Goal: Task Accomplishment & Management: Use online tool/utility

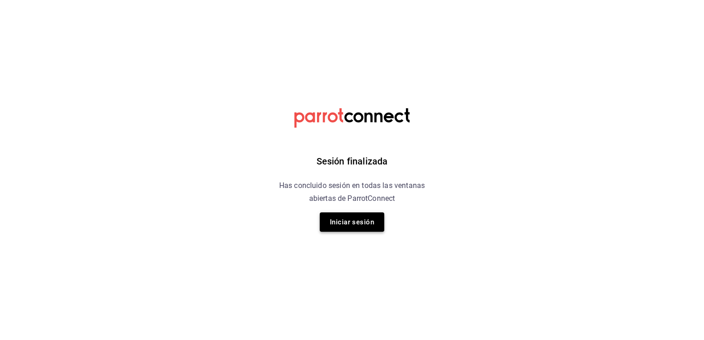
click at [350, 226] on button "Iniciar sesión" at bounding box center [352, 221] width 64 height 19
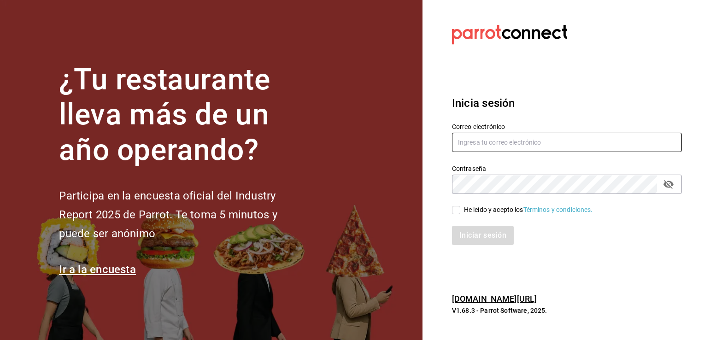
type input "giselle.chagollan@xix.com.mx"
click at [455, 211] on input "He leído y acepto los Términos y condiciones." at bounding box center [456, 210] width 8 height 8
checkbox input "true"
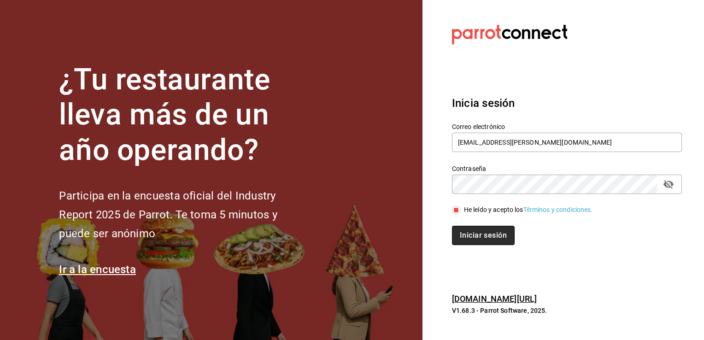
click at [465, 236] on button "Iniciar sesión" at bounding box center [483, 235] width 63 height 19
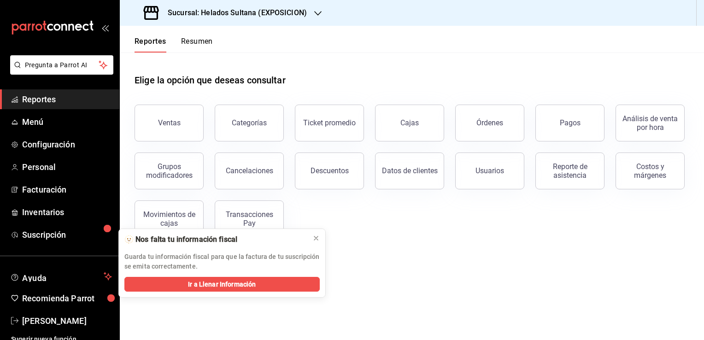
click at [316, 13] on icon "button" at bounding box center [317, 13] width 7 height 7
click at [212, 59] on span "Helados Sultana (VASCONCELOS)" at bounding box center [176, 61] width 99 height 10
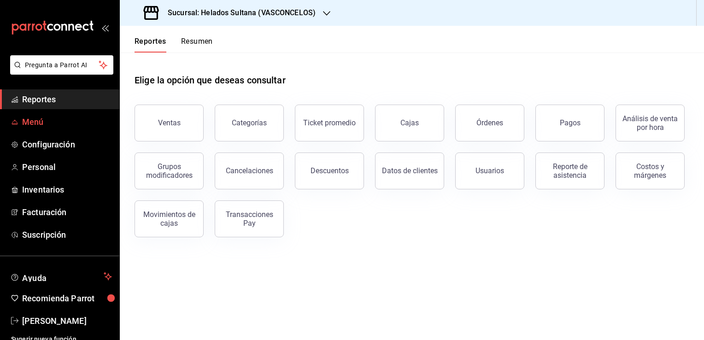
click at [39, 120] on span "Menú" at bounding box center [67, 122] width 90 height 12
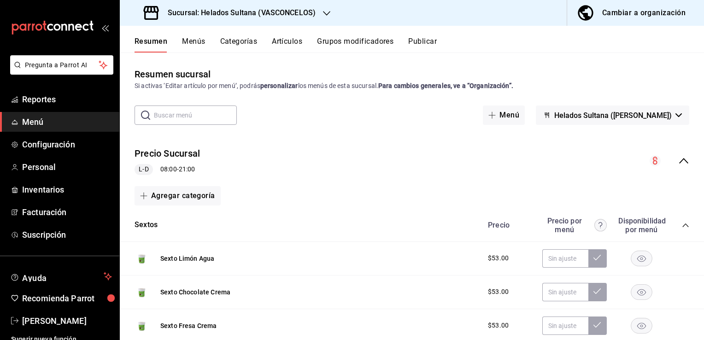
click at [678, 164] on icon "collapse-menu-row" at bounding box center [683, 160] width 11 height 11
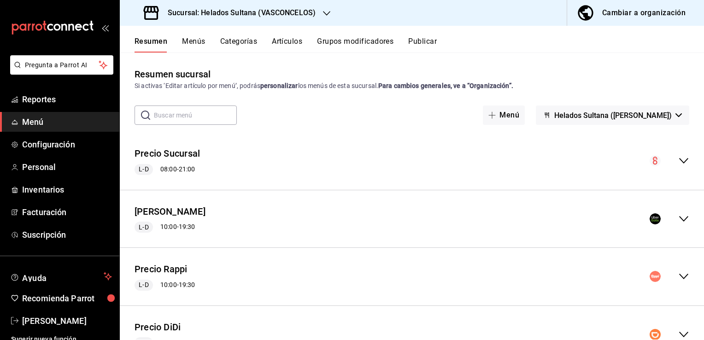
click at [678, 216] on icon "collapse-menu-row" at bounding box center [683, 218] width 11 height 11
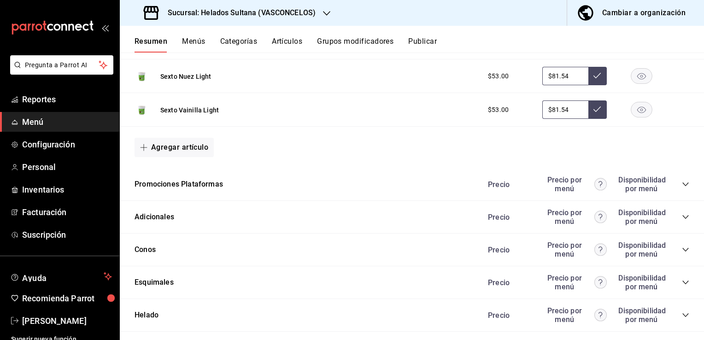
scroll to position [888, 0]
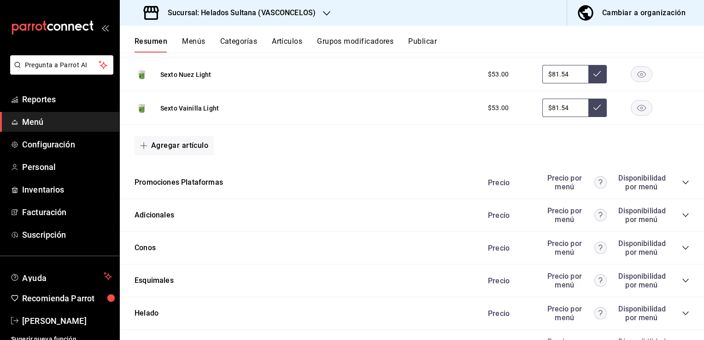
click at [682, 179] on icon "collapse-category-row" at bounding box center [685, 182] width 7 height 7
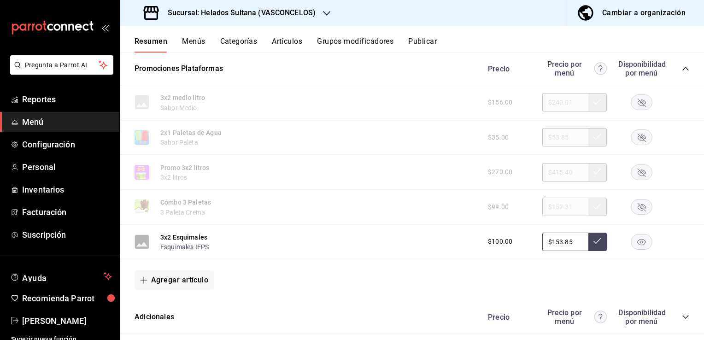
scroll to position [1037, 0]
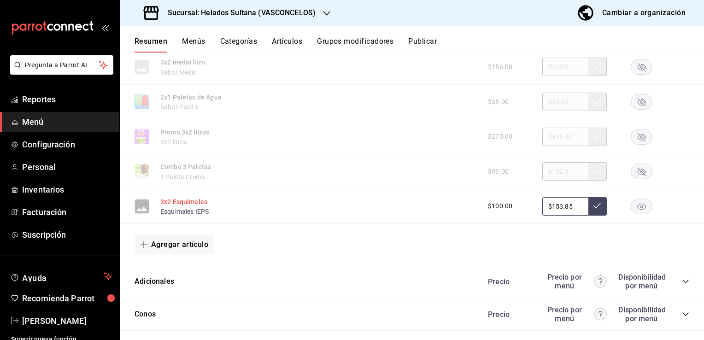
click at [201, 201] on button "3x2 Esquimales" at bounding box center [183, 201] width 47 height 9
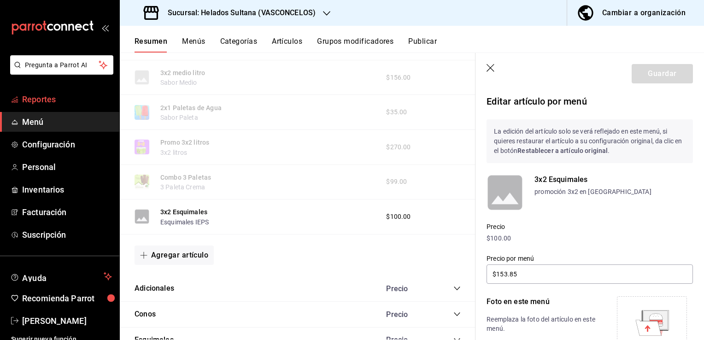
click at [59, 96] on span "Reportes" at bounding box center [67, 99] width 90 height 12
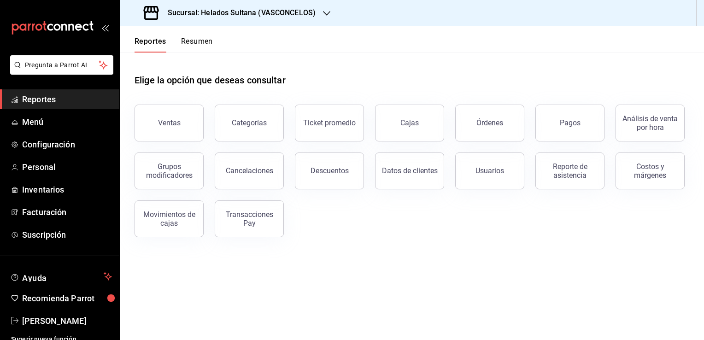
click at [207, 41] on button "Resumen" at bounding box center [197, 45] width 32 height 16
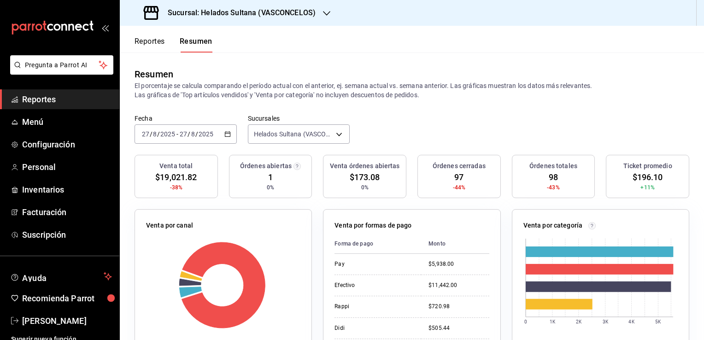
click at [41, 103] on span "Reportes" at bounding box center [67, 99] width 90 height 12
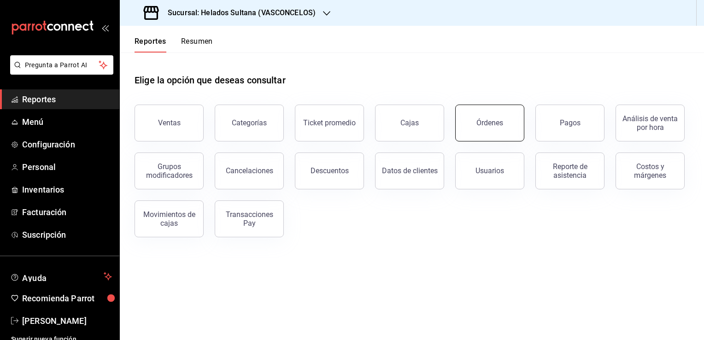
click at [499, 134] on button "Órdenes" at bounding box center [489, 123] width 69 height 37
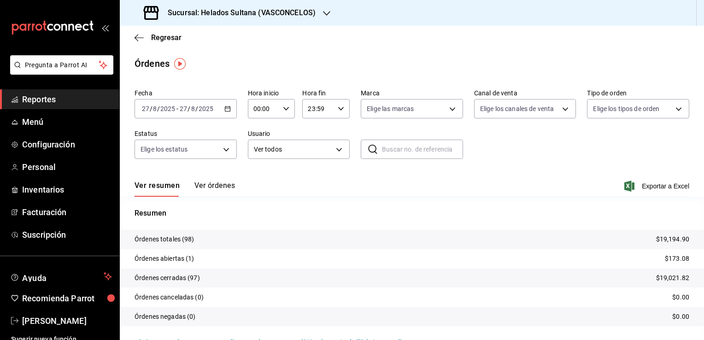
click at [207, 187] on button "Ver órdenes" at bounding box center [214, 189] width 41 height 16
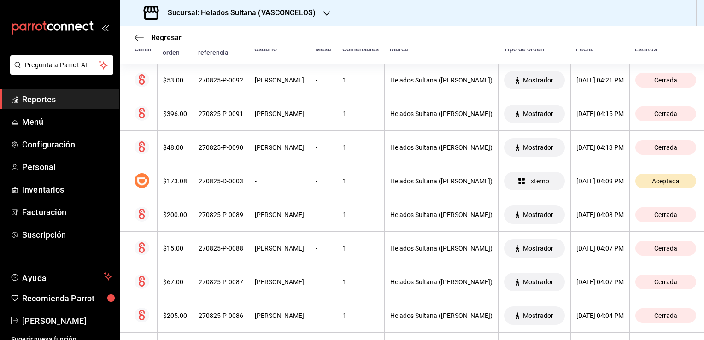
scroll to position [150, 0]
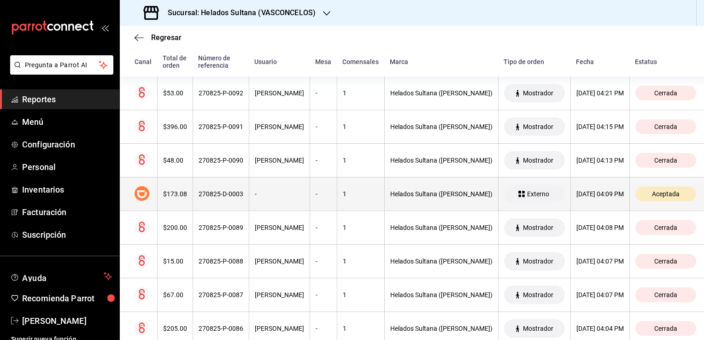
click at [249, 188] on th "-" at bounding box center [279, 194] width 61 height 34
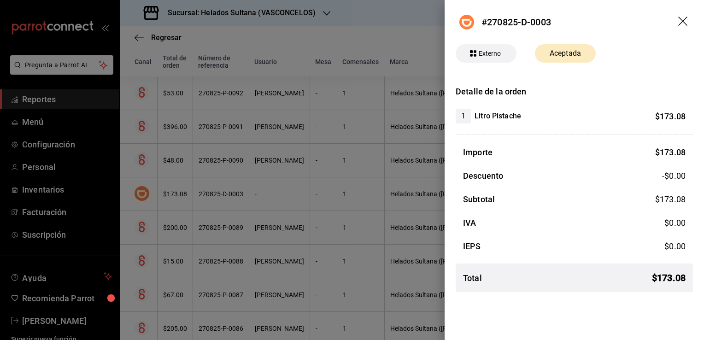
click at [316, 211] on div at bounding box center [352, 170] width 704 height 340
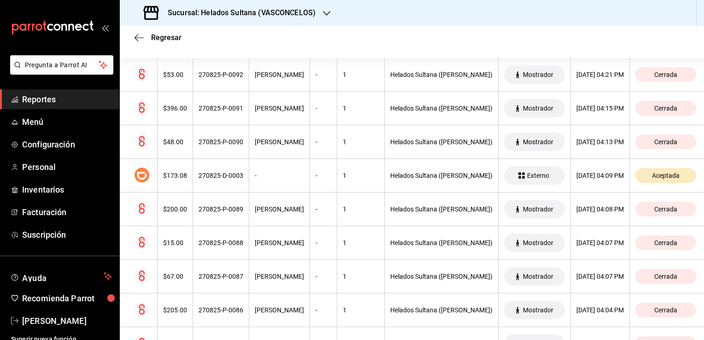
scroll to position [187, 0]
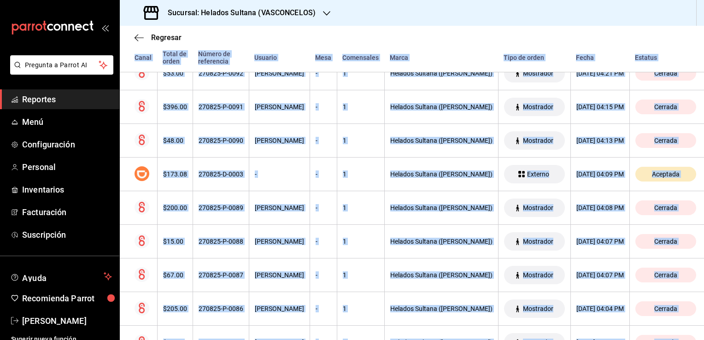
click at [700, 334] on div "Regresar Órdenes Fecha 2025-08-27 27 / 8 / 2025 - 2025-08-27 27 / 8 / 2025 Hora…" at bounding box center [412, 183] width 584 height 314
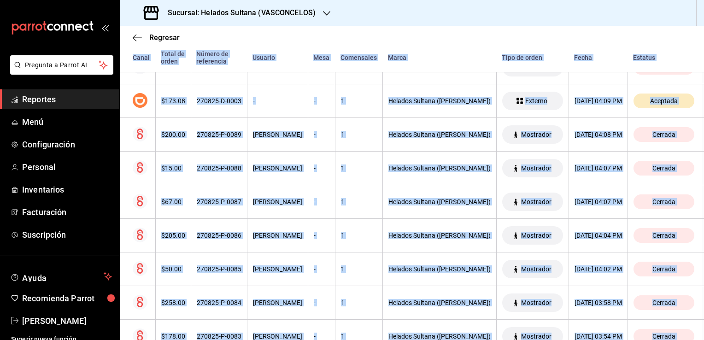
scroll to position [260, 2]
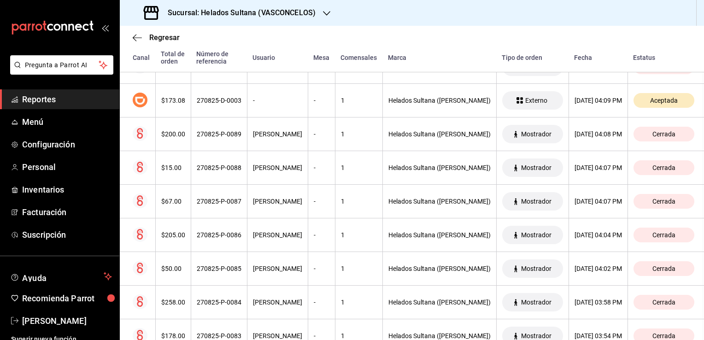
click at [611, 27] on div "Regresar" at bounding box center [410, 37] width 584 height 23
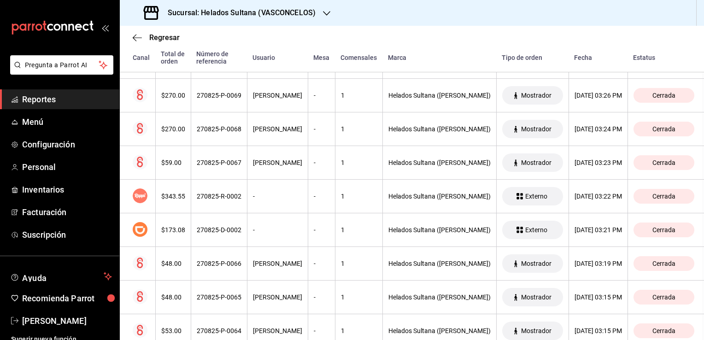
scroll to position [987, 2]
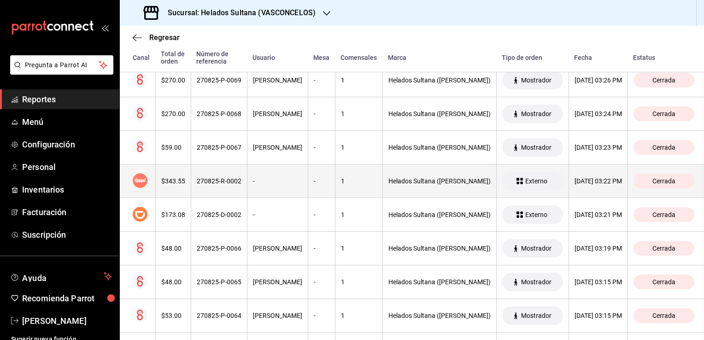
click at [247, 181] on th "-" at bounding box center [277, 181] width 61 height 34
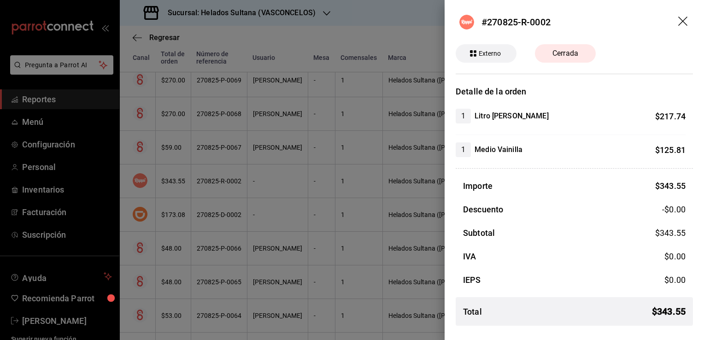
click at [249, 204] on div at bounding box center [352, 170] width 704 height 340
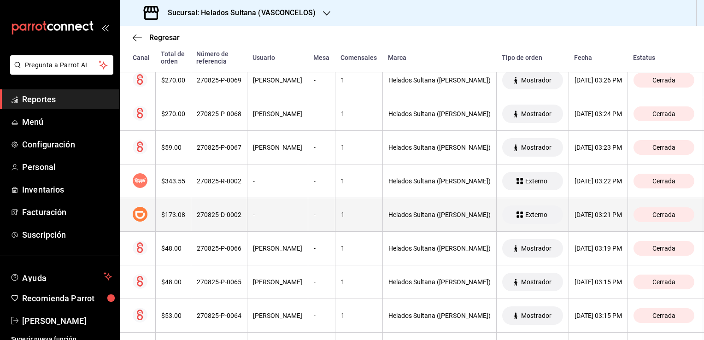
click at [253, 216] on div "-" at bounding box center [277, 214] width 49 height 7
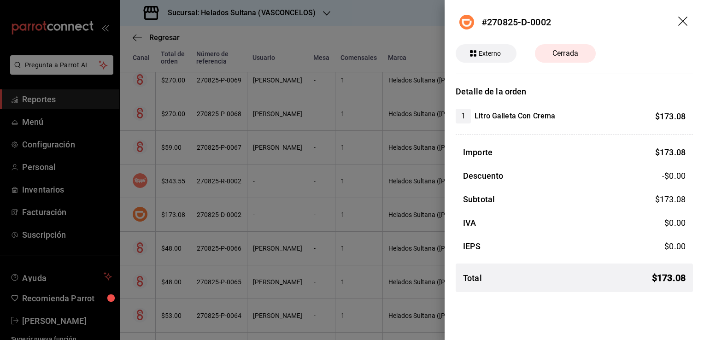
click at [253, 216] on div at bounding box center [352, 170] width 704 height 340
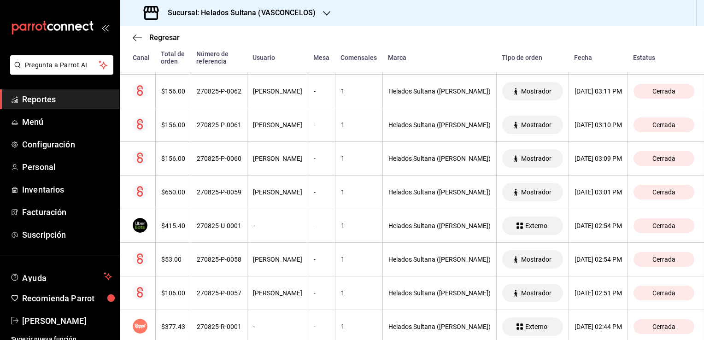
scroll to position [1287, 2]
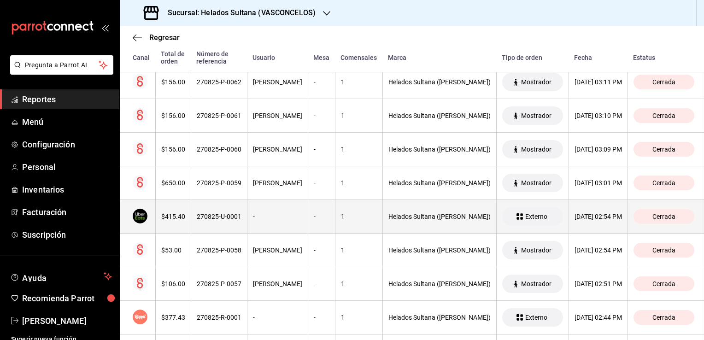
click at [292, 213] on th "-" at bounding box center [277, 217] width 61 height 34
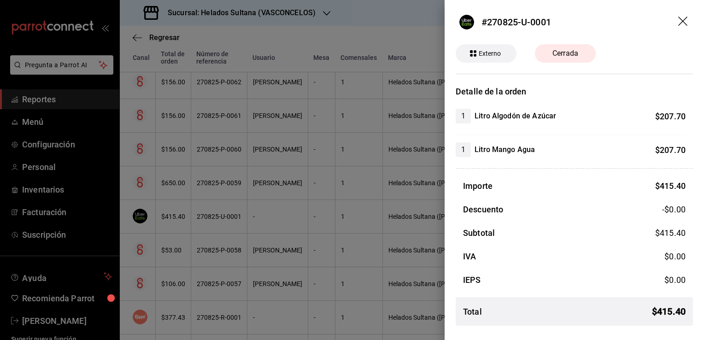
click at [292, 213] on div at bounding box center [352, 170] width 704 height 340
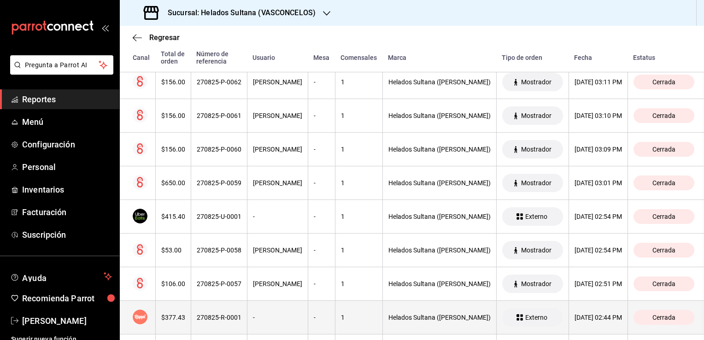
click at [271, 309] on th "-" at bounding box center [277, 318] width 61 height 34
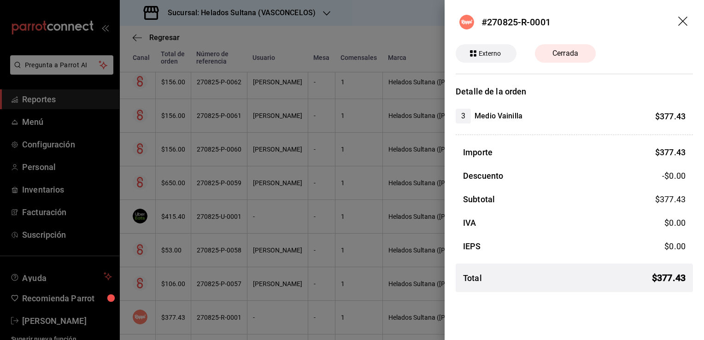
click at [286, 288] on div at bounding box center [352, 170] width 704 height 340
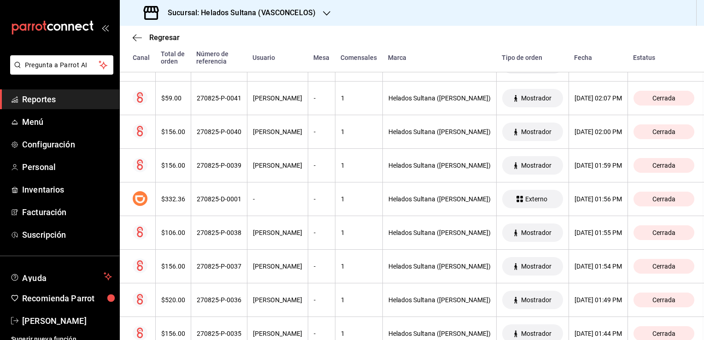
scroll to position [2069, 2]
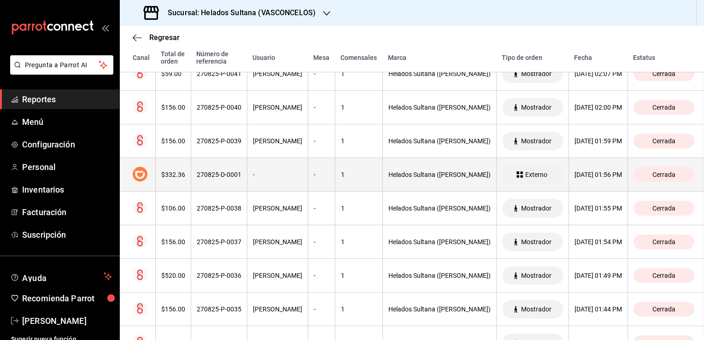
click at [260, 171] on div "-" at bounding box center [277, 174] width 49 height 7
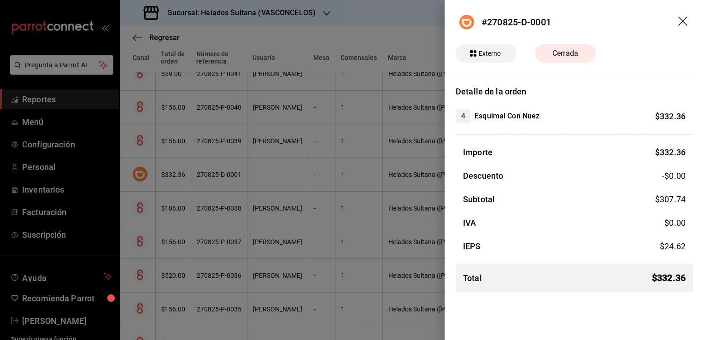
click at [298, 202] on div at bounding box center [352, 170] width 704 height 340
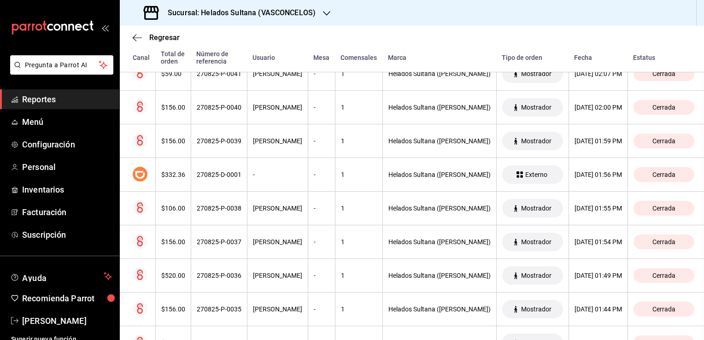
click at [50, 97] on span "Reportes" at bounding box center [67, 99] width 90 height 12
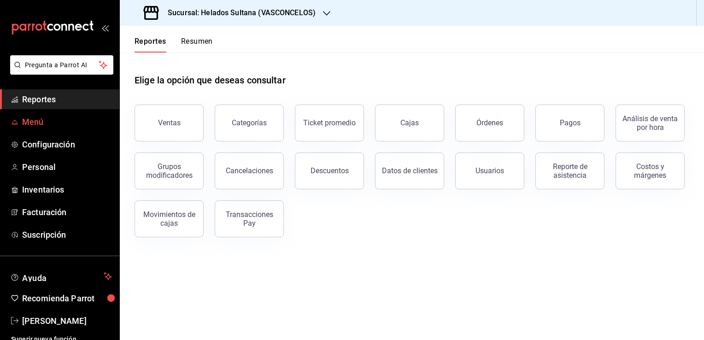
click at [47, 122] on span "Menú" at bounding box center [67, 122] width 90 height 12
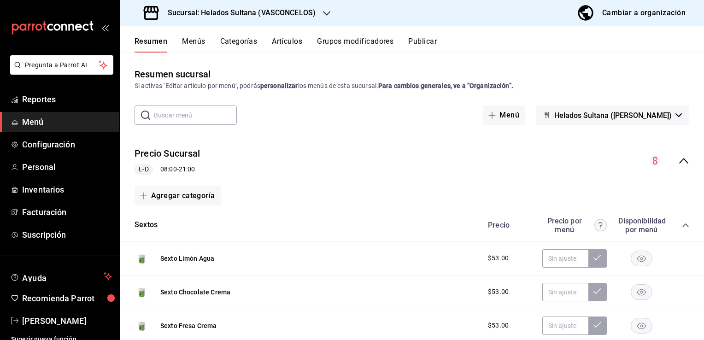
click at [678, 159] on icon "collapse-menu-row" at bounding box center [683, 160] width 11 height 11
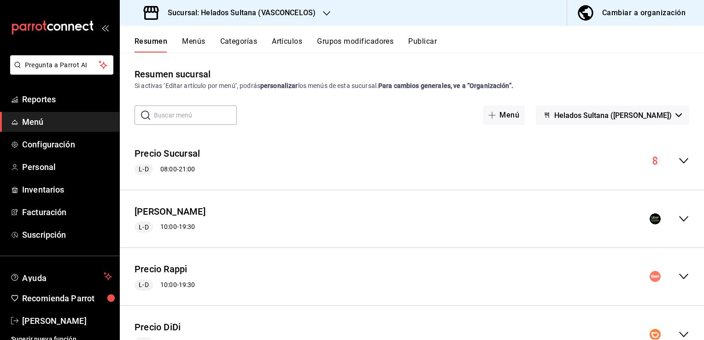
click at [678, 218] on icon "collapse-menu-row" at bounding box center [683, 218] width 11 height 11
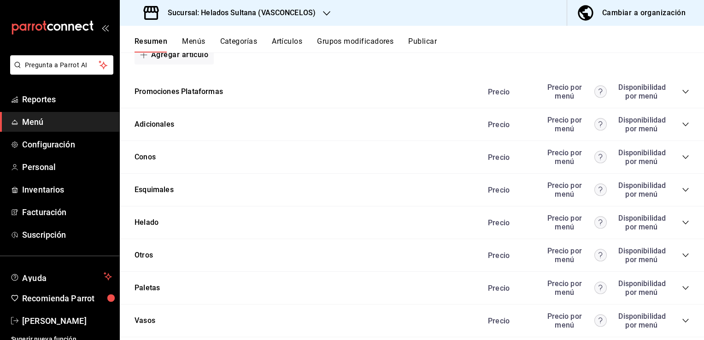
scroll to position [984, 0]
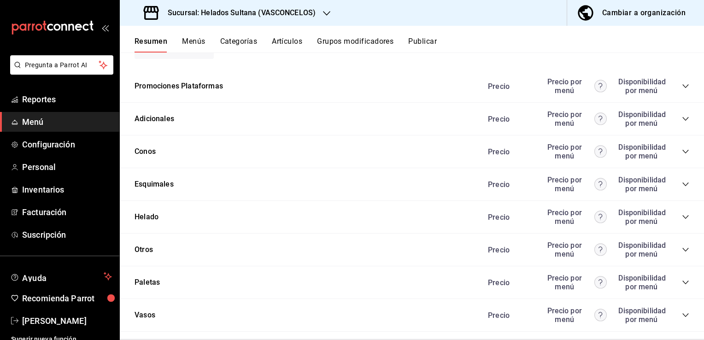
click at [682, 216] on icon "collapse-category-row" at bounding box center [685, 216] width 7 height 7
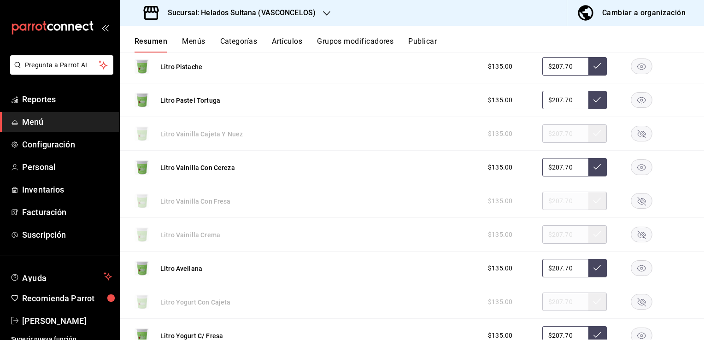
scroll to position [1859, 0]
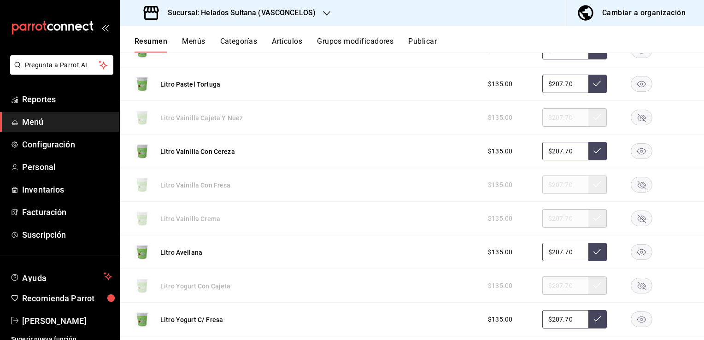
click at [638, 215] on icon "button" at bounding box center [642, 219] width 8 height 8
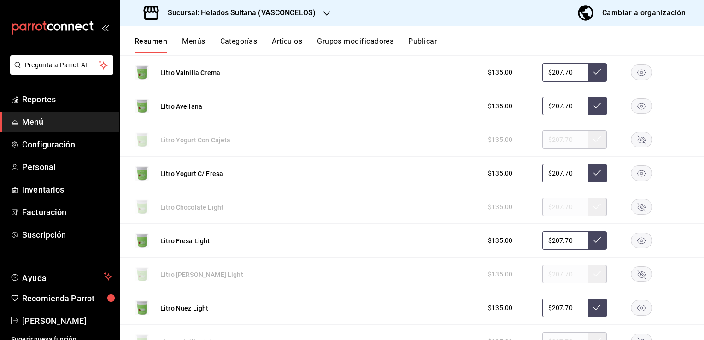
scroll to position [2006, 0]
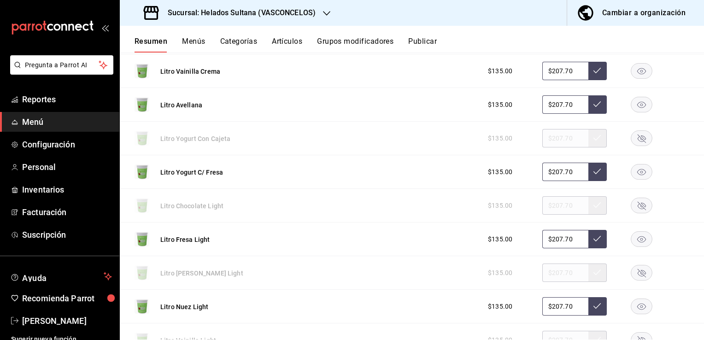
click at [634, 204] on rect "button" at bounding box center [641, 205] width 21 height 15
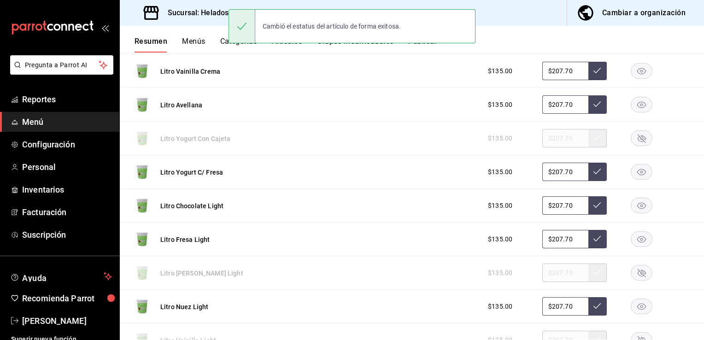
click at [632, 333] on rect "button" at bounding box center [641, 340] width 21 height 15
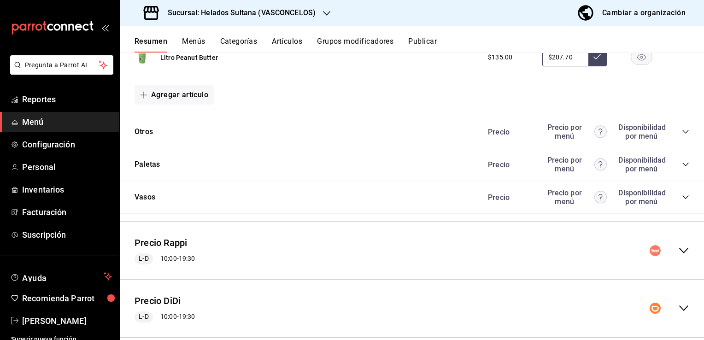
scroll to position [2502, 0]
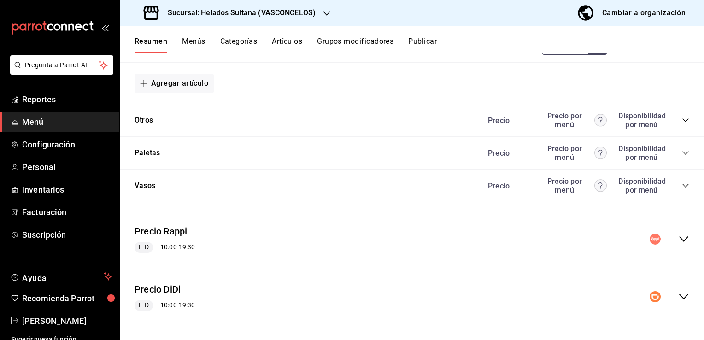
click at [678, 234] on icon "collapse-menu-row" at bounding box center [683, 239] width 11 height 11
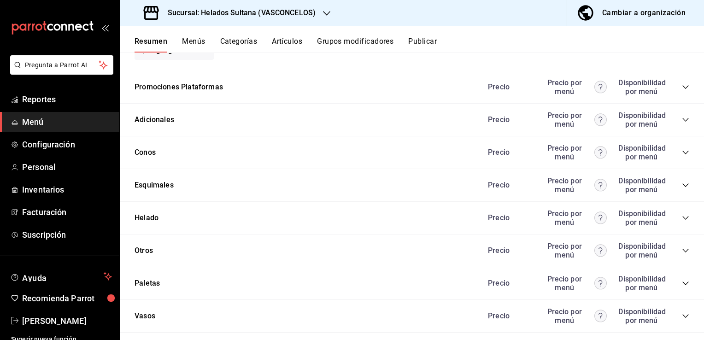
scroll to position [3495, 0]
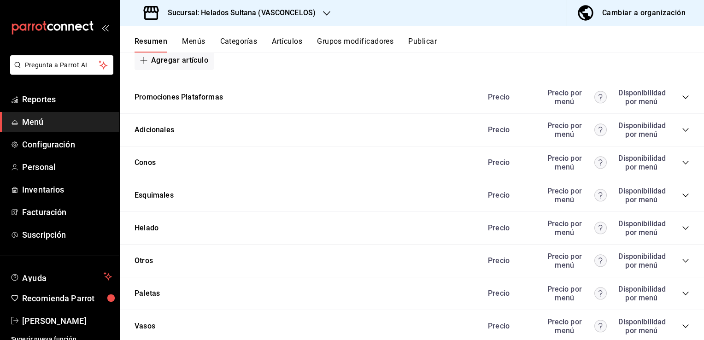
click at [682, 224] on icon "collapse-category-row" at bounding box center [685, 227] width 7 height 7
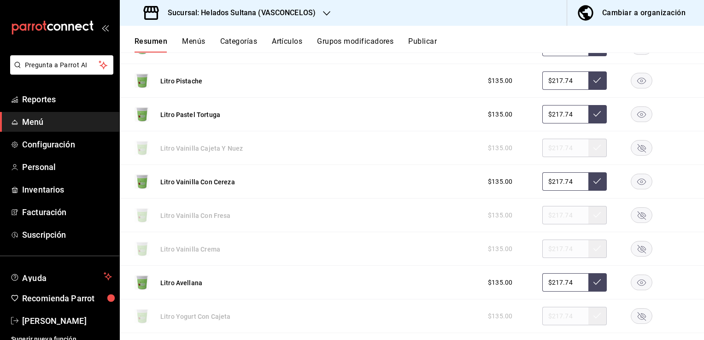
scroll to position [4358, 0]
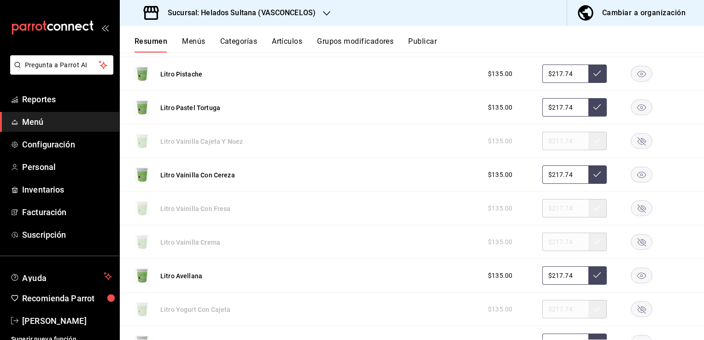
click at [638, 237] on rect "button" at bounding box center [641, 241] width 21 height 15
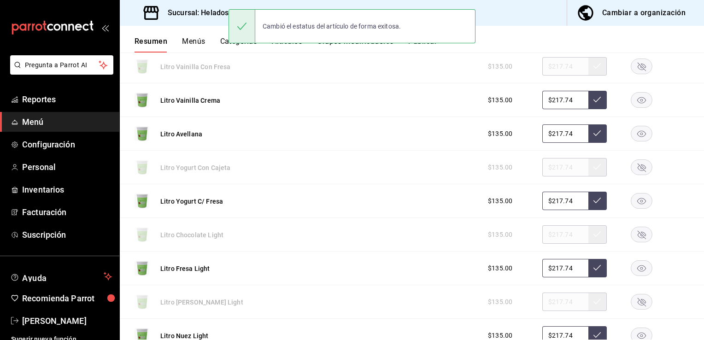
scroll to position [4523, 0]
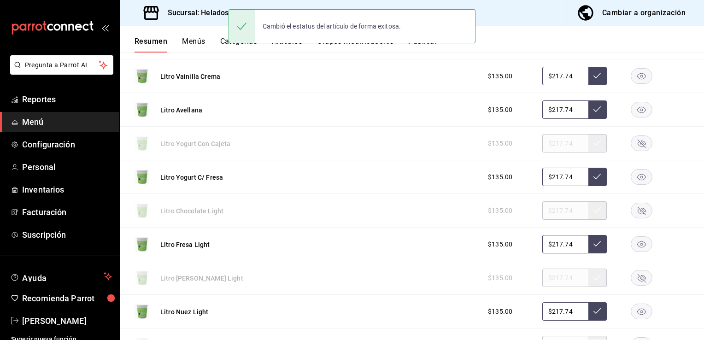
click at [633, 203] on rect "button" at bounding box center [641, 210] width 21 height 15
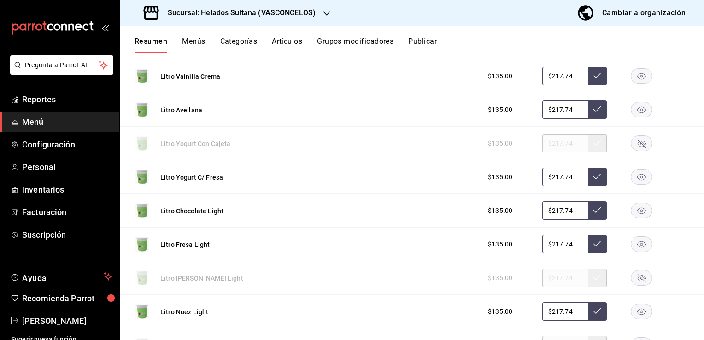
click at [638, 339] on icon "button" at bounding box center [642, 345] width 8 height 8
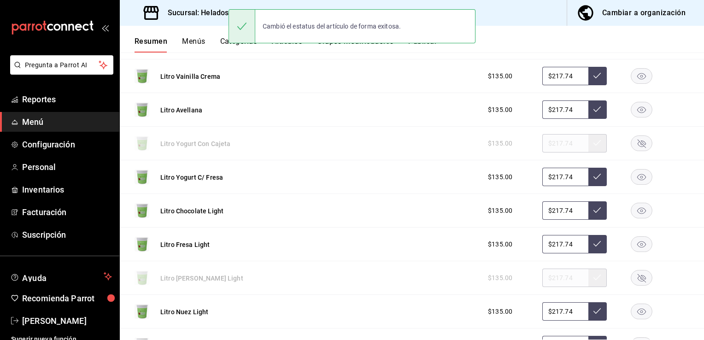
scroll to position [4962, 0]
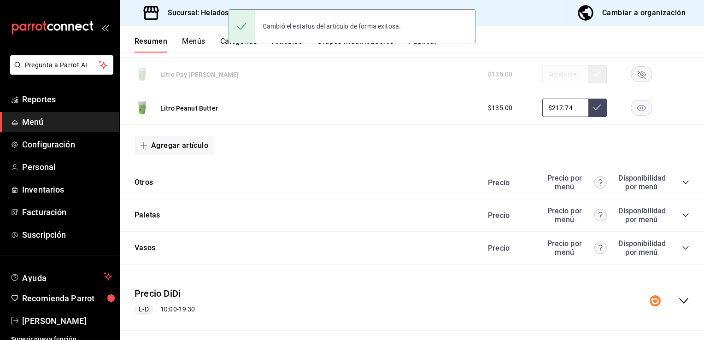
click at [678, 295] on icon "collapse-menu-row" at bounding box center [683, 300] width 11 height 11
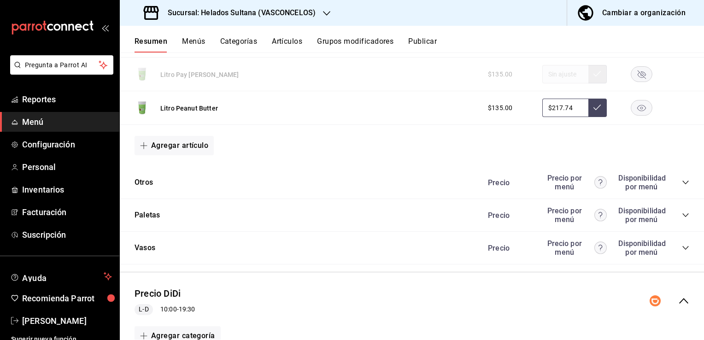
scroll to position [6037, 0]
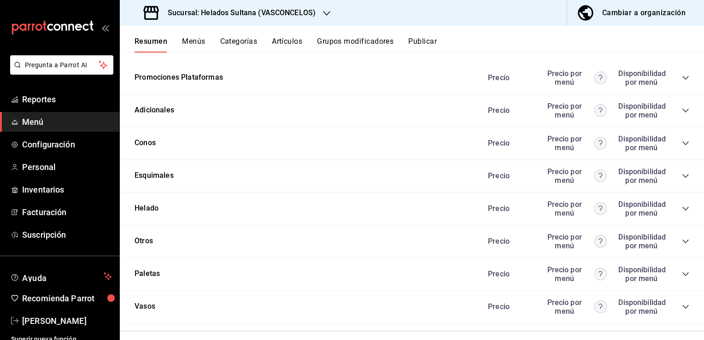
click at [682, 205] on icon "collapse-category-row" at bounding box center [685, 208] width 7 height 7
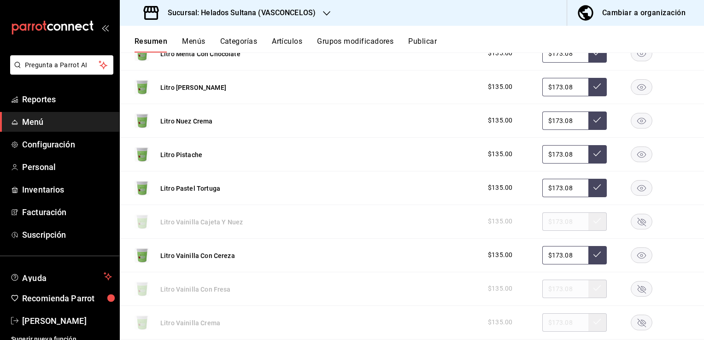
scroll to position [6821, 0]
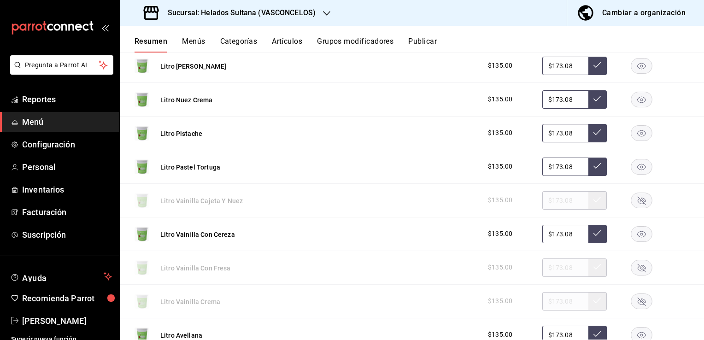
click at [636, 293] on rect "button" at bounding box center [641, 300] width 21 height 15
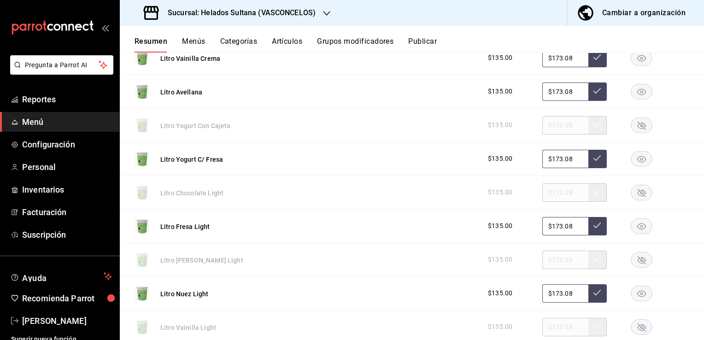
scroll to position [7079, 0]
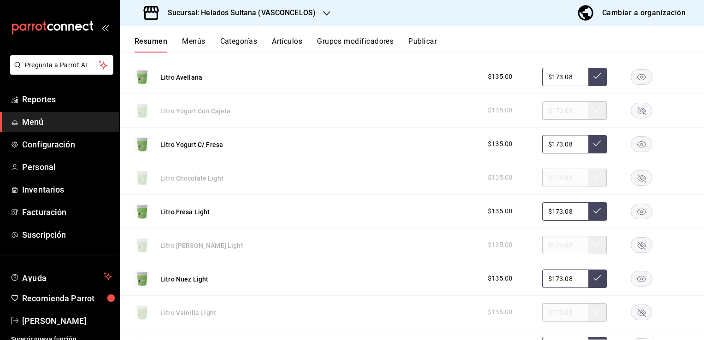
click at [638, 174] on icon "button" at bounding box center [642, 178] width 8 height 8
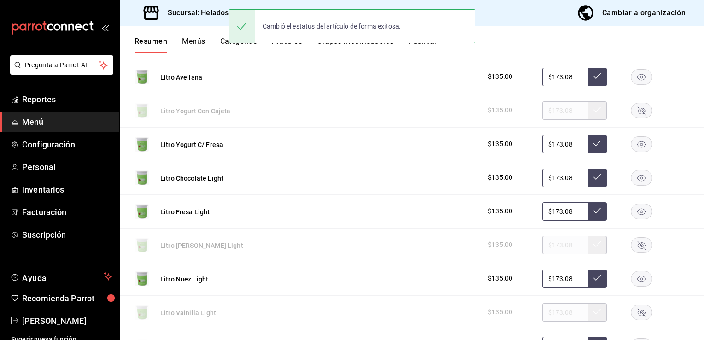
click at [632, 304] on rect "button" at bounding box center [641, 311] width 21 height 15
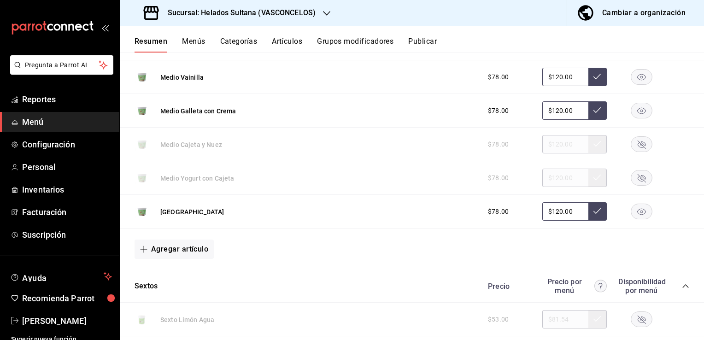
scroll to position [0, 0]
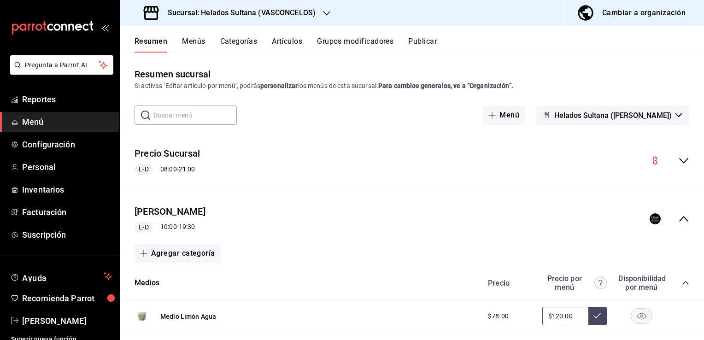
click at [422, 45] on button "Publicar" at bounding box center [422, 45] width 29 height 16
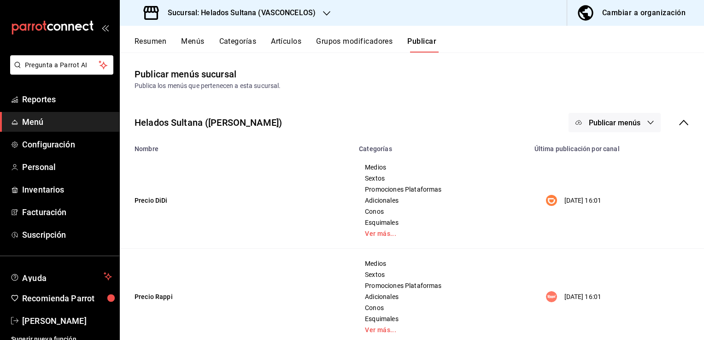
click at [590, 124] on span "Publicar menús" at bounding box center [615, 122] width 52 height 9
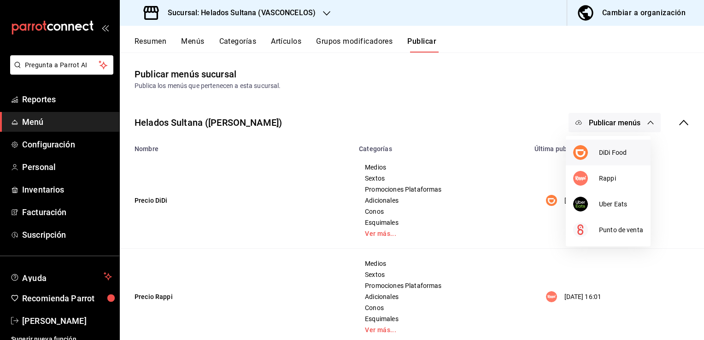
click at [593, 156] on div at bounding box center [586, 152] width 26 height 15
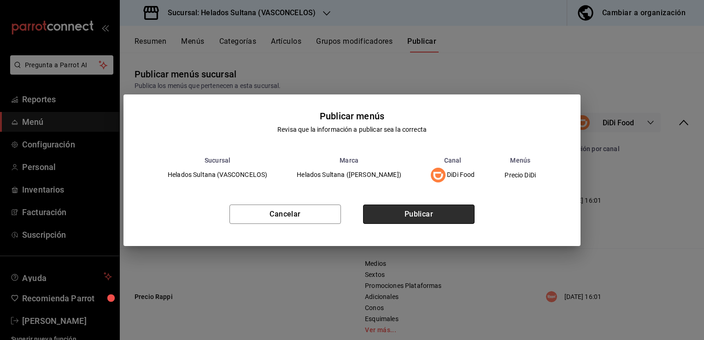
click at [405, 214] on button "Publicar" at bounding box center [418, 214] width 111 height 19
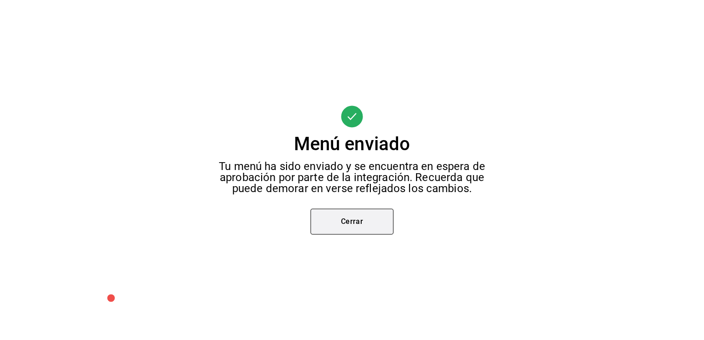
click at [377, 217] on button "Cerrar" at bounding box center [351, 222] width 83 height 26
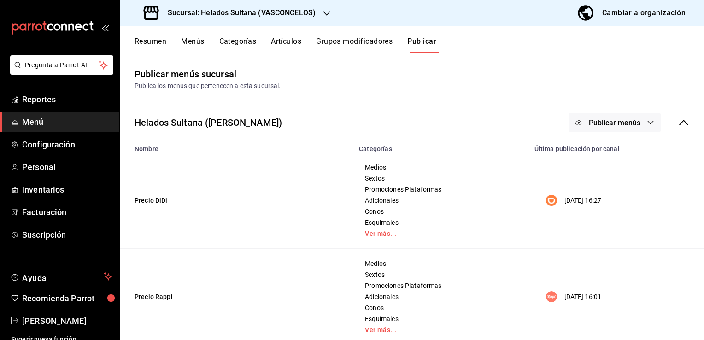
click at [605, 126] on span "Publicar menús" at bounding box center [615, 122] width 52 height 9
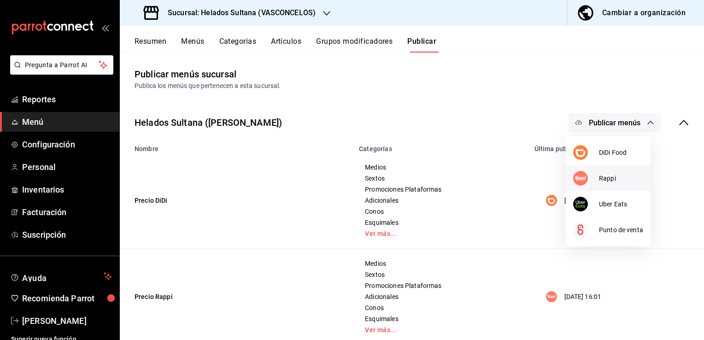
click at [599, 178] on span "Rappi" at bounding box center [621, 179] width 44 height 10
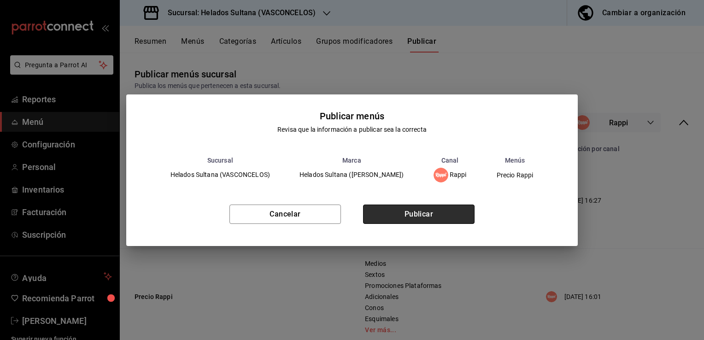
click at [453, 208] on button "Publicar" at bounding box center [418, 214] width 111 height 19
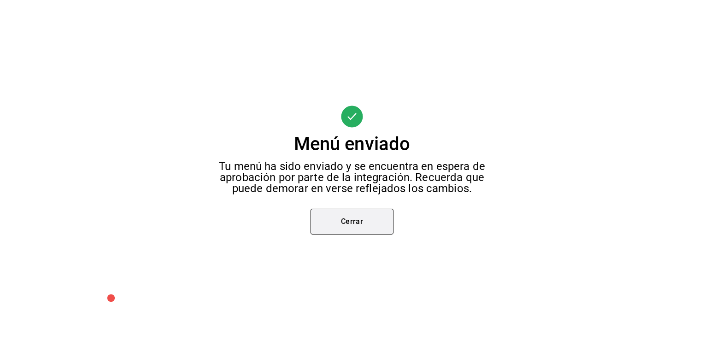
click at [357, 222] on button "Cerrar" at bounding box center [351, 222] width 83 height 26
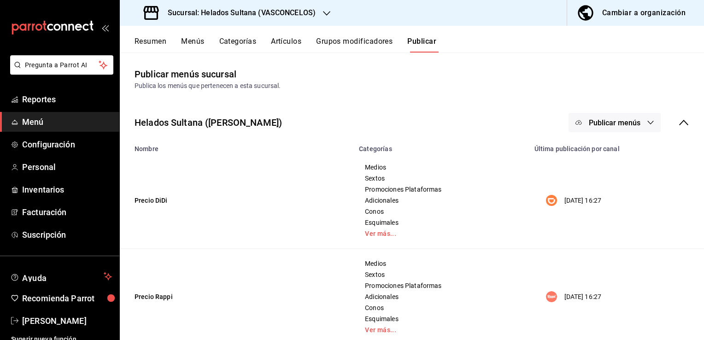
click at [634, 123] on button "Publicar menús" at bounding box center [614, 122] width 92 height 19
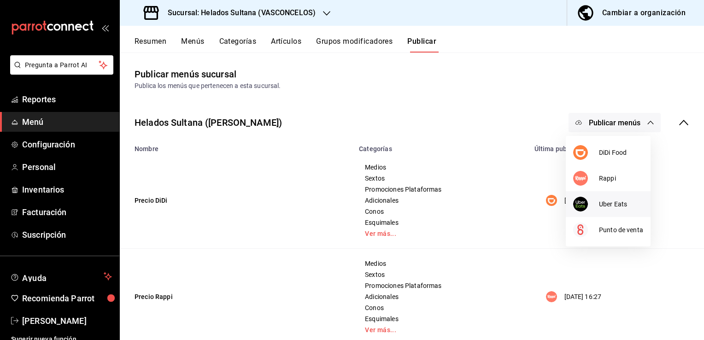
click at [591, 206] on div at bounding box center [586, 204] width 26 height 15
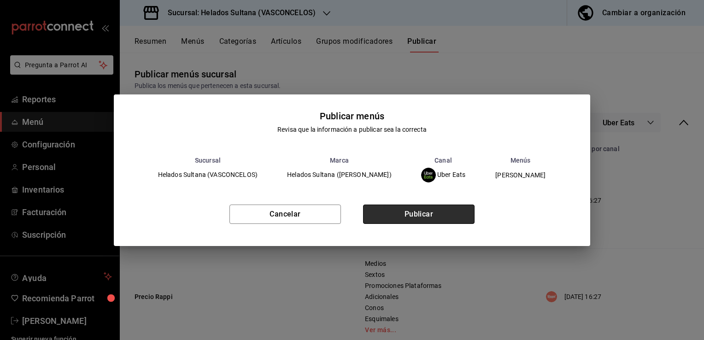
click at [455, 214] on button "Publicar" at bounding box center [418, 214] width 111 height 19
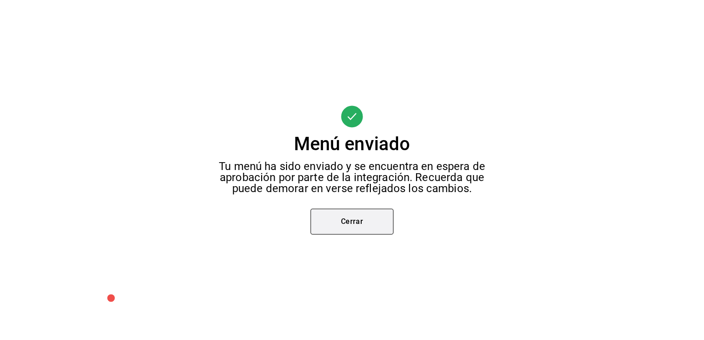
click at [366, 218] on button "Cerrar" at bounding box center [351, 222] width 83 height 26
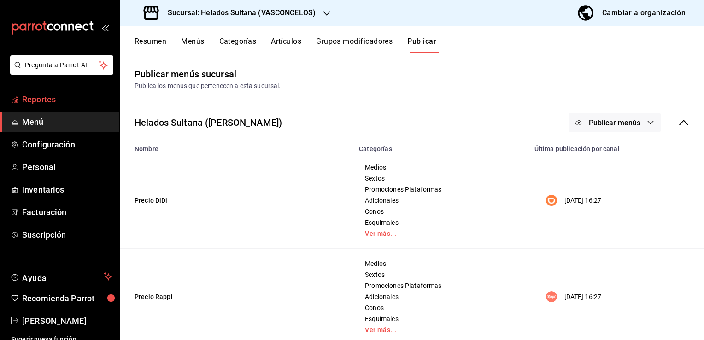
click at [56, 100] on span "Reportes" at bounding box center [67, 99] width 90 height 12
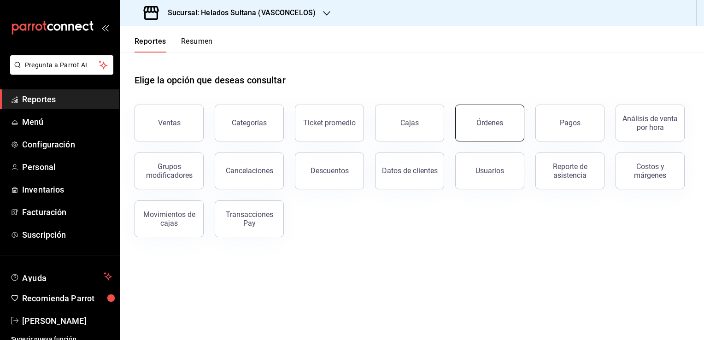
click at [466, 123] on button "Órdenes" at bounding box center [489, 123] width 69 height 37
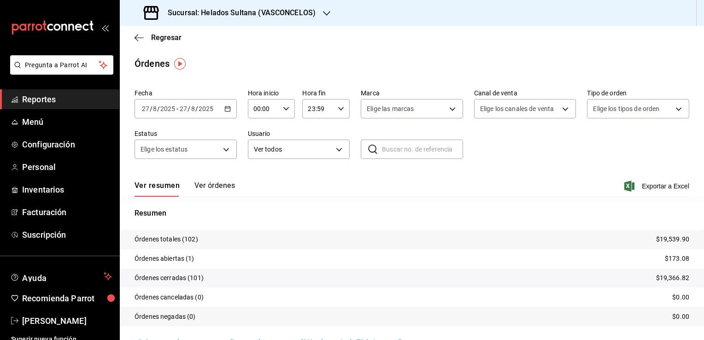
click at [223, 189] on button "Ver órdenes" at bounding box center [214, 189] width 41 height 16
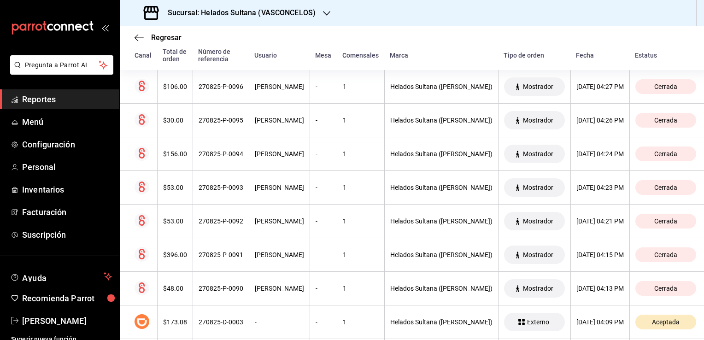
scroll to position [175, 0]
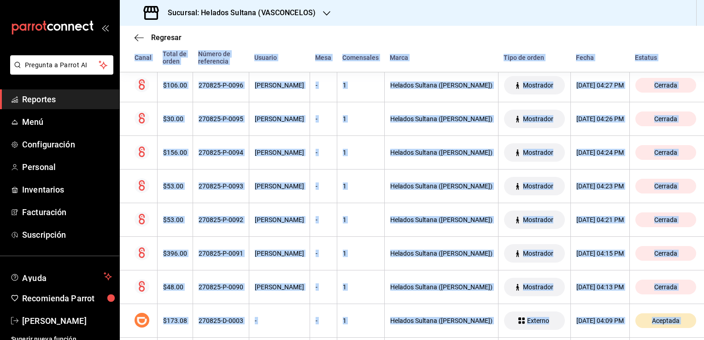
click at [700, 336] on div "Regresar Órdenes Fecha 2025-08-27 27 / 8 / 2025 - 2025-08-27 27 / 8 / 2025 Hora…" at bounding box center [412, 183] width 584 height 314
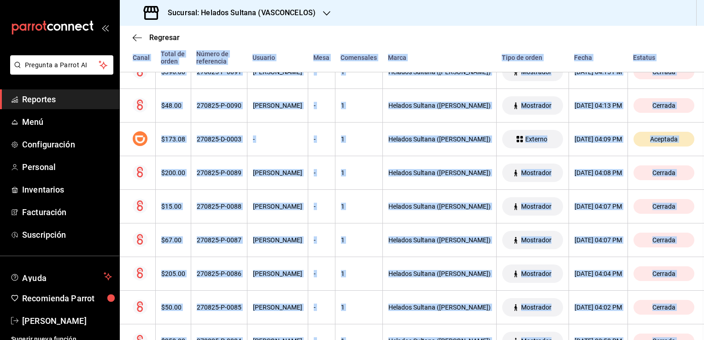
click at [700, 336] on div "Regresar Órdenes Fecha 2025-08-27 27 / 8 / 2025 - 2025-08-27 27 / 8 / 2025 Hora…" at bounding box center [412, 183] width 584 height 314
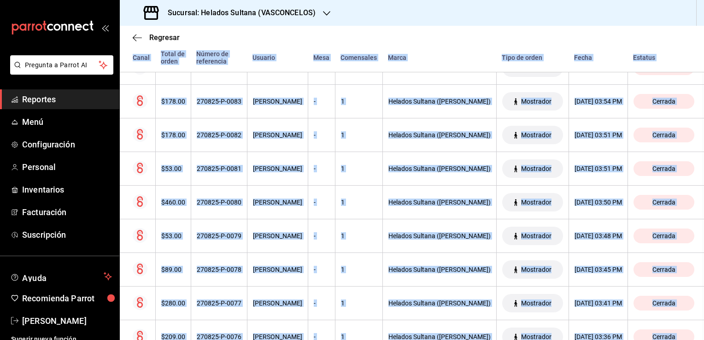
scroll to position [636, 2]
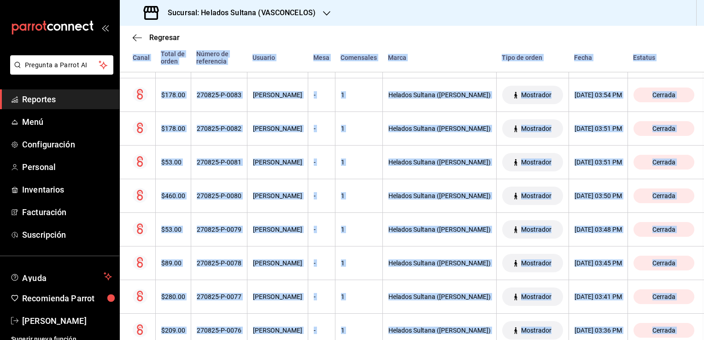
click at [662, 54] on div "Estatus" at bounding box center [663, 57] width 61 height 7
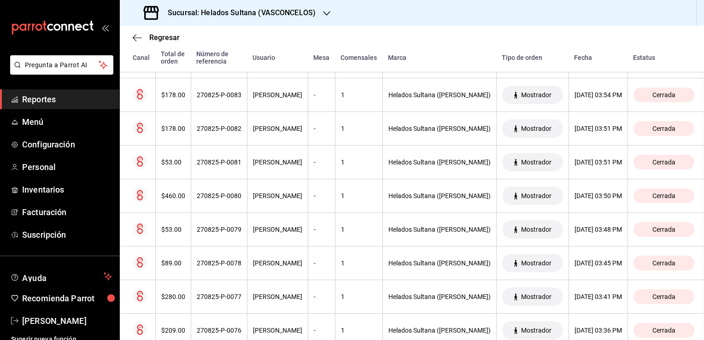
scroll to position [367, 2]
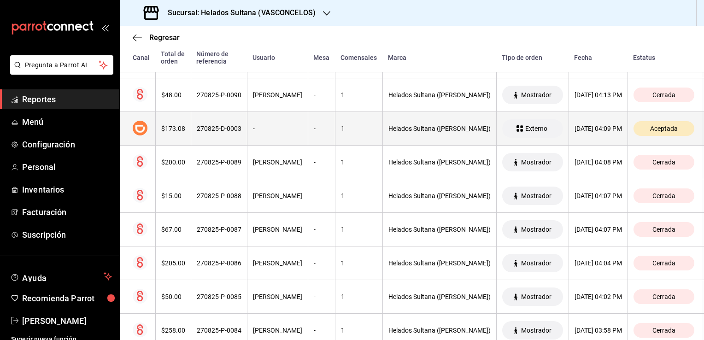
click at [240, 130] on th "270825-D-0003" at bounding box center [219, 129] width 56 height 34
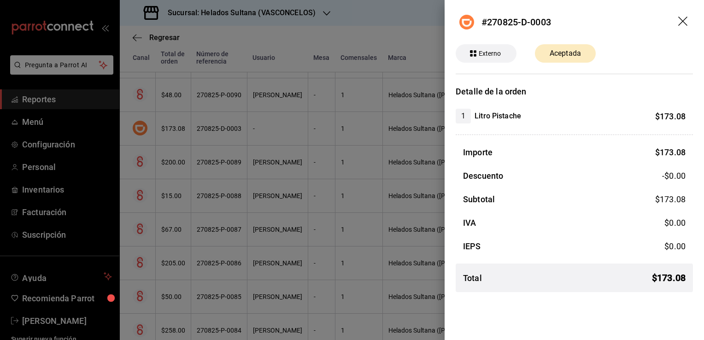
click at [240, 130] on div at bounding box center [352, 170] width 704 height 340
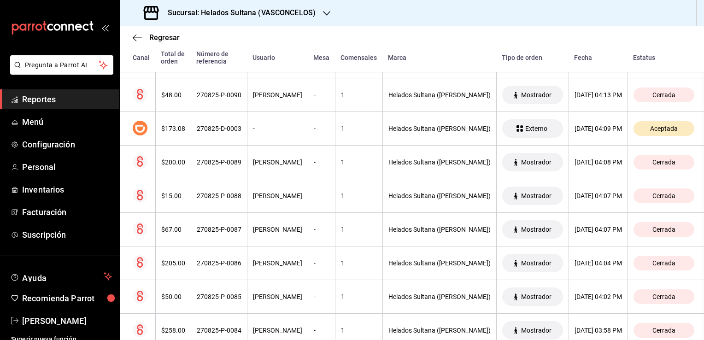
click at [53, 97] on span "Reportes" at bounding box center [67, 99] width 90 height 12
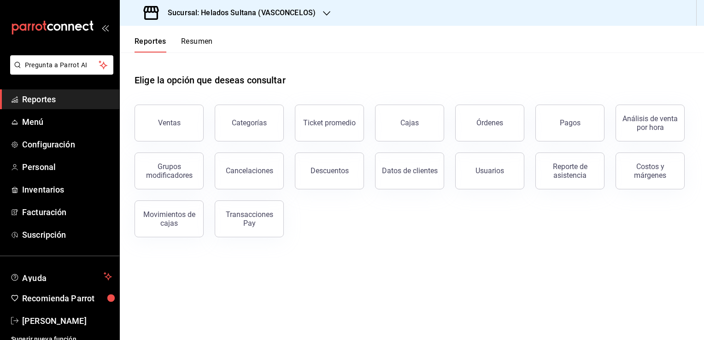
click at [205, 40] on button "Resumen" at bounding box center [197, 45] width 32 height 16
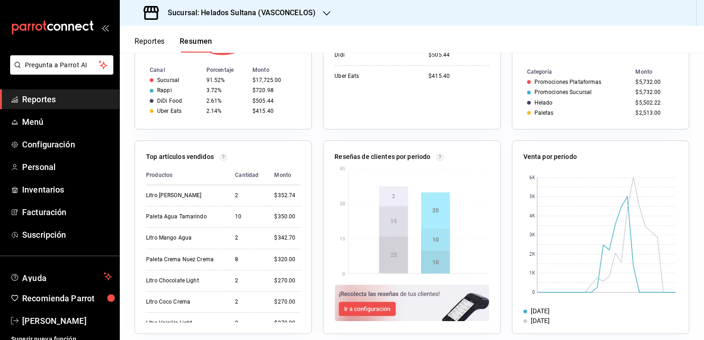
scroll to position [293, 0]
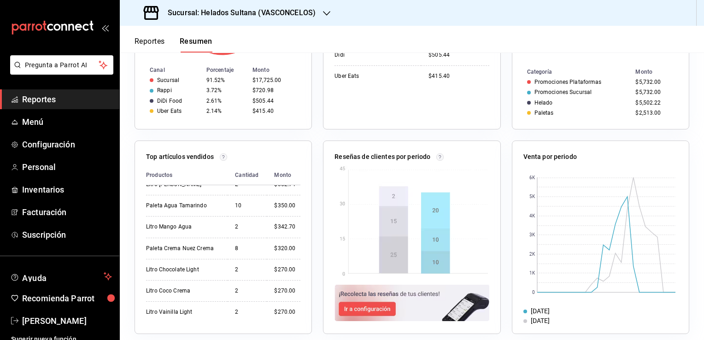
click at [61, 101] on span "Reportes" at bounding box center [67, 99] width 90 height 12
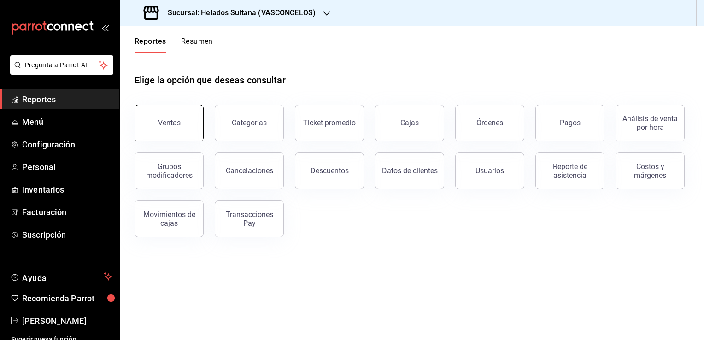
click at [181, 119] on button "Ventas" at bounding box center [169, 123] width 69 height 37
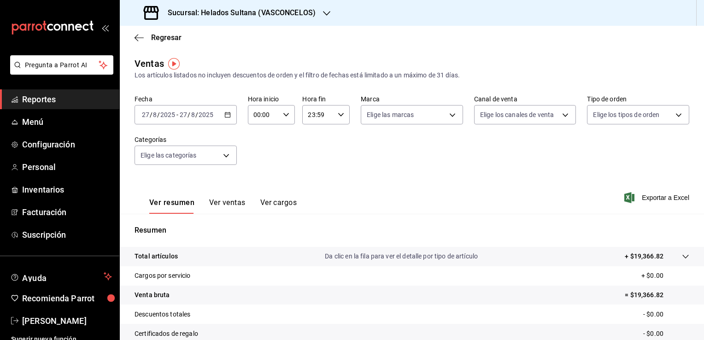
click at [231, 199] on button "Ver ventas" at bounding box center [227, 206] width 36 height 16
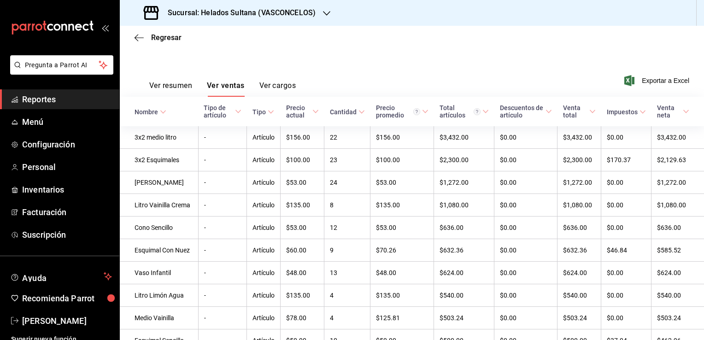
scroll to position [129, 0]
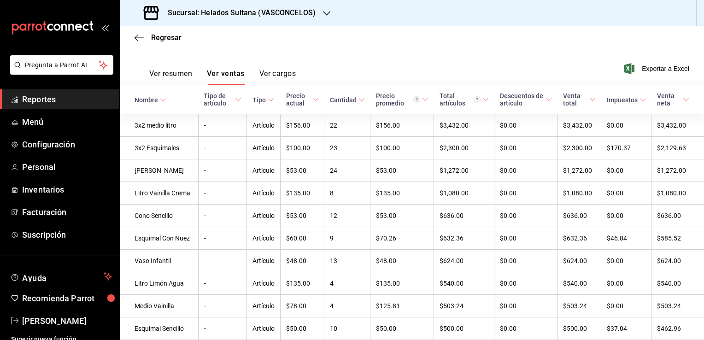
click at [358, 99] on icon at bounding box center [361, 100] width 6 height 6
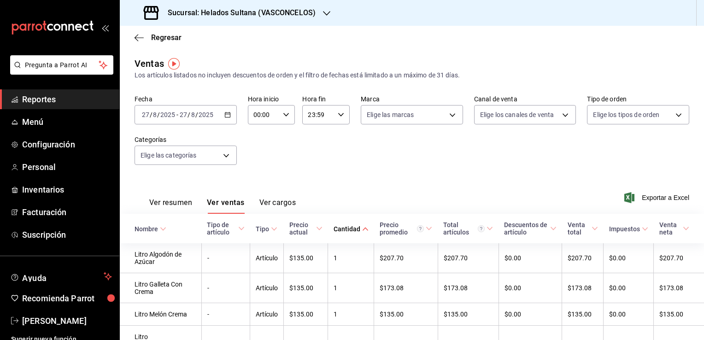
click at [352, 227] on span "Cantidad" at bounding box center [350, 228] width 35 height 7
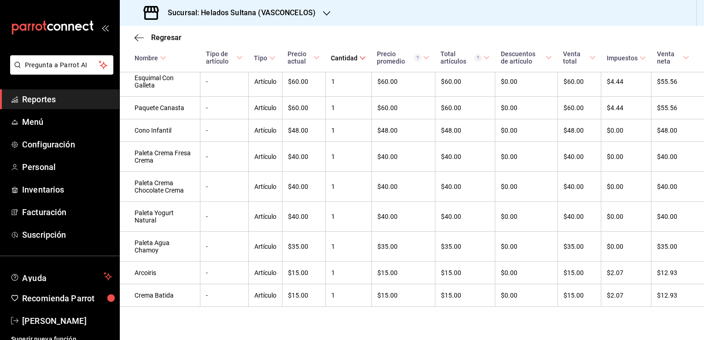
scroll to position [1519, 0]
click at [41, 99] on span "Reportes" at bounding box center [67, 99] width 90 height 12
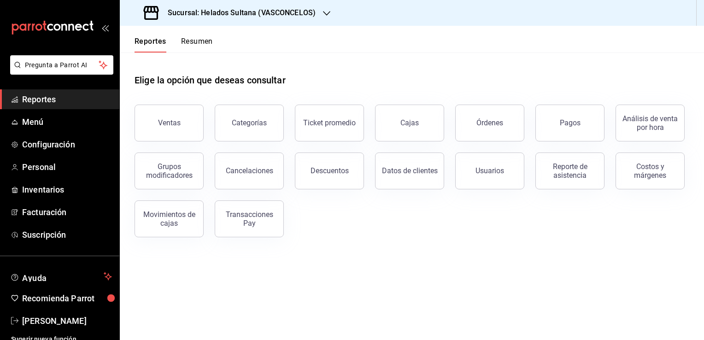
click at [199, 48] on button "Resumen" at bounding box center [197, 45] width 32 height 16
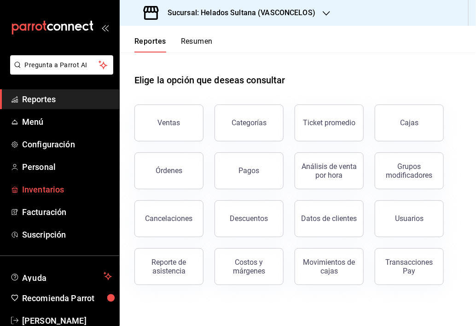
click at [64, 189] on span "Inventarios" at bounding box center [67, 189] width 90 height 12
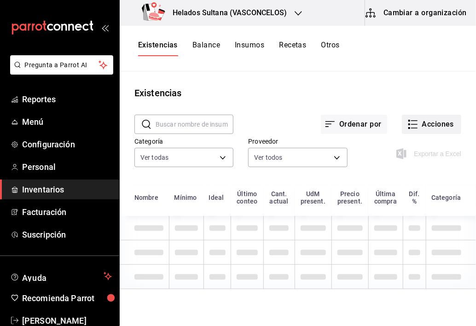
click at [416, 126] on button "Acciones" at bounding box center [431, 124] width 59 height 19
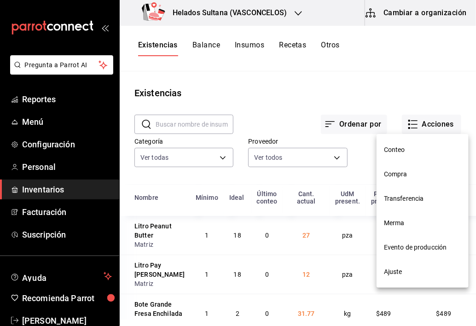
click at [398, 176] on span "Compra" at bounding box center [422, 175] width 77 height 10
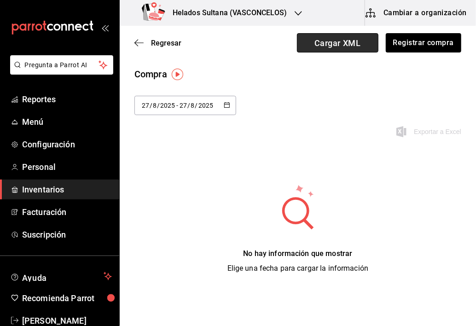
click at [317, 43] on span "Cargar XML" at bounding box center [338, 42] width 82 height 19
click at [0, 0] on input "Cargar XML" at bounding box center [0, 0] width 0 height 0
click at [339, 44] on span "Cargar XML" at bounding box center [338, 42] width 82 height 19
click at [0, 0] on input "Cargar XML" at bounding box center [0, 0] width 0 height 0
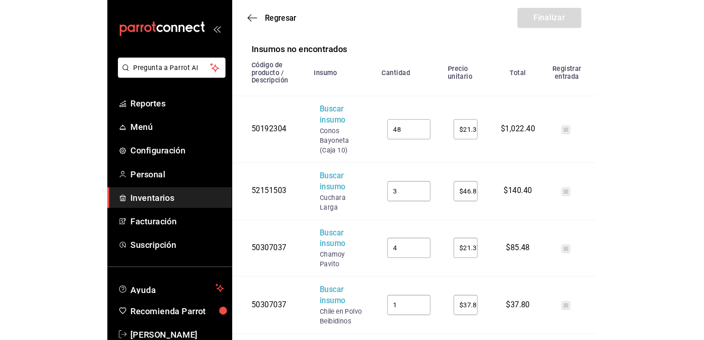
scroll to position [193, 0]
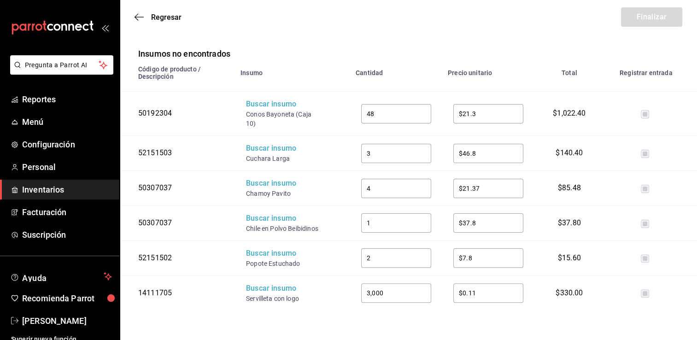
click at [390, 105] on input "48" at bounding box center [396, 114] width 70 height 18
drag, startPoint x: 264, startPoint y: 113, endPoint x: 247, endPoint y: 108, distance: 17.9
click at [247, 110] on div "Conos Bayoneta (Caja 10)" at bounding box center [283, 119] width 74 height 18
copy div "Conos Bayoneta (Caja 10)"
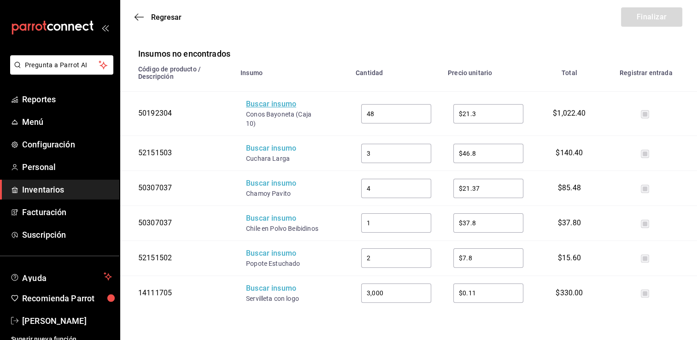
click at [267, 99] on div "Buscar insumo" at bounding box center [283, 104] width 74 height 11
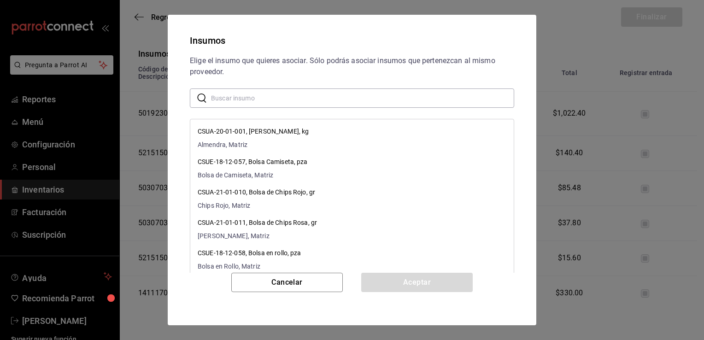
click at [277, 98] on input "text" at bounding box center [362, 98] width 303 height 18
paste input "Conos Bayoneta (Caja 10)"
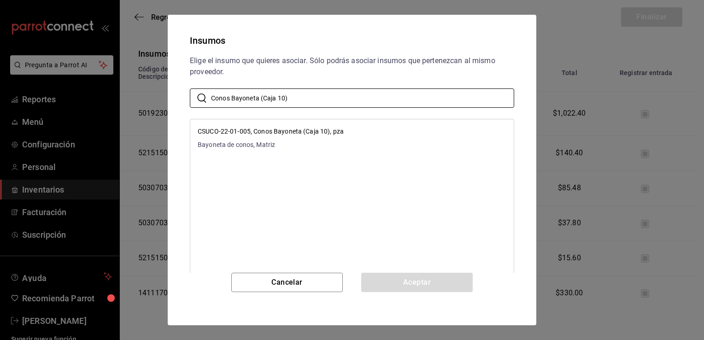
type input "Conos Bayoneta (Caja 10)"
click at [316, 134] on p "CSUCO-22-01-005, Conos Bayoneta (Caja 10), pza" at bounding box center [271, 132] width 146 height 10
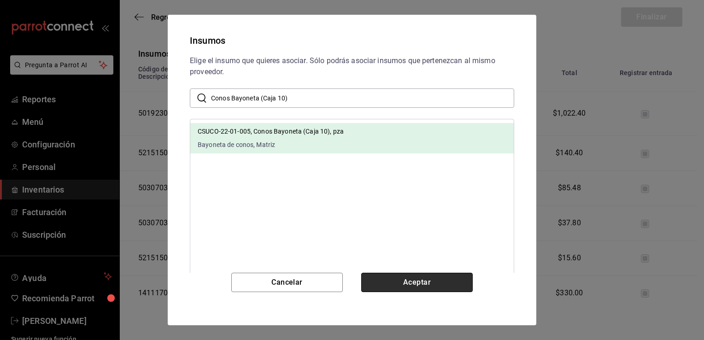
click at [394, 288] on button "Aceptar" at bounding box center [416, 282] width 111 height 19
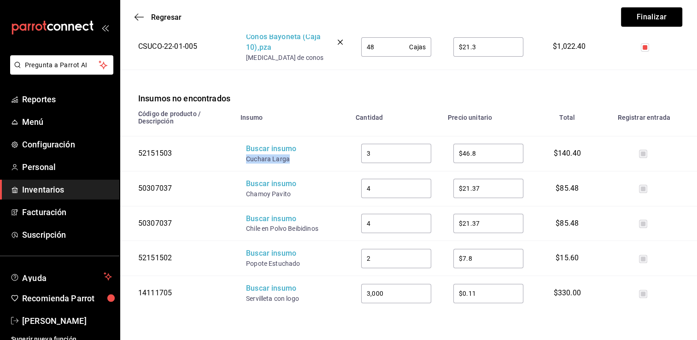
drag, startPoint x: 290, startPoint y: 161, endPoint x: 247, endPoint y: 155, distance: 43.7
click at [247, 155] on div "Cuchara Larga" at bounding box center [283, 158] width 74 height 9
copy div "Cuchara Larga"
click at [259, 146] on div "Buscar insumo" at bounding box center [283, 149] width 74 height 11
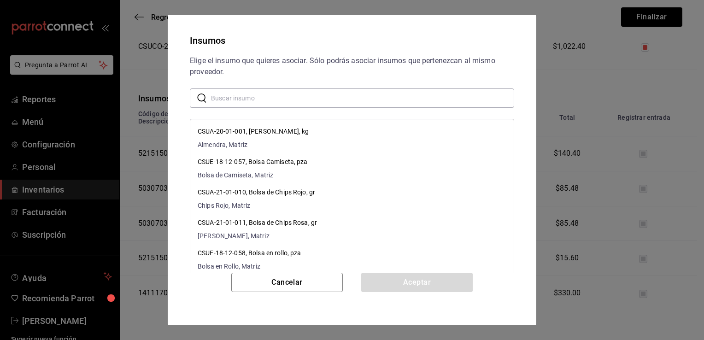
paste input "Cuchara Larga"
click at [302, 94] on input "Cuchara Larga" at bounding box center [362, 98] width 303 height 18
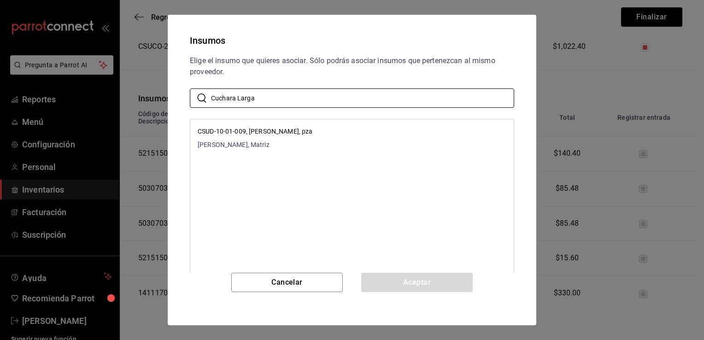
type input "Cuchara Larga"
click at [315, 137] on li "CSUD-10-01-009, Cuchara Larga, pza Cuchara Larga, Matriz" at bounding box center [351, 138] width 323 height 30
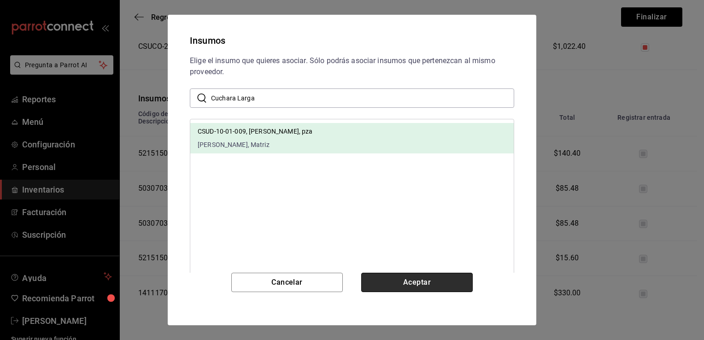
click at [379, 283] on button "Aceptar" at bounding box center [416, 282] width 111 height 19
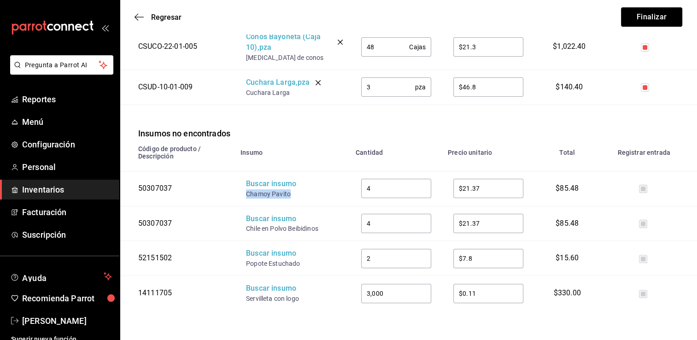
drag, startPoint x: 291, startPoint y: 193, endPoint x: 246, endPoint y: 194, distance: 44.3
click at [246, 194] on div "Chamoy Pavito" at bounding box center [283, 193] width 74 height 9
copy div "Chamoy Pavito"
click at [260, 187] on div "Buscar insumo" at bounding box center [283, 184] width 74 height 11
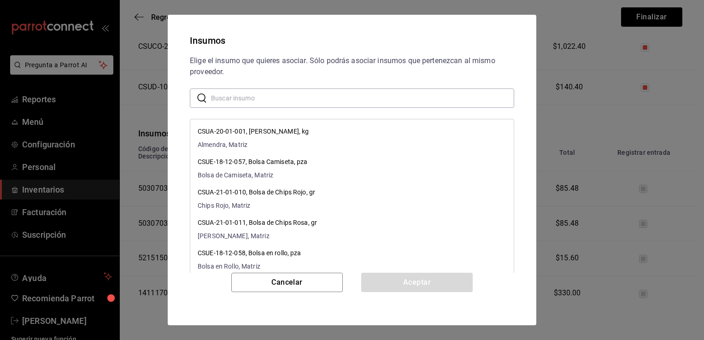
paste input "Chamoy Pavito"
click at [332, 99] on input "Chamoy Pavito" at bounding box center [362, 98] width 303 height 18
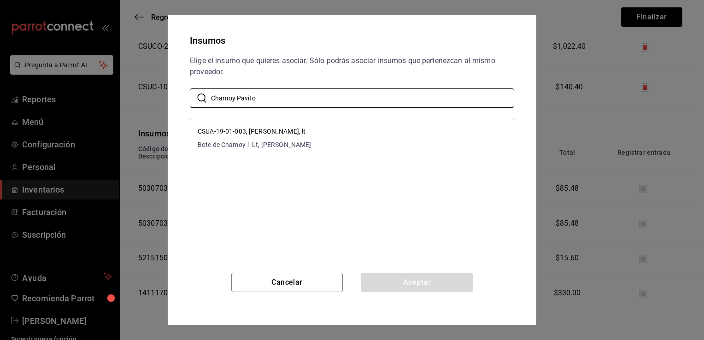
type input "Chamoy Pavito"
click at [335, 135] on li "CSUA-19-01-003, Chamoy Pavito, lt Bote de Chamoy 1 Lt, Matriz" at bounding box center [351, 138] width 323 height 30
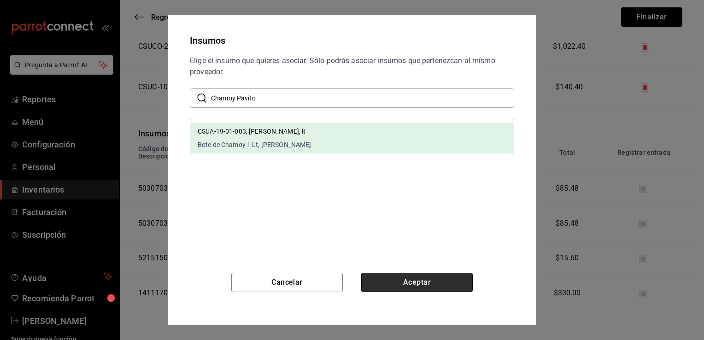
click at [382, 275] on button "Aceptar" at bounding box center [416, 282] width 111 height 19
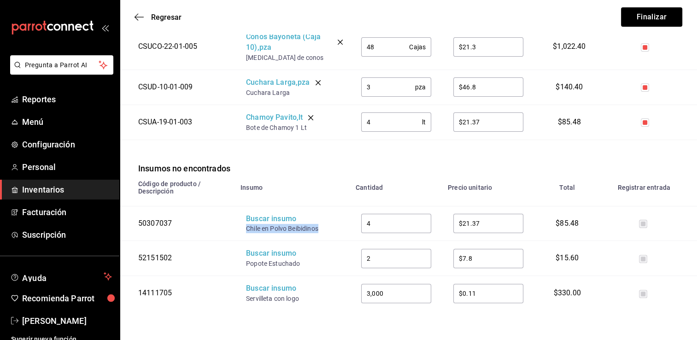
drag, startPoint x: 284, startPoint y: 237, endPoint x: 247, endPoint y: 228, distance: 37.4
click at [247, 228] on div "Chile en Polvo Beibidinos" at bounding box center [283, 228] width 74 height 9
copy div "Chile en Polvo Beibidinos"
click at [264, 216] on div "Buscar insumo" at bounding box center [283, 219] width 74 height 11
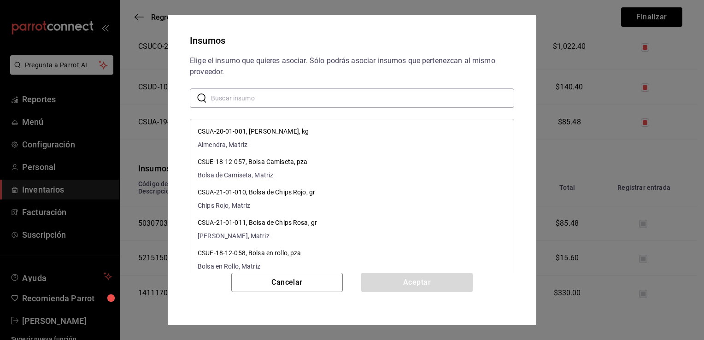
paste input "Chile en Polvo Beibidinos"
click at [321, 103] on input "Chile en Polvo Beibidinos" at bounding box center [362, 98] width 303 height 18
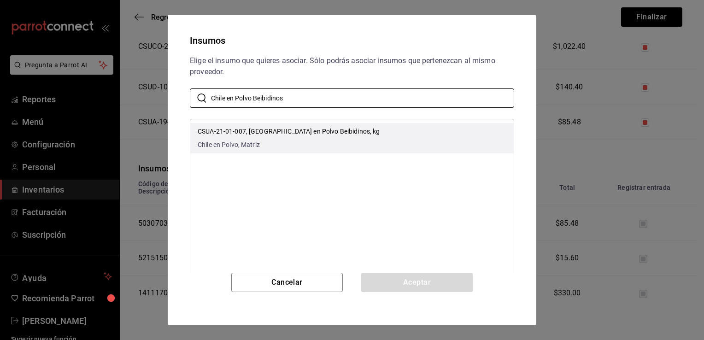
type input "Chile en Polvo Beibidinos"
click at [337, 132] on li "CSUA-21-01-007, Chile en Polvo Beibidinos, kg Chile en Polvo, Matriz" at bounding box center [351, 138] width 323 height 30
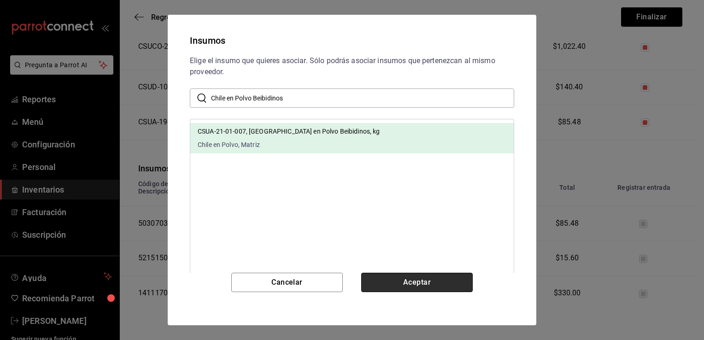
click at [386, 280] on button "Aceptar" at bounding box center [416, 282] width 111 height 19
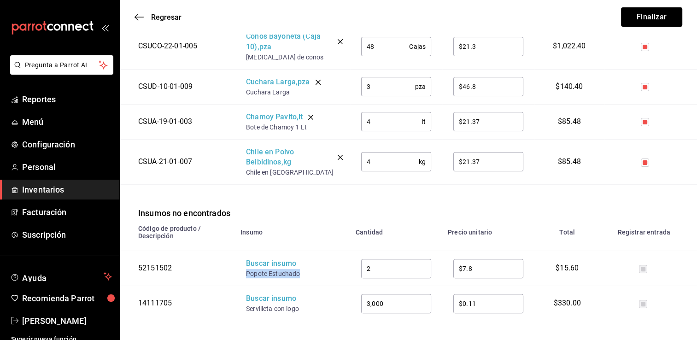
drag, startPoint x: 300, startPoint y: 274, endPoint x: 244, endPoint y: 271, distance: 56.2
click at [244, 271] on td "Buscar insumo Popote Estuchado" at bounding box center [292, 268] width 115 height 35
copy div "Popote Estuchado"
click at [256, 265] on div "Buscar insumo" at bounding box center [283, 263] width 74 height 11
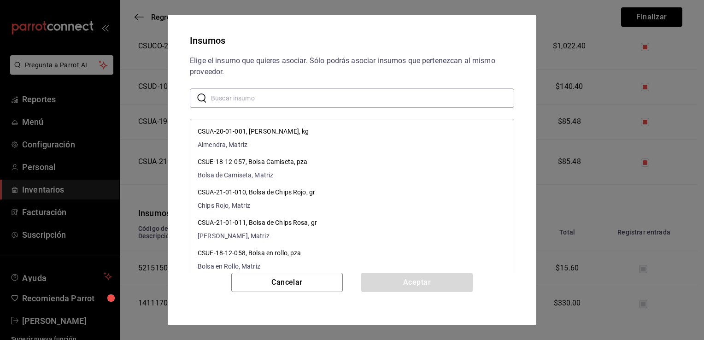
paste input "Popote Estuchado"
click at [337, 101] on input "Popote Estuchado" at bounding box center [362, 98] width 303 height 18
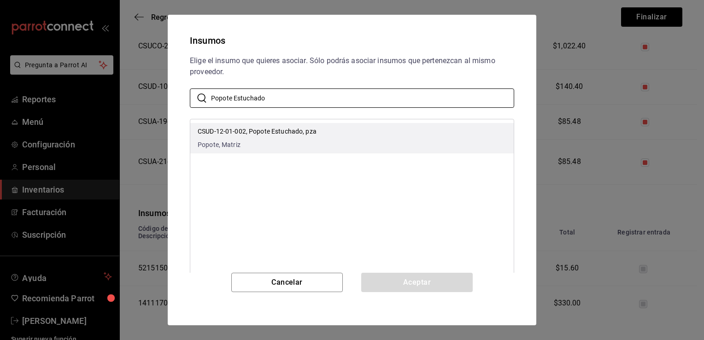
type input "Popote Estuchado"
click at [354, 134] on li "CSUD-12-01-002, Popote Estuchado, pza Popote, Matriz" at bounding box center [351, 138] width 323 height 30
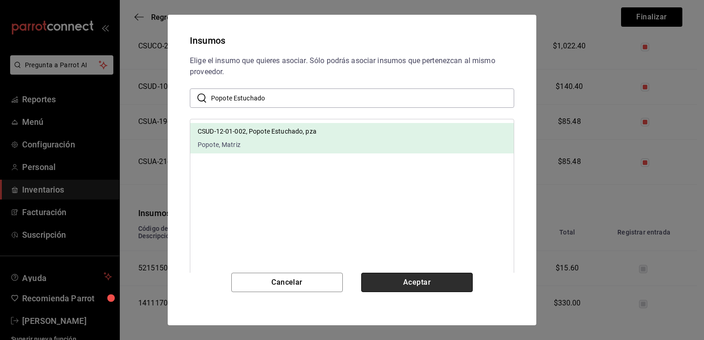
click at [400, 279] on button "Aceptar" at bounding box center [416, 282] width 111 height 19
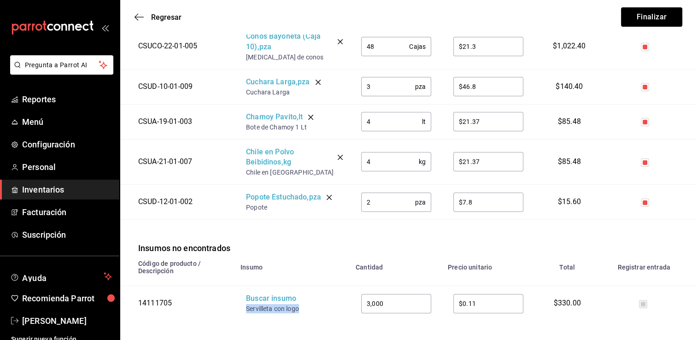
drag, startPoint x: 301, startPoint y: 308, endPoint x: 246, endPoint y: 306, distance: 55.3
click at [246, 306] on div "Servilleta con logo" at bounding box center [283, 308] width 74 height 9
copy div "Servilleta con logo"
click at [257, 298] on div "Buscar insumo" at bounding box center [283, 298] width 74 height 11
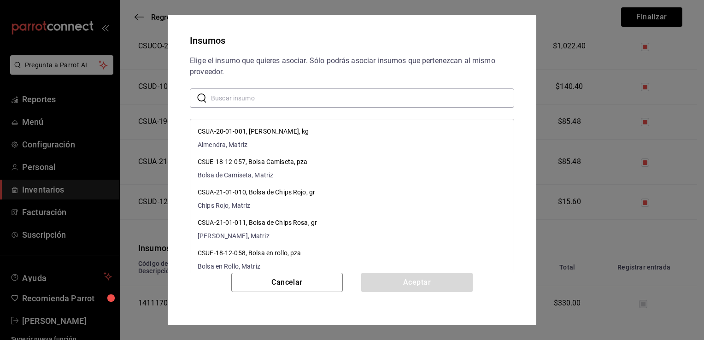
paste input "Servilleta con logo"
click at [354, 99] on input "Servilleta con logo" at bounding box center [362, 98] width 303 height 18
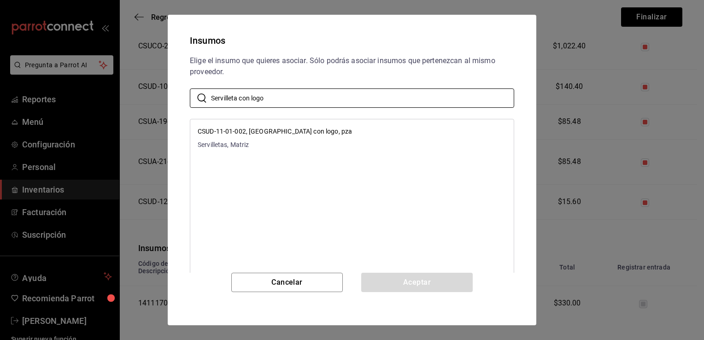
type input "Servilleta con logo"
click at [357, 130] on li "CSUD-11-01-002, Servilleta con logo, pza Servilletas, Matriz" at bounding box center [351, 138] width 323 height 30
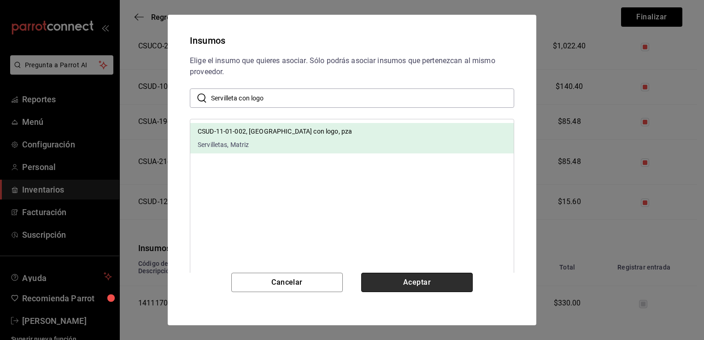
click at [401, 282] on button "Aceptar" at bounding box center [416, 282] width 111 height 19
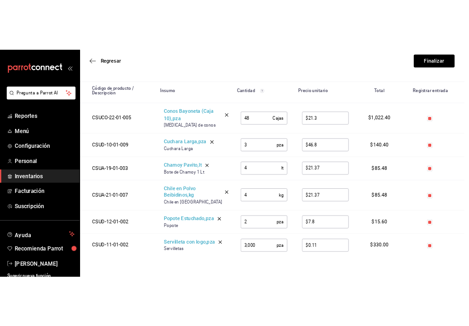
scroll to position [137, 0]
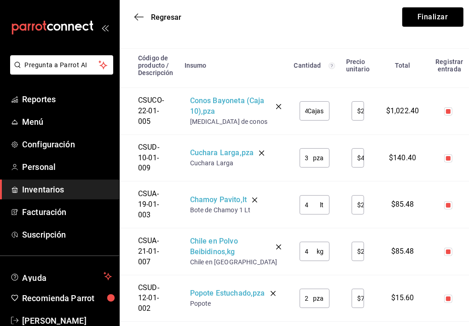
click at [298, 17] on div "Regresar Finalizar" at bounding box center [299, 17] width 359 height 34
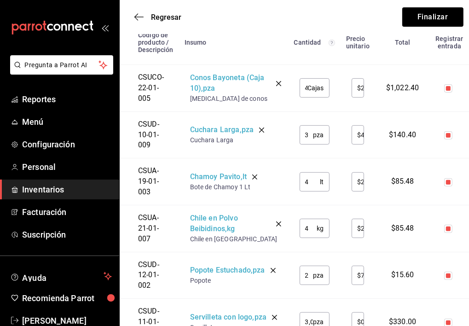
scroll to position [0, 1]
drag, startPoint x: 288, startPoint y: 86, endPoint x: 298, endPoint y: 88, distance: 10.5
click at [300, 88] on div "48 Cajas ​" at bounding box center [315, 87] width 30 height 19
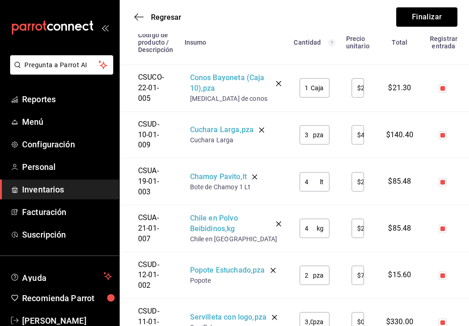
type input "1"
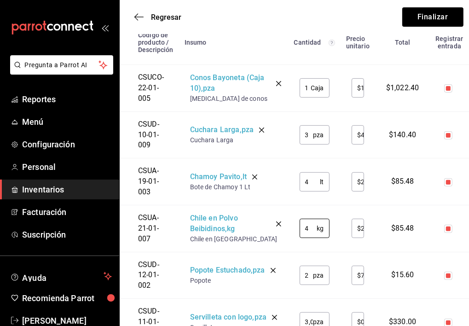
drag, startPoint x: 297, startPoint y: 225, endPoint x: 260, endPoint y: 223, distance: 36.9
click at [260, 223] on tr "CSUA-21-01-007 Chile en Polvo Beibidinos , kg Chile en Polvo 4 kg ​ $21.37 ​ $8…" at bounding box center [299, 228] width 359 height 47
type input "$1,022.4"
type input "1"
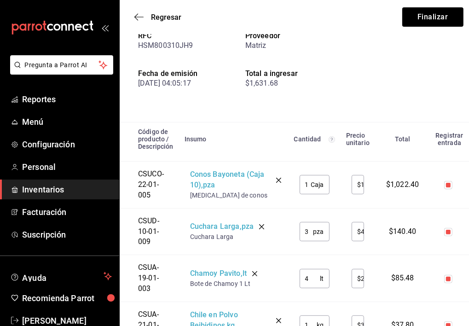
click at [384, 58] on div "Factura #1014188 RFC HSM800310JH9 Proveedor Matriz Fecha de emisión 27/08/25 04…" at bounding box center [299, 50] width 359 height 144
click at [418, 22] on button "Finalizar" at bounding box center [433, 16] width 61 height 19
type input "$37.8"
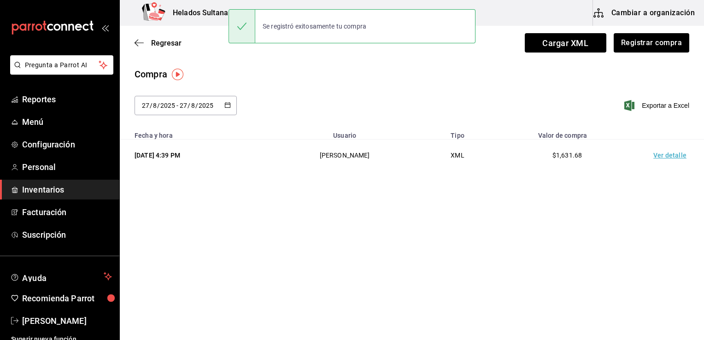
click at [476, 265] on main "Regresar Cargar XML Registrar compra Compra 2025-08-27 27 / 8 / 2025 - 2025-08-…" at bounding box center [412, 157] width 584 height 262
click at [476, 50] on span "Cargar XML" at bounding box center [566, 42] width 82 height 19
click at [0, 0] on input "Cargar XML" at bounding box center [0, 0] width 0 height 0
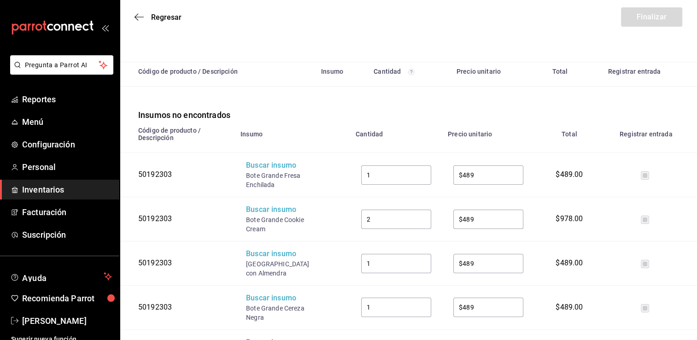
scroll to position [120, 0]
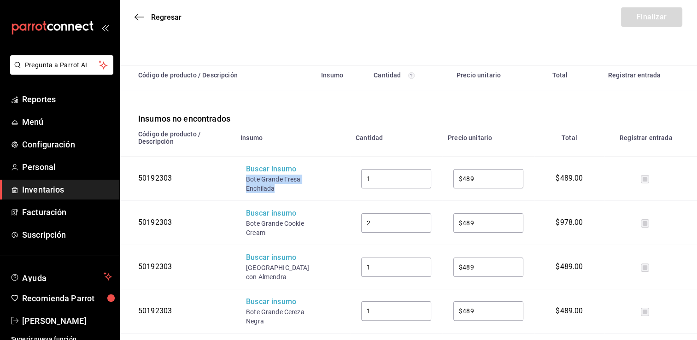
drag, startPoint x: 279, startPoint y: 190, endPoint x: 238, endPoint y: 183, distance: 42.0
click at [238, 183] on td "Buscar insumo Bote Grande Fresa Enchilada" at bounding box center [292, 179] width 115 height 44
copy div "Bote Grande Fresa Enchilada"
click at [263, 174] on div "Buscar insumo" at bounding box center [283, 169] width 74 height 11
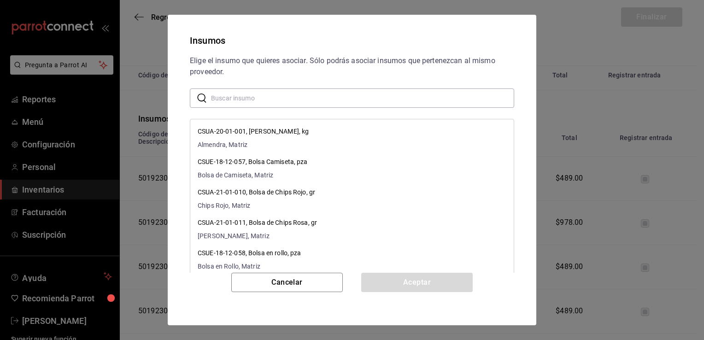
paste input "Bote Grande Fresa Enchilada"
click at [325, 98] on input "Bote Grande Fresa Enchilada" at bounding box center [362, 98] width 303 height 18
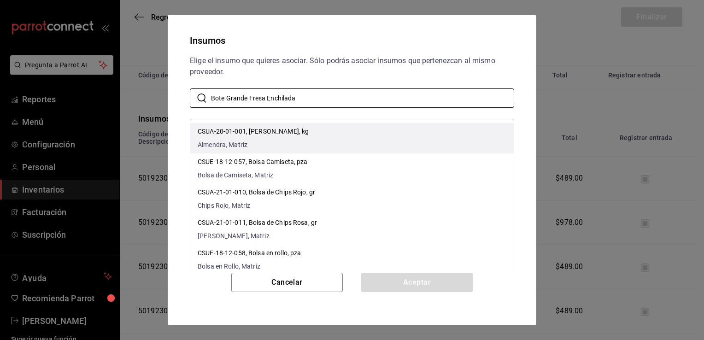
type input "Bote Grande Fresa Enchilada"
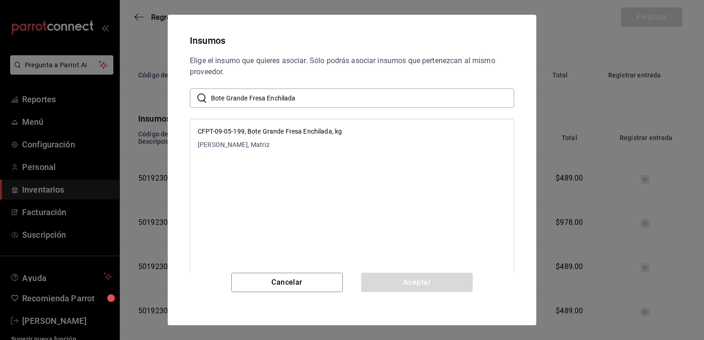
click at [339, 135] on p "CFPT-09-05-199, Bote Grande Fresa Enchilada, kg" at bounding box center [270, 132] width 144 height 10
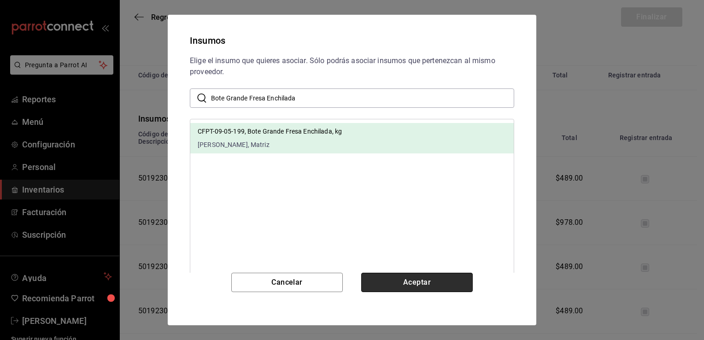
click at [393, 280] on button "Aceptar" at bounding box center [416, 282] width 111 height 19
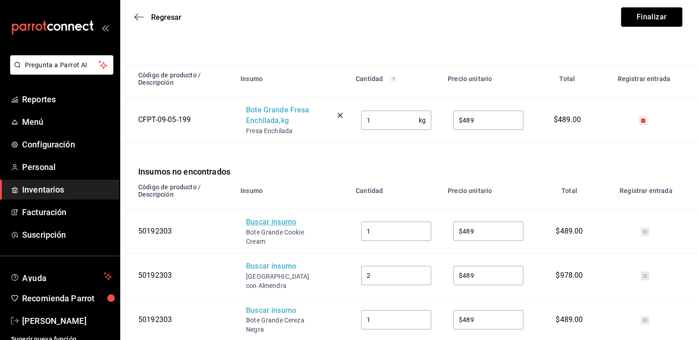
click at [278, 228] on div "Buscar insumo" at bounding box center [283, 222] width 74 height 11
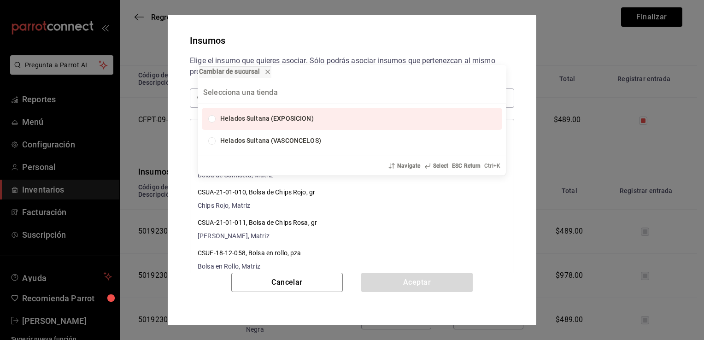
click at [406, 32] on div "Cambiar de sucursal Helados Sultana (EXPOSICION) Helados Sultana (VASCONCELOS) …" at bounding box center [352, 170] width 704 height 340
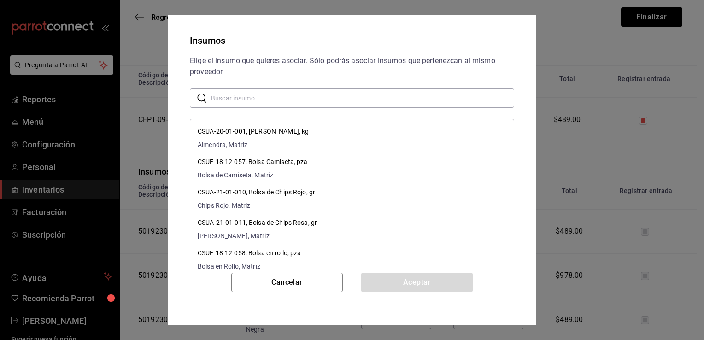
click at [357, 91] on input "text" at bounding box center [362, 98] width 303 height 18
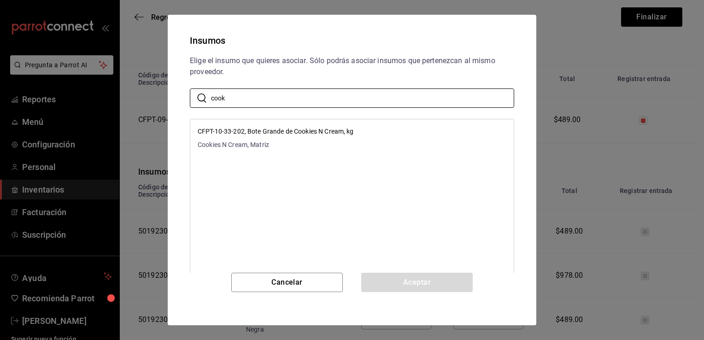
type input "cook"
click at [365, 146] on li "CFPT-10-33-202, Bote Grande de Cookies N Cream, kg Cookies N Cream, Matriz" at bounding box center [351, 138] width 323 height 30
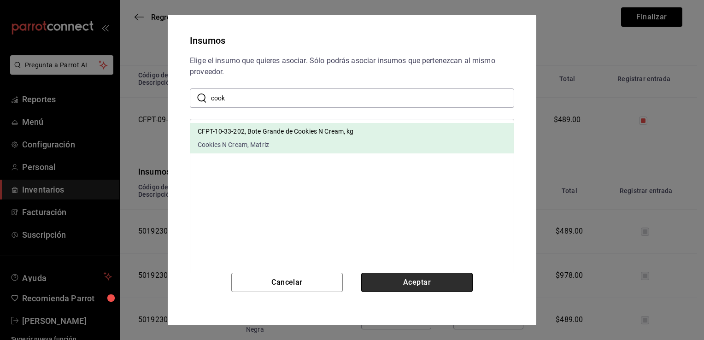
click at [415, 285] on button "Aceptar" at bounding box center [416, 282] width 111 height 19
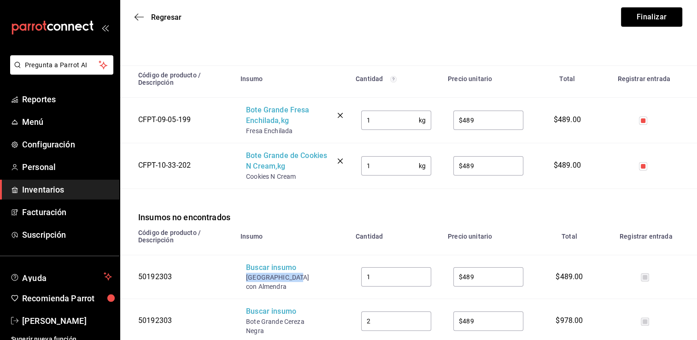
drag, startPoint x: 294, startPoint y: 277, endPoint x: 246, endPoint y: 279, distance: 48.9
click at [246, 279] on div "[GEOGRAPHIC_DATA] con Almendra" at bounding box center [283, 282] width 74 height 18
copy div "Bote Grande Caf"
click at [263, 271] on div "Buscar insumo" at bounding box center [283, 268] width 74 height 11
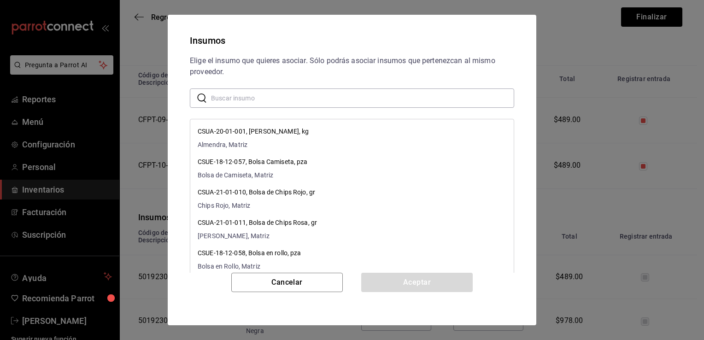
click at [339, 99] on input "text" at bounding box center [362, 98] width 303 height 18
paste input "Bote Grande Caf"
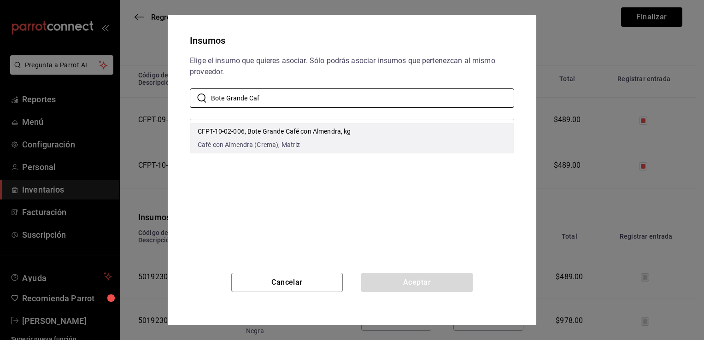
type input "Bote Grande Caf"
click at [353, 130] on li "CFPT-10-02-006, Bote Grande Café con Almendra, kg Café con Almendra (Crema), Ma…" at bounding box center [351, 138] width 323 height 30
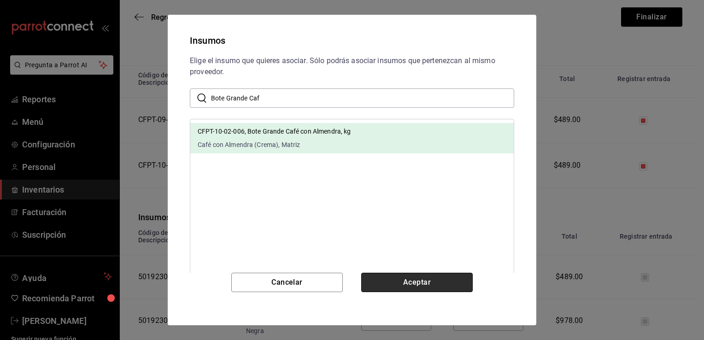
click at [394, 290] on button "Aceptar" at bounding box center [416, 282] width 111 height 19
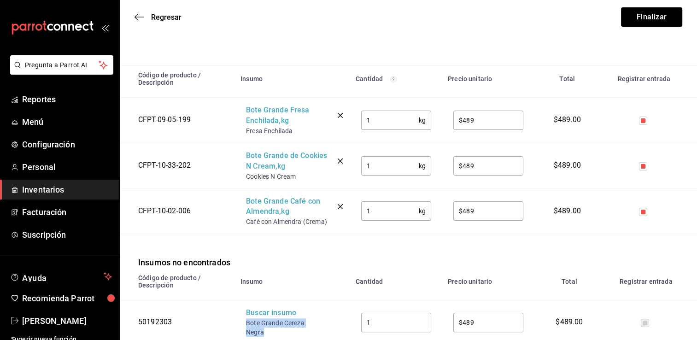
drag, startPoint x: 268, startPoint y: 333, endPoint x: 242, endPoint y: 326, distance: 26.8
click at [242, 326] on td "Buscar insumo Bote Grande Cereza Negra" at bounding box center [292, 322] width 115 height 44
copy div "Bote Grande Cereza Negra"
click at [257, 312] on div "Buscar insumo" at bounding box center [283, 313] width 74 height 11
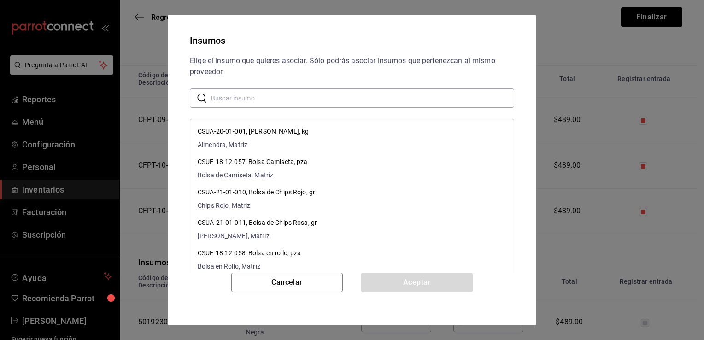
click at [310, 102] on input "text" at bounding box center [362, 98] width 303 height 18
paste input "Bote Grande Cereza Negra"
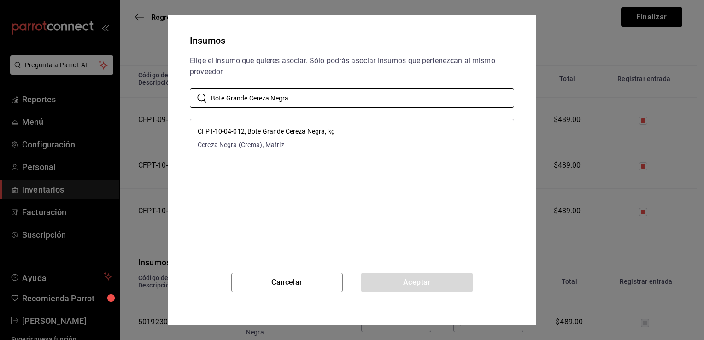
type input "Bote Grande Cereza Negra"
click at [335, 135] on li "CFPT-10-04-012, Bote Grande Cereza Negra, kg Cereza Negra (Crema), Matriz" at bounding box center [351, 138] width 323 height 30
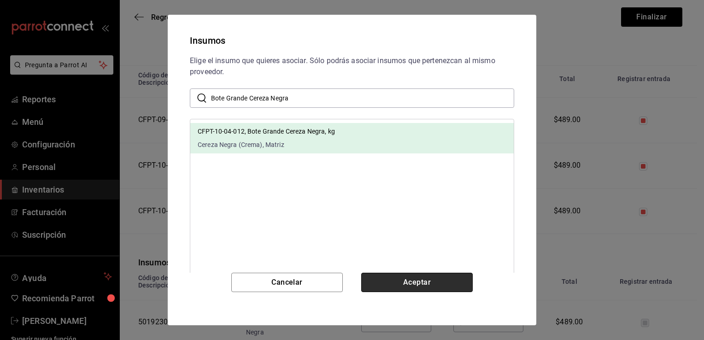
click at [389, 280] on button "Aceptar" at bounding box center [416, 282] width 111 height 19
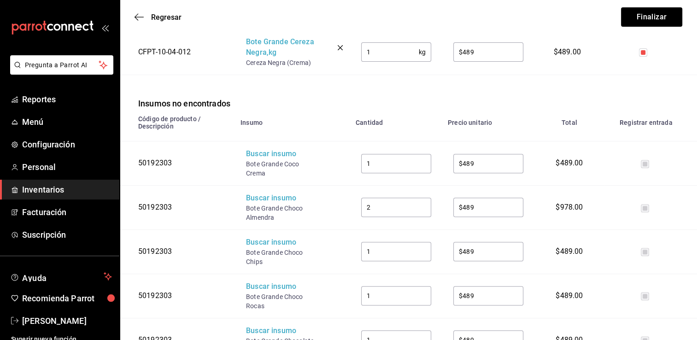
scroll to position [341, 0]
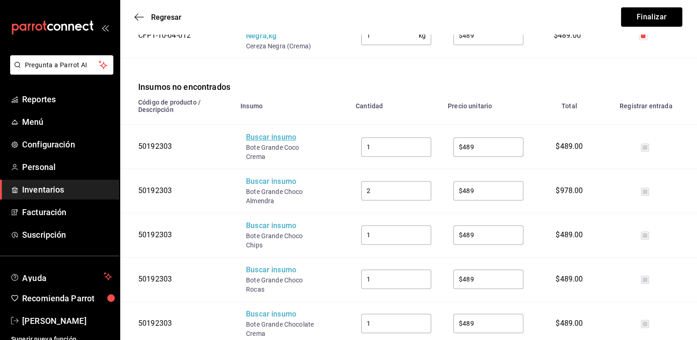
click at [286, 135] on div "Buscar insumo" at bounding box center [283, 137] width 74 height 11
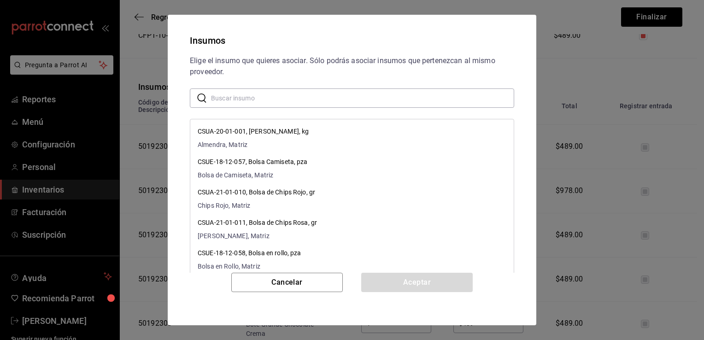
click at [306, 102] on input "text" at bounding box center [362, 98] width 303 height 18
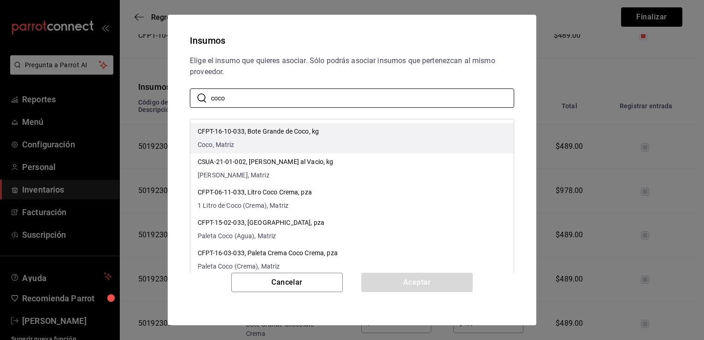
type input "coco"
click at [333, 126] on li "CFPT-16-10-033, Bote Grande de Coco, kg Coco, Matriz" at bounding box center [351, 138] width 323 height 30
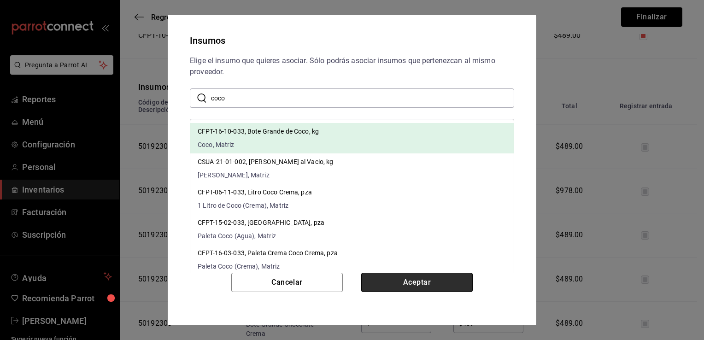
click at [404, 280] on button "Aceptar" at bounding box center [416, 282] width 111 height 19
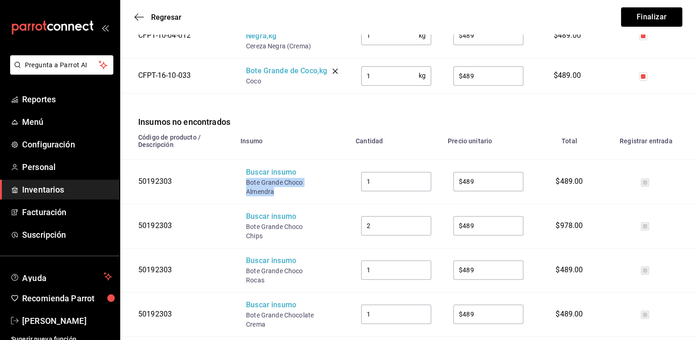
drag, startPoint x: 275, startPoint y: 191, endPoint x: 246, endPoint y: 181, distance: 30.9
click at [246, 181] on div "Bote Grande Choco Almendra" at bounding box center [283, 187] width 74 height 18
copy div "Bote Grande Choco Almendra"
click at [257, 176] on div "Buscar insumo" at bounding box center [283, 172] width 74 height 11
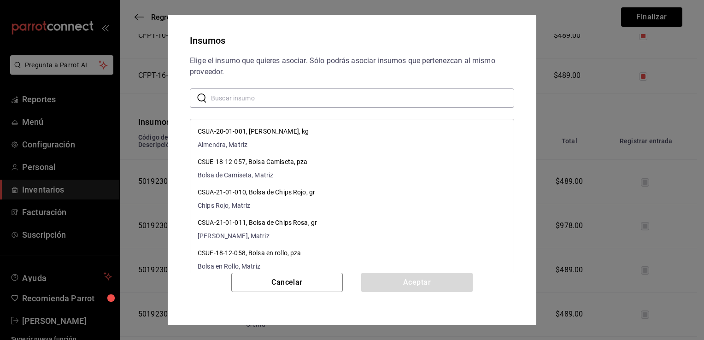
click at [327, 93] on input "text" at bounding box center [362, 98] width 303 height 18
paste input "Bote Grande Choco Almendra"
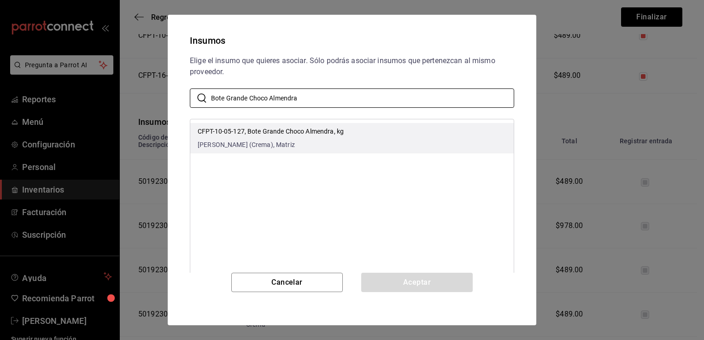
type input "Bote Grande Choco Almendra"
click at [381, 130] on li "CFPT-10-05-127, Bote Grande Choco Almendra, kg Choco Almendra (Crema), Matriz" at bounding box center [351, 138] width 323 height 30
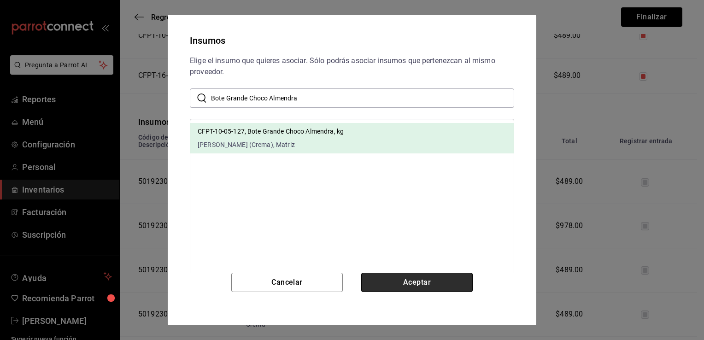
click at [407, 284] on button "Aceptar" at bounding box center [416, 282] width 111 height 19
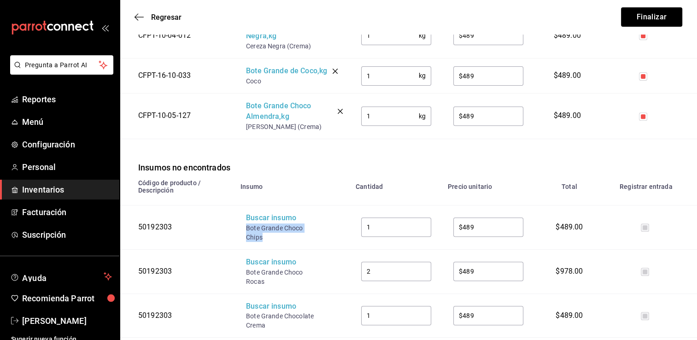
drag, startPoint x: 262, startPoint y: 237, endPoint x: 247, endPoint y: 232, distance: 15.2
click at [247, 232] on div "Bote Grande Choco Chips" at bounding box center [283, 232] width 74 height 18
click at [265, 220] on div "Buscar insumo" at bounding box center [283, 218] width 74 height 11
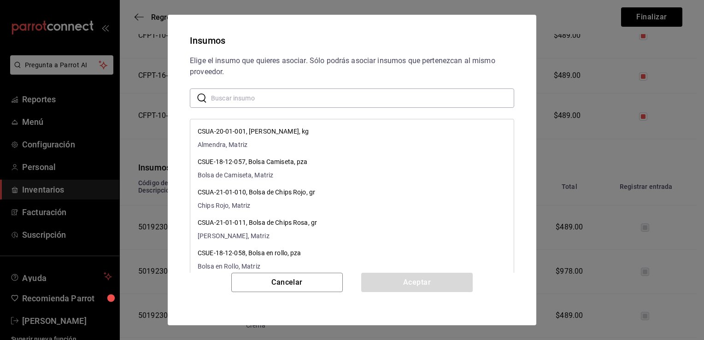
paste input "Bote Grande Choco Chips"
click at [351, 94] on input "text" at bounding box center [362, 98] width 303 height 18
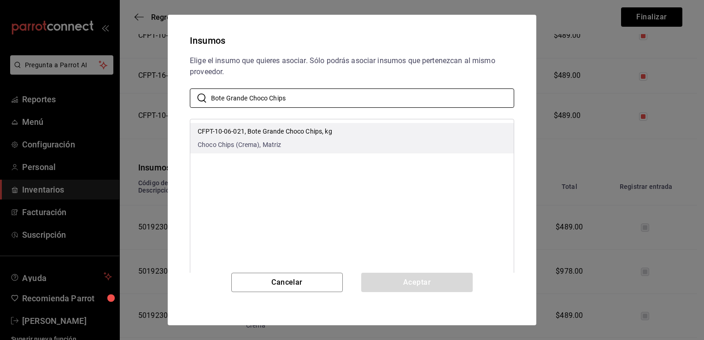
type input "Bote Grande Choco Chips"
click at [357, 125] on li "CFPT-10-06-021, Bote Grande Choco Chips, kg Choco Chips (Crema), Matriz" at bounding box center [351, 138] width 323 height 30
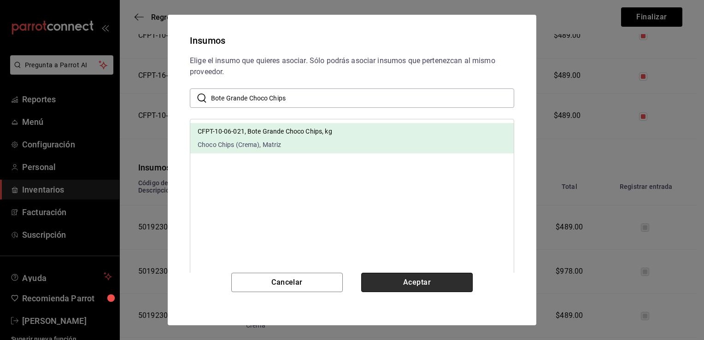
click at [391, 274] on button "Aceptar" at bounding box center [416, 282] width 111 height 19
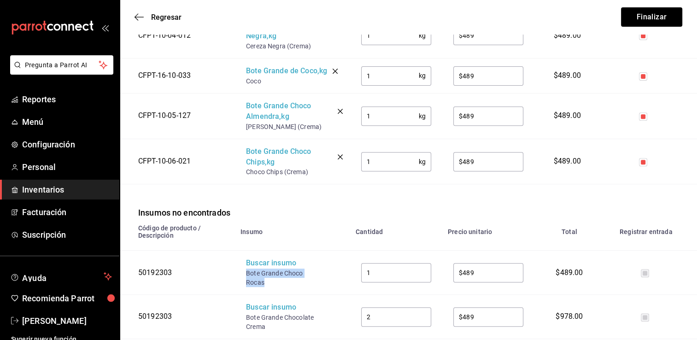
drag, startPoint x: 267, startPoint y: 283, endPoint x: 241, endPoint y: 275, distance: 27.5
click at [241, 275] on td "Buscar insumo Bote Grande Choco Rocas" at bounding box center [292, 273] width 115 height 44
click at [261, 264] on div "Buscar insumo" at bounding box center [283, 263] width 74 height 11
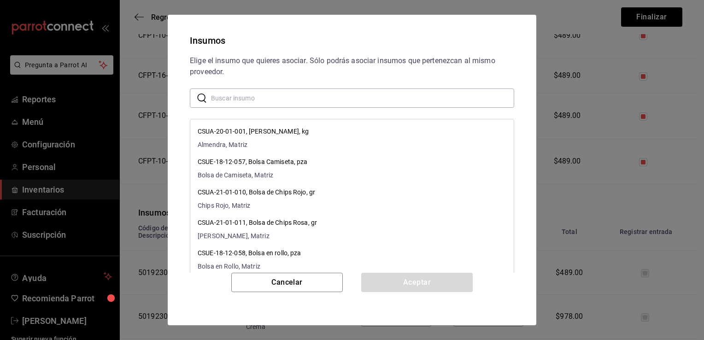
paste input "Bote Grande Choco Rocas"
click at [322, 97] on input "Bote Grande Choco Rocas" at bounding box center [362, 98] width 303 height 18
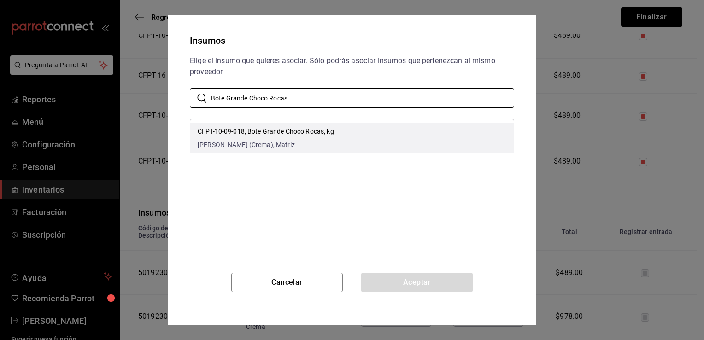
type input "Bote Grande Choco Rocas"
click at [336, 134] on li "CFPT-10-09-018, Bote Grande Choco Rocas, kg Choco Rocas (Crema), Matriz" at bounding box center [351, 138] width 323 height 30
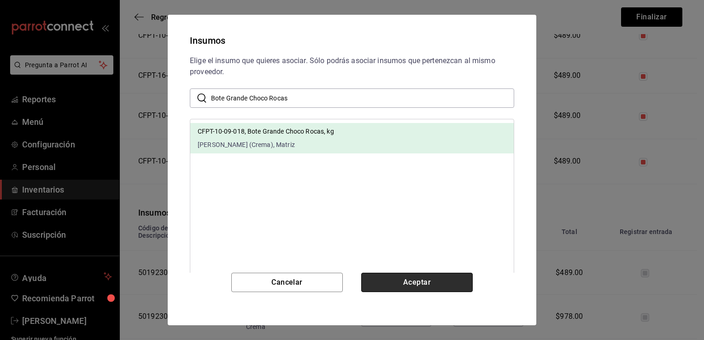
click at [399, 280] on button "Aceptar" at bounding box center [416, 282] width 111 height 19
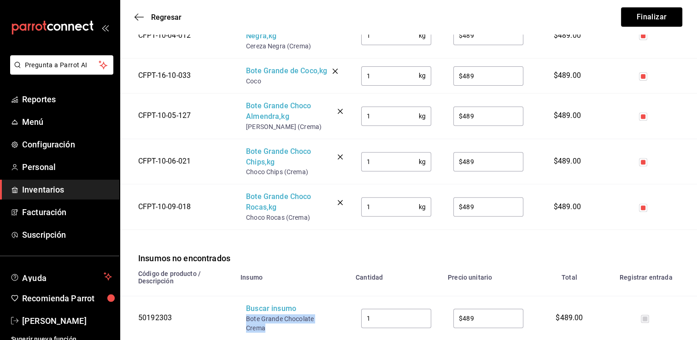
drag, startPoint x: 267, startPoint y: 329, endPoint x: 246, endPoint y: 318, distance: 23.5
click at [246, 318] on div "Bote Grande Chocolate Crema" at bounding box center [283, 323] width 74 height 18
click at [257, 312] on div "Buscar insumo" at bounding box center [283, 309] width 74 height 11
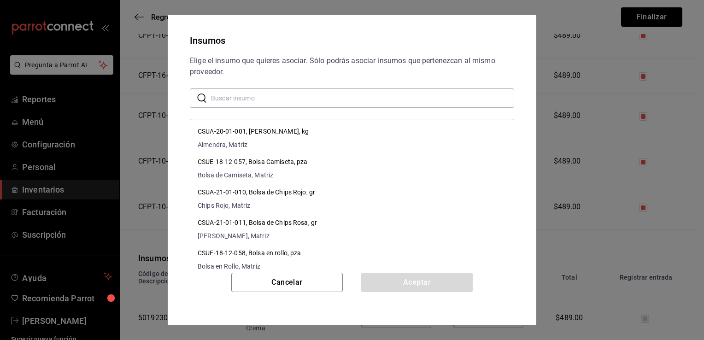
click at [339, 98] on input "text" at bounding box center [362, 98] width 303 height 18
paste input "Bote Grande Chocolate Crema"
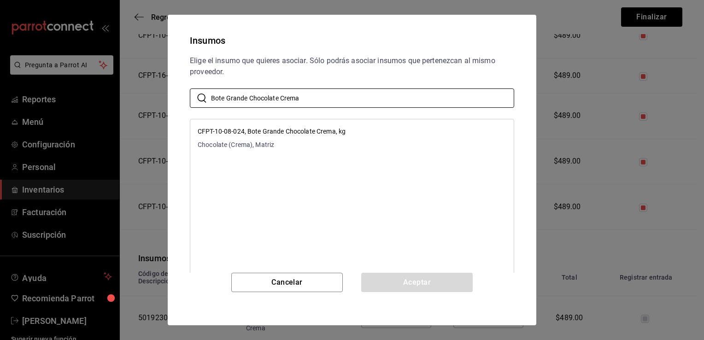
type input "Bote Grande Chocolate Crema"
click at [350, 129] on li "CFPT-10-08-024, Bote Grande Chocolate Crema, kg Chocolate (Crema), Matriz" at bounding box center [351, 138] width 323 height 30
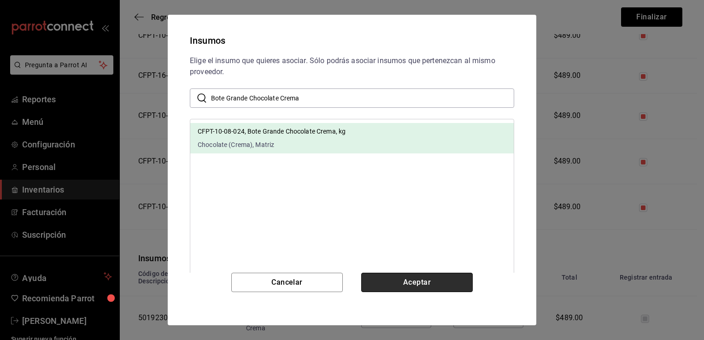
click at [394, 289] on button "Aceptar" at bounding box center [416, 282] width 111 height 19
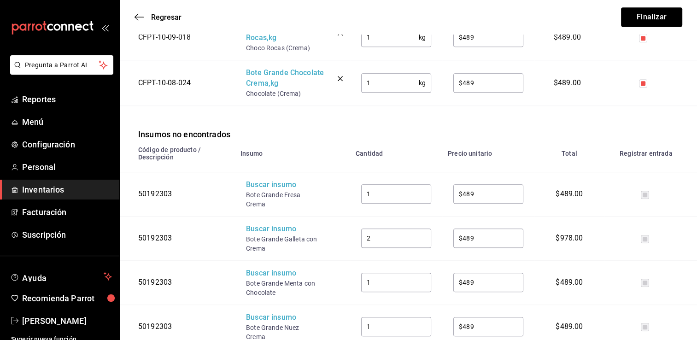
scroll to position [525, 0]
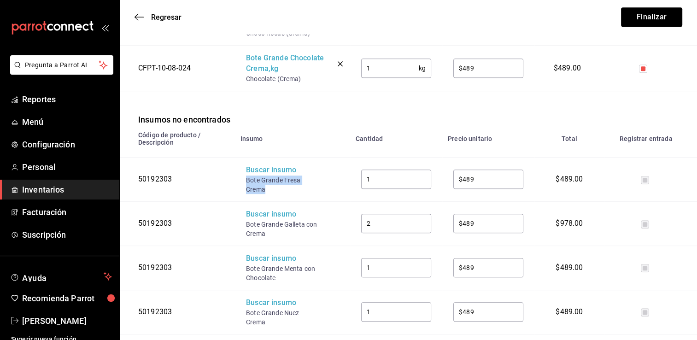
drag, startPoint x: 266, startPoint y: 190, endPoint x: 247, endPoint y: 180, distance: 21.6
click at [247, 180] on div "Bote Grande Fresa Crema" at bounding box center [283, 185] width 74 height 18
click at [262, 173] on div "Buscar insumo" at bounding box center [283, 170] width 74 height 11
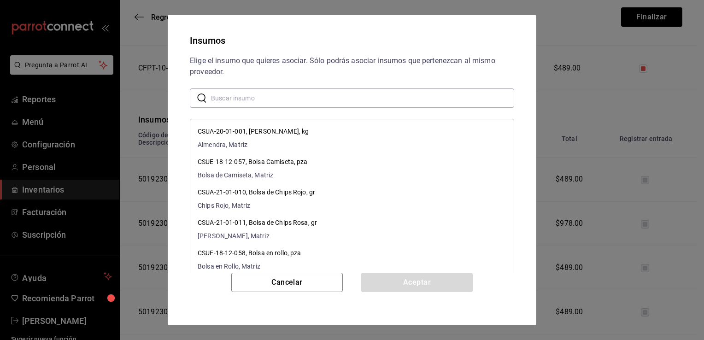
click at [363, 98] on input "text" at bounding box center [362, 98] width 303 height 18
paste input "Bote Grande Fresa Crema"
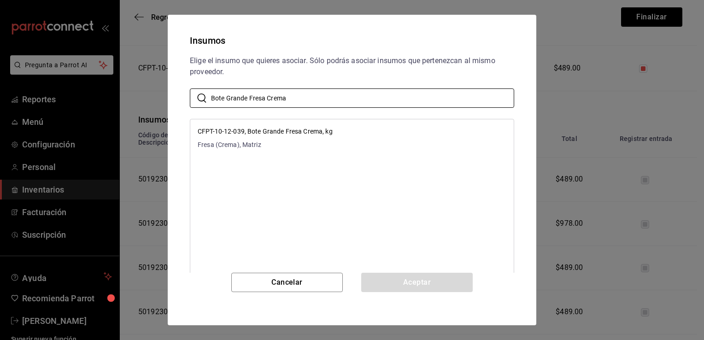
type input "Bote Grande Fresa Crema"
click at [367, 135] on li "CFPT-10-12-039, Bote Grande Fresa Crema, kg Fresa (Crema), Matriz" at bounding box center [351, 138] width 323 height 30
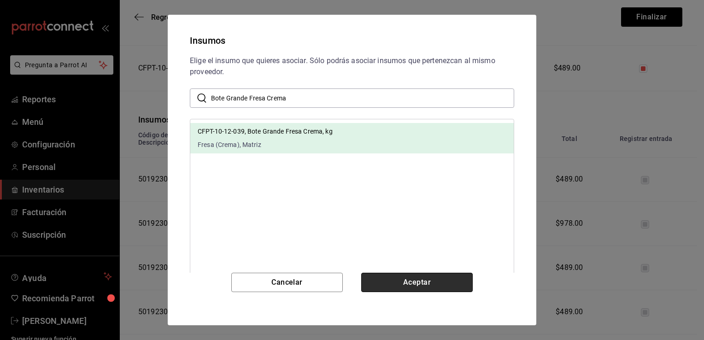
click at [386, 278] on button "Aceptar" at bounding box center [416, 282] width 111 height 19
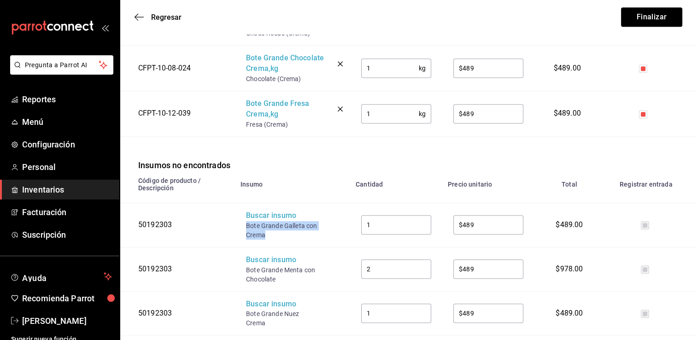
drag, startPoint x: 266, startPoint y: 235, endPoint x: 246, endPoint y: 226, distance: 21.2
click at [246, 226] on div "Bote Grande Galleta con Crema" at bounding box center [283, 230] width 74 height 18
click at [267, 215] on div "Buscar insumo" at bounding box center [283, 216] width 74 height 11
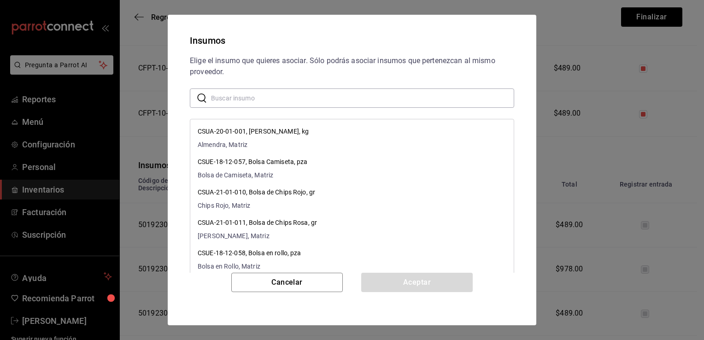
click at [351, 97] on input "text" at bounding box center [362, 98] width 303 height 18
paste input "Bote Grande Galleta con Crema"
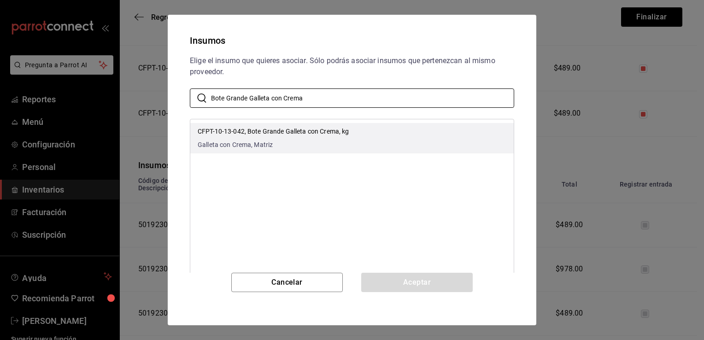
type input "Bote Grande Galleta con Crema"
click at [351, 131] on li "CFPT-10-13-042, Bote Grande Galleta con Crema, kg Galleta con Crema, Matriz" at bounding box center [351, 138] width 323 height 30
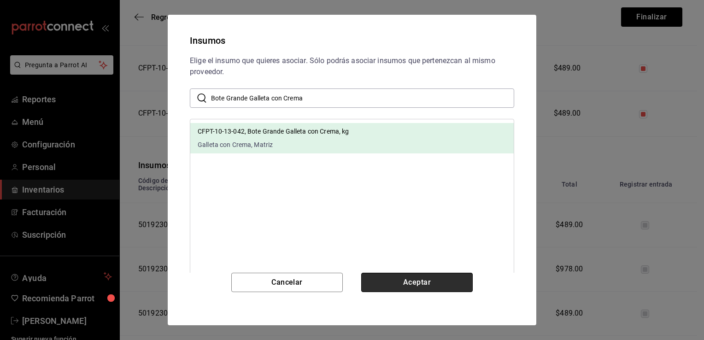
click at [400, 278] on button "Aceptar" at bounding box center [416, 282] width 111 height 19
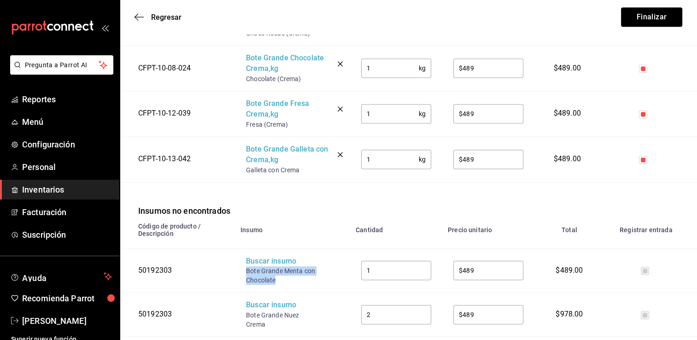
drag, startPoint x: 277, startPoint y: 281, endPoint x: 246, endPoint y: 272, distance: 32.5
click at [246, 272] on div "Bote Grande Menta con Chocolate" at bounding box center [283, 275] width 74 height 18
click at [267, 257] on div "Buscar insumo" at bounding box center [283, 261] width 74 height 11
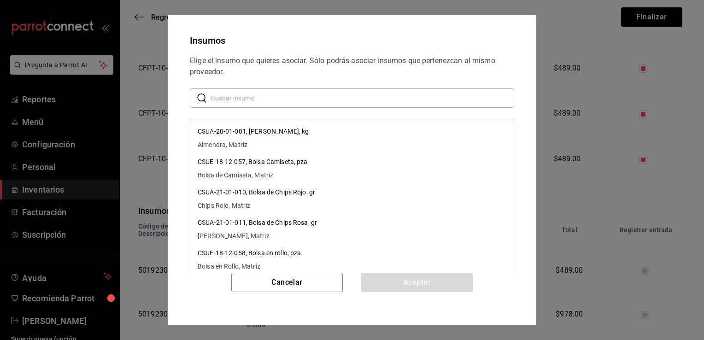
click at [331, 104] on input "text" at bounding box center [362, 98] width 303 height 18
paste input "Bote Grande Menta con Chocolate"
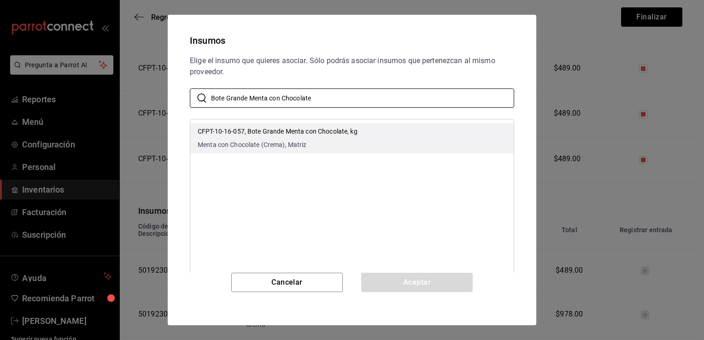
type input "Bote Grande Menta con Chocolate"
click at [340, 130] on p "CFPT-10-16-057, Bote Grande Menta con Chocolate, kg" at bounding box center [278, 132] width 160 height 10
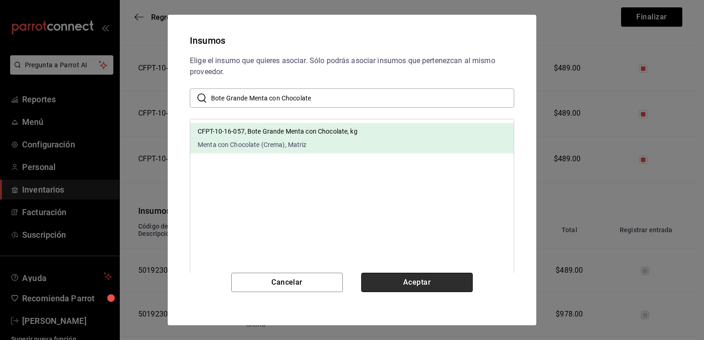
click at [397, 280] on button "Aceptar" at bounding box center [416, 282] width 111 height 19
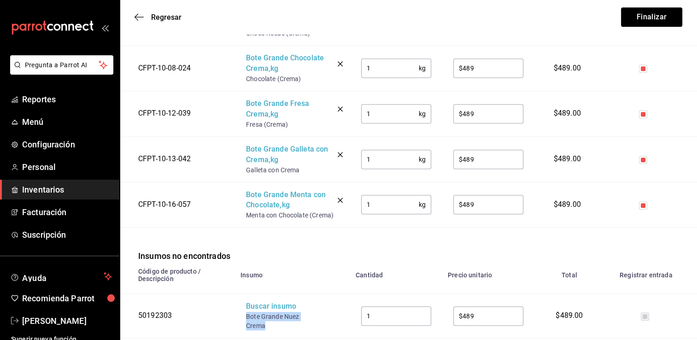
drag, startPoint x: 267, startPoint y: 324, endPoint x: 246, endPoint y: 317, distance: 22.1
click at [246, 317] on div "Bote Grande Nuez Crema" at bounding box center [283, 321] width 74 height 18
click at [262, 311] on div "Buscar insumo" at bounding box center [283, 306] width 74 height 11
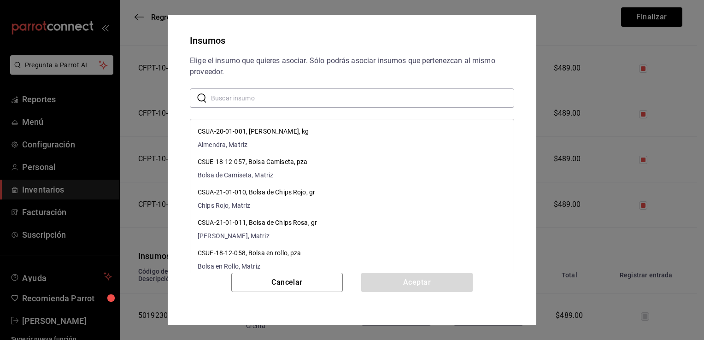
paste input "Bote Grande Nuez Crema"
click at [365, 100] on input "Bote Grande Nuez Crema" at bounding box center [362, 98] width 303 height 18
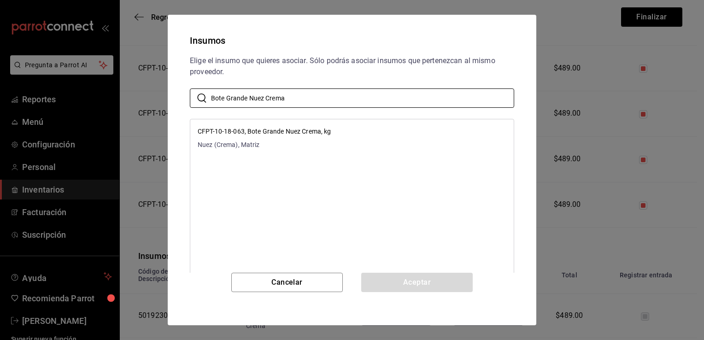
type input "Bote Grande Nuez Crema"
click at [373, 134] on li "CFPT-10-18-063, Bote Grande Nuez Crema, kg Nuez (Crema), Matriz" at bounding box center [351, 138] width 323 height 30
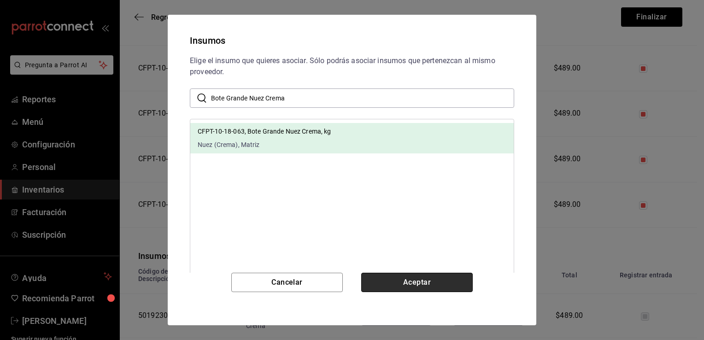
click at [398, 281] on button "Aceptar" at bounding box center [416, 282] width 111 height 19
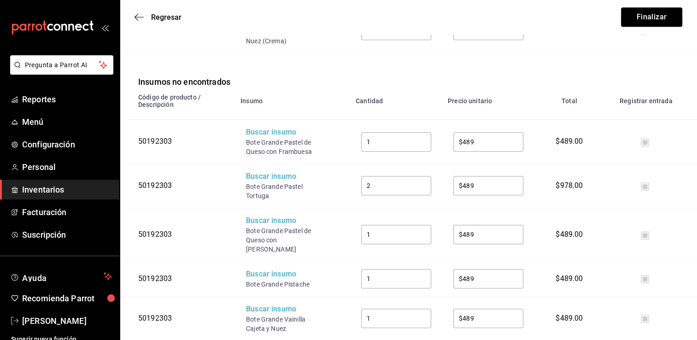
scroll to position [746, 0]
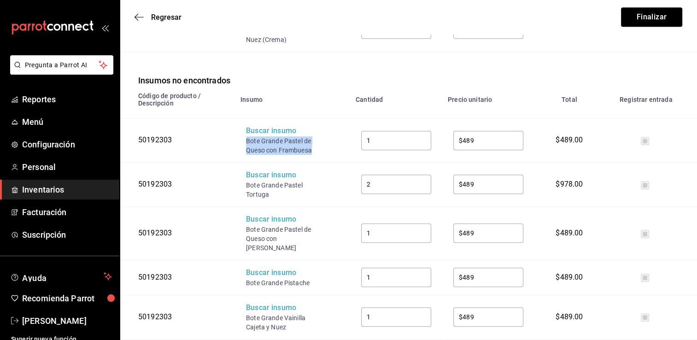
drag, startPoint x: 311, startPoint y: 150, endPoint x: 245, endPoint y: 140, distance: 67.1
click at [245, 140] on td "Buscar insumo Bote Grande Pastel de Queso con Frambuesa" at bounding box center [292, 140] width 115 height 44
click at [262, 135] on div "Buscar insumo" at bounding box center [283, 131] width 74 height 11
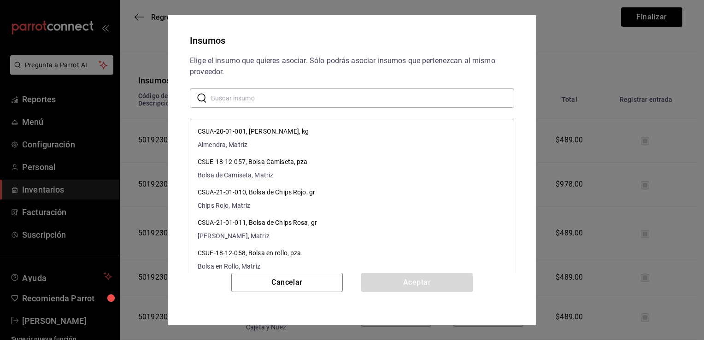
click at [303, 99] on input "text" at bounding box center [362, 98] width 303 height 18
paste input "Bote Grande Pastel de Queso con Frambuesa"
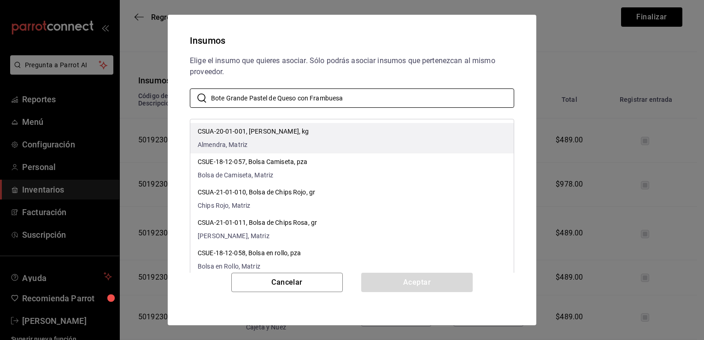
type input "Bote Grande Pastel de Queso con Frambuesa"
click at [309, 137] on div "CSUA-20-01-001, Almendra Rebanada, kg Almendra, Matriz" at bounding box center [253, 138] width 111 height 23
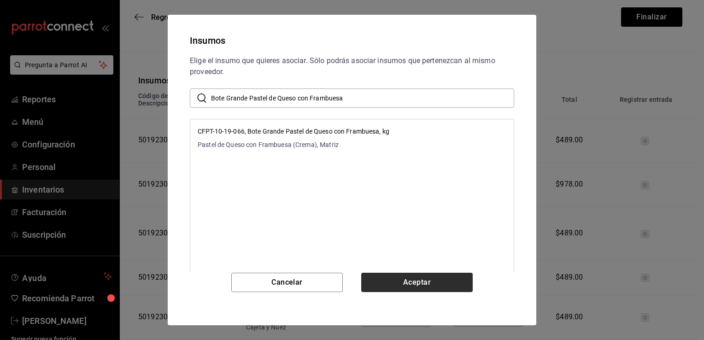
drag, startPoint x: 382, startPoint y: 141, endPoint x: 421, endPoint y: 275, distance: 139.6
click at [421, 275] on div "Insumos Elige el insumo que quieres asociar. Sólo podrás asociar insumos que pe…" at bounding box center [352, 170] width 369 height 310
click at [421, 275] on button "Aceptar" at bounding box center [416, 282] width 111 height 19
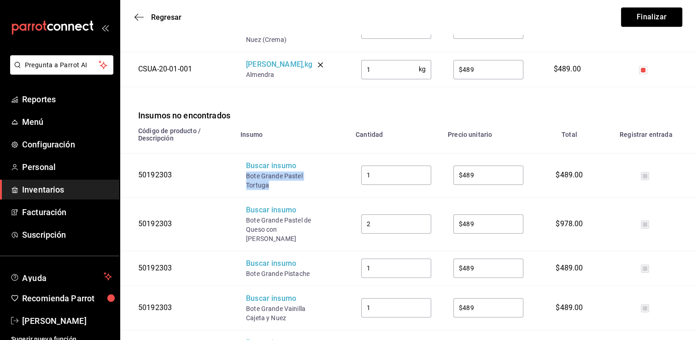
drag, startPoint x: 271, startPoint y: 187, endPoint x: 246, endPoint y: 176, distance: 27.4
click at [246, 176] on div "Bote Grande Pastel Tortuga" at bounding box center [283, 180] width 74 height 18
click at [265, 169] on div "Buscar insumo" at bounding box center [283, 166] width 74 height 11
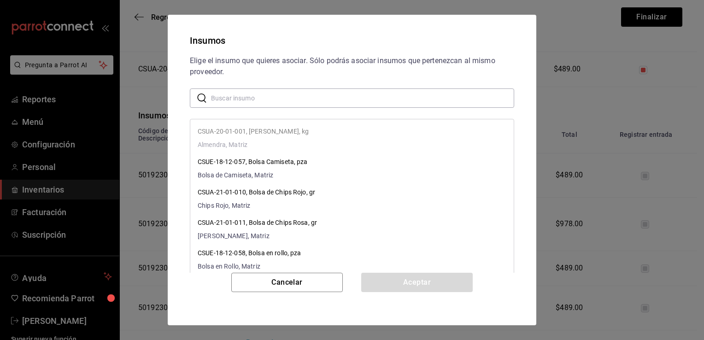
paste input "Bote Grande Pastel Tortuga"
click at [351, 93] on input "Bote Grande Pastel Tortuga" at bounding box center [362, 98] width 303 height 18
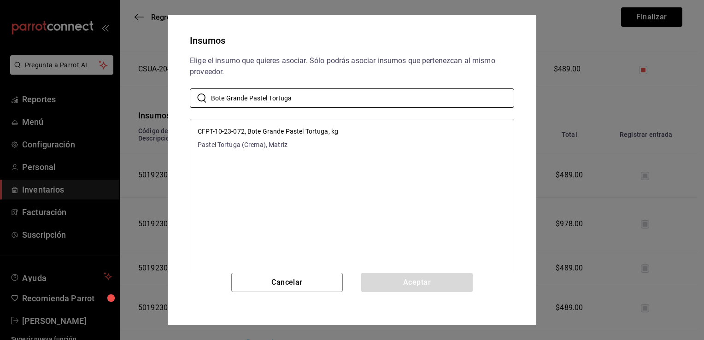
type input "Bote Grande Pastel Tortuga"
click at [366, 146] on li "CFPT-10-23-072, Bote Grande Pastel Tortuga, kg Pastel Tortuga (Crema), Matriz" at bounding box center [351, 138] width 323 height 30
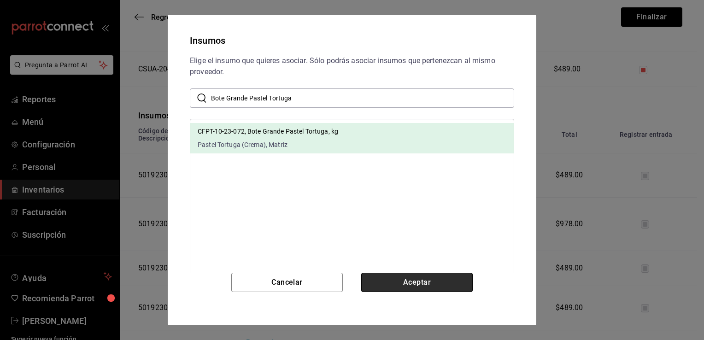
click at [399, 281] on button "Aceptar" at bounding box center [416, 282] width 111 height 19
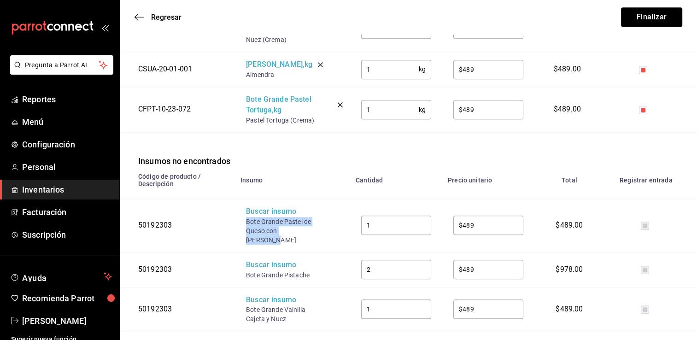
drag, startPoint x: 312, startPoint y: 232, endPoint x: 245, endPoint y: 218, distance: 69.0
click at [245, 218] on td "Buscar insumo Bote Grande Pastel de Queso con Zarzamora" at bounding box center [292, 225] width 115 height 53
click at [258, 213] on div "Buscar insumo" at bounding box center [283, 211] width 74 height 11
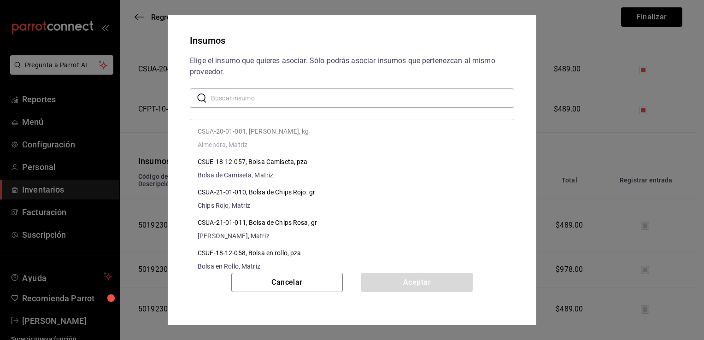
click at [335, 102] on input "text" at bounding box center [362, 98] width 303 height 18
paste input "Bote Grande Pastel de Queso con [PERSON_NAME]"
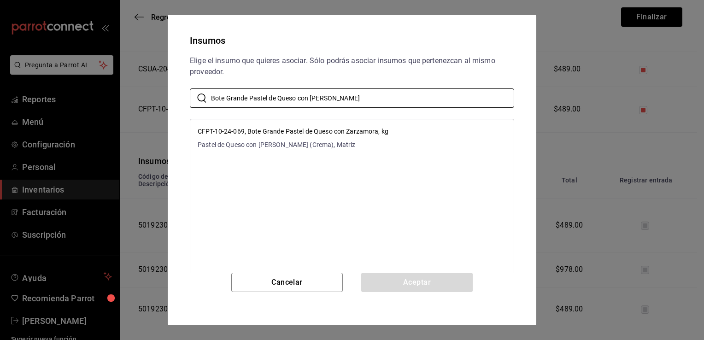
type input "Bote Grande Pastel de Queso con [PERSON_NAME]"
click at [361, 144] on span "Pastel de Queso con [PERSON_NAME] (Crema), Matriz" at bounding box center [293, 145] width 191 height 10
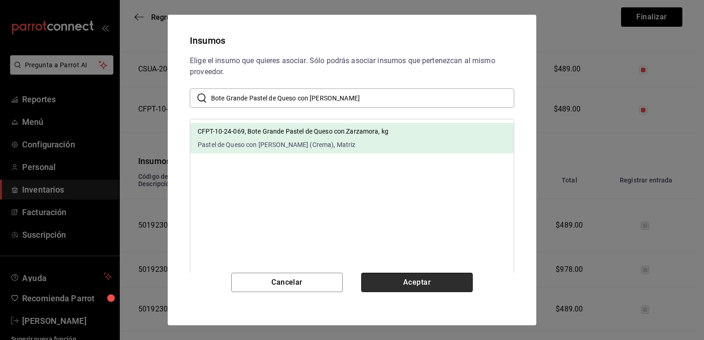
click at [395, 276] on button "Aceptar" at bounding box center [416, 282] width 111 height 19
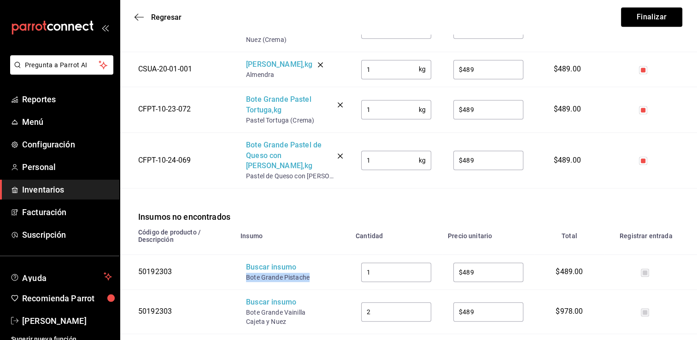
drag, startPoint x: 309, startPoint y: 268, endPoint x: 245, endPoint y: 264, distance: 64.1
click at [245, 264] on td "Buscar insumo Bote Grande Pistache" at bounding box center [292, 272] width 115 height 35
click at [256, 262] on div "Buscar insumo" at bounding box center [283, 267] width 74 height 11
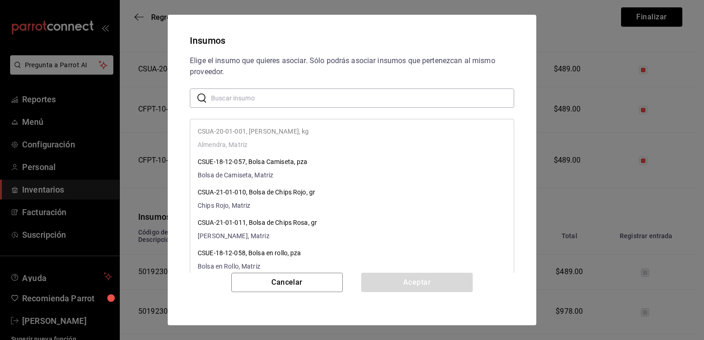
click at [359, 90] on input "text" at bounding box center [362, 98] width 303 height 18
paste input "Bote Grande Pistache"
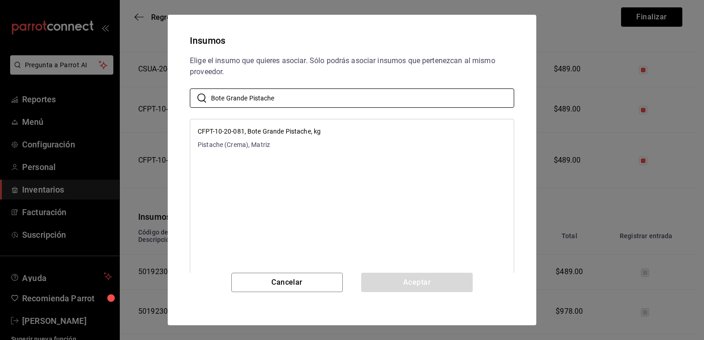
type input "Bote Grande Pistache"
click at [380, 132] on li "CFPT-10-20-081, Bote Grande Pistache, kg Pistache (Crema), Matriz" at bounding box center [351, 138] width 323 height 30
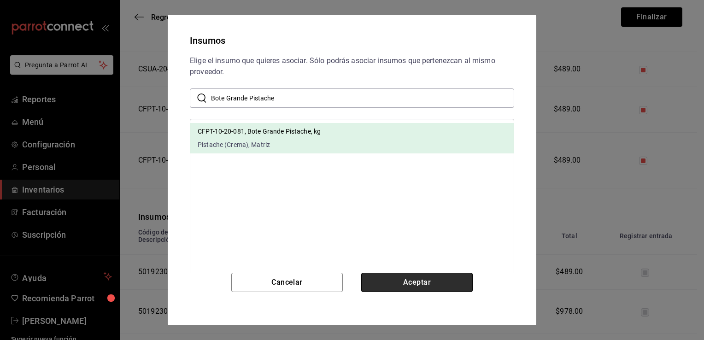
click at [401, 278] on button "Aceptar" at bounding box center [416, 282] width 111 height 19
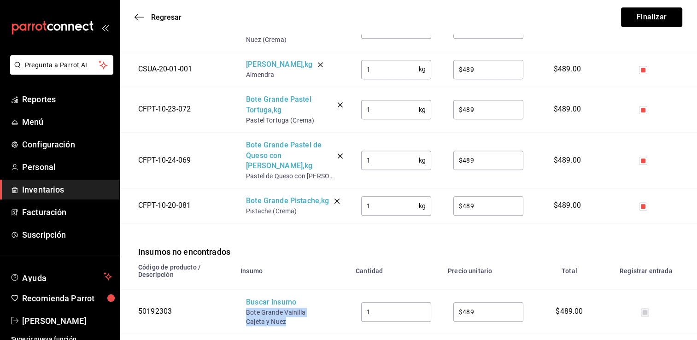
drag, startPoint x: 288, startPoint y: 310, endPoint x: 245, endPoint y: 298, distance: 44.5
click at [245, 298] on td "Buscar insumo Bote Grande Vainilla Cajeta y Nuez" at bounding box center [292, 312] width 115 height 44
click at [259, 297] on div "Buscar insumo" at bounding box center [283, 302] width 74 height 11
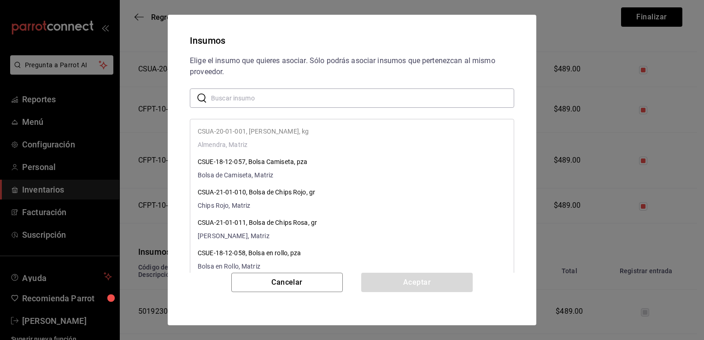
paste input "Bote Grande Vainilla Cajeta y Nuez"
click at [346, 98] on input "text" at bounding box center [362, 98] width 303 height 18
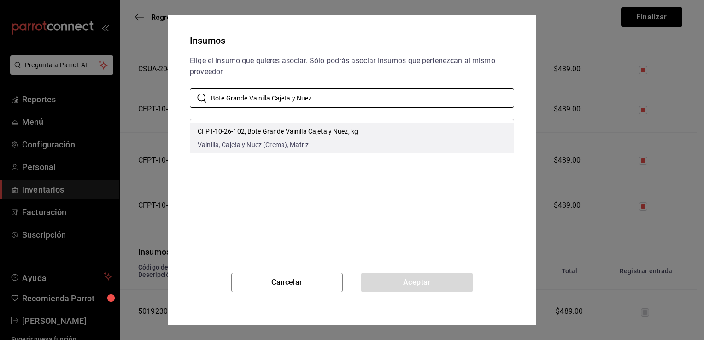
type input "Bote Grande Vainilla Cajeta y Nuez"
click at [363, 137] on li "CFPT-10-26-102, Bote Grande Vainilla Cajeta y Nuez, kg Vainilla, Cajeta y Nuez …" at bounding box center [351, 138] width 323 height 30
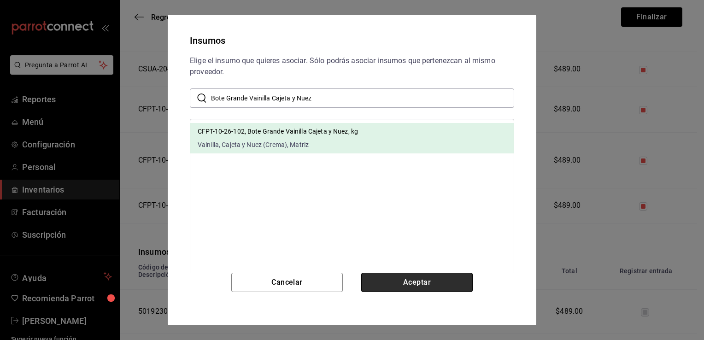
click at [400, 279] on button "Aceptar" at bounding box center [416, 282] width 111 height 19
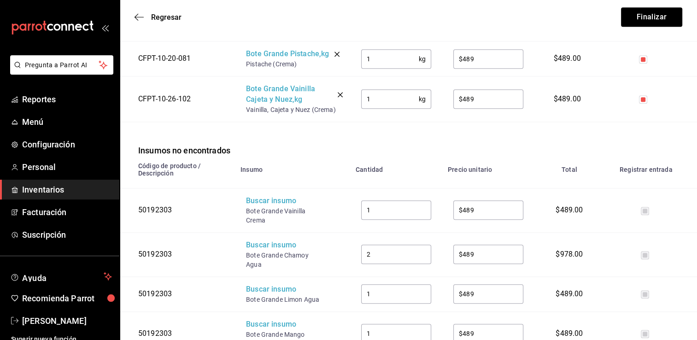
scroll to position [908, 0]
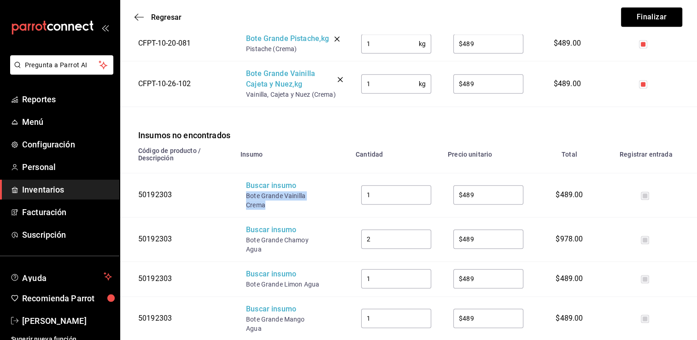
drag, startPoint x: 266, startPoint y: 192, endPoint x: 247, endPoint y: 183, distance: 21.4
click at [247, 191] on div "Bote Grande Vainilla Crema" at bounding box center [283, 200] width 74 height 18
click at [263, 181] on div "Buscar insumo" at bounding box center [283, 186] width 74 height 11
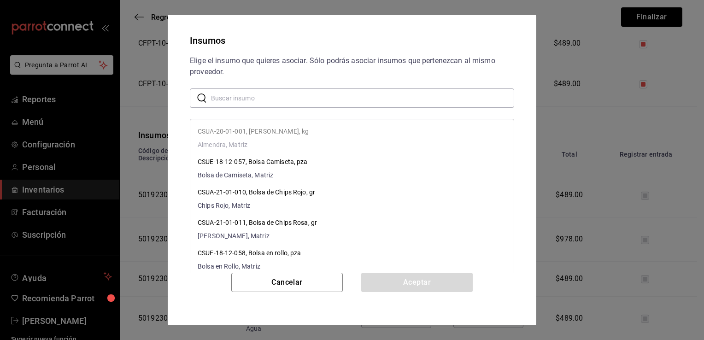
click at [328, 102] on input "text" at bounding box center [362, 98] width 303 height 18
paste input "Bote Grande Vainilla Crema"
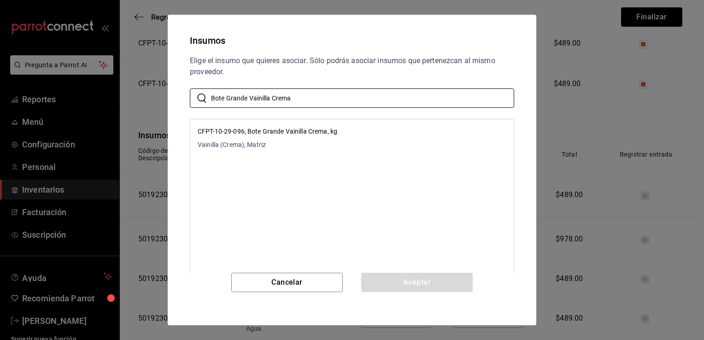
type input "Bote Grande Vainilla Crema"
click at [344, 127] on li "CFPT-10-29-096, Bote Grande Vainilla Crema, kg Vainilla (Crema), Matriz" at bounding box center [351, 138] width 323 height 30
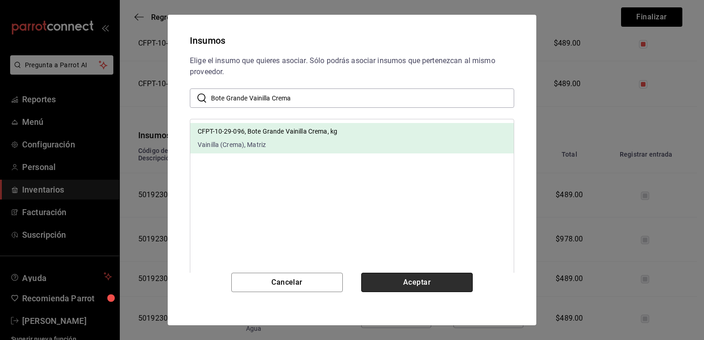
click at [396, 281] on button "Aceptar" at bounding box center [416, 282] width 111 height 19
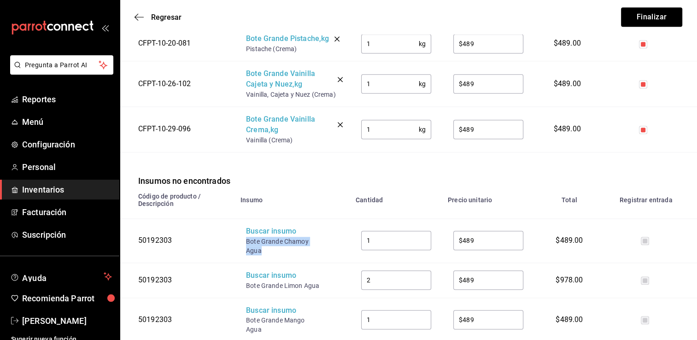
drag, startPoint x: 263, startPoint y: 237, endPoint x: 246, endPoint y: 229, distance: 18.3
click at [246, 237] on div "Bote Grande Chamoy Agua" at bounding box center [283, 246] width 74 height 18
click at [263, 226] on div "Buscar insumo" at bounding box center [283, 231] width 74 height 11
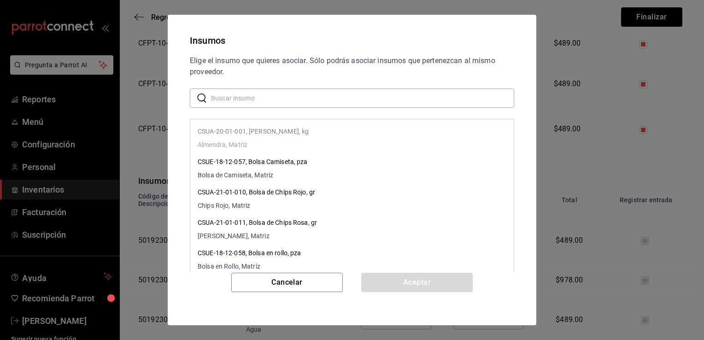
click at [327, 97] on input "text" at bounding box center [362, 98] width 303 height 18
paste input "Bote Grande Chamoy Agua"
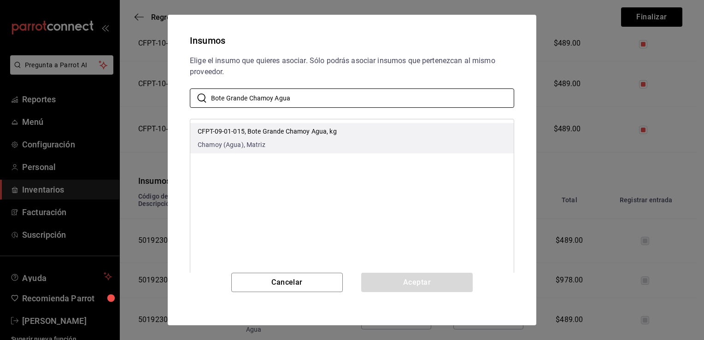
type input "Bote Grande Chamoy Agua"
click at [348, 140] on li "CFPT-09-01-015, Bote Grande Chamoy Agua, kg Chamoy (Agua), Matriz" at bounding box center [351, 138] width 323 height 30
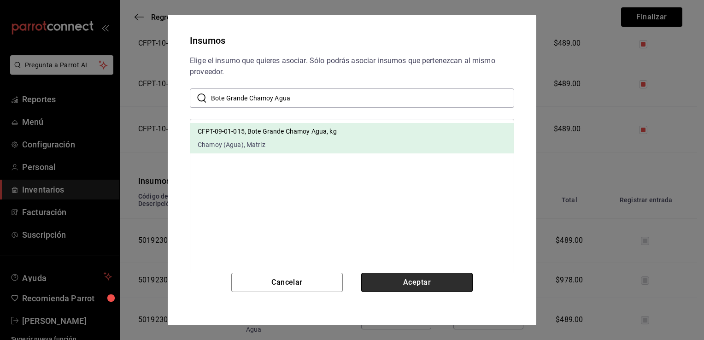
click at [410, 274] on button "Aceptar" at bounding box center [416, 282] width 111 height 19
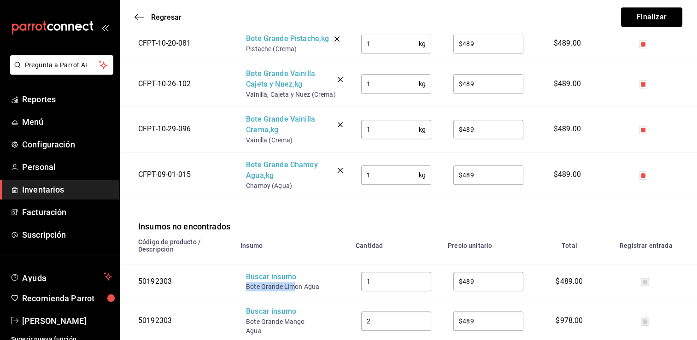
drag, startPoint x: 295, startPoint y: 274, endPoint x: 240, endPoint y: 276, distance: 54.9
click at [240, 276] on td "Buscar insumo Bote Grande Limon Agua" at bounding box center [292, 281] width 115 height 35
click at [257, 272] on div "Buscar insumo" at bounding box center [283, 277] width 74 height 11
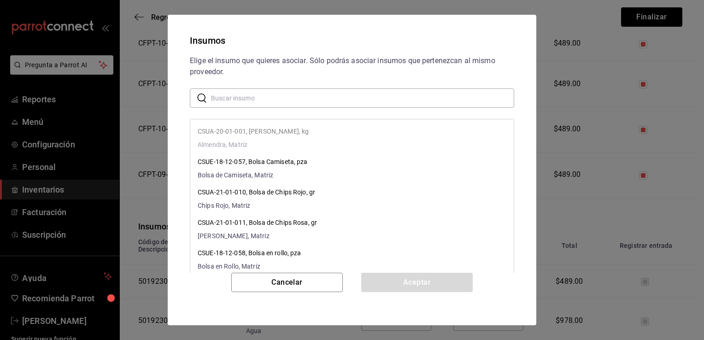
paste input "Bote Grande Lim"
click at [343, 100] on input "text" at bounding box center [362, 98] width 303 height 18
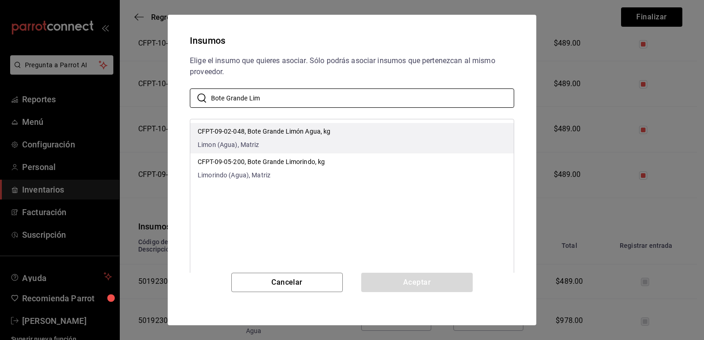
type input "Bote Grande Lim"
click at [364, 136] on li "CFPT-09-02-048, Bote Grande Limón Agua, kg Limon (Agua), Matriz" at bounding box center [351, 138] width 323 height 30
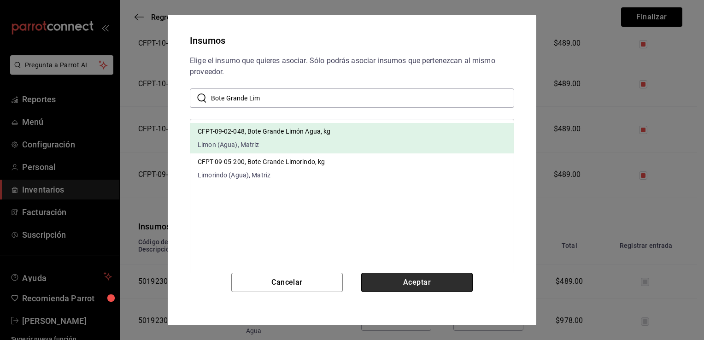
click at [408, 283] on button "Aceptar" at bounding box center [416, 282] width 111 height 19
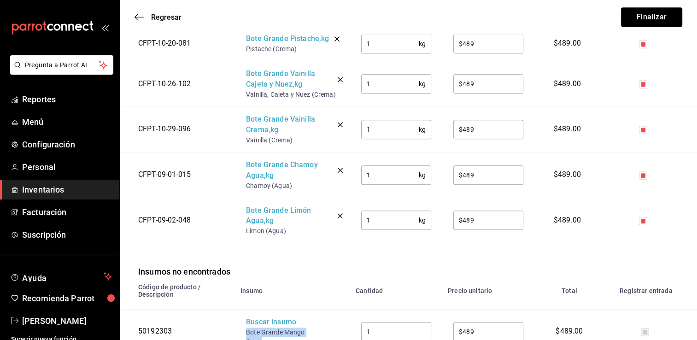
drag, startPoint x: 262, startPoint y: 328, endPoint x: 246, endPoint y: 322, distance: 17.5
click at [246, 326] on div "Bote Grande Mango Agua" at bounding box center [283, 337] width 74 height 18
click at [260, 317] on div "Buscar insumo" at bounding box center [283, 322] width 74 height 11
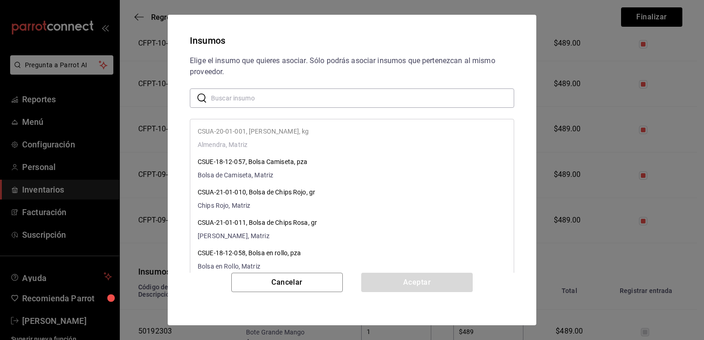
paste input "Bote Grande Mango Agua"
click at [290, 97] on input "Bote Grande Mango Agua" at bounding box center [362, 98] width 303 height 18
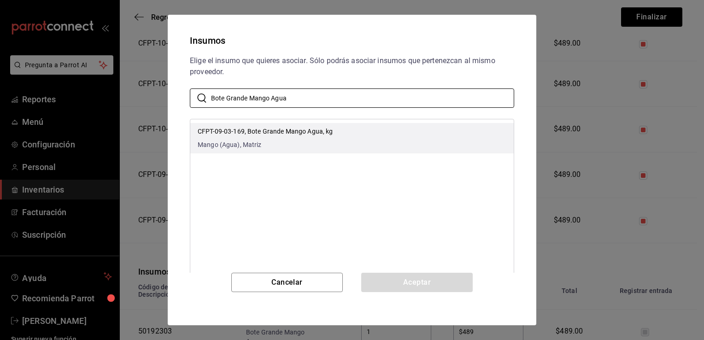
type input "Bote Grande Mango Agua"
click at [341, 145] on li "CFPT-09-03-169, Bote Grande Mango Agua, kg Mango (Agua), Matriz" at bounding box center [351, 138] width 323 height 30
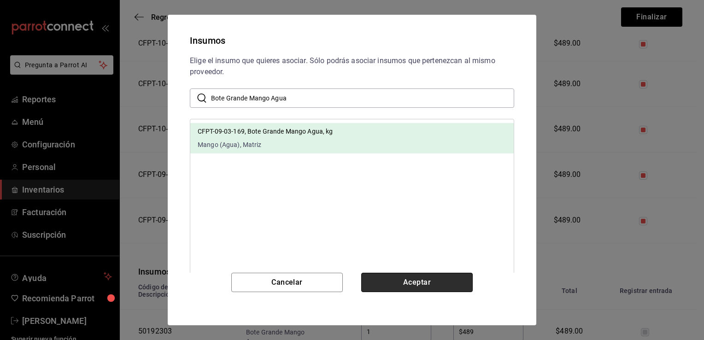
click at [421, 281] on button "Aceptar" at bounding box center [416, 282] width 111 height 19
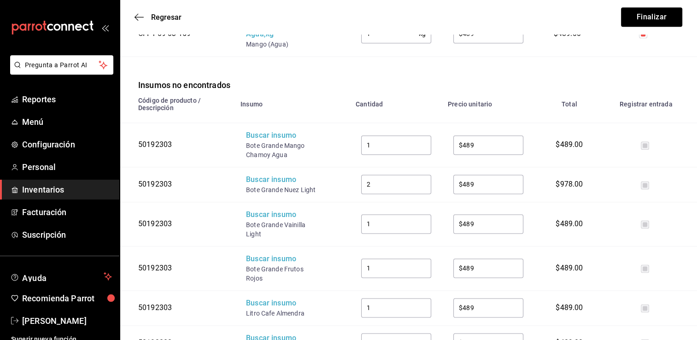
scroll to position [1152, 0]
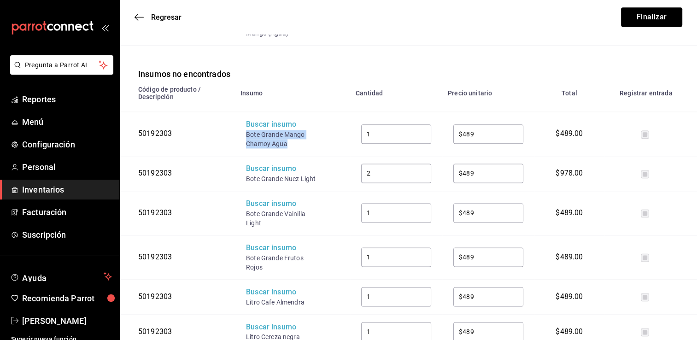
drag, startPoint x: 287, startPoint y: 133, endPoint x: 248, endPoint y: 123, distance: 41.0
click at [248, 130] on div "Bote Grande Mango Chamoy Agua" at bounding box center [283, 139] width 74 height 18
click at [260, 119] on div "Buscar insumo" at bounding box center [283, 124] width 74 height 11
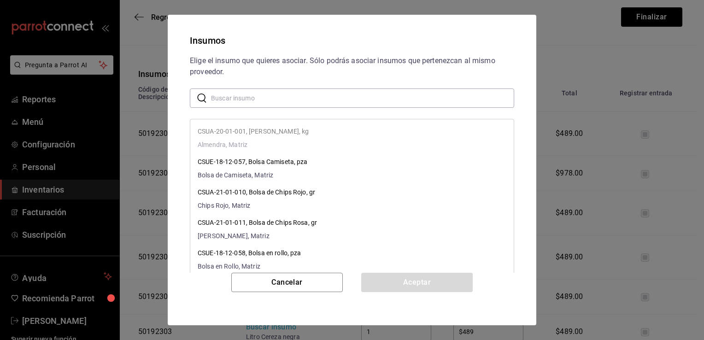
click at [294, 95] on input "text" at bounding box center [362, 98] width 303 height 18
paste input "Bote Grande Mango Chamoy Agua"
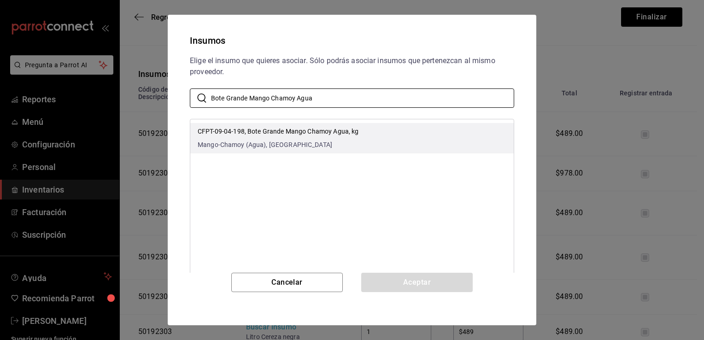
type input "Bote Grande Mango Chamoy Agua"
click at [332, 143] on span "Mango-Chamoy (Agua), [GEOGRAPHIC_DATA]" at bounding box center [278, 145] width 161 height 10
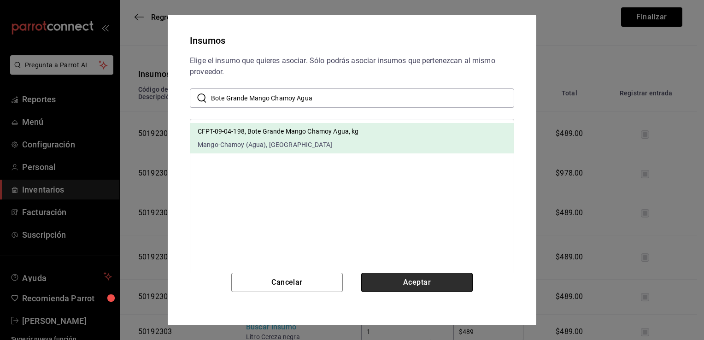
click at [406, 280] on button "Aceptar" at bounding box center [416, 282] width 111 height 19
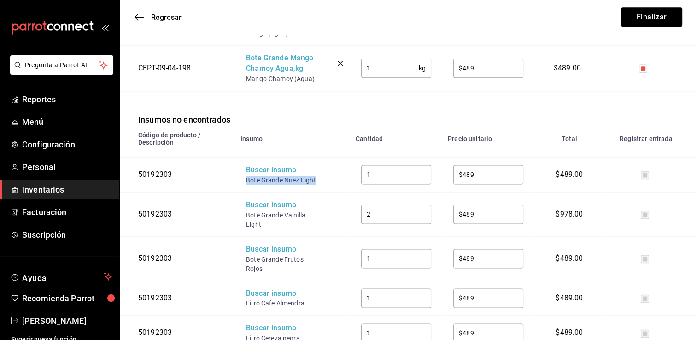
drag, startPoint x: 314, startPoint y: 170, endPoint x: 240, endPoint y: 164, distance: 74.9
click at [240, 164] on td "Buscar insumo Bote Grande Nuez Light" at bounding box center [292, 174] width 115 height 35
click at [259, 165] on div "Buscar insumo" at bounding box center [283, 170] width 74 height 11
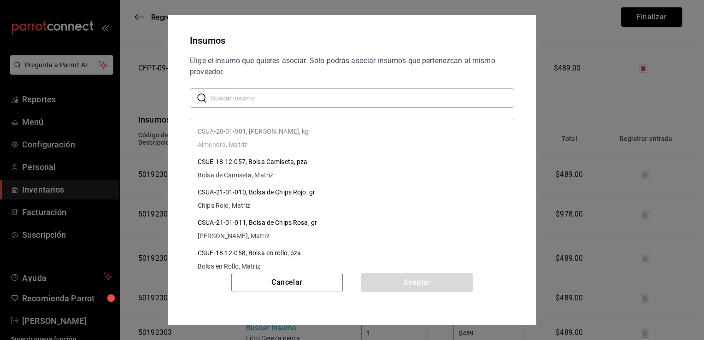
click at [303, 99] on input "text" at bounding box center [362, 98] width 303 height 18
paste input "Bote Grande Nuez Light"
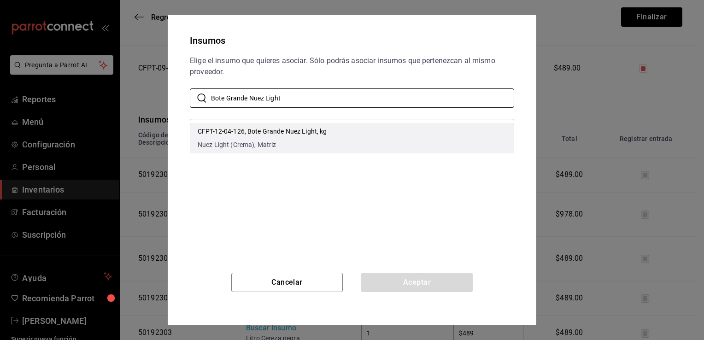
type input "Bote Grande Nuez Light"
click at [341, 136] on li "CFPT-12-04-126, Bote Grande Nuez Light, kg Nuez Light (Crema), Matriz" at bounding box center [351, 138] width 323 height 30
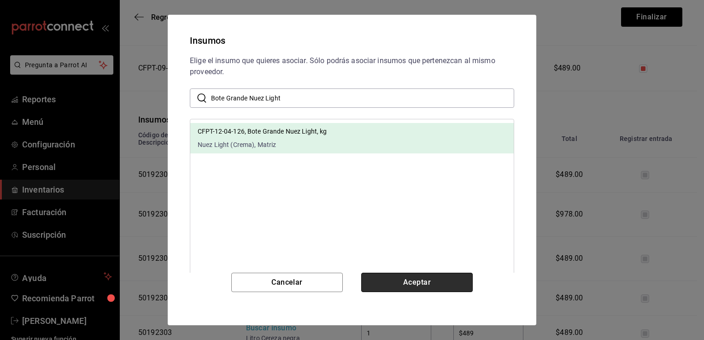
click at [406, 281] on button "Aceptar" at bounding box center [416, 282] width 111 height 19
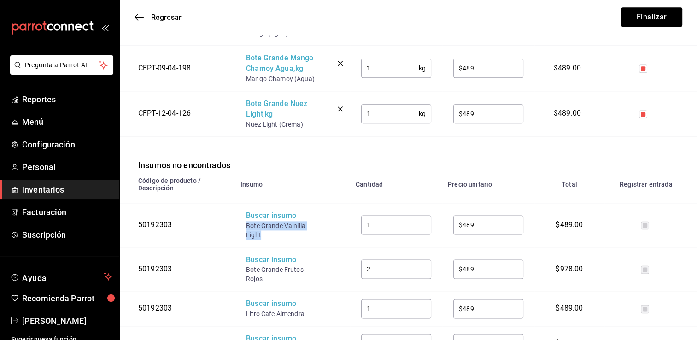
drag, startPoint x: 262, startPoint y: 220, endPoint x: 246, endPoint y: 214, distance: 16.3
click at [246, 221] on div "Bote Grande Vainilla Light" at bounding box center [283, 230] width 74 height 18
click at [263, 211] on div "Buscar insumo" at bounding box center [283, 216] width 74 height 11
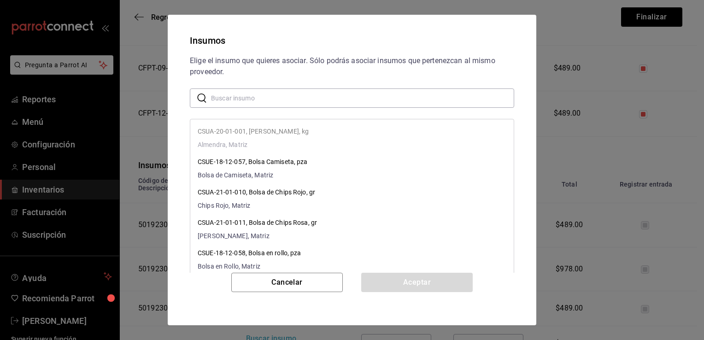
paste input "Bote Grande Vainilla Light"
click at [306, 99] on input "Bote Grande Vainilla Light" at bounding box center [362, 98] width 303 height 18
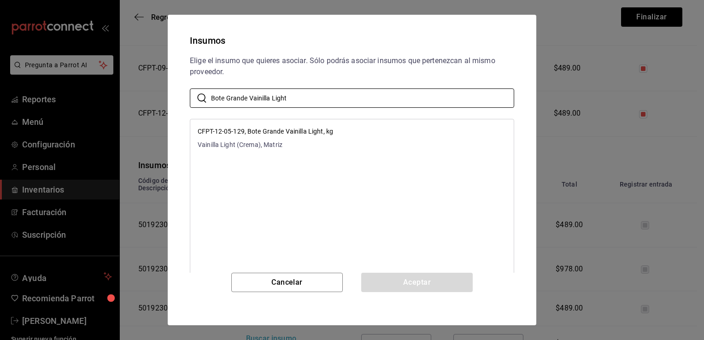
type input "Bote Grande Vainilla Light"
click at [341, 141] on li "CFPT-12-05-129, Bote Grande Vainilla Light, kg Vainilla Light (Crema), Matriz" at bounding box center [351, 138] width 323 height 30
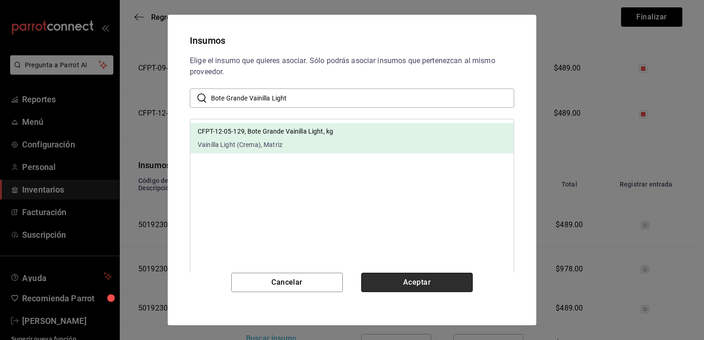
click at [400, 283] on button "Aceptar" at bounding box center [416, 282] width 111 height 19
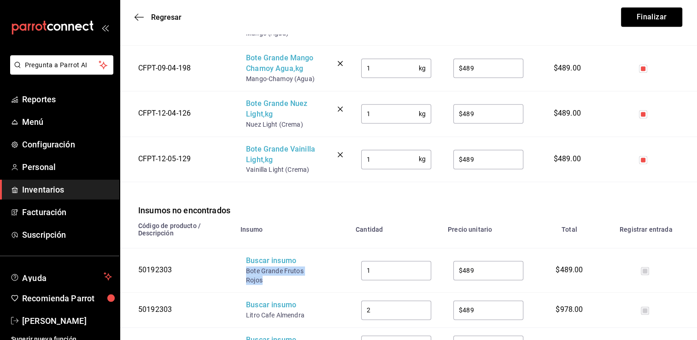
drag, startPoint x: 264, startPoint y: 268, endPoint x: 245, endPoint y: 259, distance: 21.0
click at [245, 259] on td "Buscar insumo Bote Grande Frutos Rojos" at bounding box center [292, 270] width 115 height 44
click at [260, 256] on div "Buscar insumo" at bounding box center [283, 261] width 74 height 11
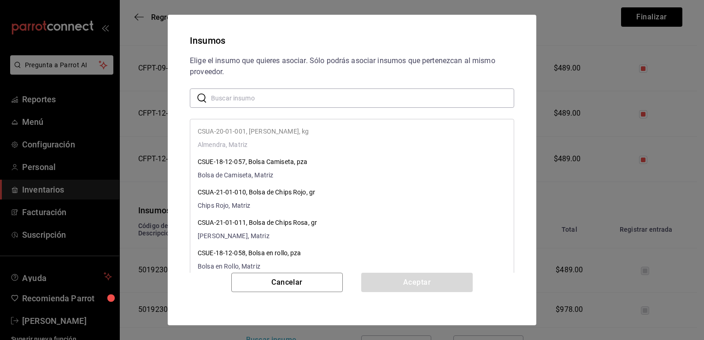
paste input "Bote Grande Frutos Rojos"
click at [329, 100] on input "Bote Grande Frutos Rojos" at bounding box center [362, 98] width 303 height 18
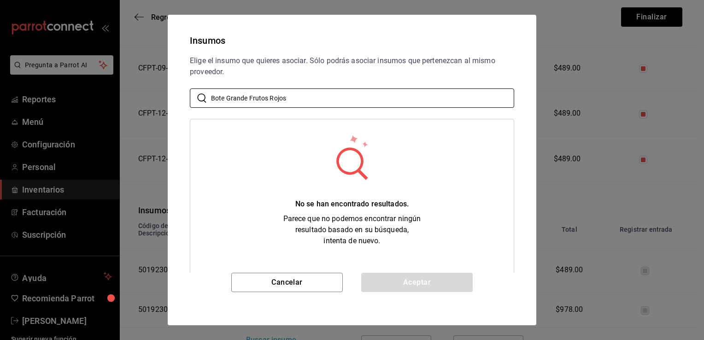
drag, startPoint x: 249, startPoint y: 99, endPoint x: 140, endPoint y: 94, distance: 108.4
click at [140, 94] on div "Insumos Elige el insumo que quieres asociar. Sólo podrás asociar insumos que pe…" at bounding box center [352, 170] width 704 height 340
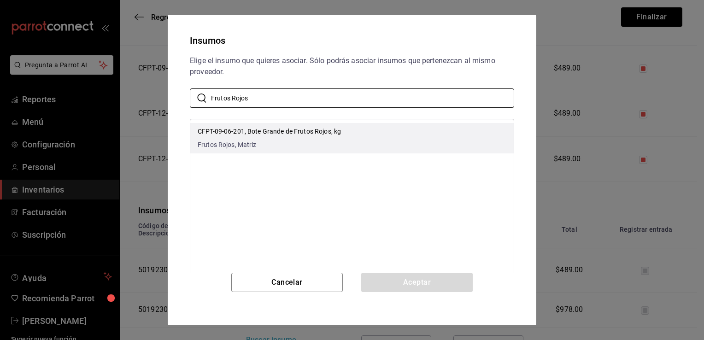
type input "Frutos Rojos"
click at [281, 140] on span "Frutos Rojos, Matriz" at bounding box center [269, 145] width 143 height 10
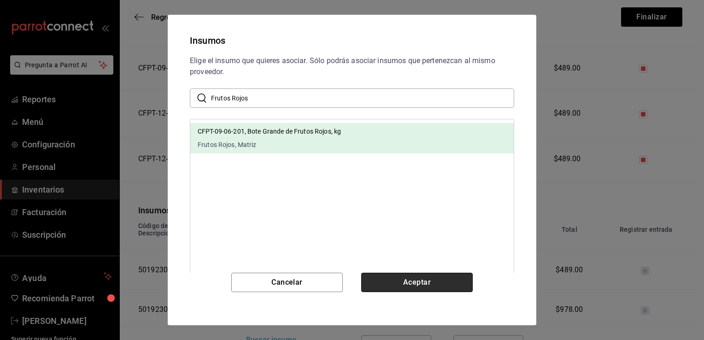
click at [410, 285] on button "Aceptar" at bounding box center [416, 282] width 111 height 19
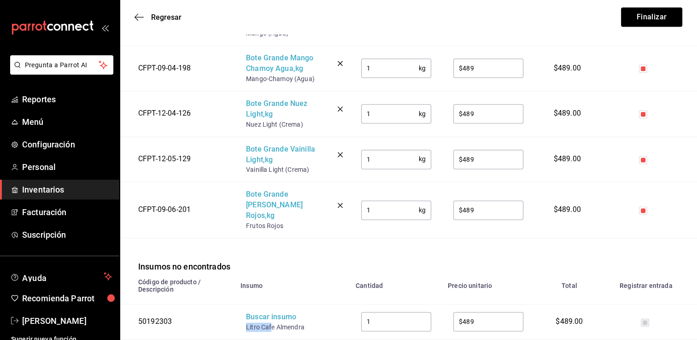
drag, startPoint x: 270, startPoint y: 303, endPoint x: 243, endPoint y: 303, distance: 27.2
click at [243, 304] on td "Buscar insumo Litro Cafe Almendra" at bounding box center [292, 321] width 115 height 35
click at [261, 312] on div "Buscar insumo" at bounding box center [283, 317] width 74 height 11
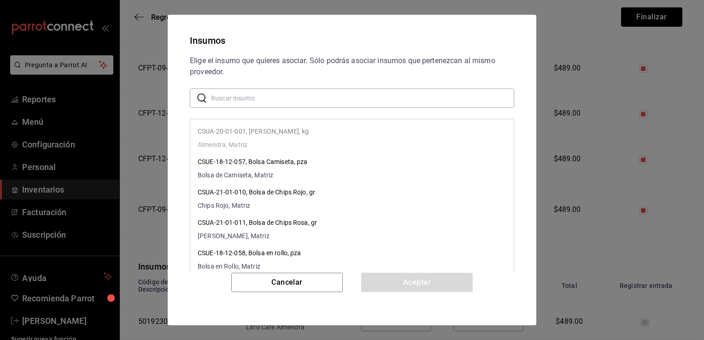
click at [378, 105] on input "text" at bounding box center [362, 98] width 303 height 18
paste input "Litro Caf"
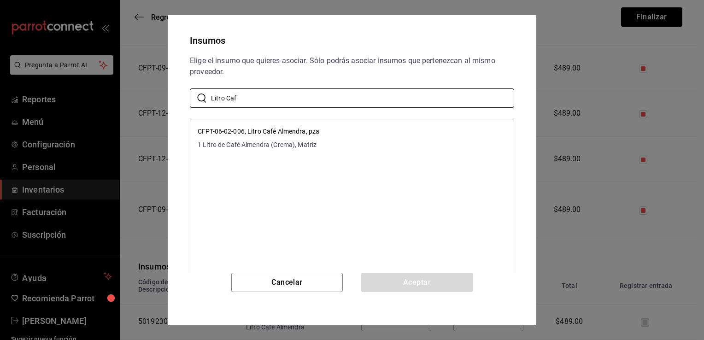
type input "Litro Caf"
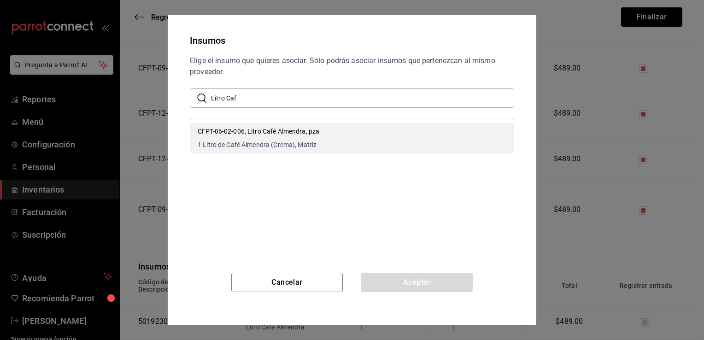
drag, startPoint x: 407, startPoint y: 145, endPoint x: 412, endPoint y: 147, distance: 5.2
click at [412, 147] on li "CFPT-06-02-006, Litro Café Almendra, pza 1 Litro de Café Almendra (Crema), Matr…" at bounding box center [351, 138] width 323 height 30
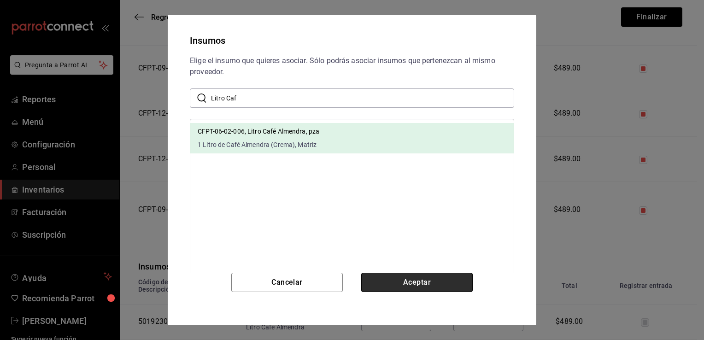
click at [421, 282] on button "Aceptar" at bounding box center [416, 282] width 111 height 19
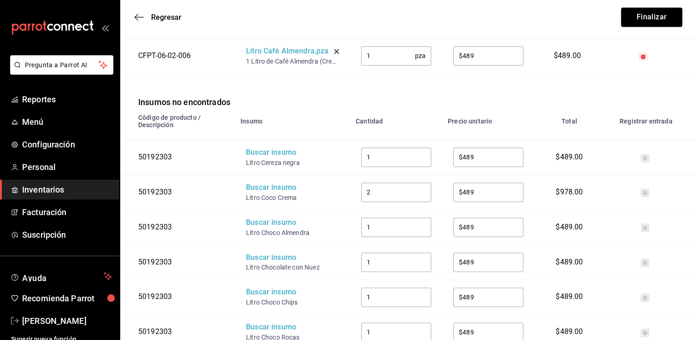
scroll to position [1392, 0]
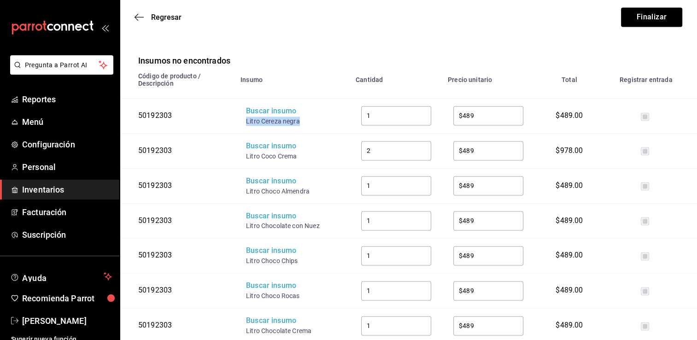
drag, startPoint x: 298, startPoint y: 98, endPoint x: 246, endPoint y: 97, distance: 52.5
click at [246, 117] on div "Litro Cereza negra" at bounding box center [283, 121] width 74 height 9
click at [257, 106] on div "Buscar insumo" at bounding box center [283, 111] width 74 height 11
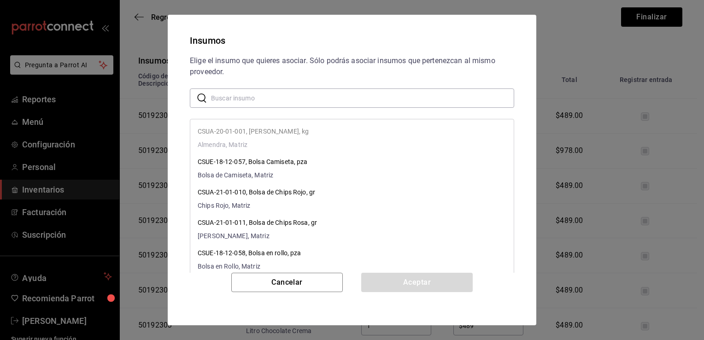
click at [298, 99] on input "text" at bounding box center [362, 98] width 303 height 18
paste input "Litro Cereza negra"
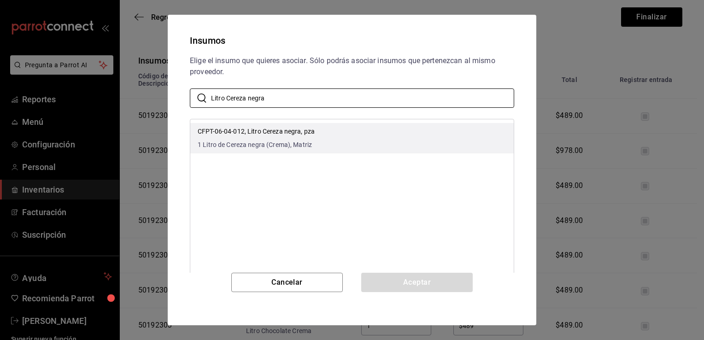
type input "Litro Cereza negra"
click at [334, 135] on li "CFPT-06-04-012, Litro Cereza negra, pza 1 Litro de Cereza negra (Crema), Matriz" at bounding box center [351, 138] width 323 height 30
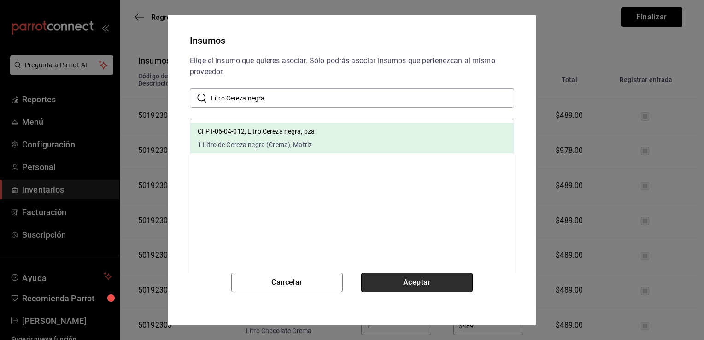
click at [406, 283] on button "Aceptar" at bounding box center [416, 282] width 111 height 19
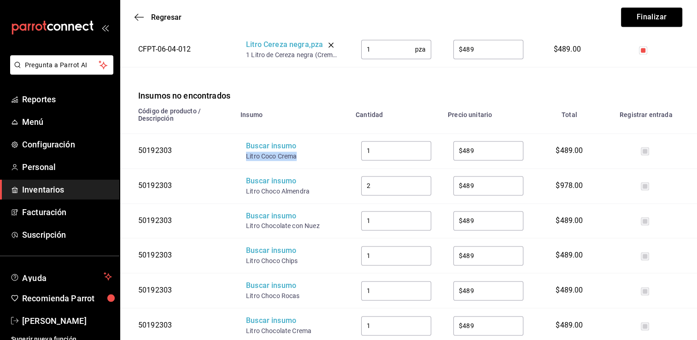
drag, startPoint x: 298, startPoint y: 133, endPoint x: 245, endPoint y: 130, distance: 53.0
click at [245, 133] on td "Buscar insumo Litro Coco Crema" at bounding box center [292, 150] width 115 height 35
click at [260, 141] on div "Buscar insumo" at bounding box center [283, 146] width 74 height 11
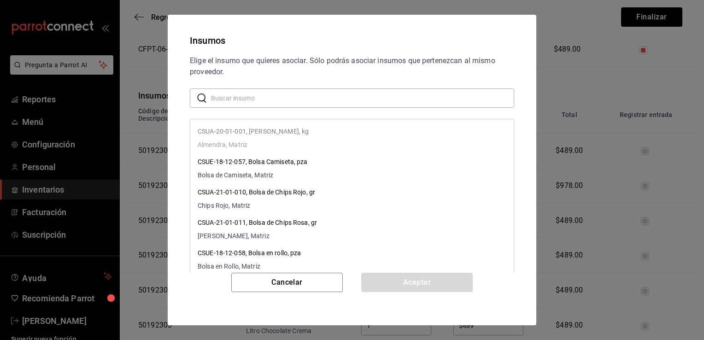
paste input "Litro Coco Crema"
click at [328, 96] on input "Litro Coco Crema" at bounding box center [362, 98] width 303 height 18
type input "Litro Coco Crema"
click at [363, 145] on li "CSUA-20-01-001, Almendra Rebanada, kg Almendra, Matriz" at bounding box center [351, 138] width 323 height 30
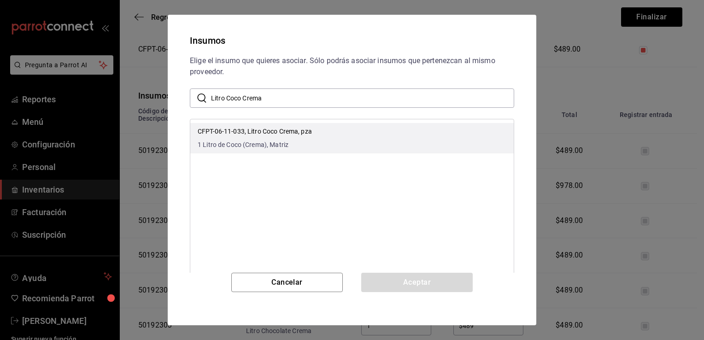
click at [354, 146] on li "CFPT-06-11-033, Litro Coco Crema, pza 1 Litro de Coco (Crema), Matriz" at bounding box center [351, 138] width 323 height 30
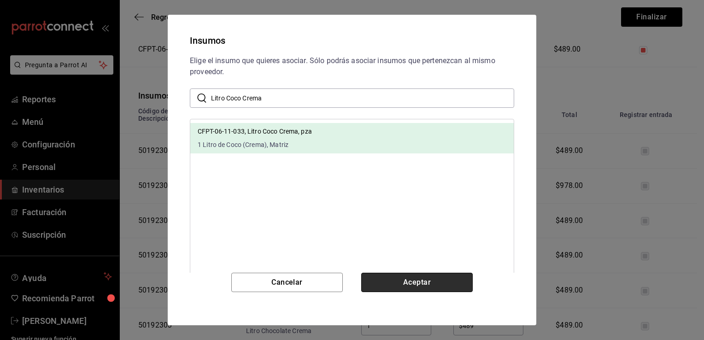
click at [405, 284] on button "Aceptar" at bounding box center [416, 282] width 111 height 19
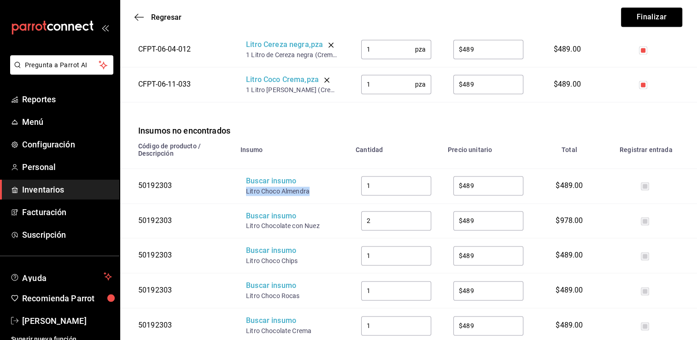
drag, startPoint x: 310, startPoint y: 170, endPoint x: 246, endPoint y: 170, distance: 64.5
click at [246, 187] on div "Litro Choco Almendra" at bounding box center [283, 191] width 74 height 9
click at [258, 176] on div "Buscar insumo" at bounding box center [283, 181] width 74 height 11
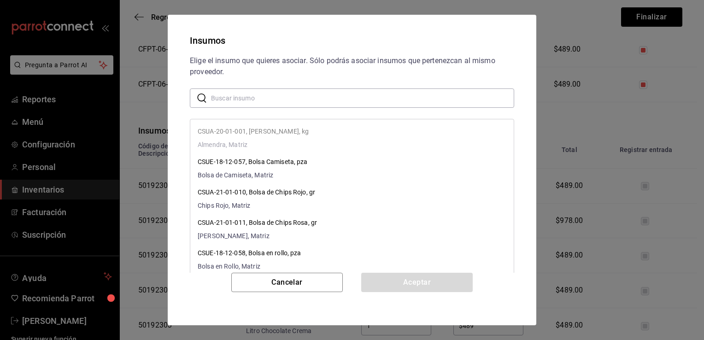
click at [319, 99] on input "text" at bounding box center [362, 98] width 303 height 18
paste input "Litro Choco Almendra"
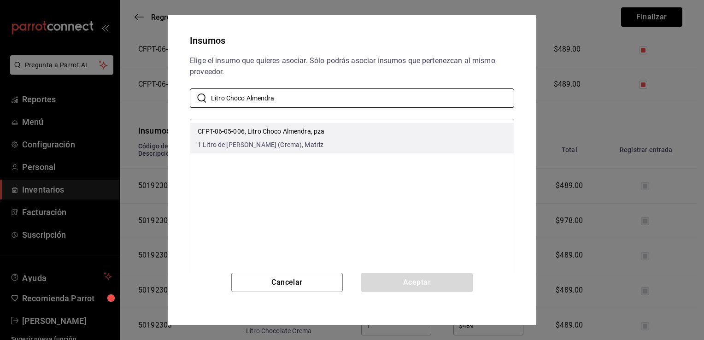
type input "Litro Choco Almendra"
click at [345, 128] on li "CFPT-06-05-006, Litro Choco Almendra, pza 1 Litro de Choco Almendra (Crema), Ma…" at bounding box center [351, 138] width 323 height 30
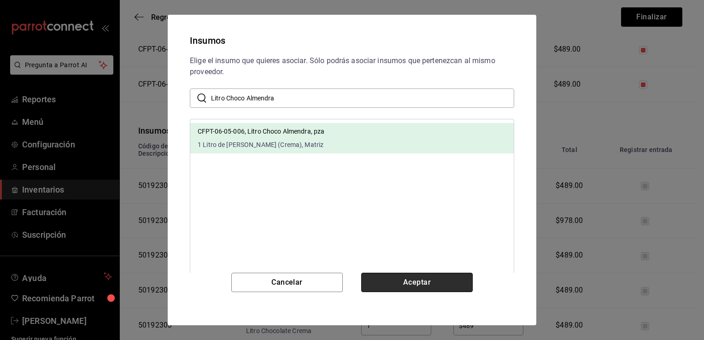
click at [415, 284] on button "Aceptar" at bounding box center [416, 282] width 111 height 19
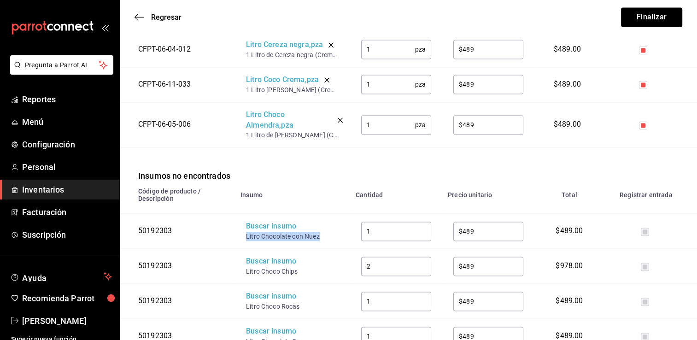
drag, startPoint x: 263, startPoint y: 224, endPoint x: 242, endPoint y: 214, distance: 23.5
click at [242, 214] on td "Buscar insumo Litro Chocolate con Nuez" at bounding box center [292, 231] width 115 height 35
click at [256, 221] on div "Buscar insumo" at bounding box center [283, 226] width 74 height 11
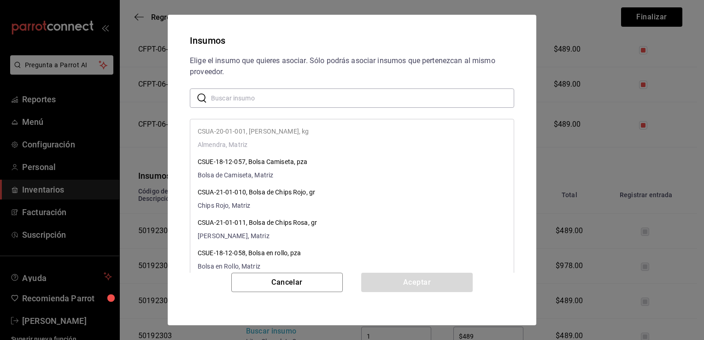
paste input "Litro Chocolate con Nuez"
click at [333, 96] on input "Litro Chocolate con Nuez" at bounding box center [362, 98] width 303 height 18
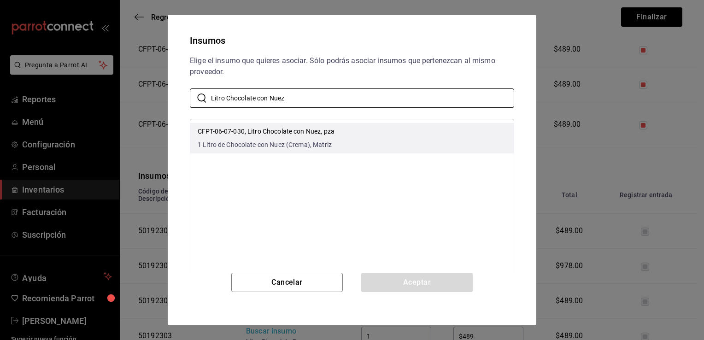
type input "Litro Chocolate con Nuez"
click at [347, 135] on li "CFPT-06-07-030, Litro Chocolate con Nuez, pza 1 Litro de Chocolate con Nuez (Cr…" at bounding box center [351, 138] width 323 height 30
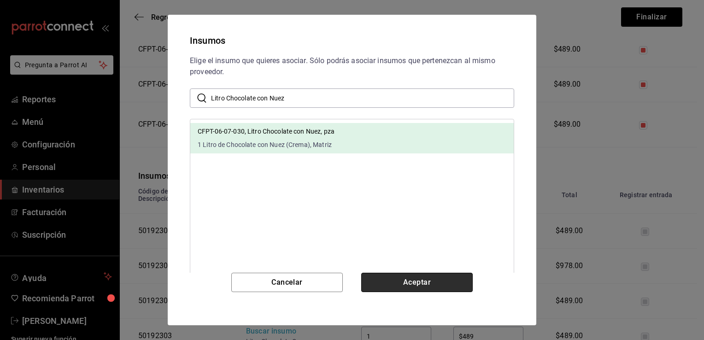
click at [414, 279] on button "Aceptar" at bounding box center [416, 282] width 111 height 19
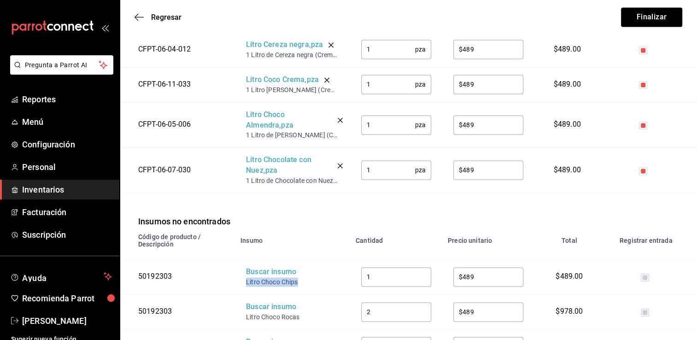
drag, startPoint x: 299, startPoint y: 260, endPoint x: 245, endPoint y: 262, distance: 53.9
click at [245, 262] on td "Buscar insumo Litro Choco Chips" at bounding box center [292, 276] width 115 height 35
click at [264, 267] on div "Buscar insumo" at bounding box center [283, 272] width 74 height 11
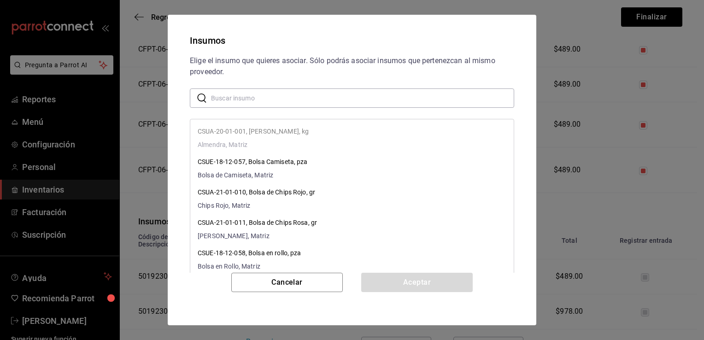
paste input "Litro Choco Chips"
click at [337, 104] on input "Litro Choco Chips" at bounding box center [362, 98] width 303 height 18
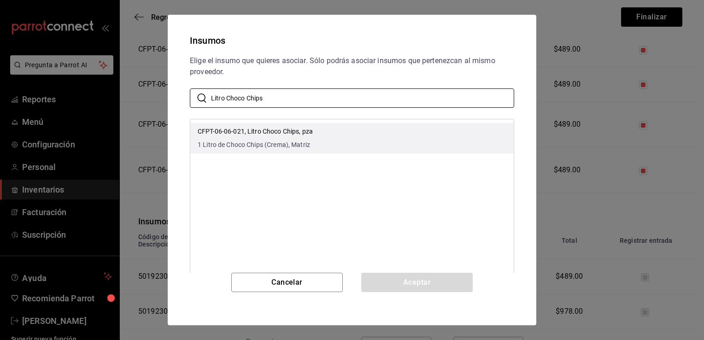
type input "Litro Choco Chips"
click at [348, 140] on li "CFPT-06-06-021, Litro Choco Chips, pza 1 Litro de Choco Chips (Crema), Matriz" at bounding box center [351, 138] width 323 height 30
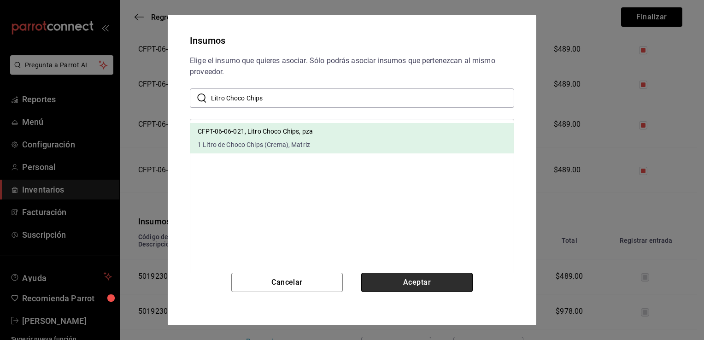
click at [408, 281] on button "Aceptar" at bounding box center [416, 282] width 111 height 19
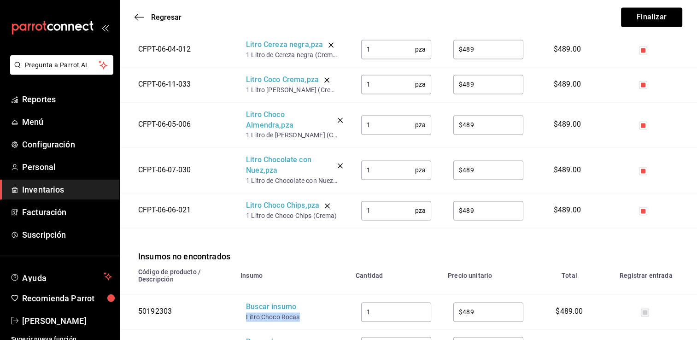
drag, startPoint x: 301, startPoint y: 294, endPoint x: 246, endPoint y: 294, distance: 54.8
click at [246, 312] on div "Litro Choco Rocas" at bounding box center [283, 316] width 74 height 9
click at [258, 302] on div "Buscar insumo" at bounding box center [283, 307] width 74 height 11
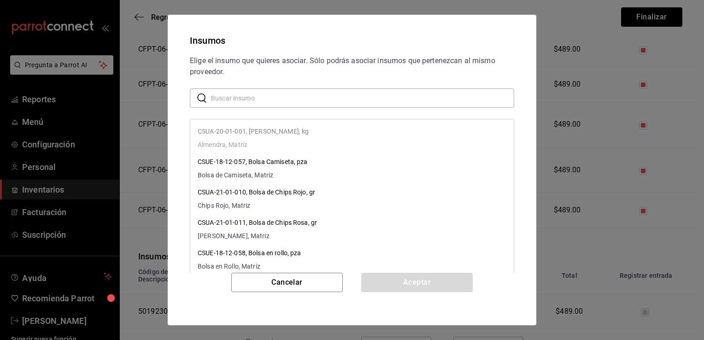
paste input "Litro Choco Rocas"
click at [326, 99] on input "Litro Choco Rocas" at bounding box center [362, 98] width 303 height 18
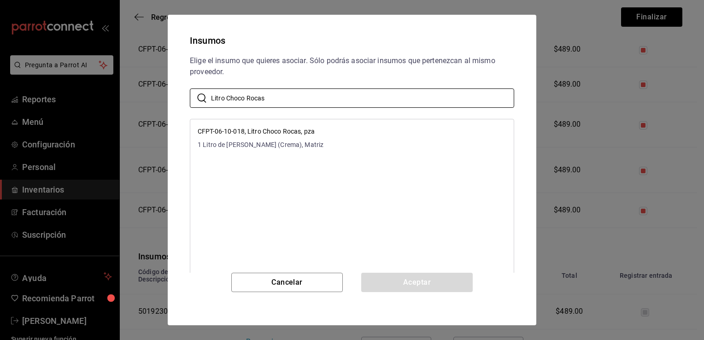
type input "Litro Choco Rocas"
click at [346, 138] on li "CFPT-06-10-018, Litro Choco Rocas, pza 1 Litro de Choco Rocas (Crema), Matriz" at bounding box center [351, 138] width 323 height 30
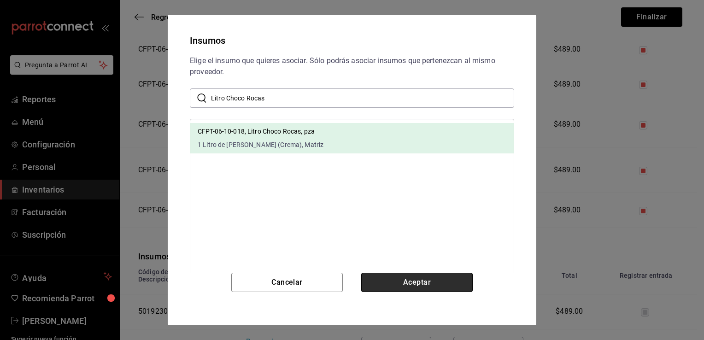
click at [408, 279] on button "Aceptar" at bounding box center [416, 282] width 111 height 19
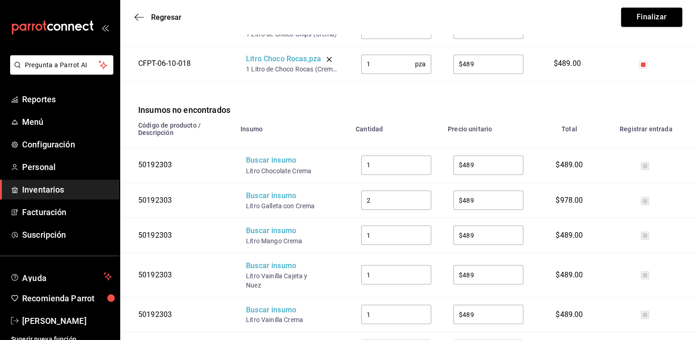
scroll to position [1577, 0]
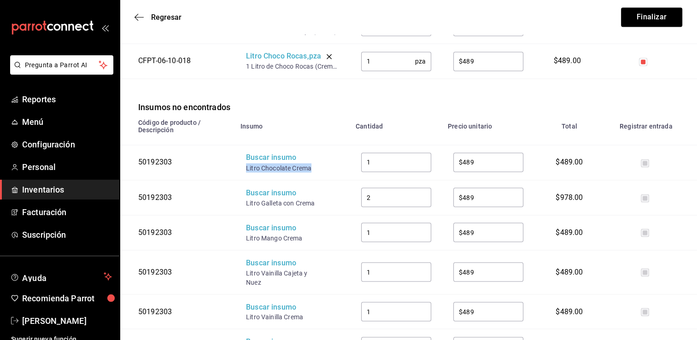
drag, startPoint x: 314, startPoint y: 143, endPoint x: 246, endPoint y: 146, distance: 68.2
click at [246, 163] on div "Litro Chocolate Crema" at bounding box center [283, 167] width 74 height 9
click at [257, 152] on div "Buscar insumo" at bounding box center [283, 157] width 74 height 11
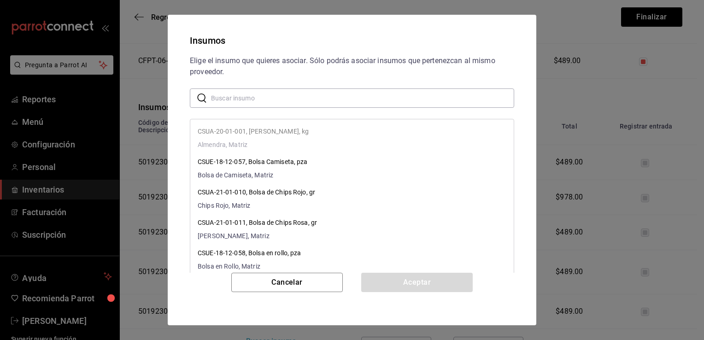
paste input "Litro Chocolate Crema"
click at [302, 97] on input "Litro Chocolate Crema" at bounding box center [362, 98] width 303 height 18
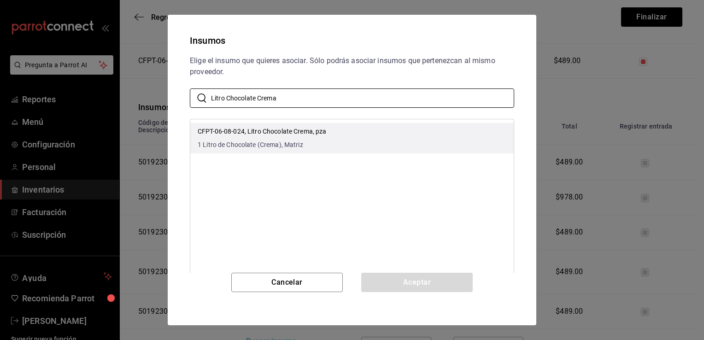
type input "Litro Chocolate Crema"
click at [330, 142] on li "CFPT-06-08-024, Litro Chocolate Crema, pza 1 Litro de Chocolate (Crema), Matriz" at bounding box center [351, 138] width 323 height 30
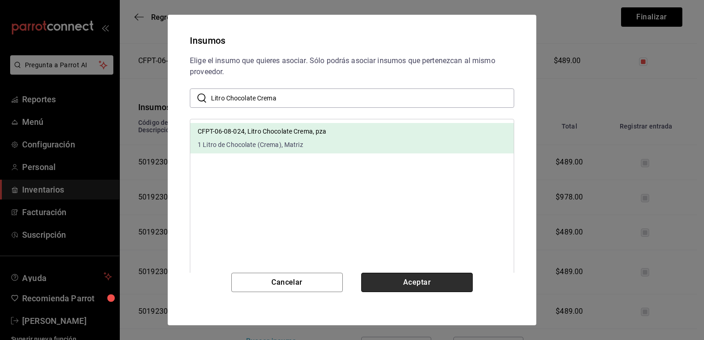
click at [404, 281] on button "Aceptar" at bounding box center [416, 282] width 111 height 19
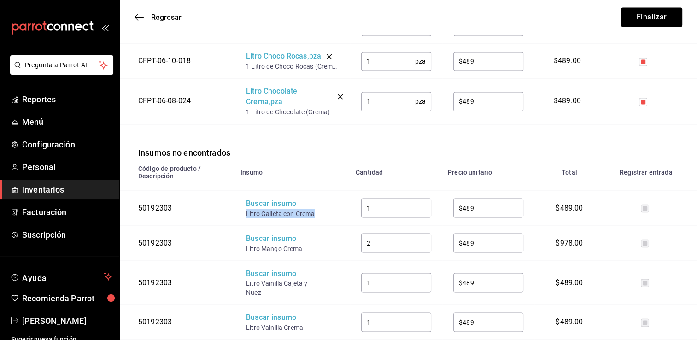
drag, startPoint x: 316, startPoint y: 191, endPoint x: 245, endPoint y: 191, distance: 70.5
click at [245, 191] on td "Buscar insumo Litro Galleta con Crema" at bounding box center [292, 207] width 115 height 35
click at [258, 198] on div "Buscar insumo" at bounding box center [283, 203] width 74 height 11
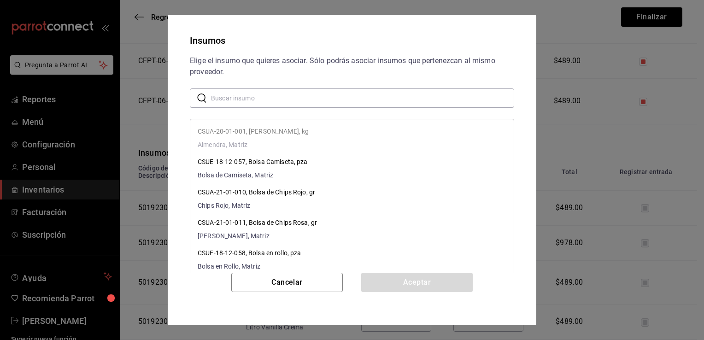
paste input "Litro Galleta con Crema"
click at [324, 93] on input "Litro Galleta con Crema" at bounding box center [362, 98] width 303 height 18
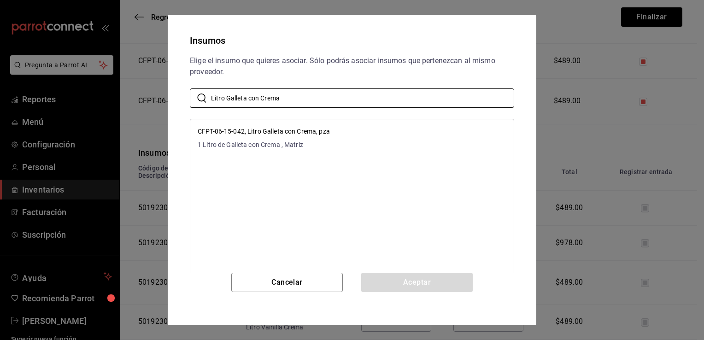
type input "Litro Galleta con Crema"
click at [328, 139] on div "CFPT-06-15-042, Litro Galleta con Crema, pza 1 Litro de Galleta con Crema , Mat…" at bounding box center [264, 138] width 132 height 23
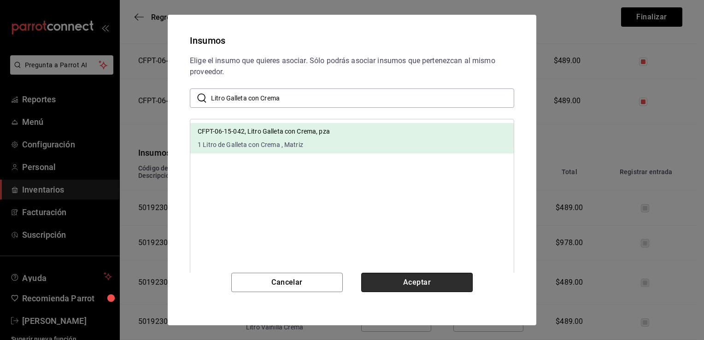
click at [401, 280] on button "Aceptar" at bounding box center [416, 282] width 111 height 19
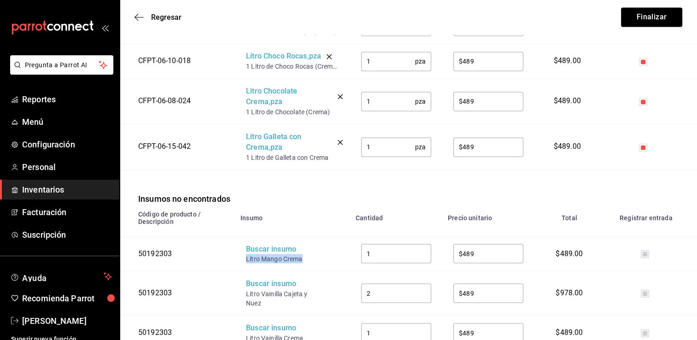
drag, startPoint x: 306, startPoint y: 236, endPoint x: 243, endPoint y: 234, distance: 62.7
click at [243, 236] on td "Buscar insumo Litro Mango Crema" at bounding box center [292, 253] width 115 height 35
click at [257, 244] on div "Buscar insumo" at bounding box center [283, 249] width 74 height 11
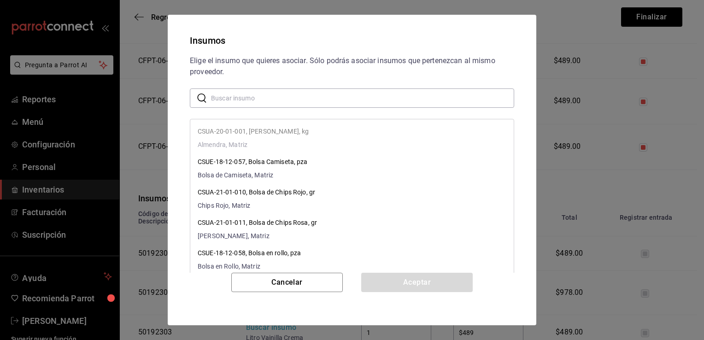
paste input "Litro Mango Crema"
click at [346, 102] on input "Litro Mango Crema" at bounding box center [362, 98] width 303 height 18
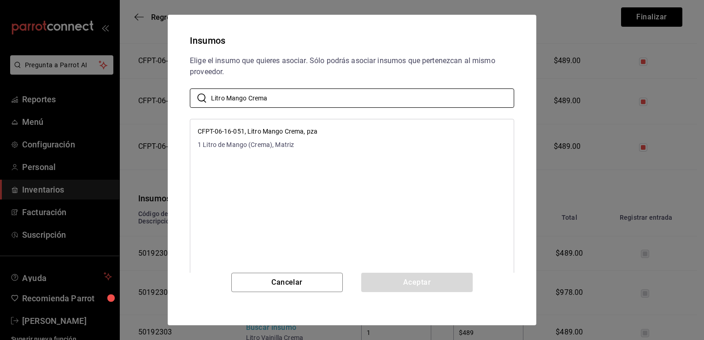
type input "Litro Mango Crema"
click at [357, 147] on li "CFPT-06-16-051, Litro Mango Crema, pza 1 Litro de Mango (Crema), Matriz" at bounding box center [351, 138] width 323 height 30
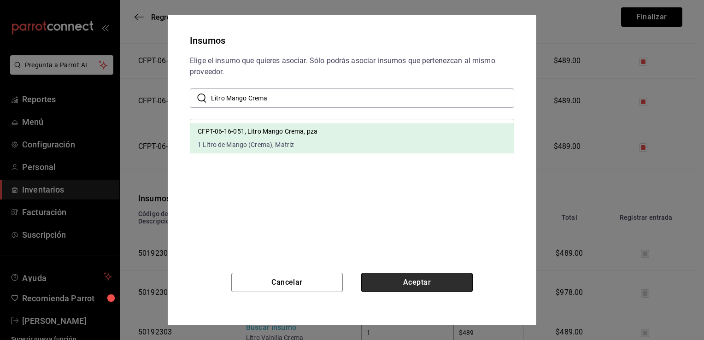
click at [409, 283] on button "Aceptar" at bounding box center [416, 282] width 111 height 19
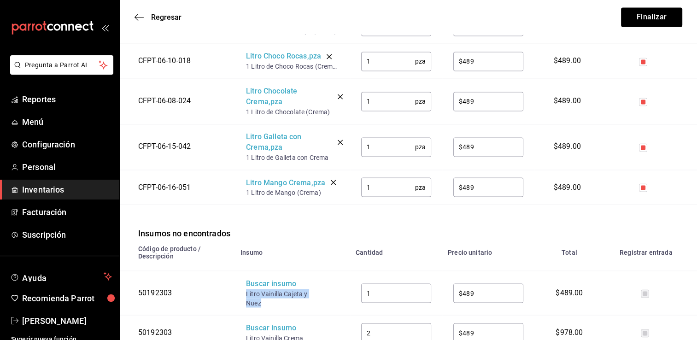
drag, startPoint x: 263, startPoint y: 279, endPoint x: 247, endPoint y: 271, distance: 18.5
click at [247, 289] on div "Litro Vainilla Cajeta y Nuez" at bounding box center [283, 298] width 74 height 18
click at [269, 278] on div "Buscar insumo" at bounding box center [283, 283] width 74 height 11
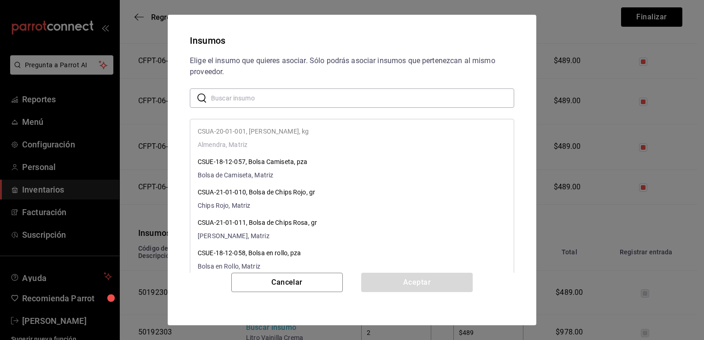
paste input "Litro Vainilla Cajeta y Nuez"
click at [347, 104] on input "Litro Vainilla Cajeta y Nuez" at bounding box center [362, 98] width 303 height 18
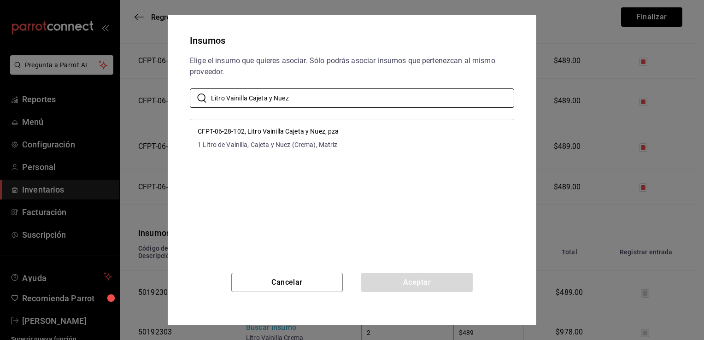
type input "Litro Vainilla Cajeta y Nuez"
click at [363, 135] on li "CFPT-06-28-102, Litro Vainilla Cajeta y Nuez, pza 1 Litro de Vainilla, Cajeta y…" at bounding box center [351, 138] width 323 height 30
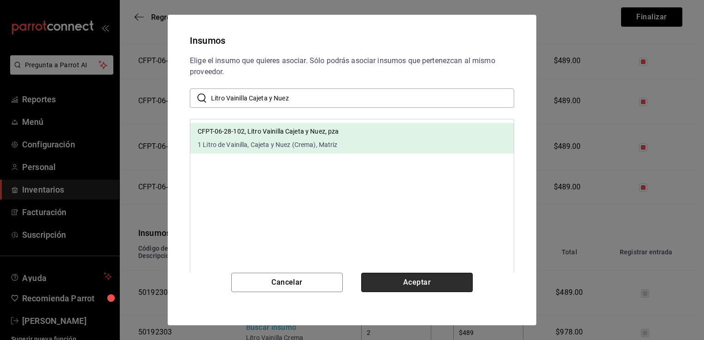
click at [396, 282] on button "Aceptar" at bounding box center [416, 282] width 111 height 19
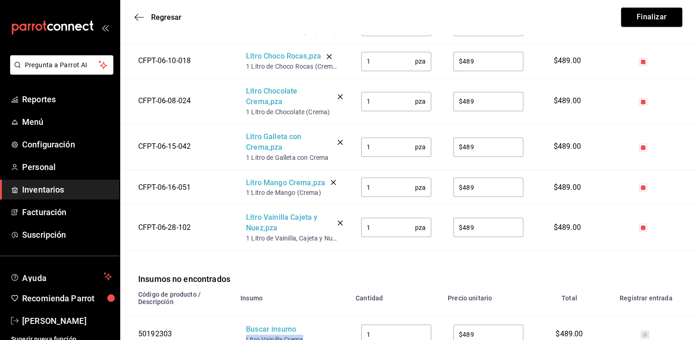
drag, startPoint x: 304, startPoint y: 314, endPoint x: 247, endPoint y: 318, distance: 57.3
click at [247, 326] on div "Litro Vainilla Crema" at bounding box center [283, 338] width 74 height 9
click at [263, 324] on div "Buscar insumo" at bounding box center [283, 329] width 74 height 11
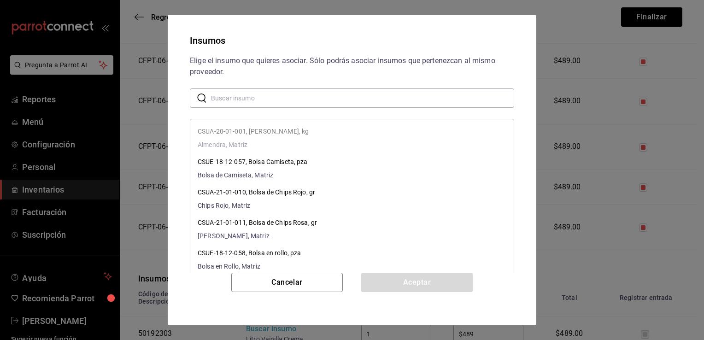
paste input "Litro Vainilla Crema"
click at [355, 98] on input "Litro Vainilla Crema" at bounding box center [362, 98] width 303 height 18
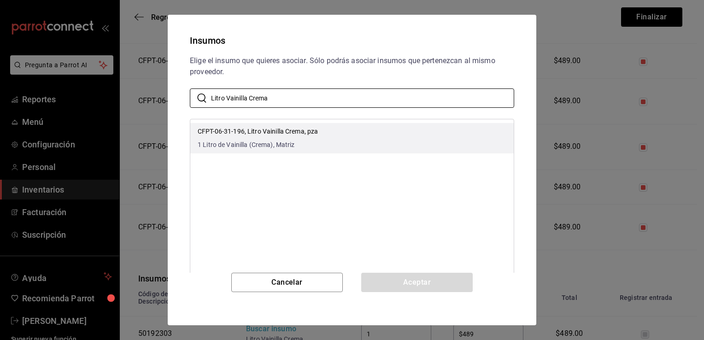
type input "Litro Vainilla Crema"
click at [411, 127] on li "CFPT-06-31-196, Litro Vainilla Crema, pza 1 Litro de Vainilla (Crema), Matriz" at bounding box center [351, 138] width 323 height 30
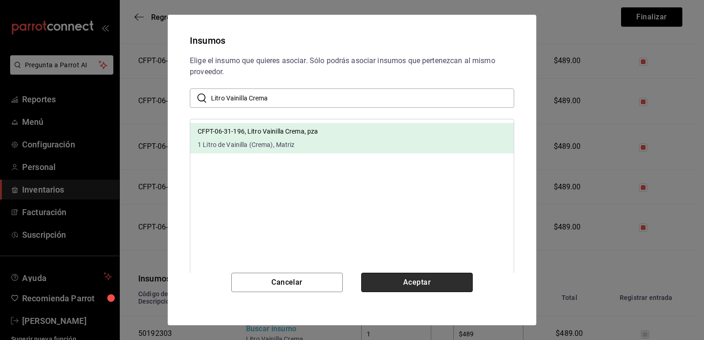
click at [407, 280] on button "Aceptar" at bounding box center [416, 282] width 111 height 19
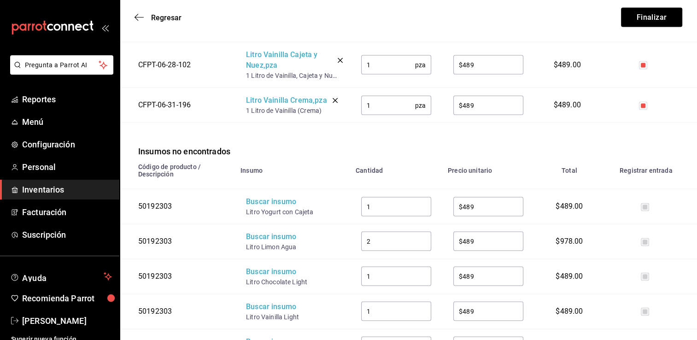
scroll to position [1743, 0]
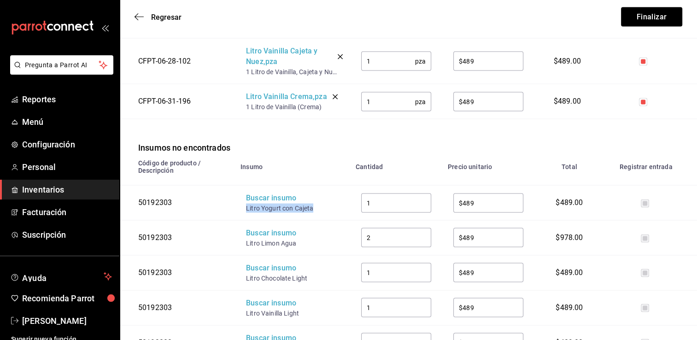
drag, startPoint x: 313, startPoint y: 183, endPoint x: 245, endPoint y: 185, distance: 68.2
click at [245, 186] on td "Buscar insumo Litro Yogurt con Cajeta" at bounding box center [292, 203] width 115 height 35
click at [260, 193] on div "Buscar insumo" at bounding box center [283, 198] width 74 height 11
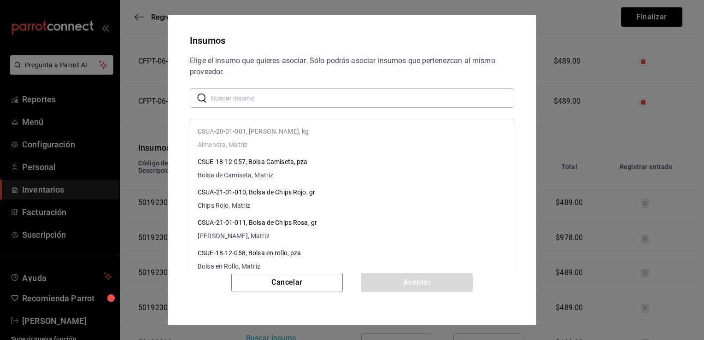
paste input "Litro Yogurt con Cajeta"
click at [338, 97] on input "Litro Yogurt con Cajeta" at bounding box center [362, 98] width 303 height 18
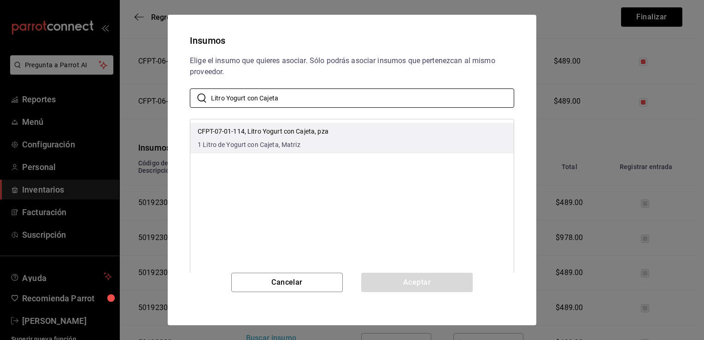
type input "Litro Yogurt con Cajeta"
click at [348, 130] on li "CFPT-07-01-114, Litro Yogurt con Cajeta, pza 1 Litro de Yogurt con Cajeta, Matr…" at bounding box center [351, 138] width 323 height 30
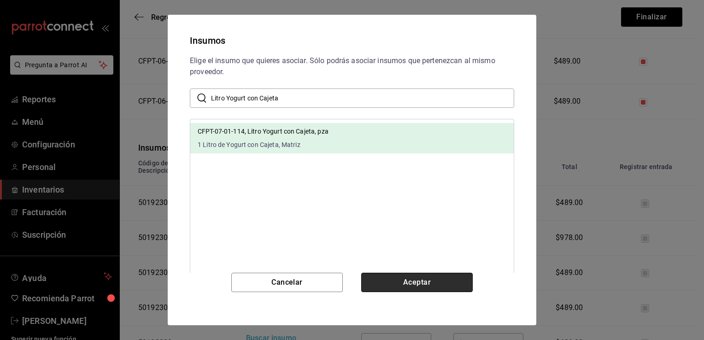
click at [399, 279] on button "Aceptar" at bounding box center [416, 282] width 111 height 19
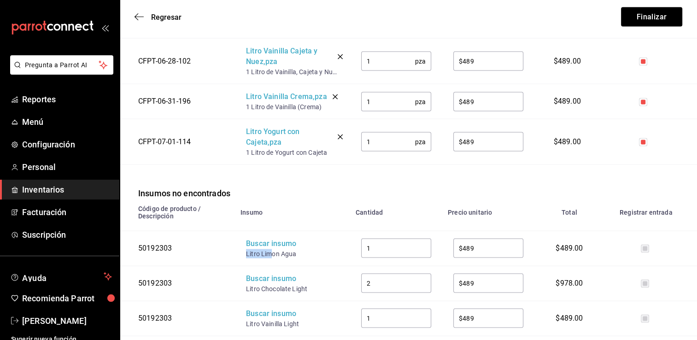
drag, startPoint x: 271, startPoint y: 229, endPoint x: 245, endPoint y: 229, distance: 26.3
click at [245, 231] on td "Buscar insumo Litro Limon Agua" at bounding box center [292, 248] width 115 height 35
click at [263, 239] on div "Buscar insumo" at bounding box center [283, 244] width 74 height 11
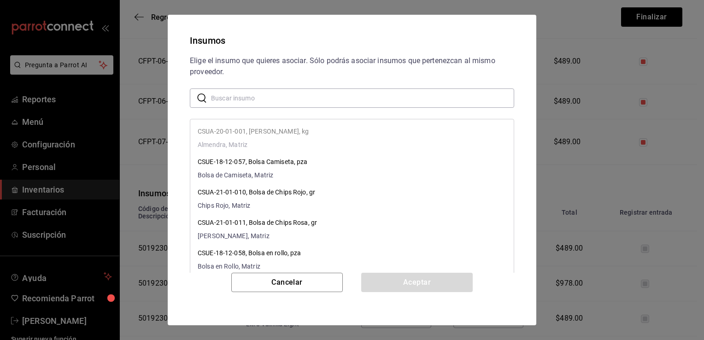
paste input "Litro Lim"
click at [333, 99] on input "Litro Lim" at bounding box center [362, 98] width 303 height 18
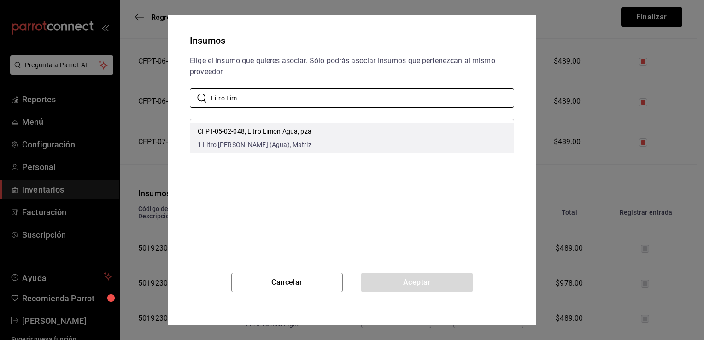
type input "Litro Lim"
click at [343, 131] on li "CFPT-05-02-048, Litro Limón Agua, pza 1 Litro de Limón (Agua), Matriz" at bounding box center [351, 138] width 323 height 30
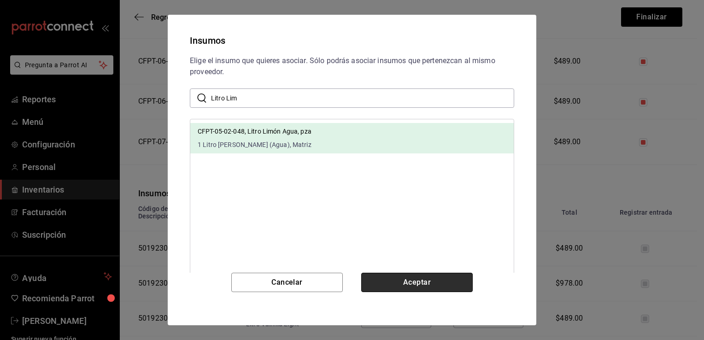
click at [405, 281] on button "Aceptar" at bounding box center [416, 282] width 111 height 19
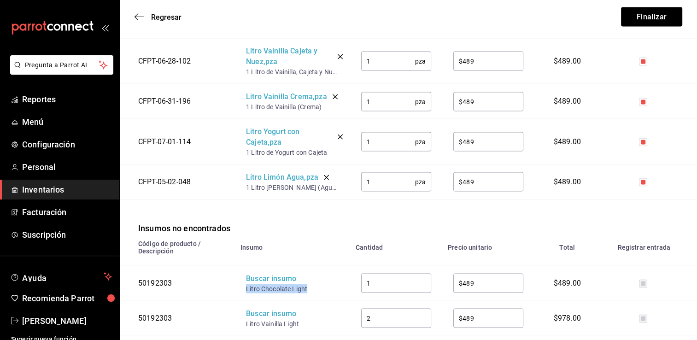
drag, startPoint x: 309, startPoint y: 265, endPoint x: 245, endPoint y: 266, distance: 63.6
click at [245, 266] on td "Buscar insumo Litro Chocolate Light" at bounding box center [292, 283] width 115 height 35
click at [271, 274] on div "Buscar insumo" at bounding box center [283, 279] width 74 height 11
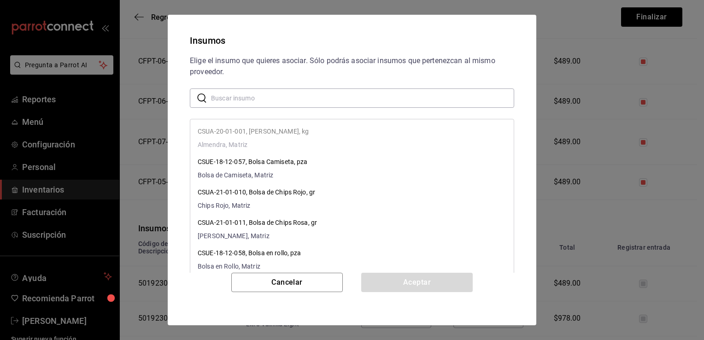
paste input "Litro Chocolate Light"
click at [359, 98] on input "Litro Chocolate Light" at bounding box center [362, 98] width 303 height 18
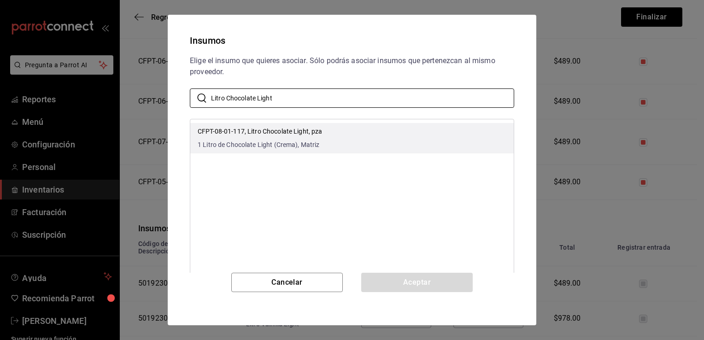
type input "Litro Chocolate Light"
click at [414, 130] on li "CFPT-08-01-117, Litro Chocolate Light, pza 1 Litro de Chocolate Light (Crema), …" at bounding box center [351, 138] width 323 height 30
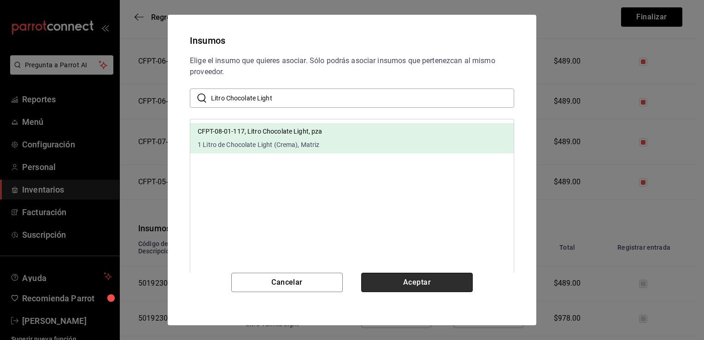
click at [414, 281] on button "Aceptar" at bounding box center [416, 282] width 111 height 19
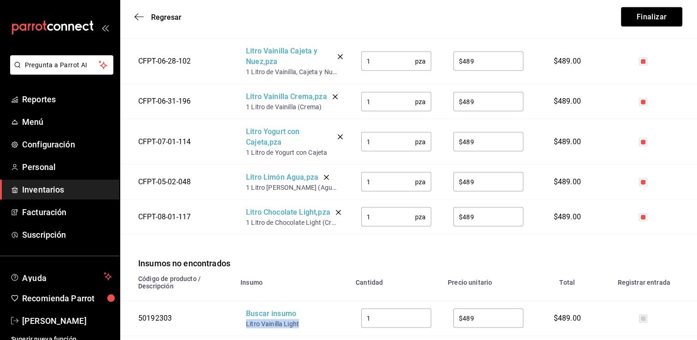
drag, startPoint x: 304, startPoint y: 301, endPoint x: 245, endPoint y: 299, distance: 59.0
click at [245, 301] on td "Buscar insumo Litro Vainilla Light" at bounding box center [292, 318] width 115 height 35
click at [266, 309] on div "Buscar insumo" at bounding box center [283, 314] width 74 height 11
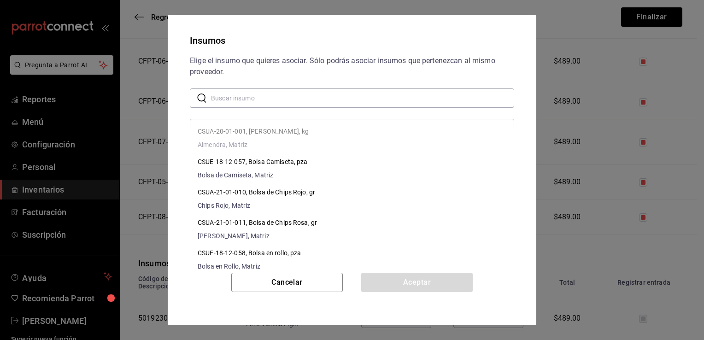
paste input "Litro Vainilla Light"
click at [359, 100] on input "Litro Vainilla Light" at bounding box center [362, 98] width 303 height 18
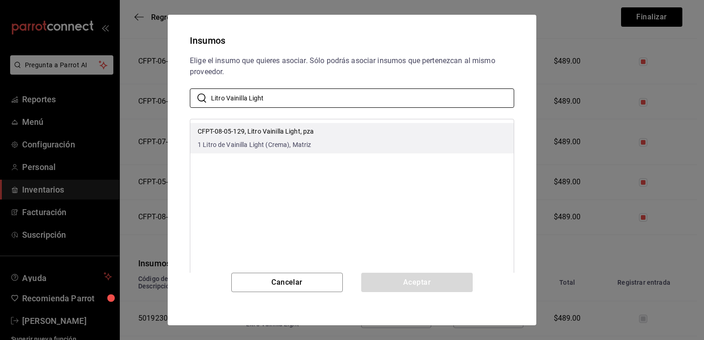
type input "Litro Vainilla Light"
click at [414, 129] on li "CFPT-08-05-129, Litro Vainilla Light, pza 1 Litro de Vainilla Light (Crema), Ma…" at bounding box center [351, 138] width 323 height 30
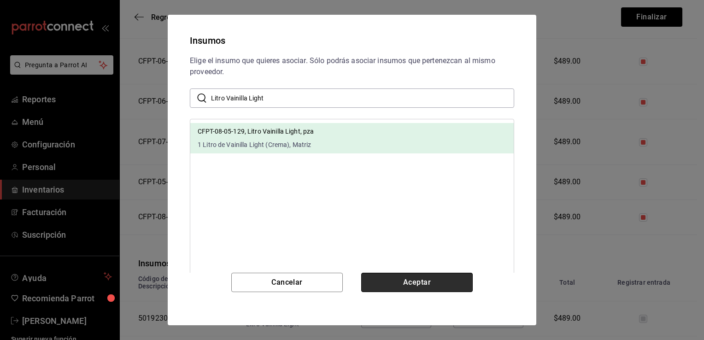
click at [415, 279] on button "Aceptar" at bounding box center [416, 282] width 111 height 19
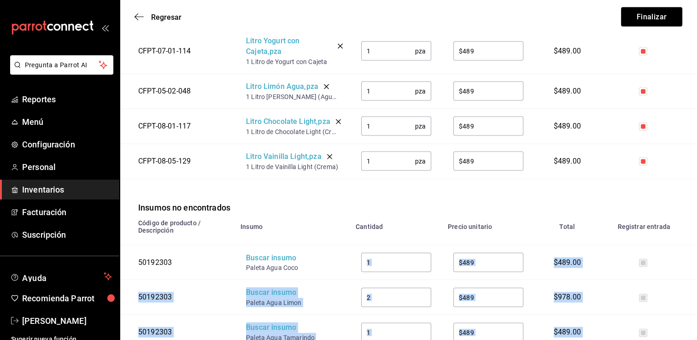
scroll to position [1894, 0]
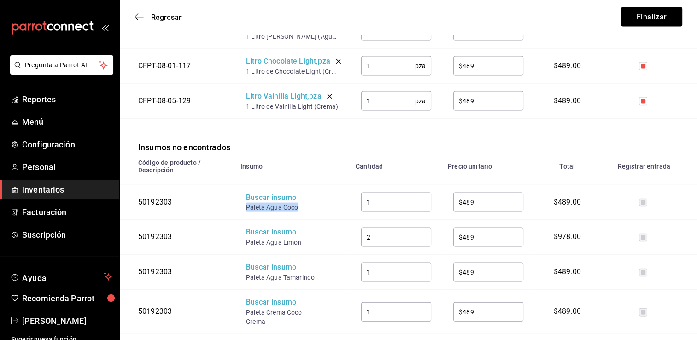
drag, startPoint x: 299, startPoint y: 333, endPoint x: 246, endPoint y: 184, distance: 157.7
click at [246, 203] on div "Paleta Agua Coco" at bounding box center [283, 207] width 74 height 9
click at [266, 193] on div "Buscar insumo" at bounding box center [283, 198] width 74 height 11
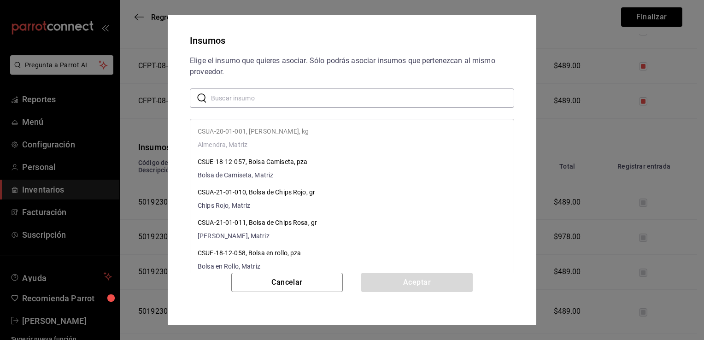
click at [334, 88] on div "​ ​" at bounding box center [352, 97] width 324 height 19
paste input "Paleta Agua Coco"
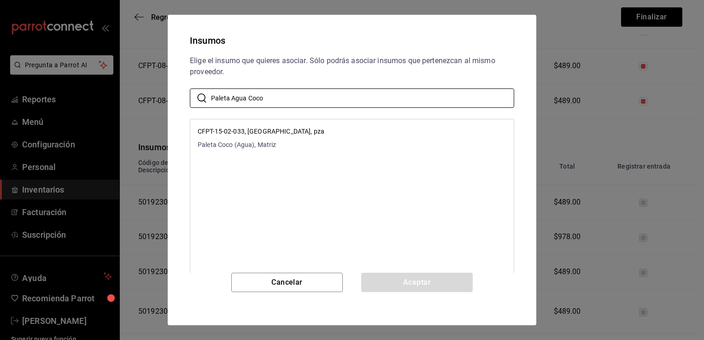
type input "Paleta Agua Coco"
click at [372, 135] on li "CFPT-15-02-033, Paleta Agua Coco, pza Paleta Coco (Agua), Matriz" at bounding box center [351, 138] width 323 height 30
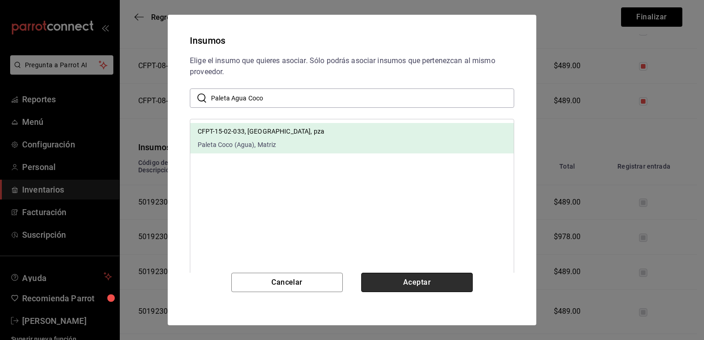
click at [404, 284] on button "Aceptar" at bounding box center [416, 282] width 111 height 19
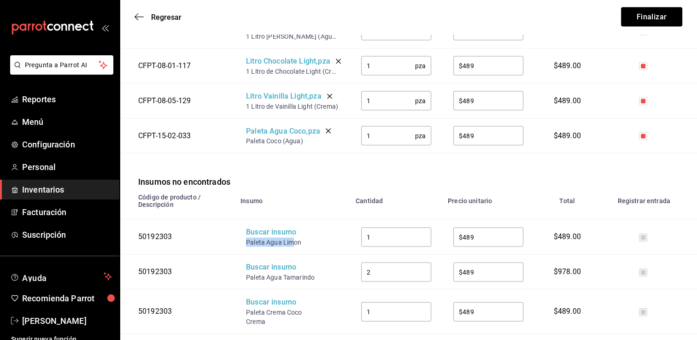
drag, startPoint x: 294, startPoint y: 218, endPoint x: 247, endPoint y: 216, distance: 47.5
click at [247, 238] on div "Paleta Agua Limon" at bounding box center [283, 242] width 74 height 9
click at [258, 227] on div "Buscar insumo" at bounding box center [283, 232] width 74 height 11
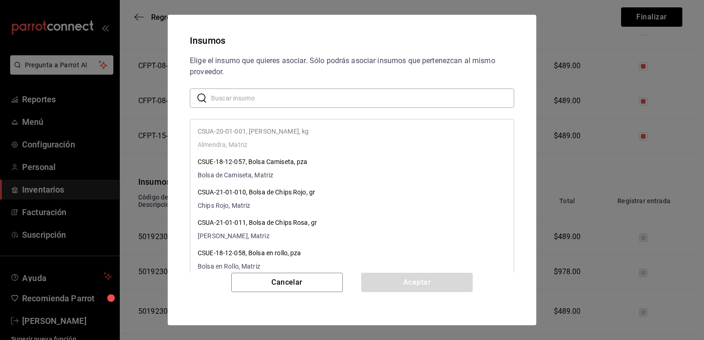
paste input "Paleta Agua Lim"
click at [318, 100] on input "text" at bounding box center [362, 98] width 303 height 18
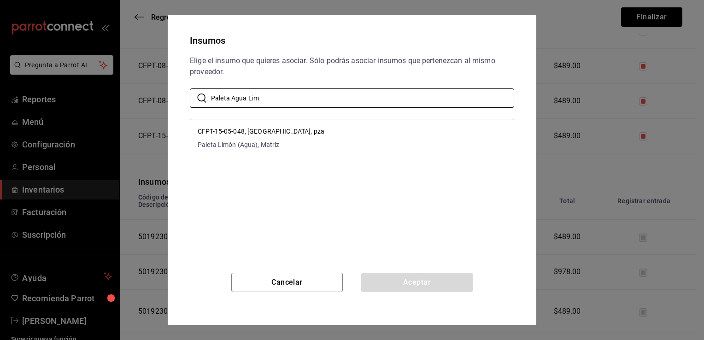
type input "Paleta Agua Lim"
click at [354, 137] on li "CFPT-15-05-048, Paleta Agua Limón, pza Paleta Limón (Agua), Matriz" at bounding box center [351, 138] width 323 height 30
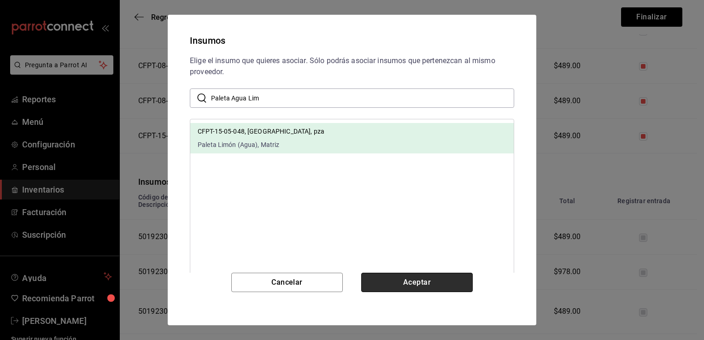
click at [408, 280] on button "Aceptar" at bounding box center [416, 282] width 111 height 19
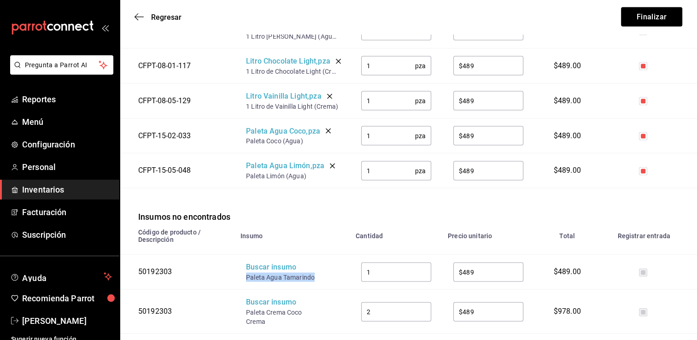
drag, startPoint x: 314, startPoint y: 253, endPoint x: 242, endPoint y: 254, distance: 71.4
click at [242, 255] on td "Buscar insumo Paleta Agua Tamarindo" at bounding box center [292, 272] width 115 height 35
click at [263, 262] on div "Buscar insumo" at bounding box center [283, 267] width 74 height 11
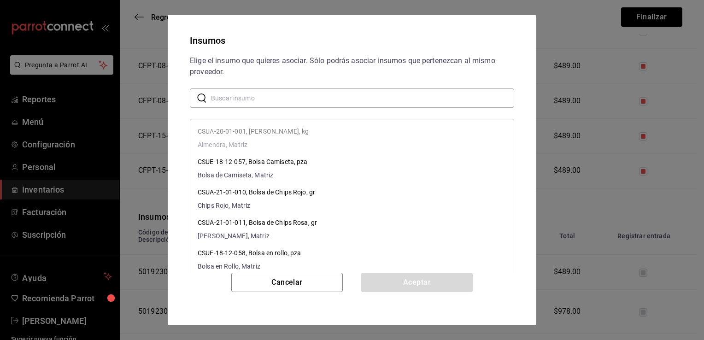
paste input "Paleta Agua Tamarindo"
click at [351, 102] on input "Paleta Agua Tamarindo" at bounding box center [362, 98] width 303 height 18
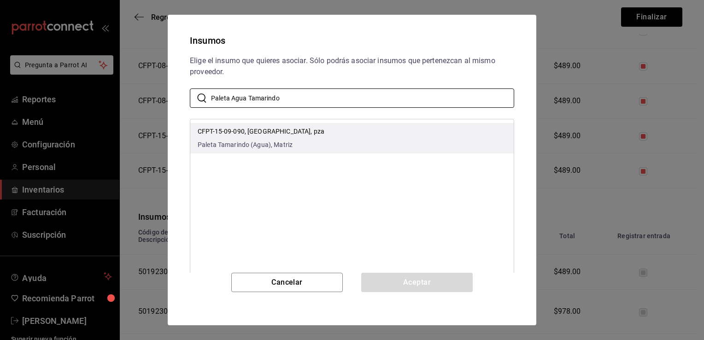
type input "Paleta Agua Tamarindo"
click at [365, 135] on li "CFPT-15-09-090, Paleta Agua Tamarindo, pza Paleta Tamarindo (Agua), Matriz" at bounding box center [351, 138] width 323 height 30
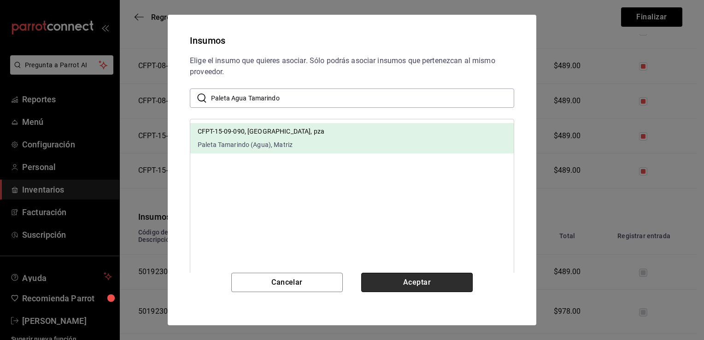
click at [405, 280] on button "Aceptar" at bounding box center [416, 282] width 111 height 19
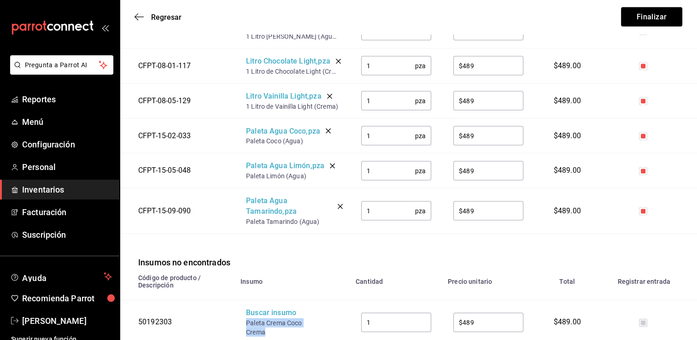
drag, startPoint x: 265, startPoint y: 306, endPoint x: 247, endPoint y: 299, distance: 19.8
click at [247, 318] on div "Paleta Crema Coco Crema" at bounding box center [283, 327] width 74 height 18
click at [261, 308] on div "Buscar insumo" at bounding box center [283, 313] width 74 height 11
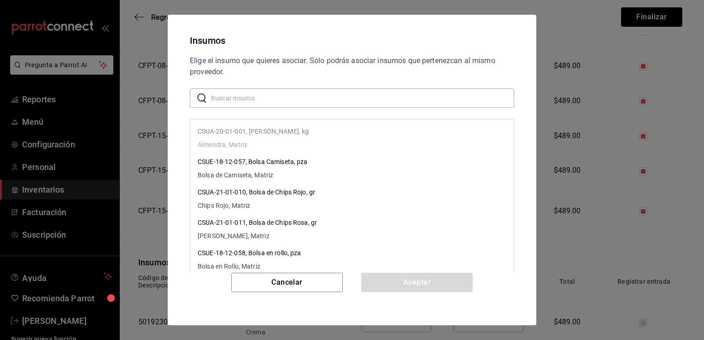
paste input "Paleta Crema Coco Crema"
click at [365, 105] on input "text" at bounding box center [362, 98] width 303 height 18
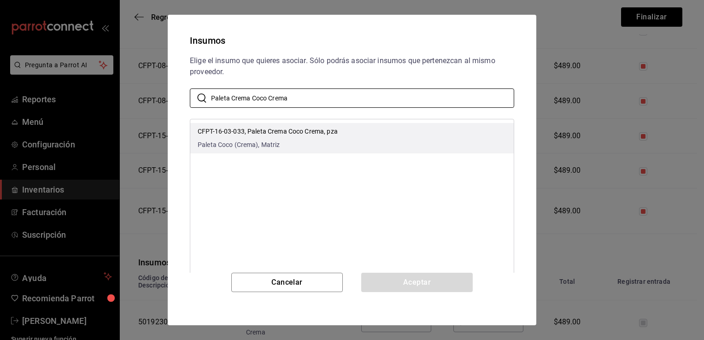
type input "Paleta Crema Coco Crema"
click at [367, 135] on li "CFPT-16-03-033, Paleta Crema Coco Crema, pza Paleta Coco (Crema), Matriz" at bounding box center [351, 138] width 323 height 30
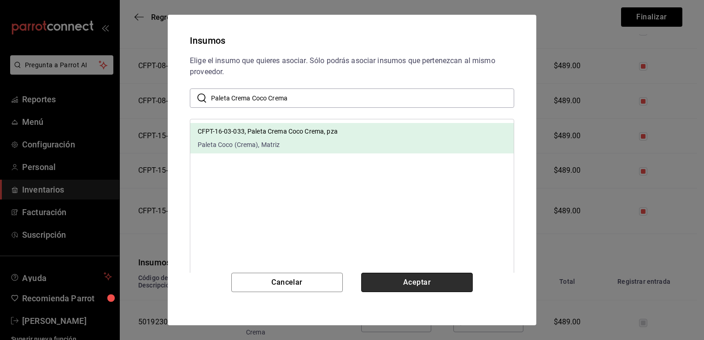
click at [401, 279] on button "Aceptar" at bounding box center [416, 282] width 111 height 19
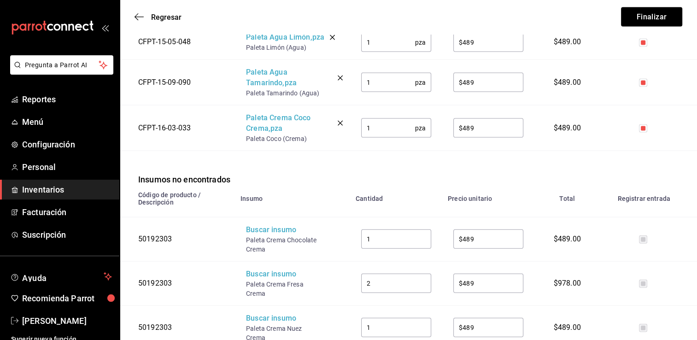
scroll to position [2023, 0]
drag, startPoint x: 269, startPoint y: 224, endPoint x: 244, endPoint y: 213, distance: 27.6
click at [244, 216] on td "Buscar insumo Paleta Crema Chocolate Crema" at bounding box center [292, 238] width 115 height 44
click at [257, 224] on div "Buscar insumo" at bounding box center [283, 229] width 74 height 11
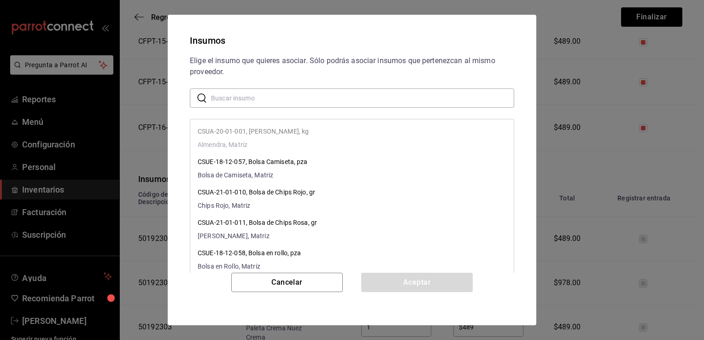
paste input "Paleta Crema Chocolate Crema"
click at [346, 94] on input "Paleta Crema Chocolate Crema" at bounding box center [362, 98] width 303 height 18
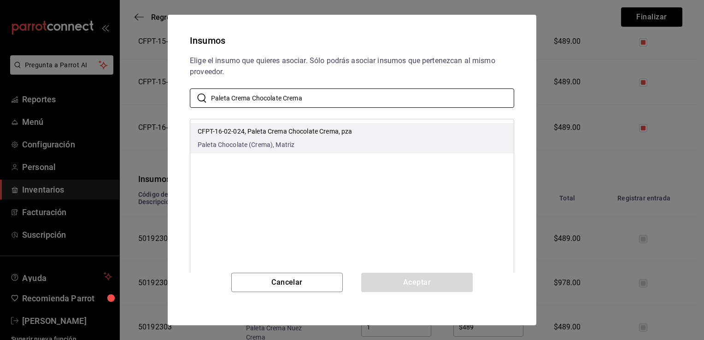
type input "Paleta Crema Chocolate Crema"
click at [345, 130] on p "CFPT-16-02-024, Paleta Crema Chocolate Crema, pza" at bounding box center [275, 132] width 154 height 10
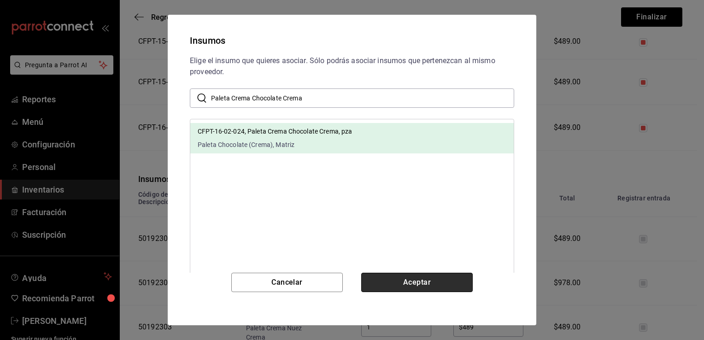
click at [407, 277] on button "Aceptar" at bounding box center [416, 282] width 111 height 19
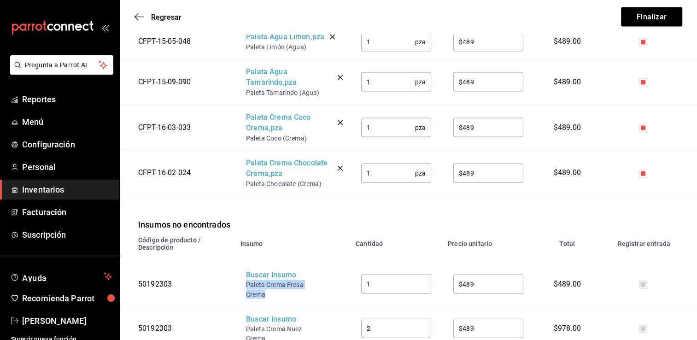
drag, startPoint x: 265, startPoint y: 271, endPoint x: 246, endPoint y: 260, distance: 22.1
click at [246, 280] on div "Paleta Crema Fresa Crema" at bounding box center [283, 289] width 74 height 18
click at [263, 270] on div "Buscar insumo" at bounding box center [283, 275] width 74 height 11
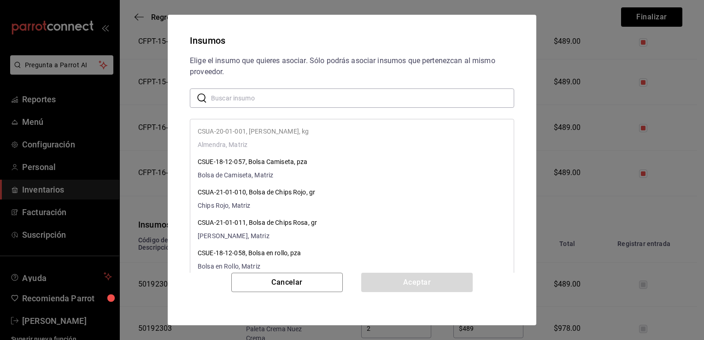
click at [355, 95] on input "text" at bounding box center [362, 98] width 303 height 18
paste input "Paleta Crema Fresa Crema"
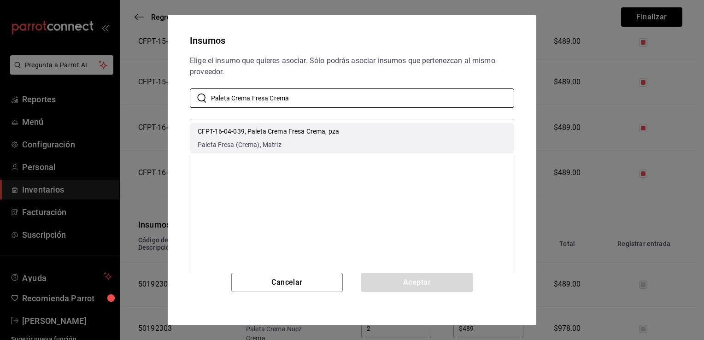
type input "Paleta Crema Fresa Crema"
click at [342, 143] on li "CFPT-16-04-039, Paleta Crema Fresa Crema, pza Paleta Fresa (Crema), Matriz" at bounding box center [351, 138] width 323 height 30
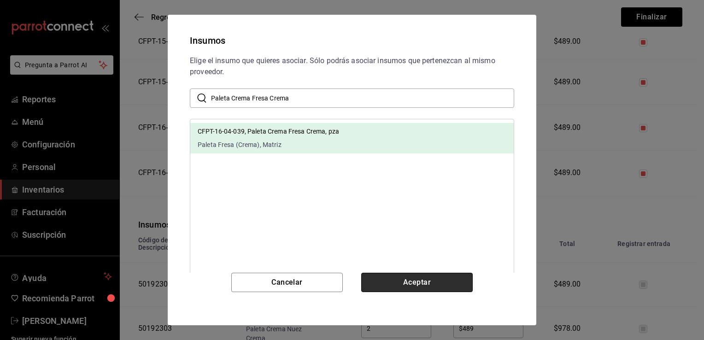
click at [397, 283] on button "Aceptar" at bounding box center [416, 282] width 111 height 19
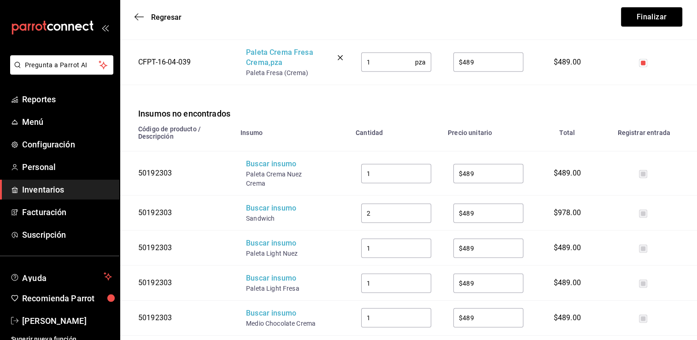
scroll to position [2188, 0]
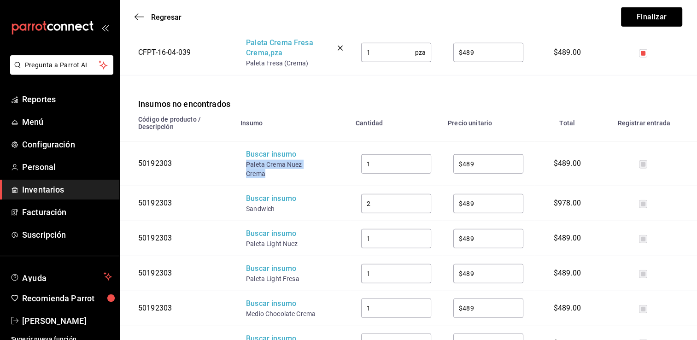
drag, startPoint x: 265, startPoint y: 150, endPoint x: 243, endPoint y: 140, distance: 24.6
click at [243, 142] on td "Buscar insumo Paleta Crema Nuez Crema" at bounding box center [292, 164] width 115 height 44
click at [271, 149] on div "Buscar insumo" at bounding box center [283, 154] width 74 height 11
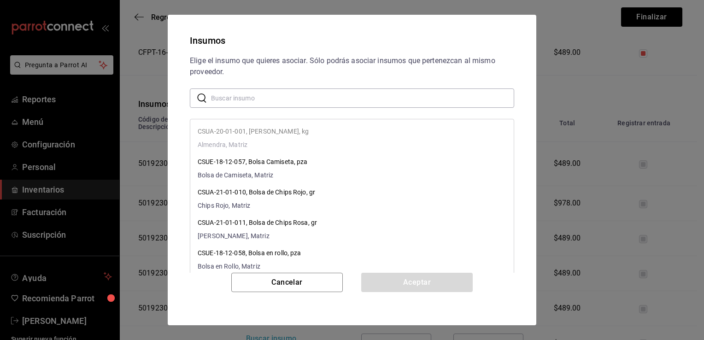
click at [293, 96] on input "text" at bounding box center [362, 98] width 303 height 18
paste input "Paleta Crema Nuez Crema"
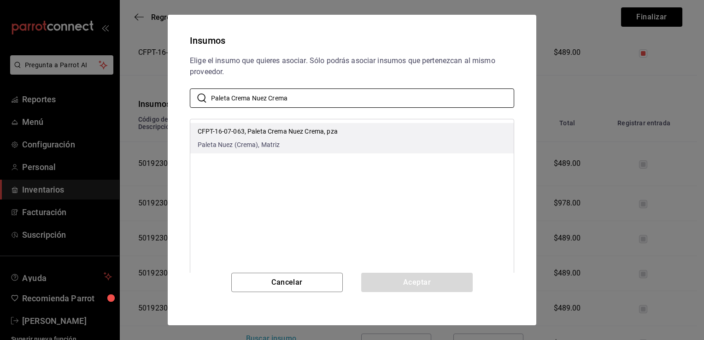
type input "Paleta Crema Nuez Crema"
click at [320, 149] on span "Paleta Nuez (Crema), Matriz" at bounding box center [268, 145] width 140 height 10
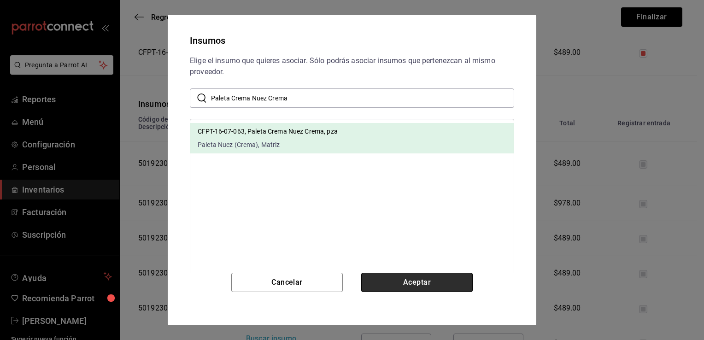
click at [407, 285] on button "Aceptar" at bounding box center [416, 282] width 111 height 19
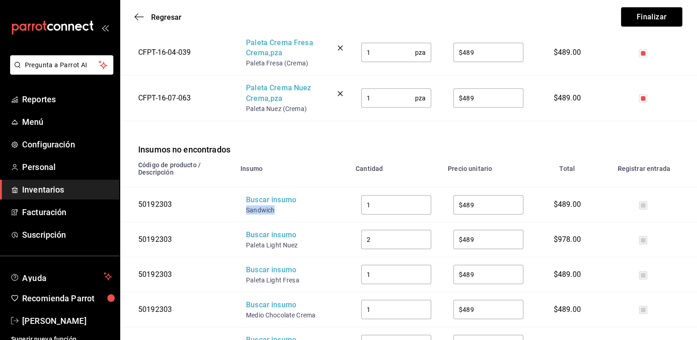
drag, startPoint x: 275, startPoint y: 187, endPoint x: 246, endPoint y: 183, distance: 29.3
click at [246, 205] on div "Sandwich" at bounding box center [283, 209] width 74 height 9
click at [249, 195] on div "Buscar insumo" at bounding box center [283, 200] width 74 height 11
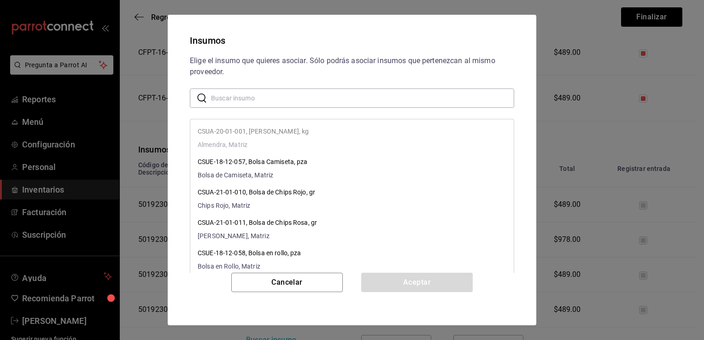
click at [282, 95] on input "text" at bounding box center [362, 98] width 303 height 18
paste input "Sandwich"
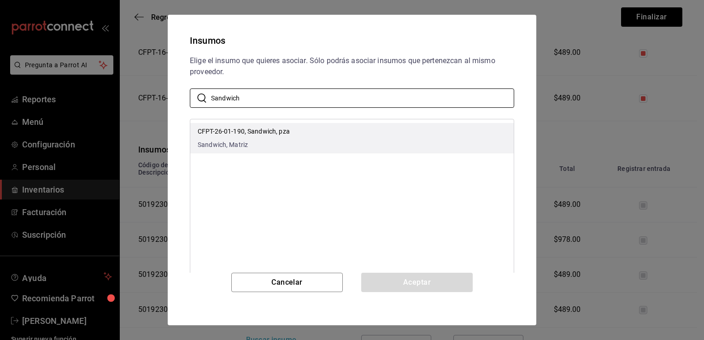
type input "Sandwich"
click at [316, 136] on li "CFPT-26-01-190, Sandwich, pza Sandwich, Matriz" at bounding box center [351, 138] width 323 height 30
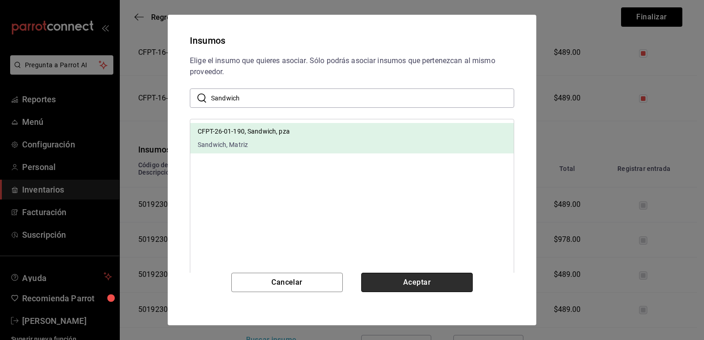
click at [413, 284] on button "Aceptar" at bounding box center [416, 282] width 111 height 19
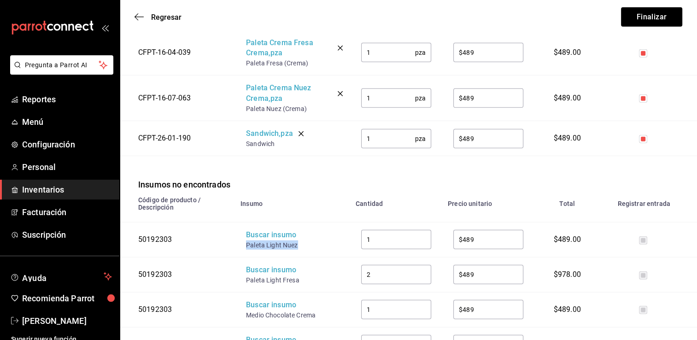
drag, startPoint x: 297, startPoint y: 220, endPoint x: 246, endPoint y: 220, distance: 51.1
click at [246, 240] on div "Paleta Light Nuez" at bounding box center [283, 244] width 74 height 9
click at [256, 230] on div "Buscar insumo" at bounding box center [283, 235] width 74 height 11
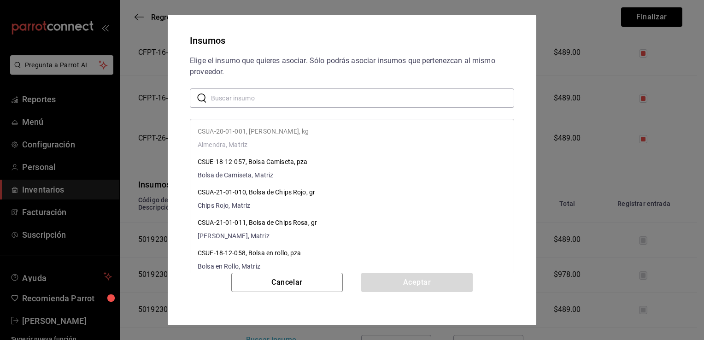
click at [308, 99] on input "text" at bounding box center [362, 98] width 303 height 18
paste input "Paleta Light Nuez"
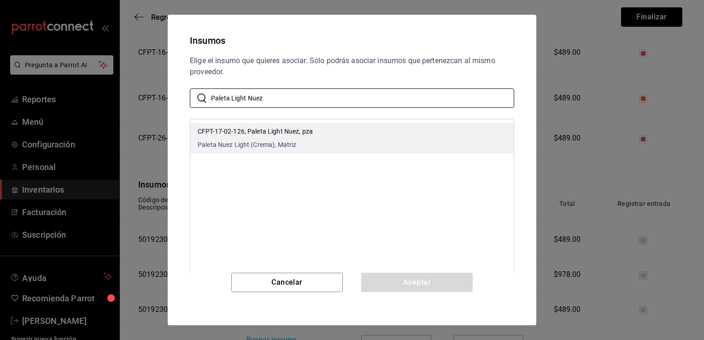
type input "Paleta Light Nuez"
click at [331, 139] on li "CFPT-17-02-126, Paleta Light Nuez, pza Paleta Nuez Light (Crema), Matriz" at bounding box center [351, 138] width 323 height 30
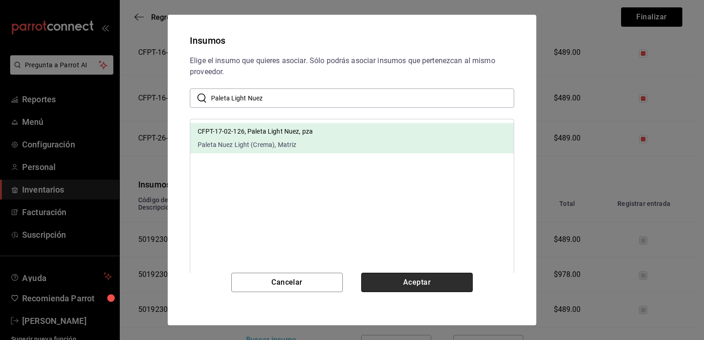
click at [400, 282] on button "Aceptar" at bounding box center [416, 282] width 111 height 19
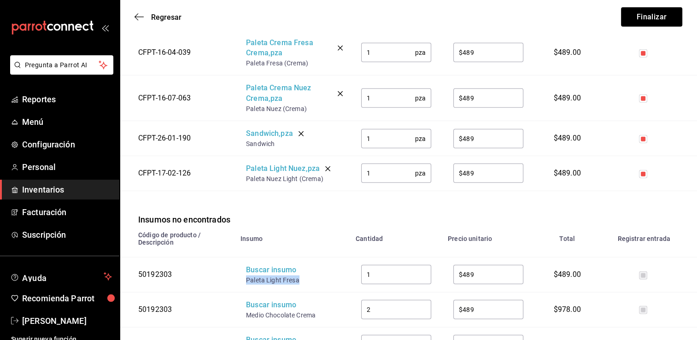
drag, startPoint x: 300, startPoint y: 256, endPoint x: 247, endPoint y: 257, distance: 53.0
click at [247, 275] on div "Paleta Light Fresa" at bounding box center [283, 279] width 74 height 9
click at [254, 265] on div "Buscar insumo" at bounding box center [283, 270] width 74 height 11
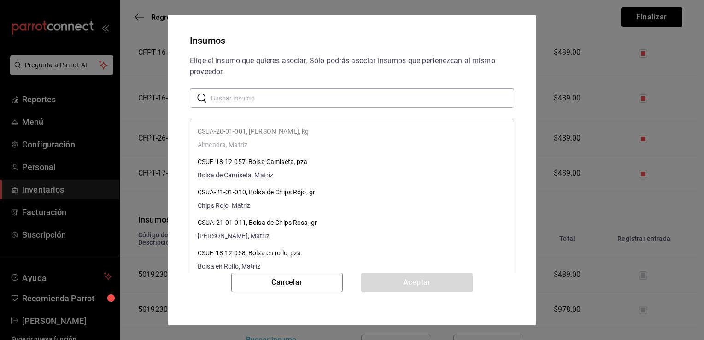
click at [318, 100] on input "text" at bounding box center [362, 98] width 303 height 18
paste input "Paleta Light Fresa"
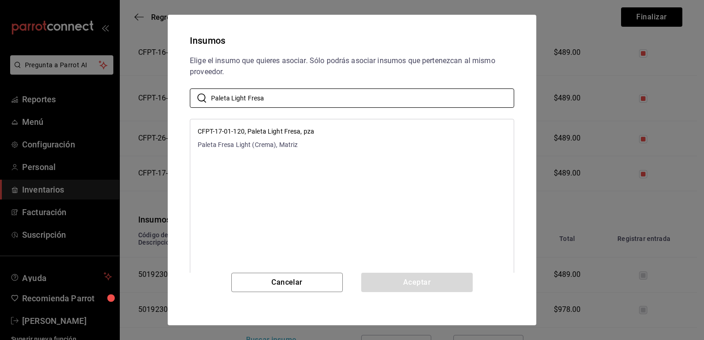
type input "Paleta Light Fresa"
click at [333, 134] on li "CFPT-17-01-120, Paleta Light Fresa, pza Paleta Fresa Light (Crema), Matriz" at bounding box center [351, 138] width 323 height 30
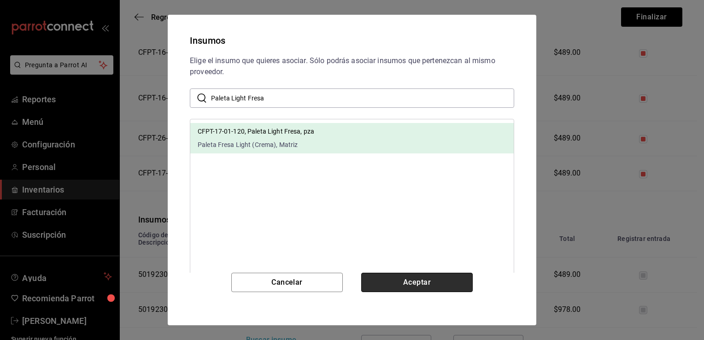
click at [407, 277] on button "Aceptar" at bounding box center [416, 282] width 111 height 19
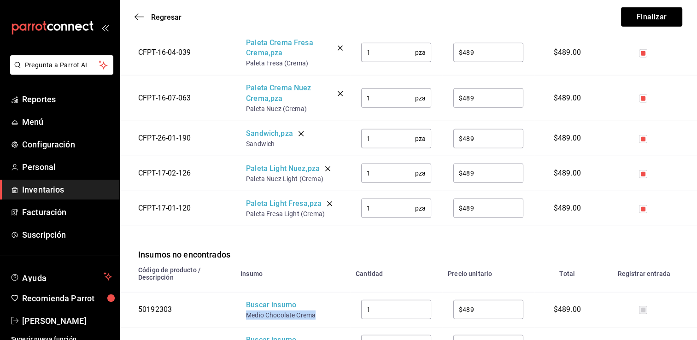
drag, startPoint x: 319, startPoint y: 287, endPoint x: 247, endPoint y: 290, distance: 71.5
click at [247, 310] on div "Medio Chocolate Crema" at bounding box center [283, 314] width 74 height 9
click at [252, 300] on div "Buscar insumo" at bounding box center [283, 305] width 74 height 11
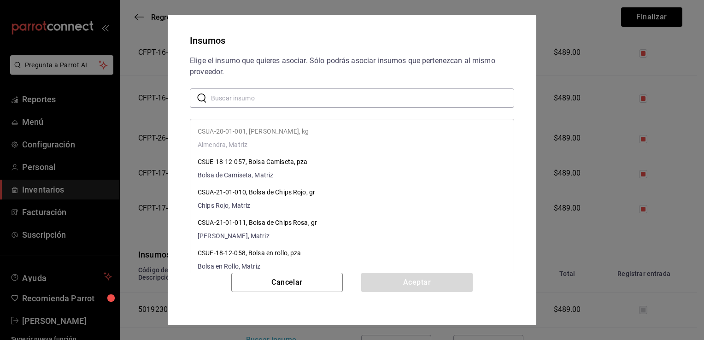
click at [336, 102] on input "text" at bounding box center [362, 98] width 303 height 18
paste input "Medio Chocolate Crema"
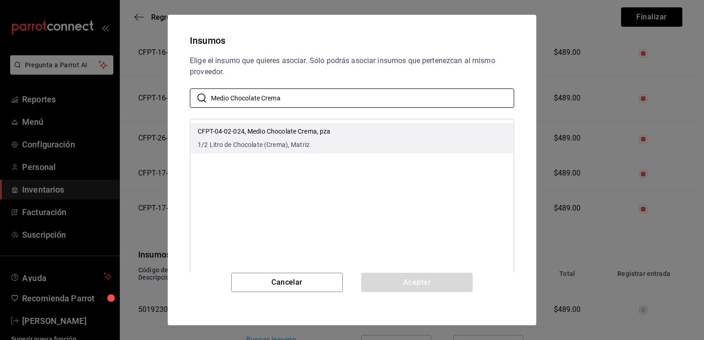
type input "Medio Chocolate Crema"
click at [329, 143] on span "1/2 Litro de Chocolate (Crema), Matriz" at bounding box center [264, 145] width 133 height 10
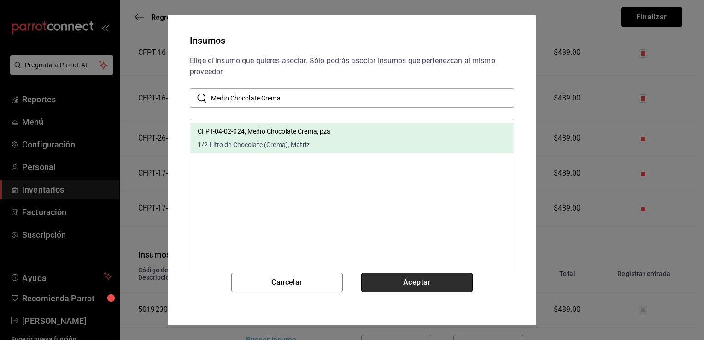
click at [410, 279] on button "Aceptar" at bounding box center [416, 282] width 111 height 19
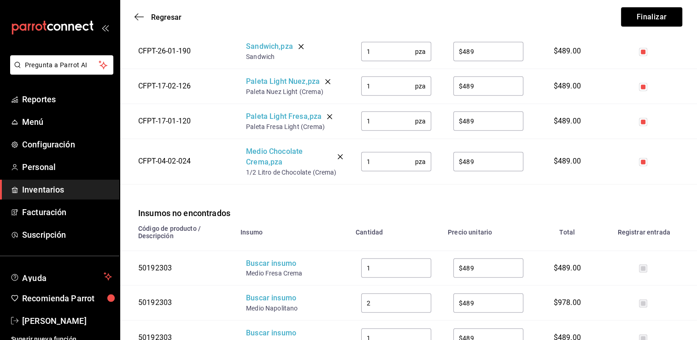
scroll to position [2281, 0]
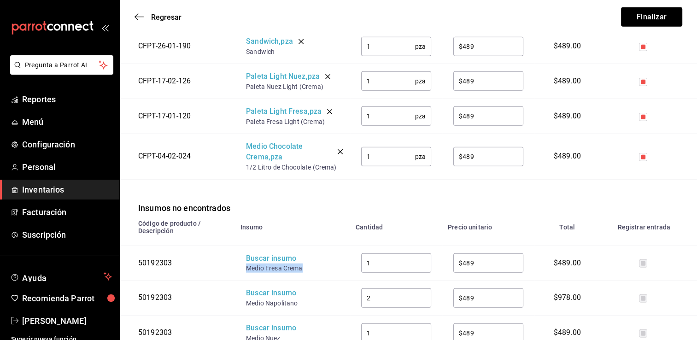
drag, startPoint x: 305, startPoint y: 245, endPoint x: 245, endPoint y: 245, distance: 60.3
click at [245, 246] on td "Buscar insumo Medio Fresa Crema" at bounding box center [292, 263] width 115 height 35
click at [272, 253] on div "Buscar insumo" at bounding box center [283, 258] width 74 height 11
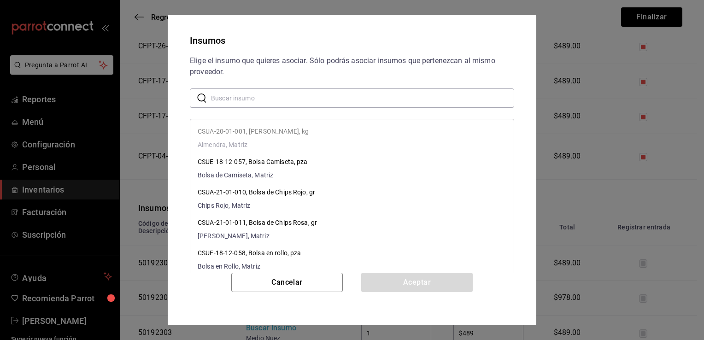
click at [345, 96] on input "text" at bounding box center [362, 98] width 303 height 18
paste input "Medio Fresa Crema"
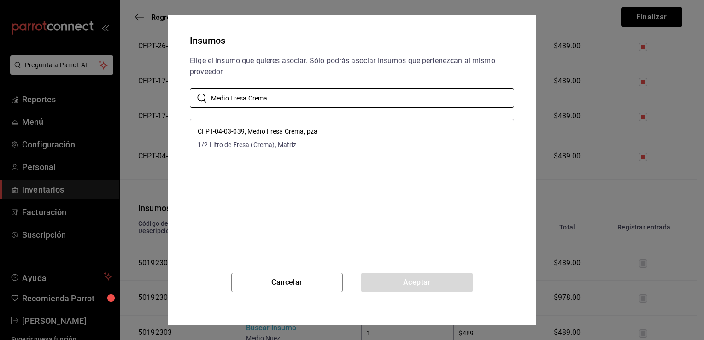
type input "Medio Fresa Crema"
click at [345, 127] on li "CFPT-04-03-039, Medio Fresa Crema, pza 1/2 Litro de Fresa (Crema), Matriz" at bounding box center [351, 138] width 323 height 30
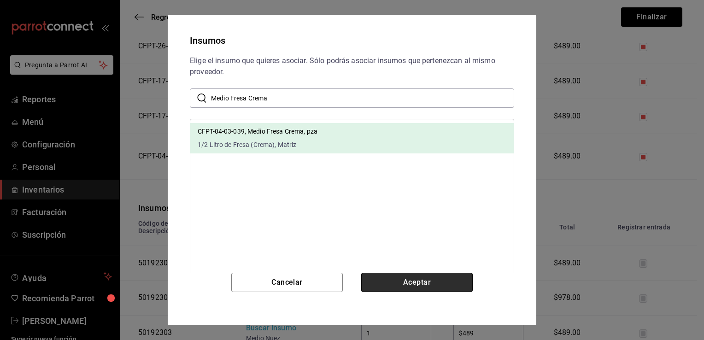
click at [387, 279] on button "Aceptar" at bounding box center [416, 282] width 111 height 19
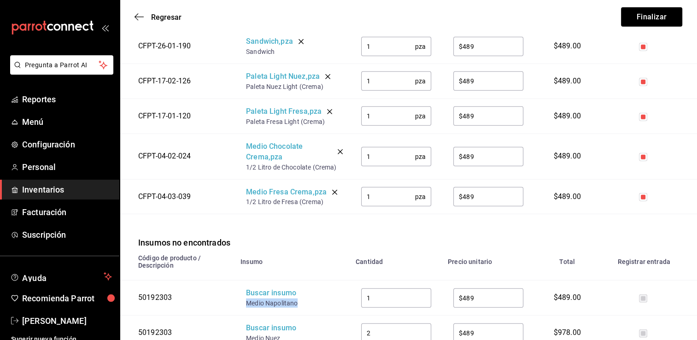
drag, startPoint x: 301, startPoint y: 278, endPoint x: 246, endPoint y: 283, distance: 55.5
click at [246, 283] on td "Buscar insumo Medio Napolitano" at bounding box center [292, 298] width 115 height 35
click at [259, 288] on div "Buscar insumo" at bounding box center [283, 293] width 74 height 11
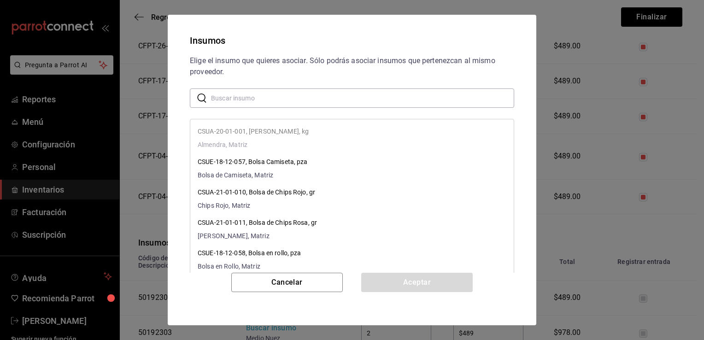
paste input "Medio Napolitano"
click at [332, 101] on input "Medio Napolitano" at bounding box center [362, 98] width 303 height 18
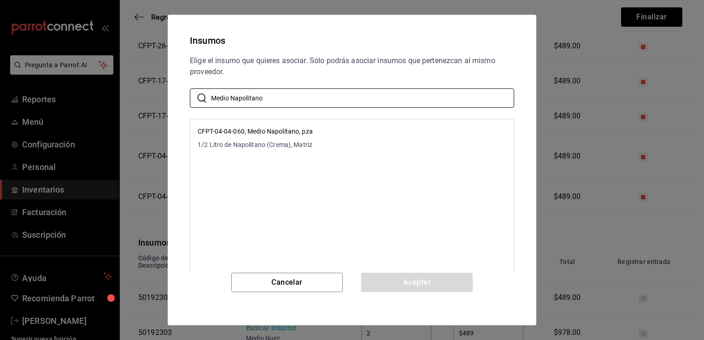
type input "Medio Napolitano"
click at [349, 134] on li "CFPT-04-04-060, Medio Napolitano, pza 1/2 Litro de Napolitano (Crema), Matriz" at bounding box center [351, 138] width 323 height 30
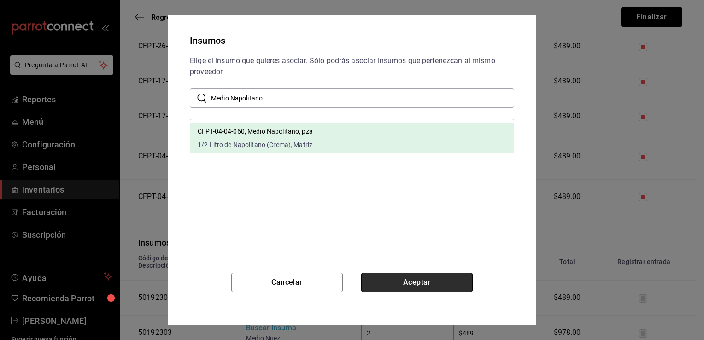
click at [408, 277] on button "Aceptar" at bounding box center [416, 282] width 111 height 19
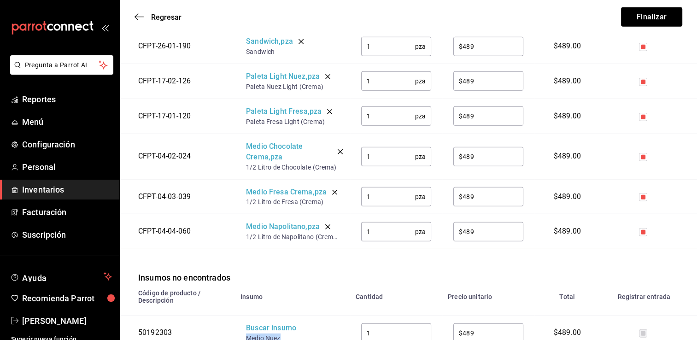
drag, startPoint x: 282, startPoint y: 312, endPoint x: 246, endPoint y: 313, distance: 36.4
click at [246, 326] on div "Medio Nuez" at bounding box center [283, 337] width 74 height 9
click at [267, 323] on div "Buscar insumo" at bounding box center [283, 328] width 74 height 11
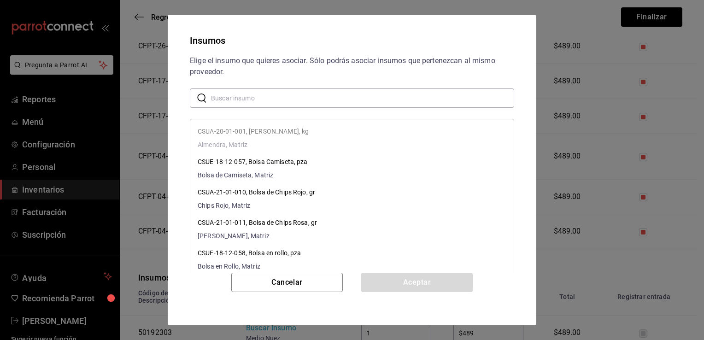
paste input "Medio Nuez"
click at [361, 101] on input "Medio Nuez" at bounding box center [362, 98] width 303 height 18
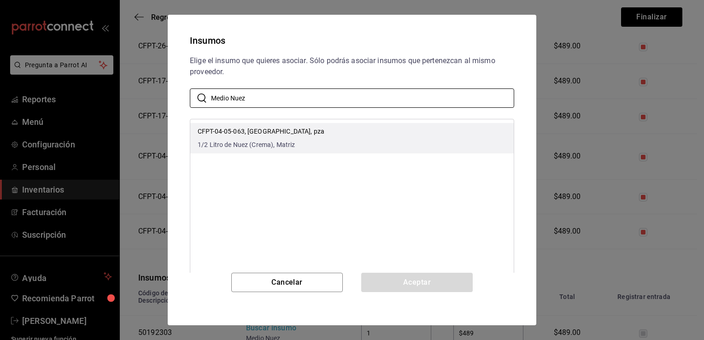
type input "Medio Nuez"
click at [350, 135] on li "CFPT-04-05-063, Medio Nuez, pza 1/2 Litro de Nuez (Crema), Matriz" at bounding box center [351, 138] width 323 height 30
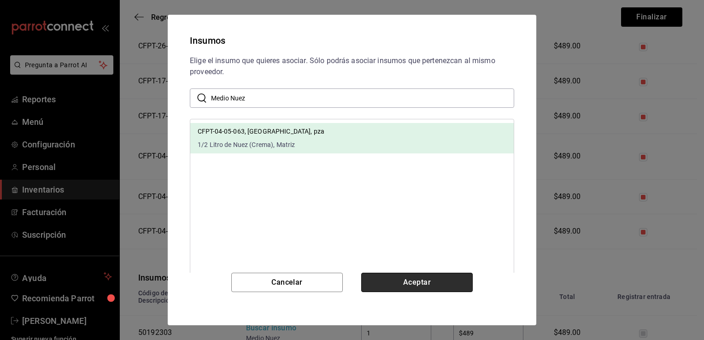
click at [407, 277] on button "Aceptar" at bounding box center [416, 282] width 111 height 19
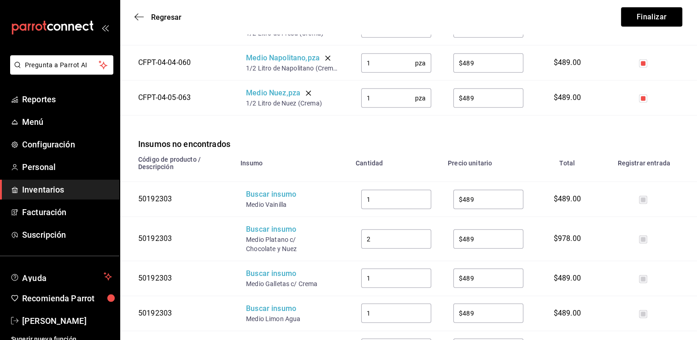
scroll to position [2465, 0]
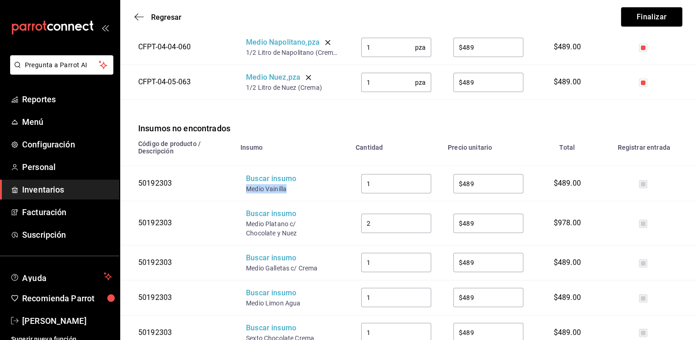
drag, startPoint x: 287, startPoint y: 165, endPoint x: 241, endPoint y: 165, distance: 45.1
click at [241, 166] on td "Buscar insumo Medio Vainilla" at bounding box center [292, 183] width 115 height 35
click at [258, 174] on div "Buscar insumo" at bounding box center [283, 179] width 74 height 11
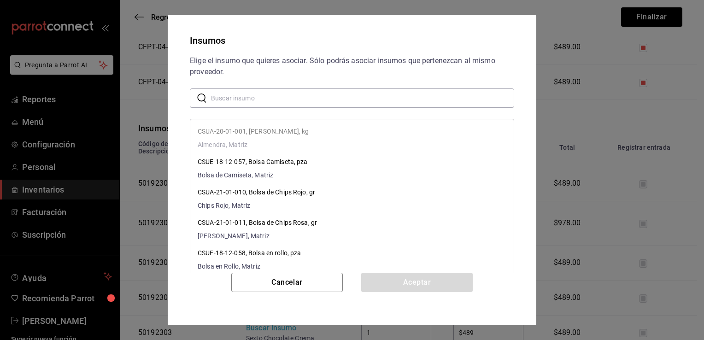
paste input "Medio Vainilla"
click at [294, 98] on input "Medio Vainilla" at bounding box center [362, 98] width 303 height 18
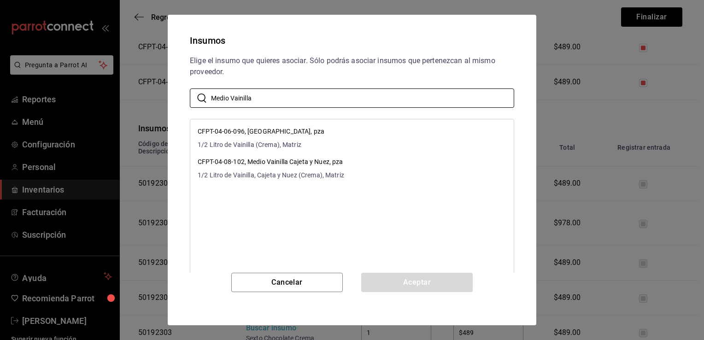
type input "Medio Vainilla"
click at [336, 134] on li "CFPT-04-06-096, Medio Vainilla, pza 1/2 Litro de Vainilla (Crema), Matriz" at bounding box center [351, 138] width 323 height 30
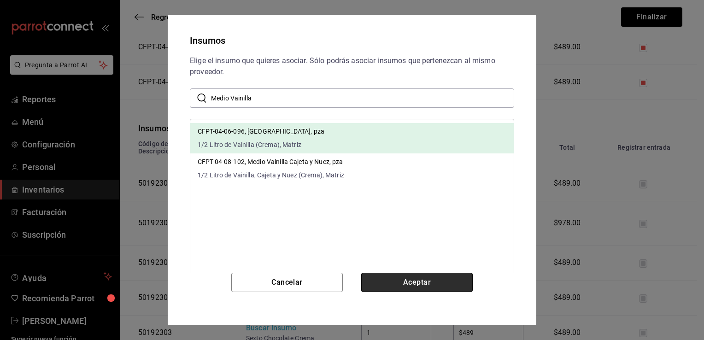
click at [404, 279] on button "Aceptar" at bounding box center [416, 282] width 111 height 19
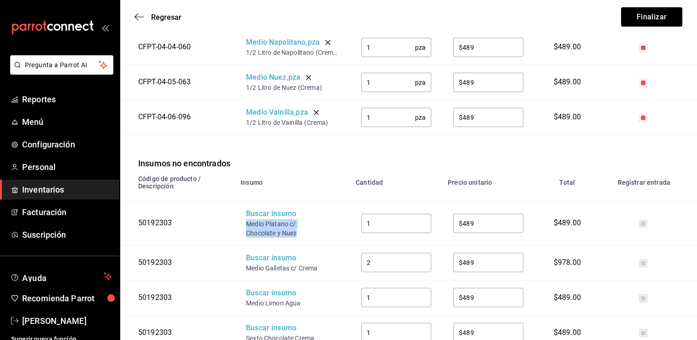
drag, startPoint x: 298, startPoint y: 209, endPoint x: 246, endPoint y: 202, distance: 52.1
click at [246, 219] on div "Medio Platano c/ Chocolate y Nuez" at bounding box center [283, 228] width 74 height 18
click at [260, 209] on div "Buscar insumo" at bounding box center [283, 214] width 74 height 11
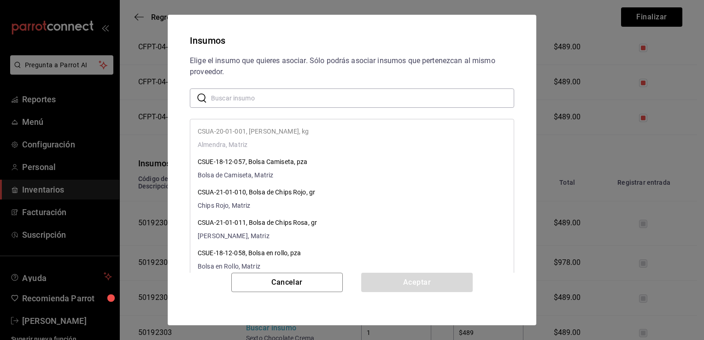
paste input "Medio Platano c/ Chocolate y Nuez"
click at [324, 98] on input "Medio Platano c/ Chocolate y Nuez" at bounding box center [362, 98] width 303 height 18
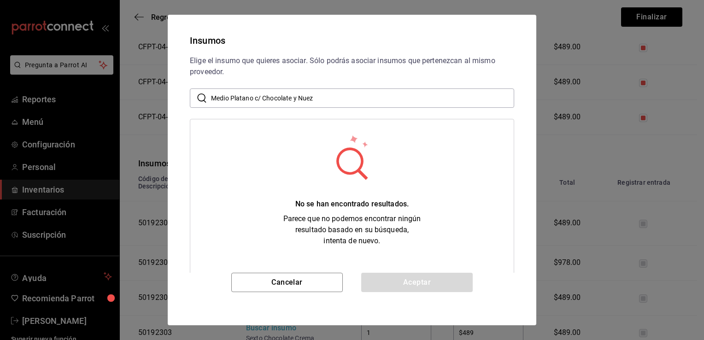
click at [239, 97] on input "Medio Platano c/ Chocolate y Nuez" at bounding box center [362, 98] width 303 height 18
drag, startPoint x: 322, startPoint y: 97, endPoint x: 257, endPoint y: 88, distance: 66.0
click at [257, 88] on div "​ Medio Plátano c/ Chocolate y Nuez ​" at bounding box center [352, 97] width 324 height 19
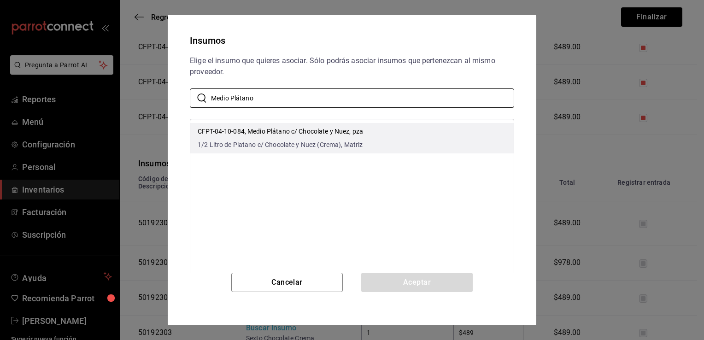
type input "Medio Plátano"
click at [291, 133] on p "CFPT-04-10-084, Medio Plátano c/ Chocolate y Nuez, pza" at bounding box center [280, 132] width 165 height 10
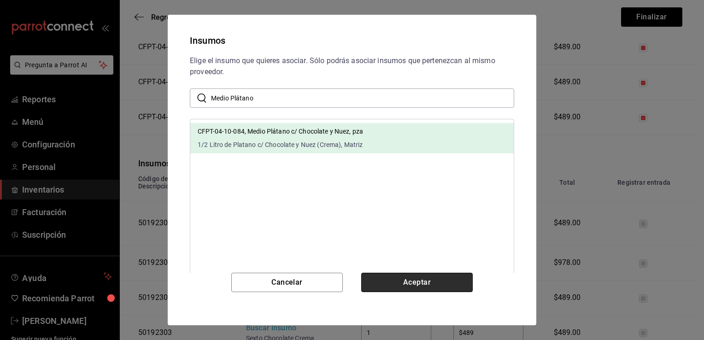
click at [405, 284] on button "Aceptar" at bounding box center [416, 282] width 111 height 19
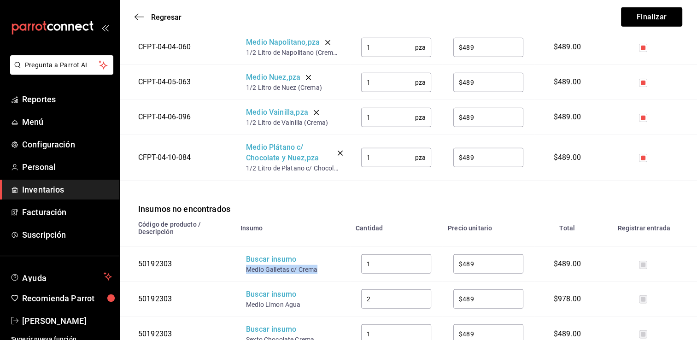
drag, startPoint x: 321, startPoint y: 246, endPoint x: 245, endPoint y: 246, distance: 75.5
click at [245, 246] on td "Buscar insumo Medio Galletas c/ Crema" at bounding box center [292, 263] width 115 height 35
click at [263, 254] on div "Buscar insumo" at bounding box center [283, 259] width 74 height 11
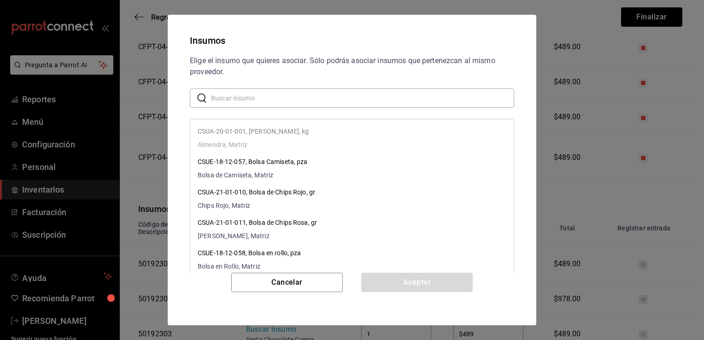
paste input "Medio Galletas c/ Crema"
click at [351, 101] on input "Medio Galletas c/ Crema" at bounding box center [362, 98] width 303 height 18
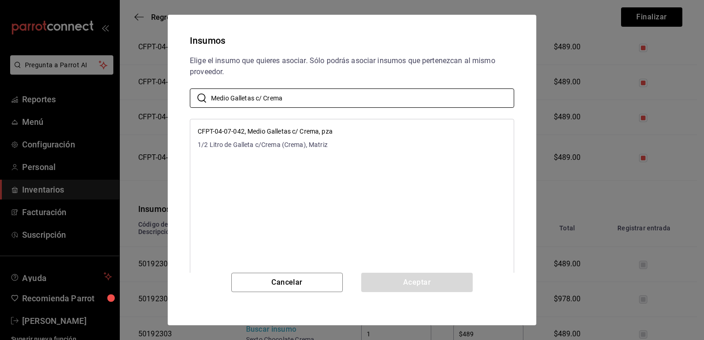
type input "Medio Galletas c/ Crema"
click at [343, 137] on li "CFPT-04-07-042, Medio Galletas c/ Crema, pza 1/2 Litro de Galleta c/Crema (Crem…" at bounding box center [351, 138] width 323 height 30
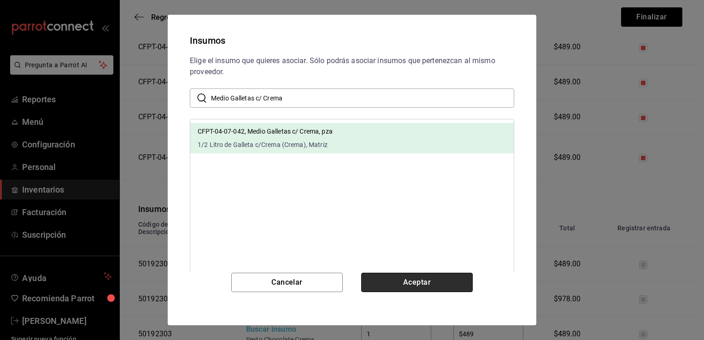
click at [410, 285] on button "Aceptar" at bounding box center [416, 282] width 111 height 19
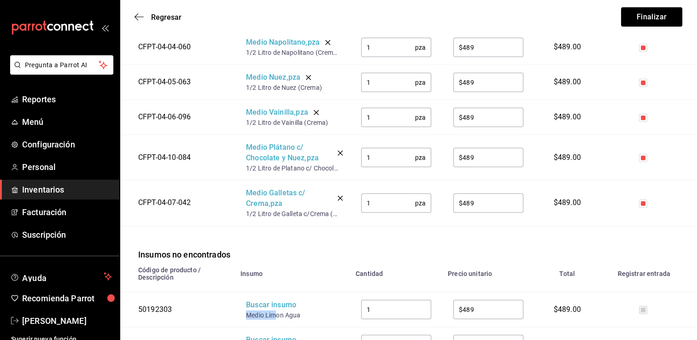
drag, startPoint x: 277, startPoint y: 289, endPoint x: 246, endPoint y: 291, distance: 30.5
click at [246, 310] on div "Medio Limon Agua" at bounding box center [283, 314] width 74 height 9
click at [287, 300] on div "Buscar insumo" at bounding box center [283, 305] width 74 height 11
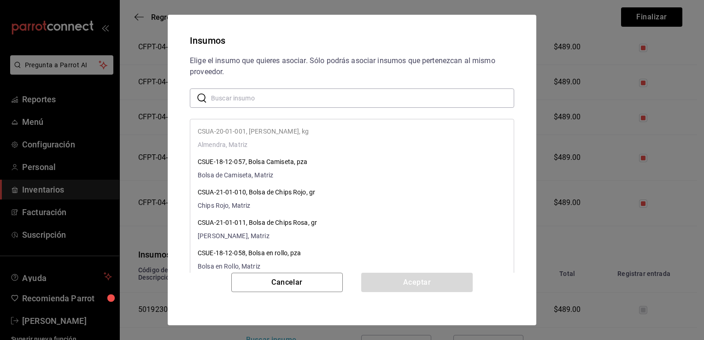
click at [359, 101] on input "text" at bounding box center [362, 98] width 303 height 18
paste input "Medio Lim"
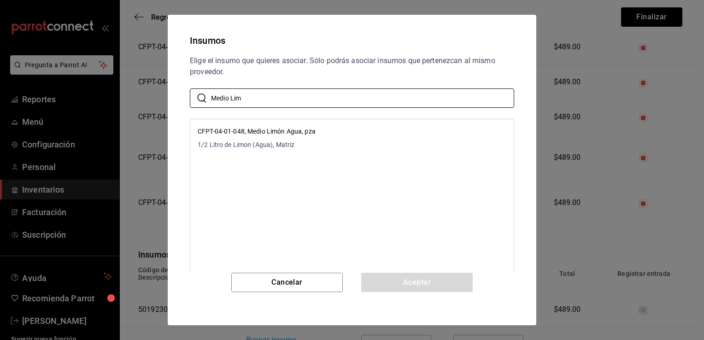
type input "Medio Lim"
click at [359, 131] on li "CFPT-04-01-048, Medio Limón Agua, pza 1/2 Litro de Limon (Agua), Matriz" at bounding box center [351, 138] width 323 height 30
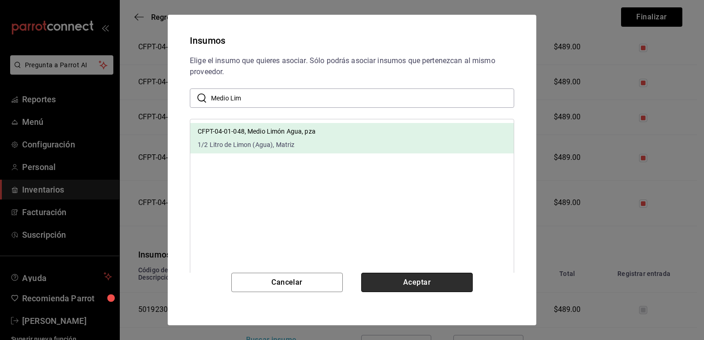
click at [405, 282] on button "Aceptar" at bounding box center [416, 282] width 111 height 19
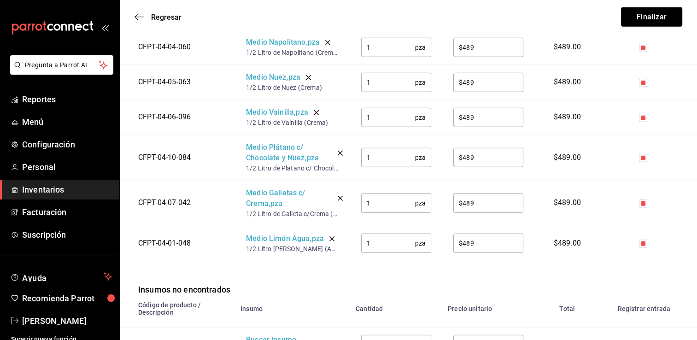
drag, startPoint x: 315, startPoint y: 324, endPoint x: 247, endPoint y: 325, distance: 67.3
click at [263, 326] on div "Buscar insumo" at bounding box center [283, 340] width 74 height 11
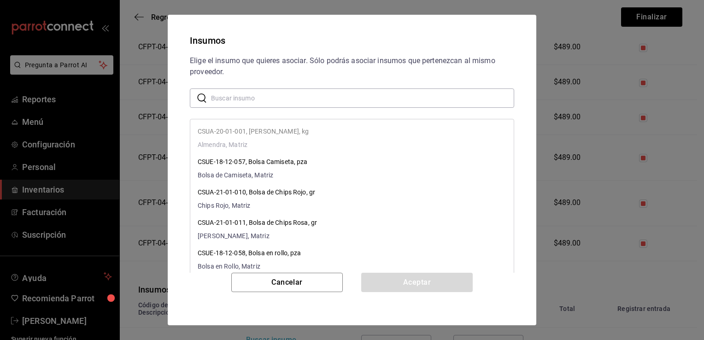
click at [397, 103] on input "text" at bounding box center [362, 98] width 303 height 18
paste input "Sexto Chocolate Crema"
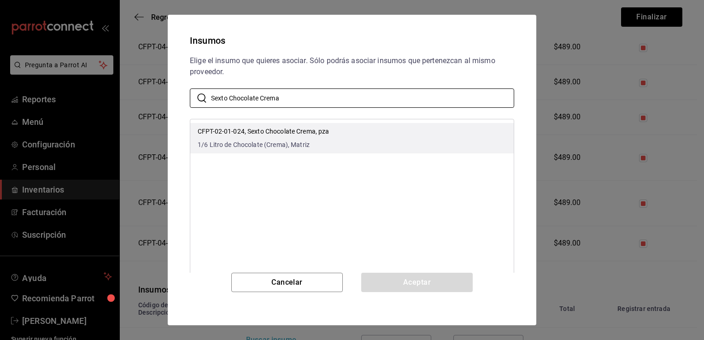
type input "Sexto Chocolate Crema"
click at [386, 145] on li "CFPT-02-01-024, Sexto Chocolate Crema, pza 1/6 Litro de Chocolate (Crema), Matr…" at bounding box center [351, 138] width 323 height 30
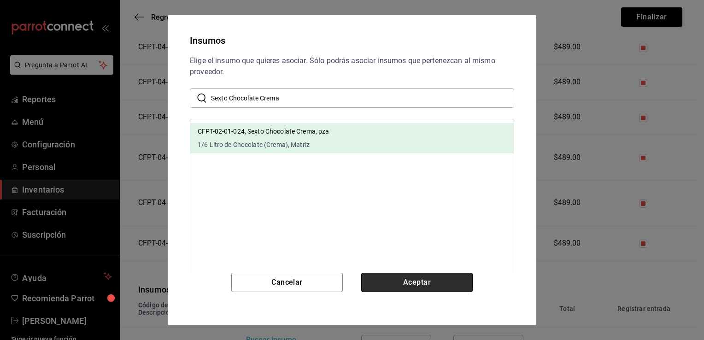
click at [410, 282] on button "Aceptar" at bounding box center [416, 282] width 111 height 19
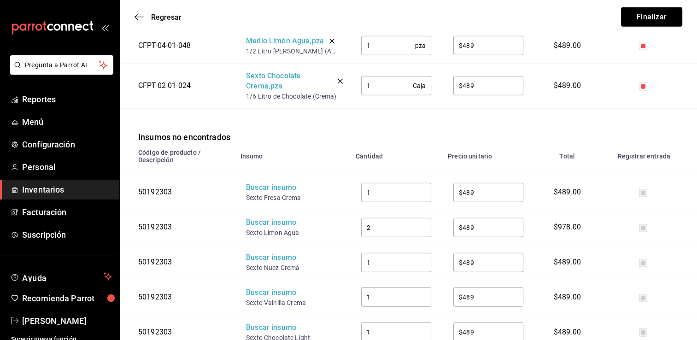
scroll to position [2668, 0]
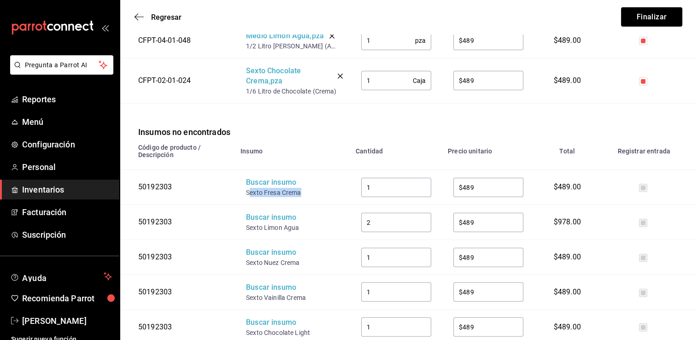
drag, startPoint x: 302, startPoint y: 165, endPoint x: 248, endPoint y: 169, distance: 54.0
click at [248, 188] on div "Sexto Fresa Crema" at bounding box center [283, 192] width 74 height 9
click at [260, 188] on div "Sexto Fresa Crema" at bounding box center [283, 192] width 74 height 9
drag, startPoint x: 300, startPoint y: 168, endPoint x: 242, endPoint y: 170, distance: 58.1
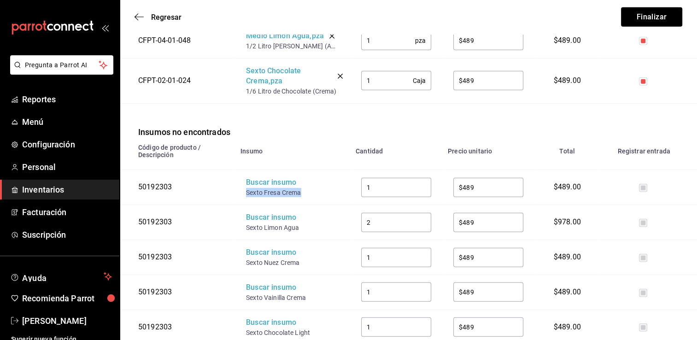
click at [242, 170] on td "Buscar insumo Sexto Fresa Crema" at bounding box center [292, 187] width 115 height 35
click at [261, 177] on div "Buscar insumo" at bounding box center [283, 182] width 74 height 11
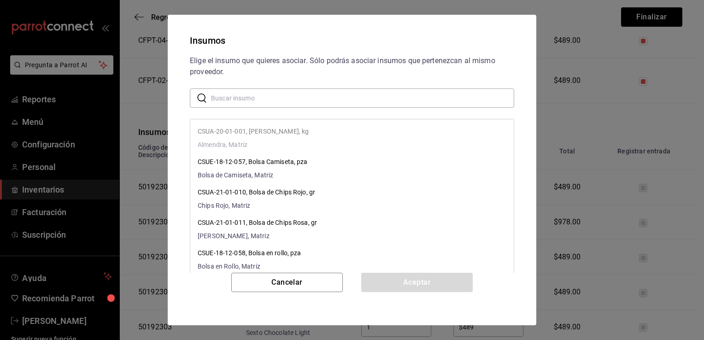
paste input "Sexto Fresa Crema"
click at [306, 100] on input "Sexto Fresa Crema" at bounding box center [362, 98] width 303 height 18
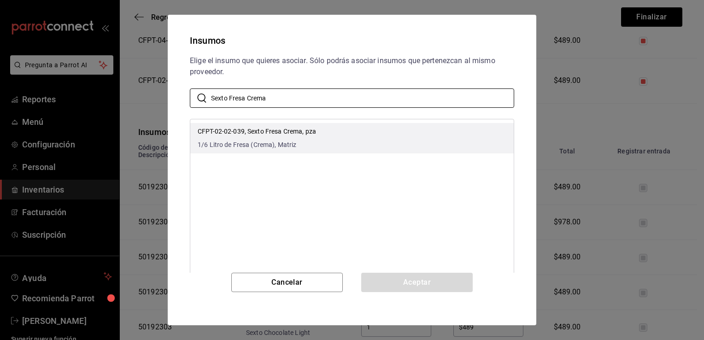
type input "Sexto Fresa Crema"
click at [337, 132] on li "CFPT-02-02-039, Sexto Fresa Crema, pza 1/6 Litro de Fresa (Crema), Matriz" at bounding box center [351, 138] width 323 height 30
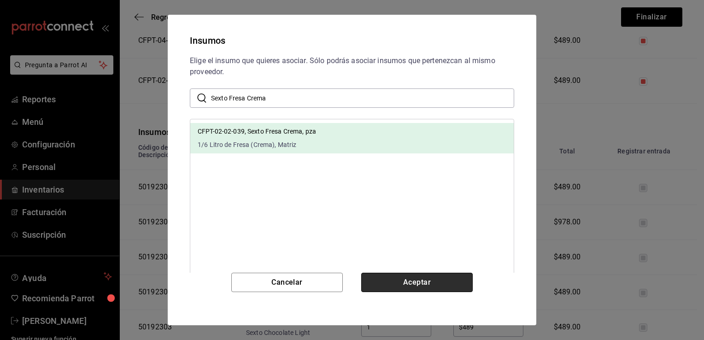
click at [407, 284] on button "Aceptar" at bounding box center [416, 282] width 111 height 19
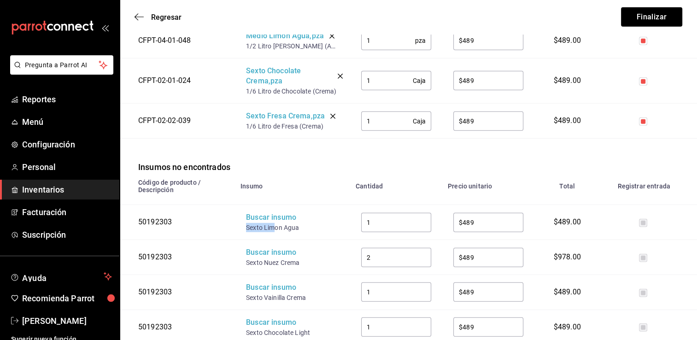
drag, startPoint x: 275, startPoint y: 200, endPoint x: 246, endPoint y: 203, distance: 28.7
click at [246, 223] on div "Sexto Limon Agua" at bounding box center [283, 227] width 74 height 9
click at [267, 212] on div "Buscar insumo" at bounding box center [283, 217] width 74 height 11
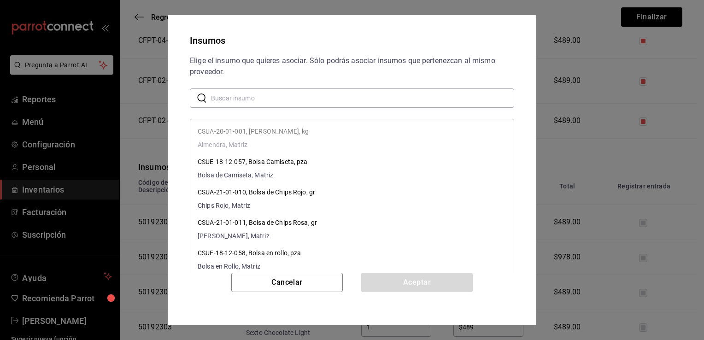
paste input "Sexto Lim"
click at [338, 104] on input "Sexto Lim" at bounding box center [362, 98] width 303 height 18
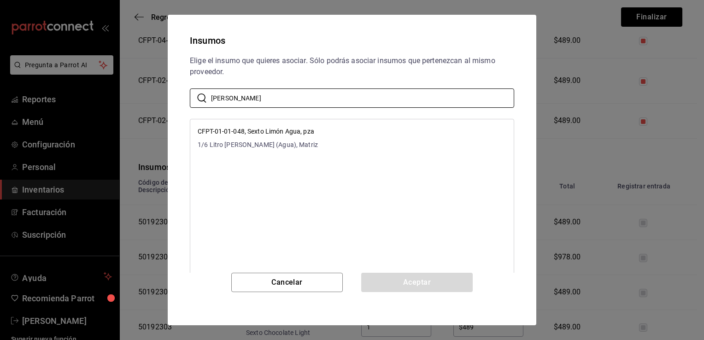
type input "Sexto Lim"
click at [343, 135] on li "CFPT-01-01-048, Sexto Limón Agua, pza 1/6 Litro de Limon (Agua), Matriz" at bounding box center [351, 138] width 323 height 30
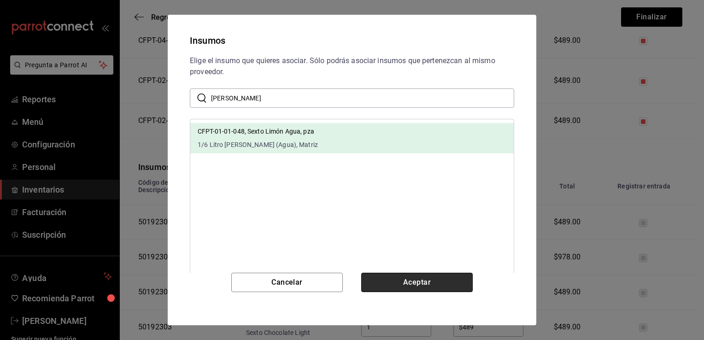
click at [404, 275] on button "Aceptar" at bounding box center [416, 282] width 111 height 19
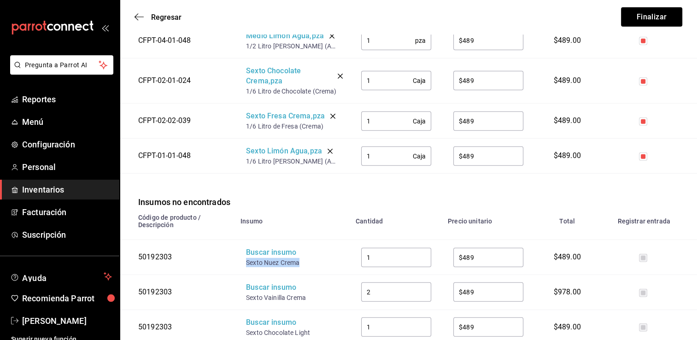
drag, startPoint x: 302, startPoint y: 240, endPoint x: 247, endPoint y: 240, distance: 55.3
click at [247, 258] on div "Sexto Nuez Crema" at bounding box center [283, 262] width 74 height 9
click at [259, 247] on div "Buscar insumo" at bounding box center [283, 252] width 74 height 11
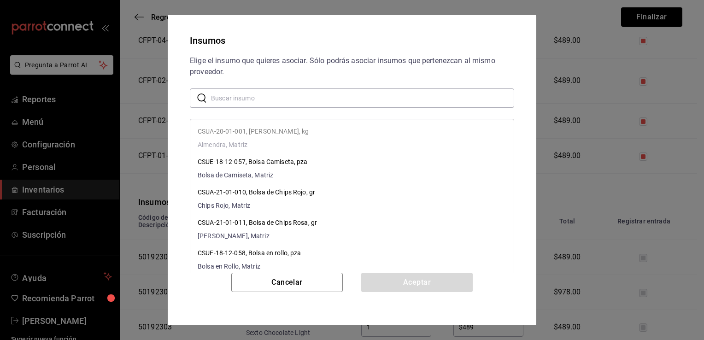
paste input "Sexto Nuez Crema"
click at [325, 94] on input "Sexto Nuez Crema" at bounding box center [362, 98] width 303 height 18
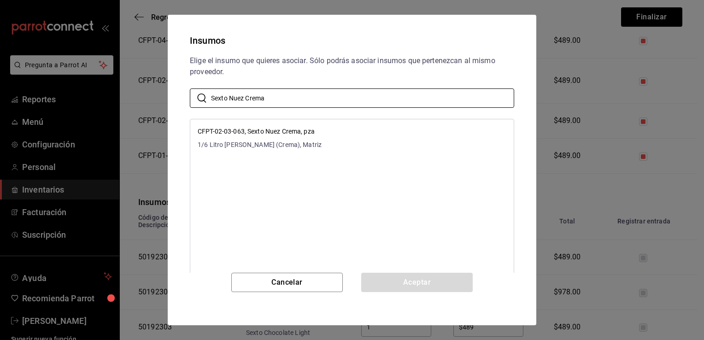
type input "Sexto Nuez Crema"
click at [350, 139] on li "CFPT-02-03-063, Sexto Nuez Crema, pza 1/6 Litro de Nuez (Crema), Matriz" at bounding box center [351, 138] width 323 height 30
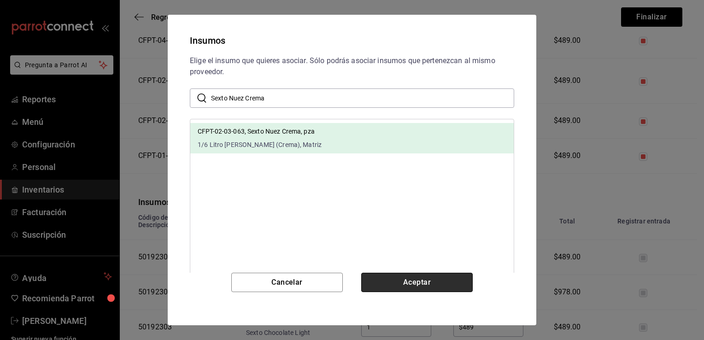
click at [399, 281] on button "Aceptar" at bounding box center [416, 282] width 111 height 19
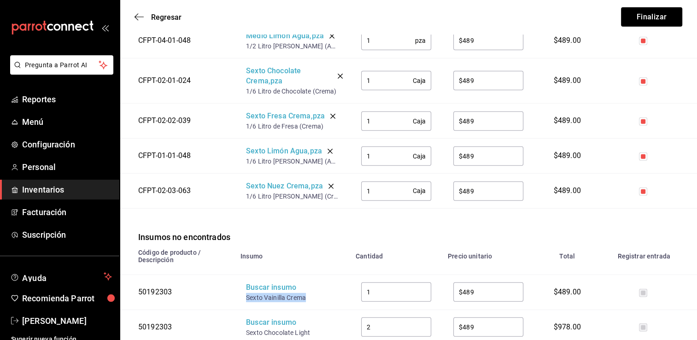
drag, startPoint x: 308, startPoint y: 272, endPoint x: 247, endPoint y: 270, distance: 60.4
click at [247, 293] on div "Sexto Vainilla Crema" at bounding box center [283, 297] width 74 height 9
click at [265, 282] on div "Buscar insumo" at bounding box center [283, 287] width 74 height 11
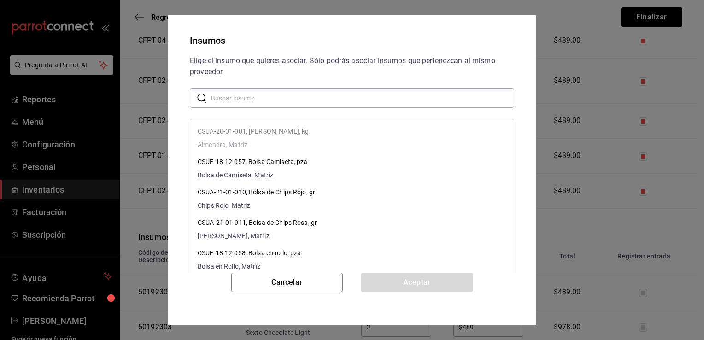
paste input "Sexto Vainilla Crema"
click at [345, 99] on input "Sexto Vainilla Crema" at bounding box center [362, 98] width 303 height 18
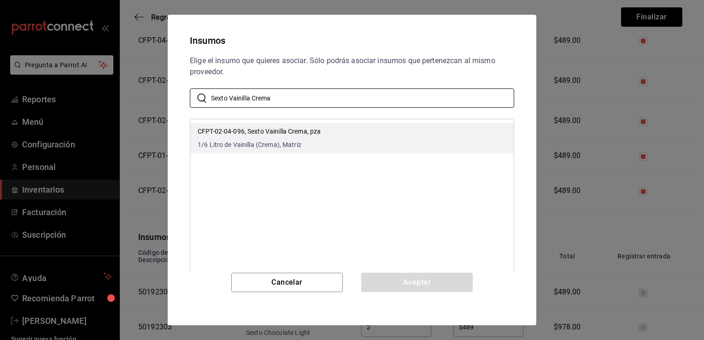
type input "Sexto Vainilla Crema"
click at [353, 139] on li "CFPT-02-04-096, Sexto Vainilla Crema, pza 1/6 Litro de Vainilla (Crema), Matriz" at bounding box center [351, 138] width 323 height 30
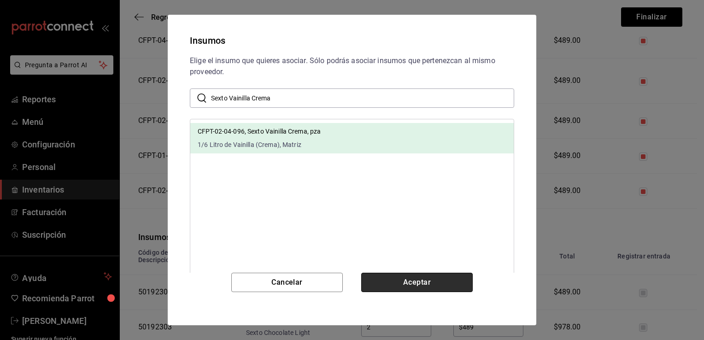
click at [400, 279] on button "Aceptar" at bounding box center [416, 282] width 111 height 19
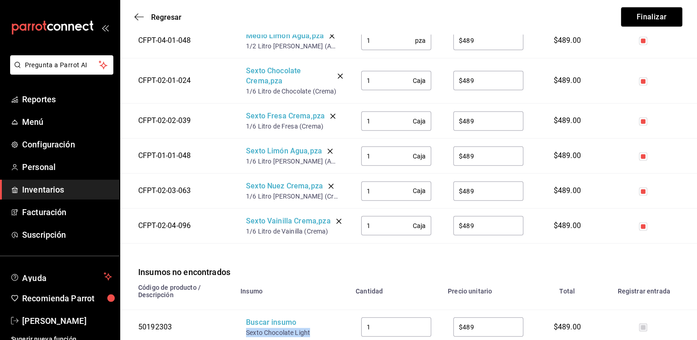
drag, startPoint x: 311, startPoint y: 305, endPoint x: 244, endPoint y: 310, distance: 67.9
click at [244, 310] on td "Buscar insumo Sexto Chocolate Light" at bounding box center [292, 327] width 115 height 35
click at [260, 317] on div "Buscar insumo" at bounding box center [283, 322] width 74 height 11
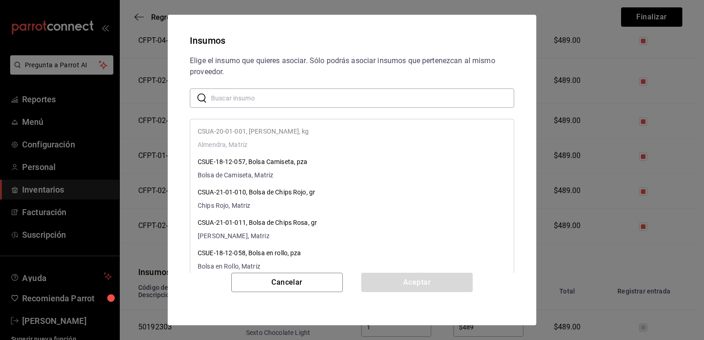
paste input "Sexto Chocolate Light"
click at [381, 99] on input "Sexto Chocolate Light" at bounding box center [362, 98] width 303 height 18
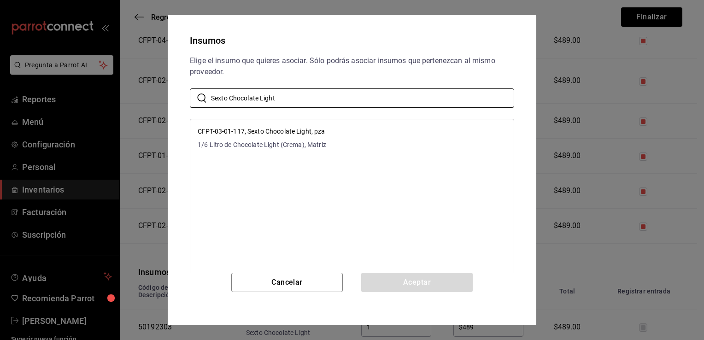
type input "Sexto Chocolate Light"
drag, startPoint x: 411, startPoint y: 133, endPoint x: 404, endPoint y: 176, distance: 43.3
click at [411, 133] on li "CFPT-03-01-117, Sexto Chocolate Light, pza 1/6 Litro de Chocolate Light (Crema)…" at bounding box center [351, 138] width 323 height 30
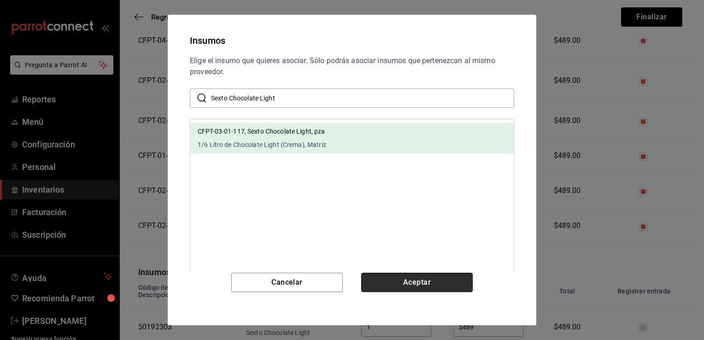
click at [413, 280] on button "Aceptar" at bounding box center [416, 282] width 111 height 19
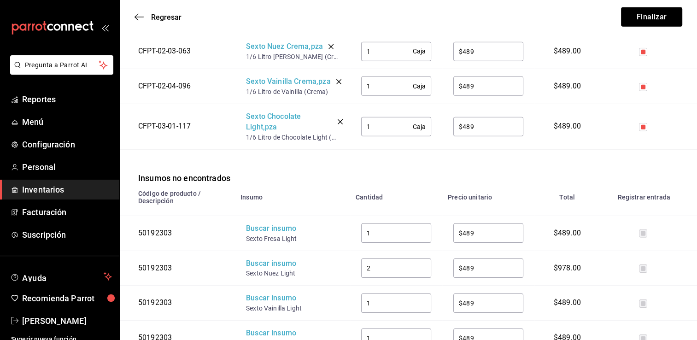
scroll to position [2815, 0]
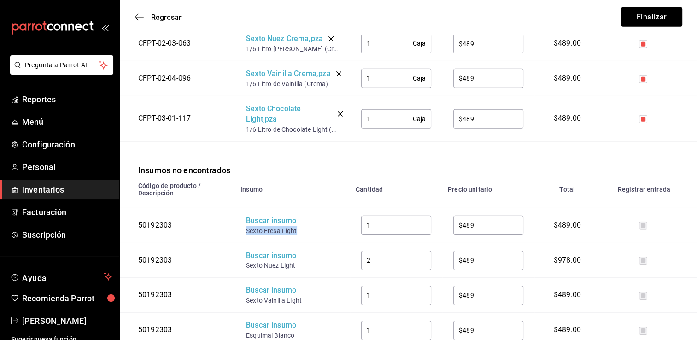
drag, startPoint x: 299, startPoint y: 204, endPoint x: 246, endPoint y: 204, distance: 53.4
click at [246, 226] on div "Sexto Fresa Light" at bounding box center [283, 230] width 74 height 9
click at [262, 216] on div "Buscar insumo" at bounding box center [283, 221] width 74 height 11
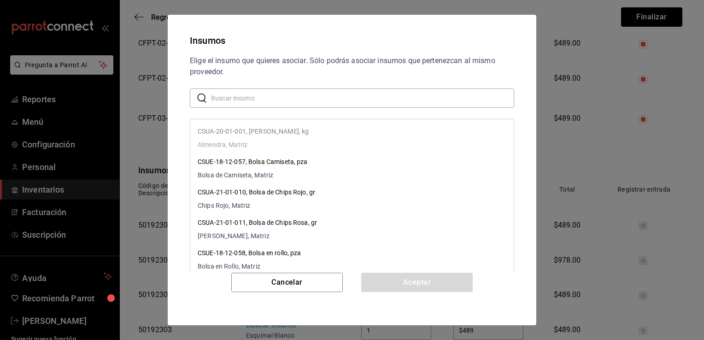
paste input "Sexto Fresa Light"
click at [351, 99] on input "Sexto Fresa Light" at bounding box center [362, 98] width 303 height 18
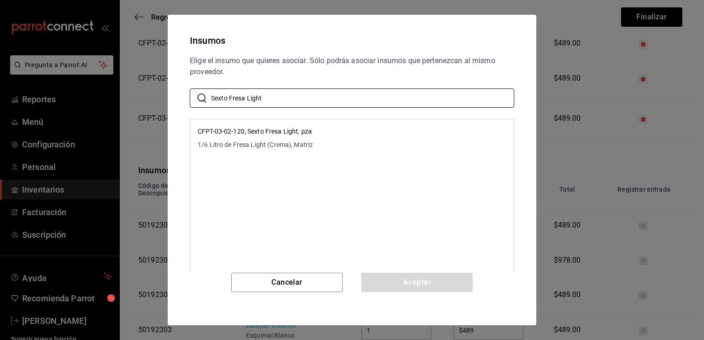
type input "Sexto Fresa Light"
click at [357, 130] on li "CFPT-03-02-120, Sexto Fresa Light, pza 1/6 Litro de Fresa Light (Crema), Matriz" at bounding box center [351, 138] width 323 height 30
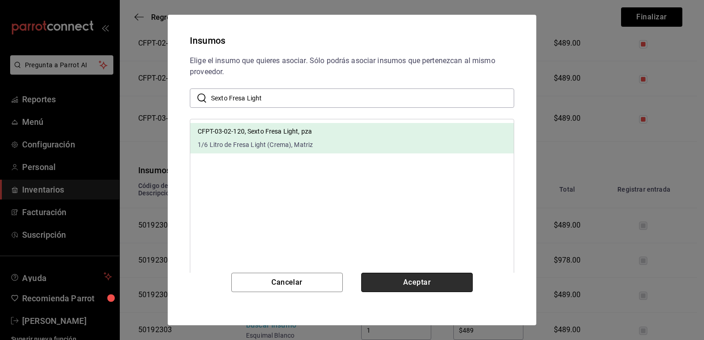
click at [414, 280] on button "Aceptar" at bounding box center [416, 282] width 111 height 19
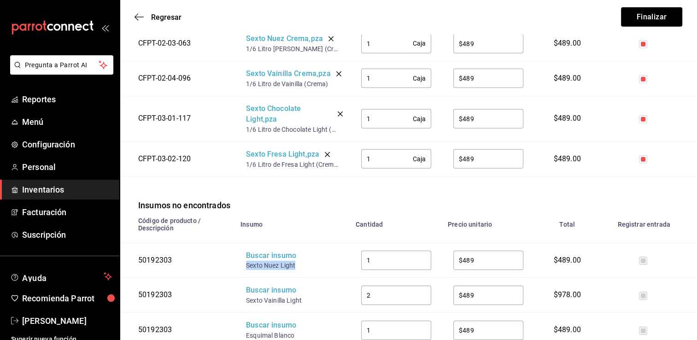
drag, startPoint x: 302, startPoint y: 243, endPoint x: 246, endPoint y: 242, distance: 55.7
click at [246, 261] on div "Sexto Nuez Light" at bounding box center [283, 265] width 74 height 9
click at [262, 251] on div "Buscar insumo" at bounding box center [283, 256] width 74 height 11
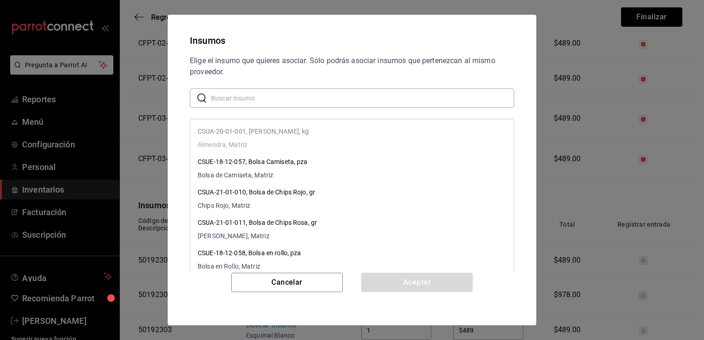
paste input "Sexto Nuez Light"
click at [346, 99] on input "Sexto Nuez Light" at bounding box center [362, 98] width 303 height 18
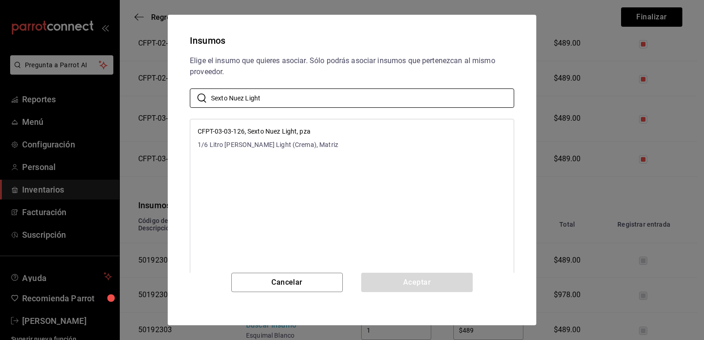
type input "Sexto Nuez Light"
click at [354, 125] on li "CFPT-03-03-126, Sexto Nuez Light, pza 1/6 Litro de Nuez Light (Crema), Matriz" at bounding box center [351, 138] width 323 height 30
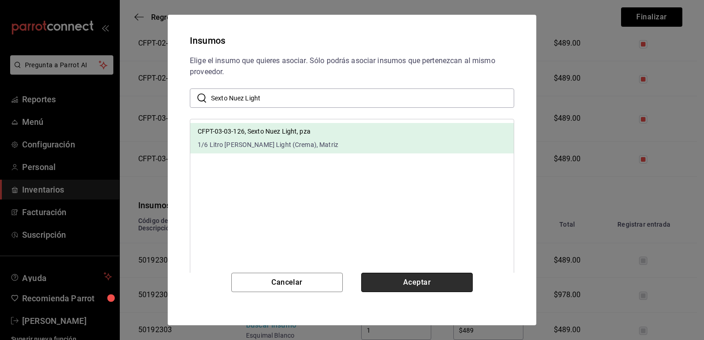
click at [399, 284] on button "Aceptar" at bounding box center [416, 282] width 111 height 19
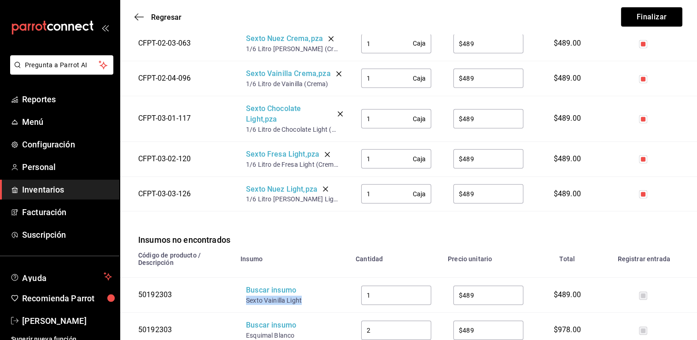
drag, startPoint x: 304, startPoint y: 272, endPoint x: 245, endPoint y: 276, distance: 59.6
click at [245, 278] on td "Buscar insumo Sexto Vainilla Light" at bounding box center [292, 295] width 115 height 35
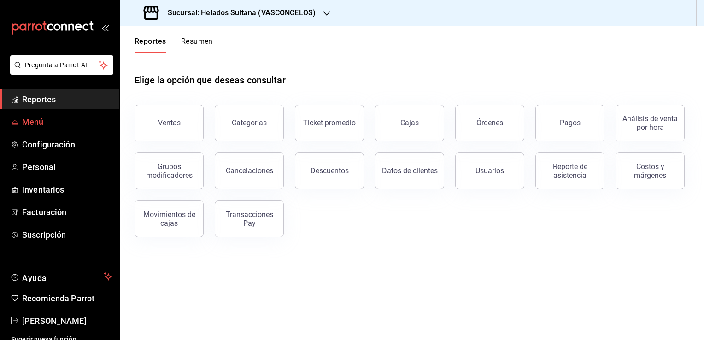
click at [46, 119] on span "Menú" at bounding box center [67, 122] width 90 height 12
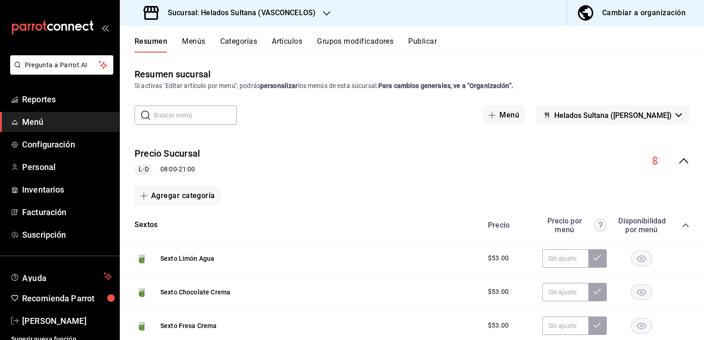
click at [678, 161] on icon "collapse-menu-row" at bounding box center [683, 160] width 11 height 11
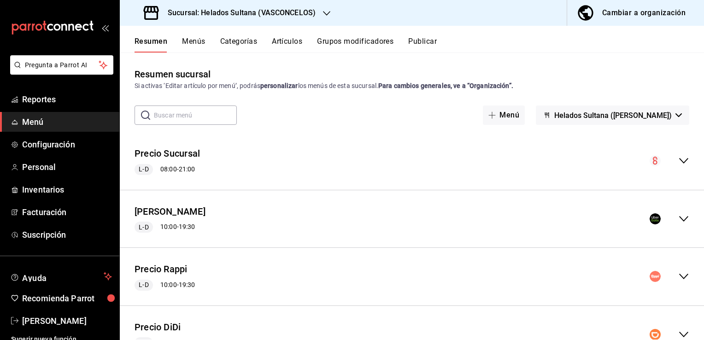
click at [679, 220] on icon "collapse-menu-row" at bounding box center [683, 219] width 9 height 6
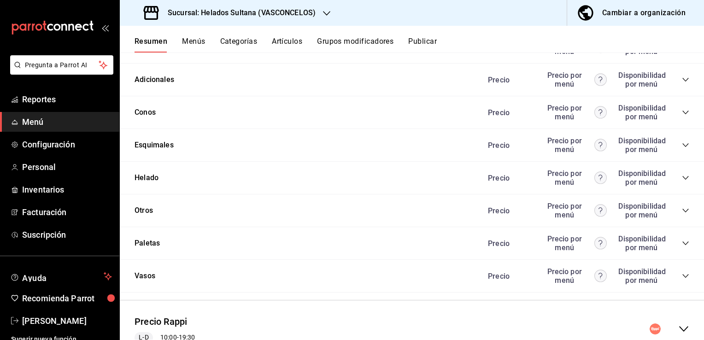
scroll to position [1082, 0]
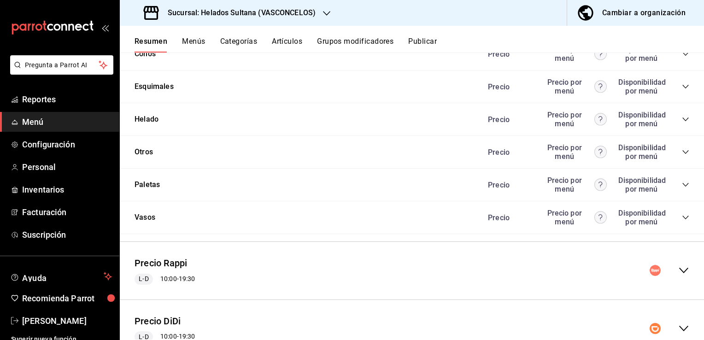
click at [682, 119] on icon "collapse-category-row" at bounding box center [685, 119] width 6 height 4
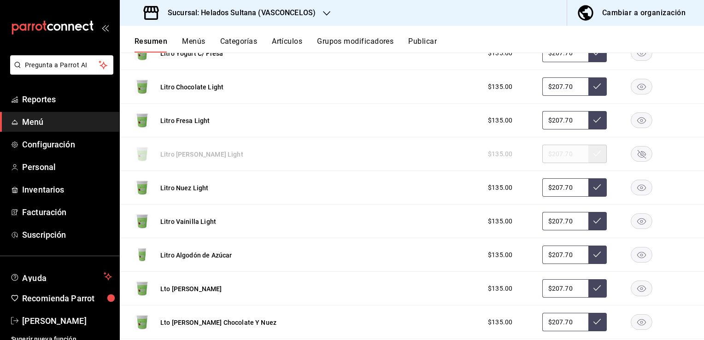
scroll to position [2145, 0]
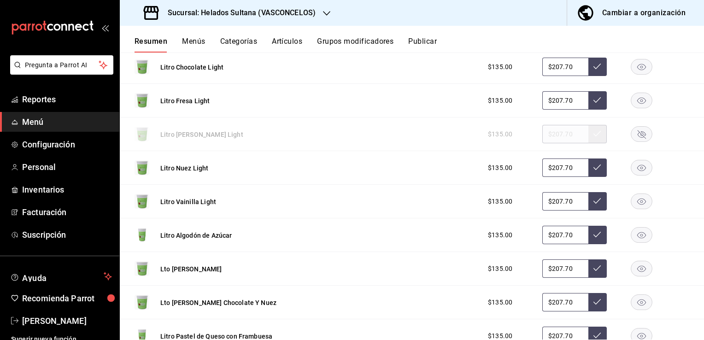
click at [641, 264] on rect "button" at bounding box center [641, 268] width 21 height 15
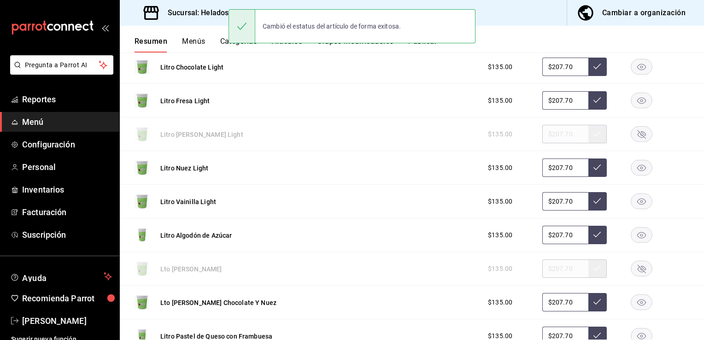
scroll to position [2502, 0]
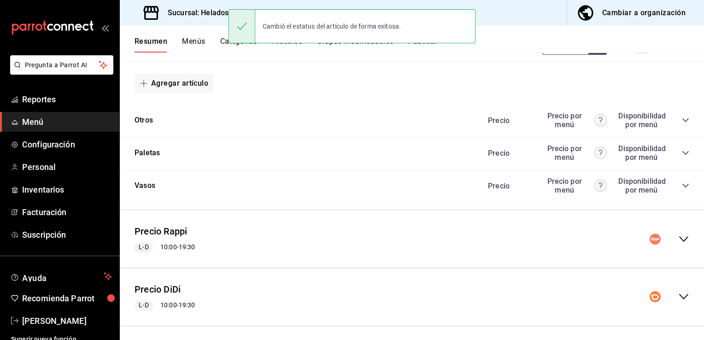
click at [678, 235] on icon "collapse-menu-row" at bounding box center [683, 239] width 11 height 11
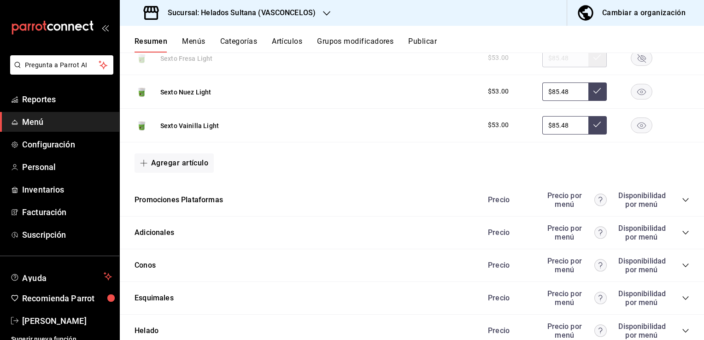
scroll to position [3577, 0]
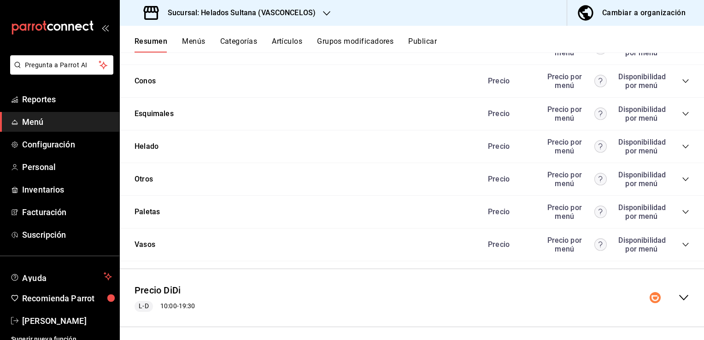
click at [682, 145] on icon "collapse-category-row" at bounding box center [685, 147] width 6 height 4
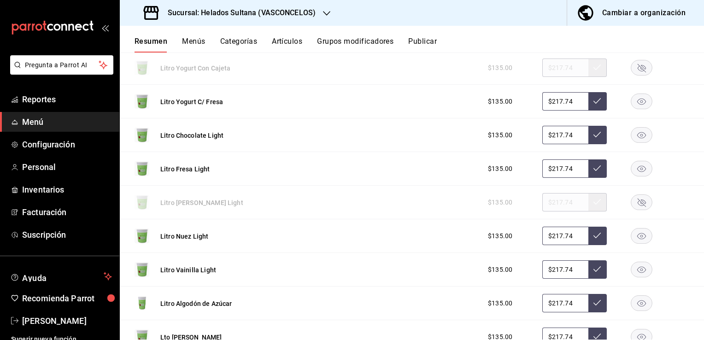
scroll to position [4643, 0]
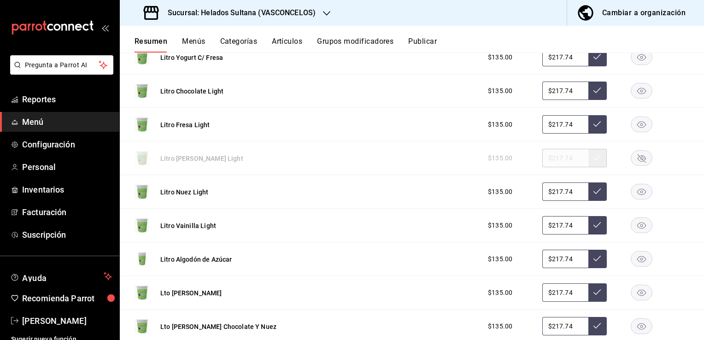
click at [631, 285] on rect "button" at bounding box center [641, 292] width 21 height 15
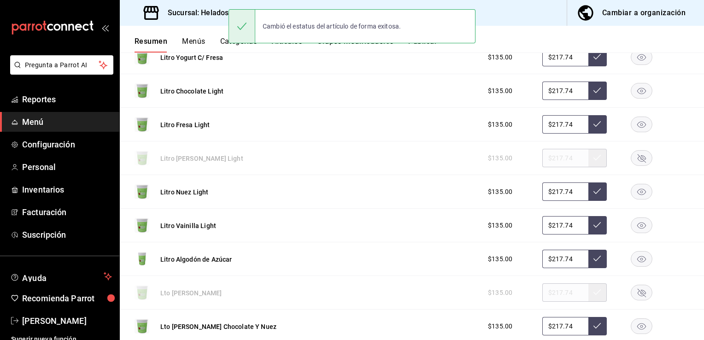
scroll to position [4962, 0]
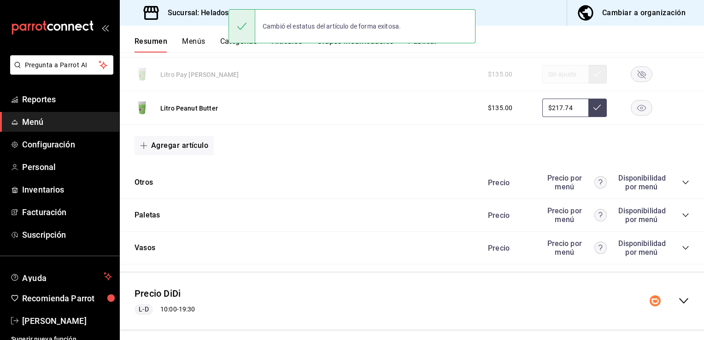
click at [678, 295] on icon "collapse-menu-row" at bounding box center [683, 300] width 11 height 11
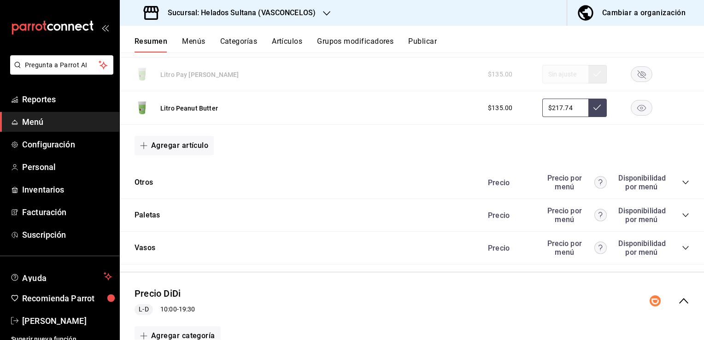
scroll to position [6037, 0]
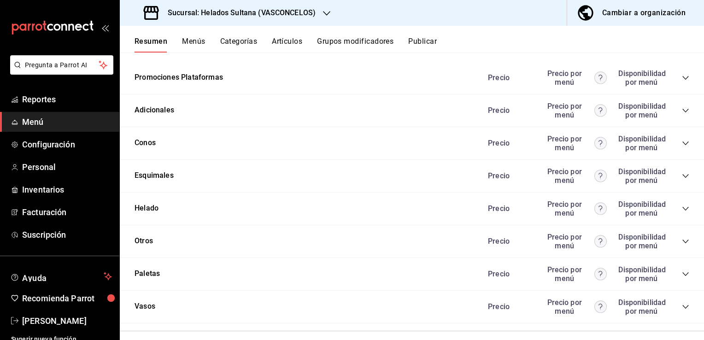
click at [674, 202] on div "Precio Precio por menú Disponibilidad por menú" at bounding box center [584, 209] width 211 height 18
click at [682, 205] on icon "collapse-category-row" at bounding box center [685, 208] width 7 height 7
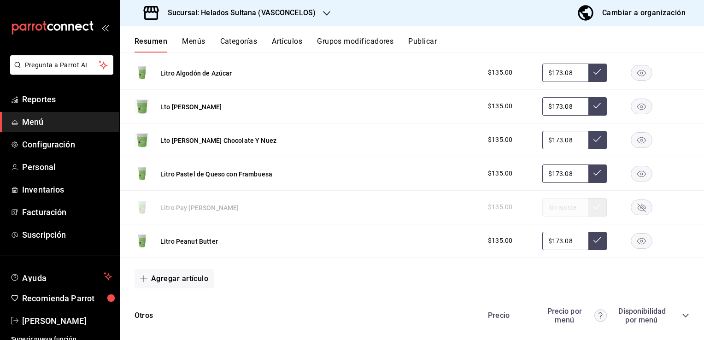
scroll to position [7349, 0]
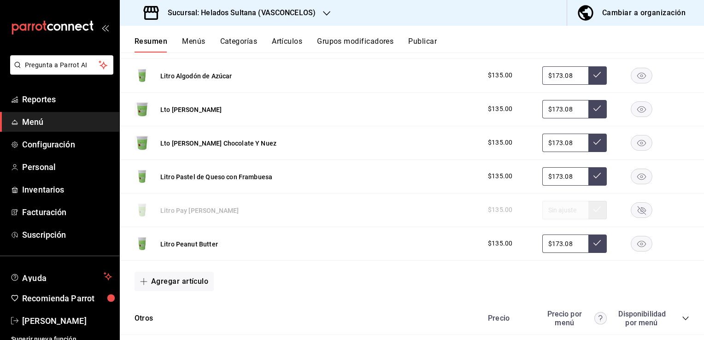
click at [637, 101] on rect "button" at bounding box center [641, 108] width 21 height 15
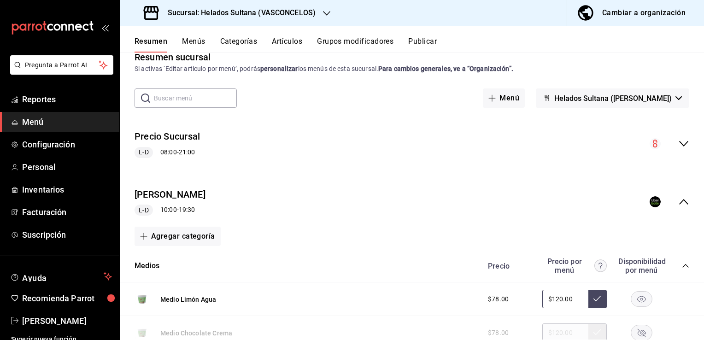
scroll to position [0, 0]
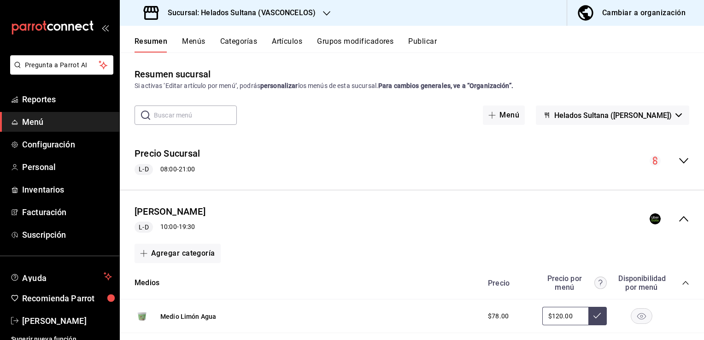
click at [427, 42] on button "Publicar" at bounding box center [422, 45] width 29 height 16
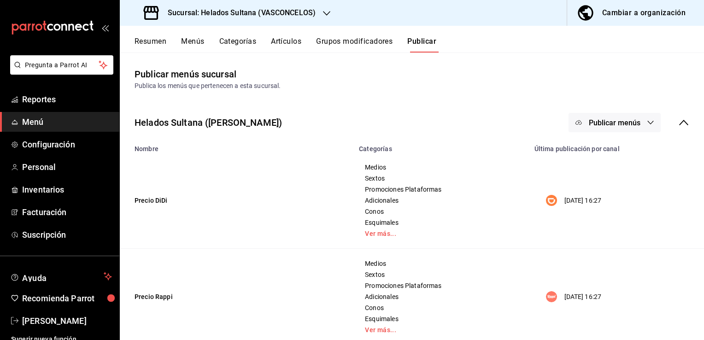
click at [608, 114] on button "Publicar menús" at bounding box center [614, 122] width 92 height 19
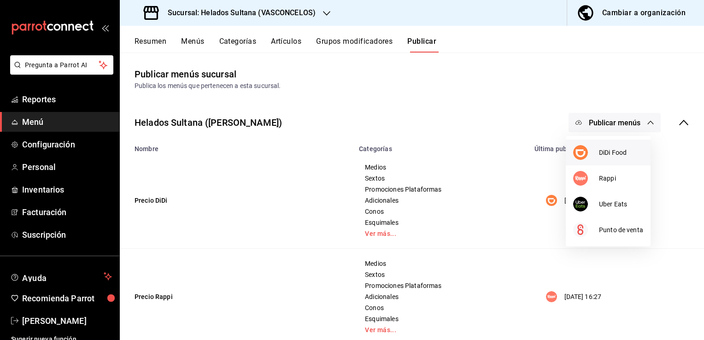
click at [601, 156] on span "DiDi Food" at bounding box center [621, 153] width 44 height 10
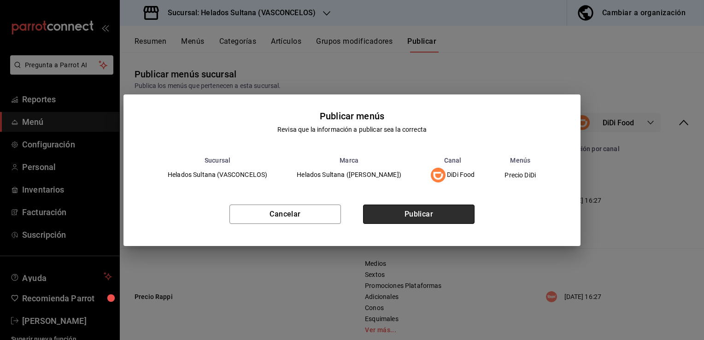
click at [461, 206] on button "Publicar" at bounding box center [418, 214] width 111 height 19
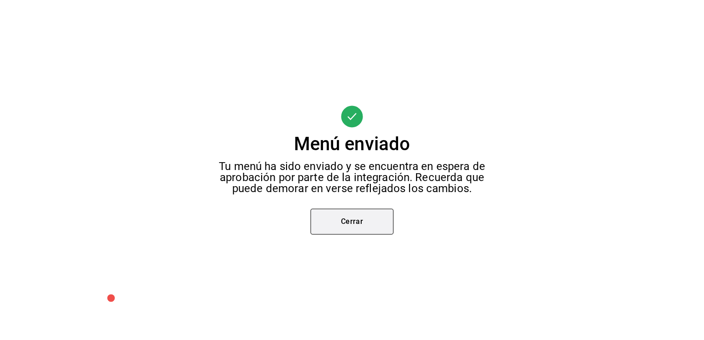
click at [381, 228] on button "Cerrar" at bounding box center [351, 222] width 83 height 26
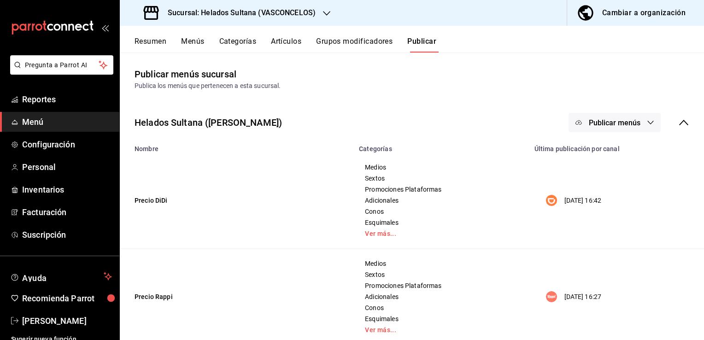
click at [601, 122] on span "Publicar menús" at bounding box center [615, 122] width 52 height 9
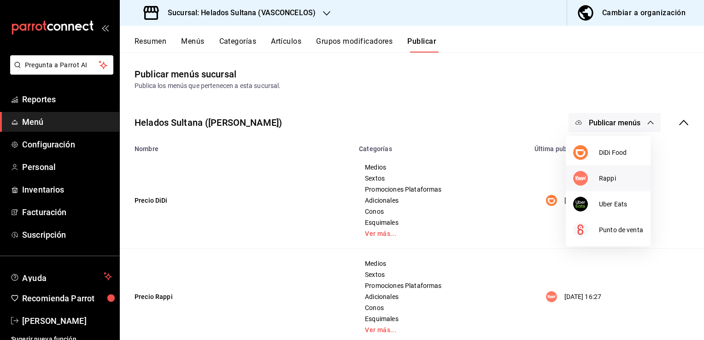
click at [599, 176] on span "Rappi" at bounding box center [621, 179] width 44 height 10
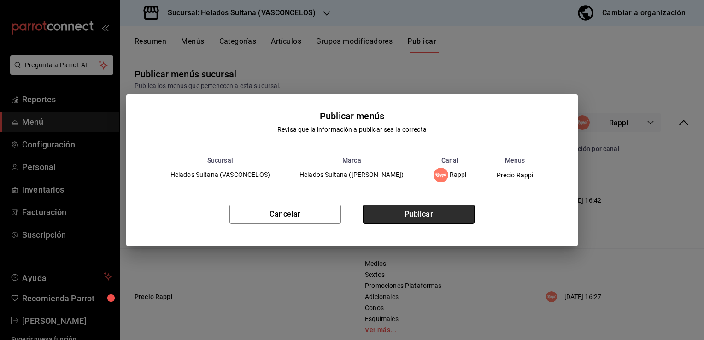
click at [394, 215] on button "Publicar" at bounding box center [418, 214] width 111 height 19
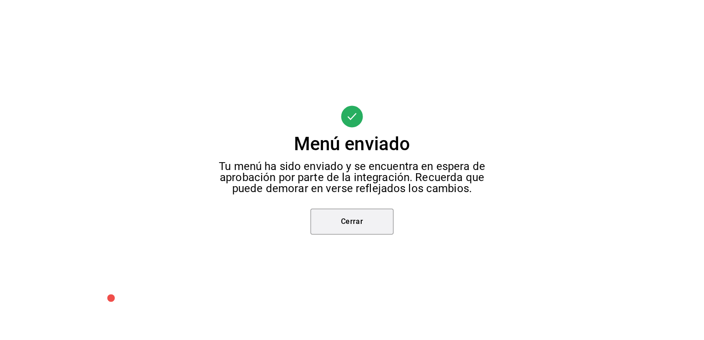
click at [367, 234] on button "Cerrar" at bounding box center [351, 222] width 83 height 26
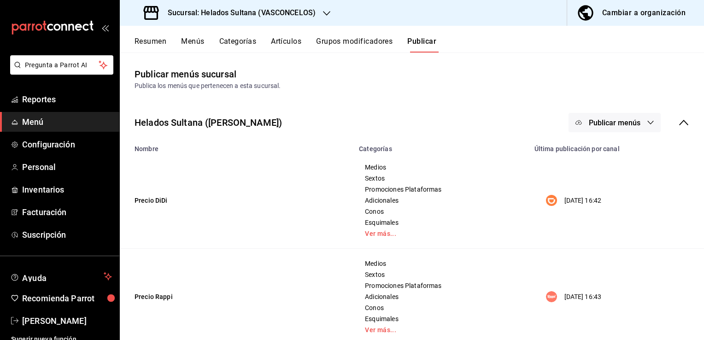
click at [591, 117] on button "Publicar menús" at bounding box center [614, 122] width 92 height 19
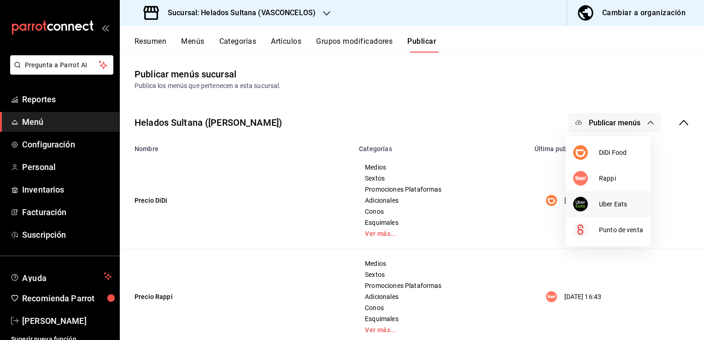
click at [591, 203] on div at bounding box center [586, 204] width 26 height 15
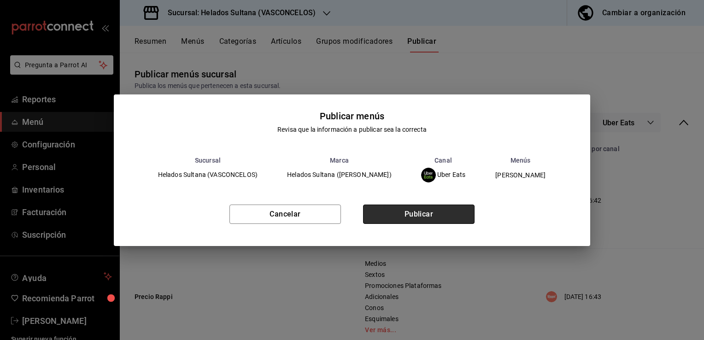
click at [427, 211] on button "Publicar" at bounding box center [418, 214] width 111 height 19
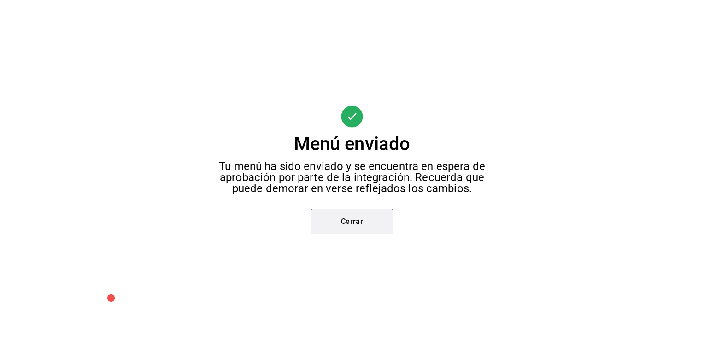
click at [354, 229] on button "Cerrar" at bounding box center [351, 222] width 83 height 26
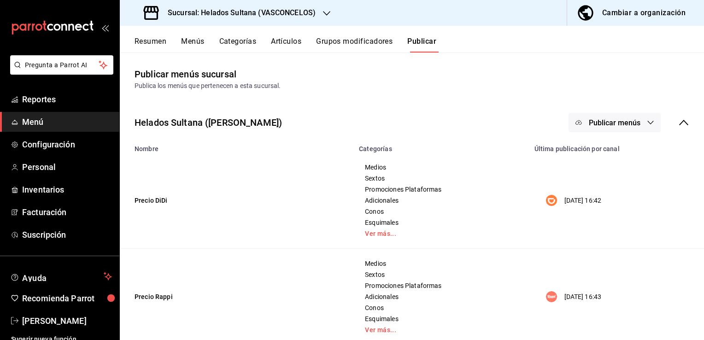
click at [161, 42] on button "Resumen" at bounding box center [151, 45] width 32 height 16
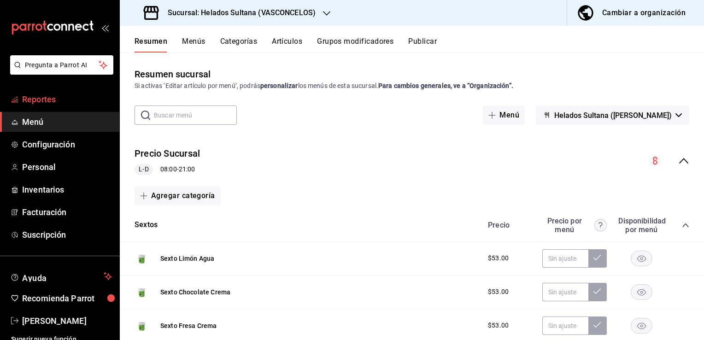
click at [49, 100] on span "Reportes" at bounding box center [67, 99] width 90 height 12
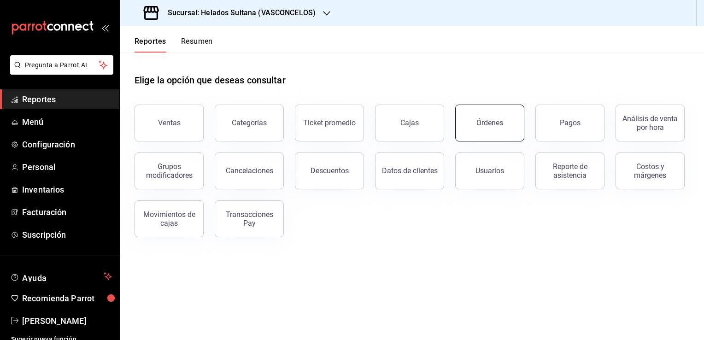
click at [499, 125] on div "Órdenes" at bounding box center [489, 122] width 27 height 9
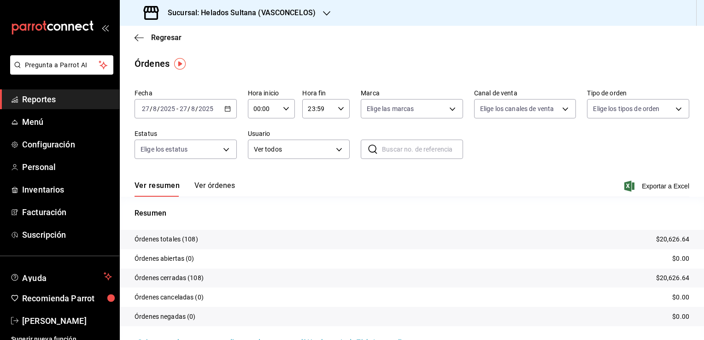
click at [219, 186] on button "Ver órdenes" at bounding box center [214, 189] width 41 height 16
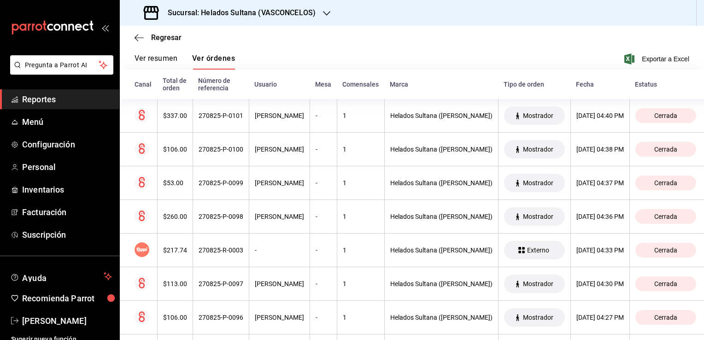
scroll to position [129, 0]
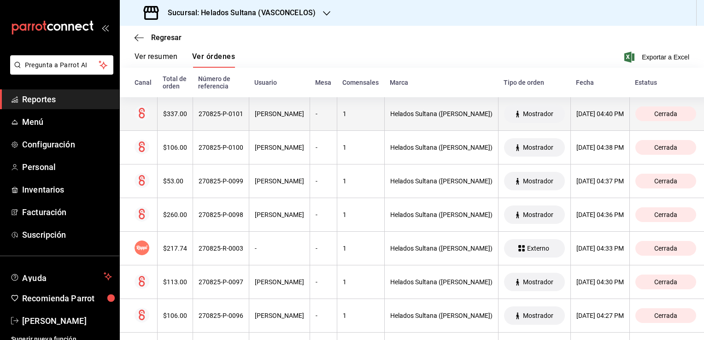
click at [217, 117] on div "270825-P-0101" at bounding box center [221, 113] width 45 height 7
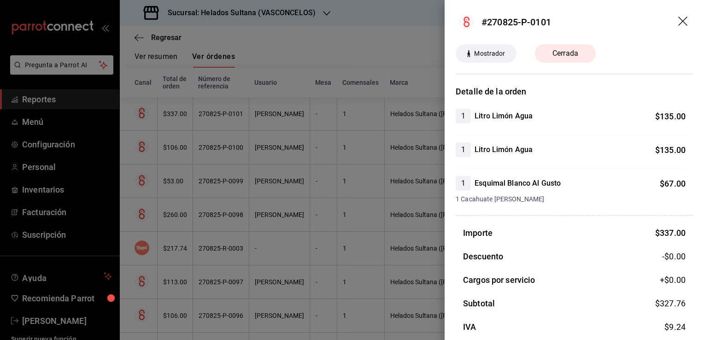
click at [217, 117] on div at bounding box center [352, 170] width 704 height 340
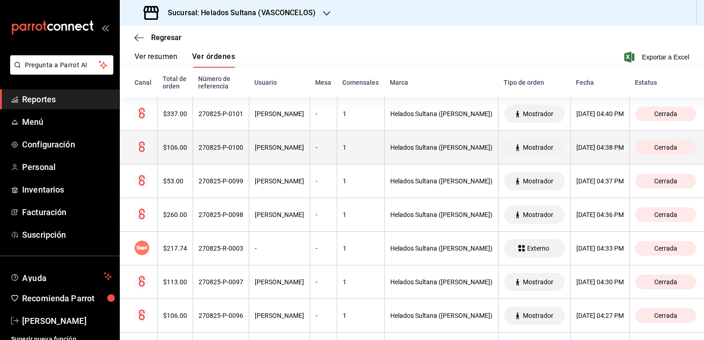
click at [218, 144] on div "270825-P-0100" at bounding box center [221, 147] width 45 height 7
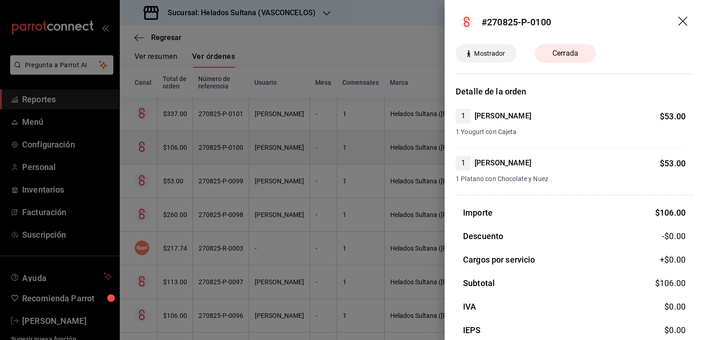
click at [218, 144] on div at bounding box center [352, 170] width 704 height 340
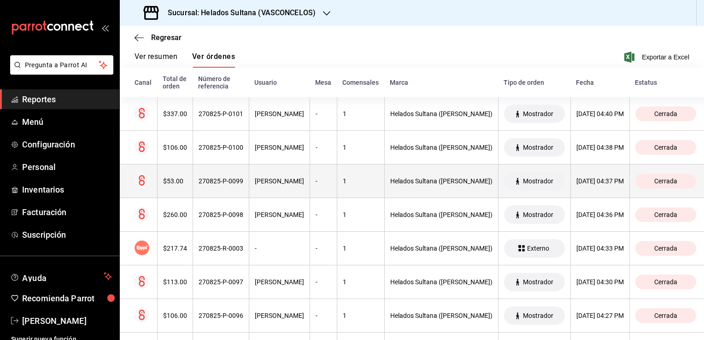
click at [216, 184] on div "270825-P-0099" at bounding box center [221, 180] width 45 height 7
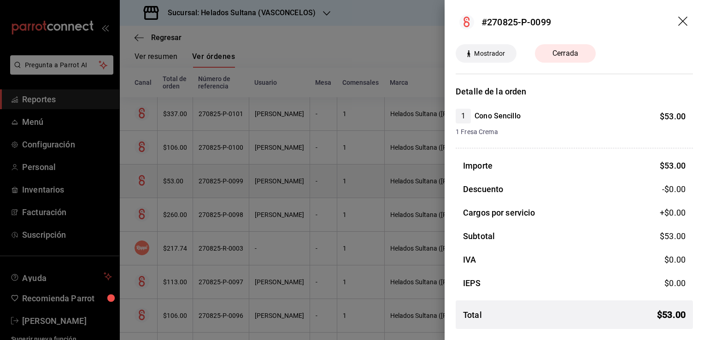
click at [216, 184] on div at bounding box center [352, 170] width 704 height 340
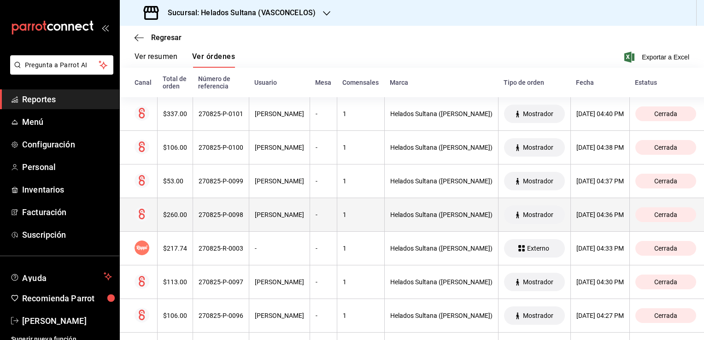
click at [217, 210] on th "270825-P-0098" at bounding box center [221, 215] width 56 height 34
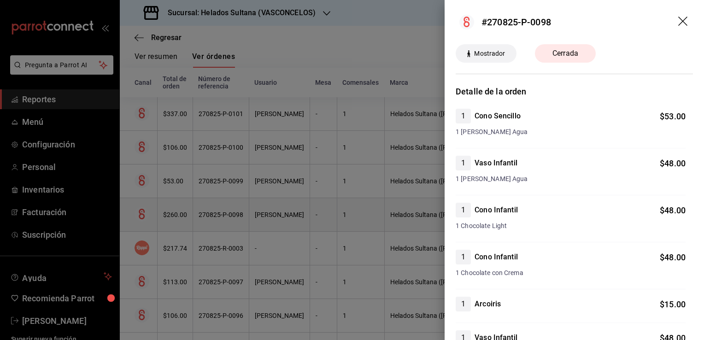
click at [217, 210] on div at bounding box center [352, 170] width 704 height 340
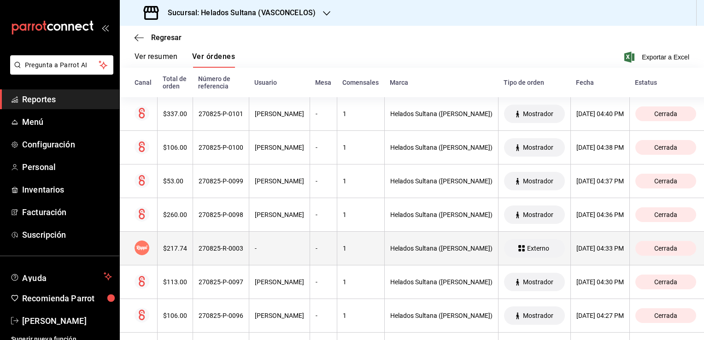
click at [221, 236] on th "270825-R-0003" at bounding box center [221, 249] width 56 height 34
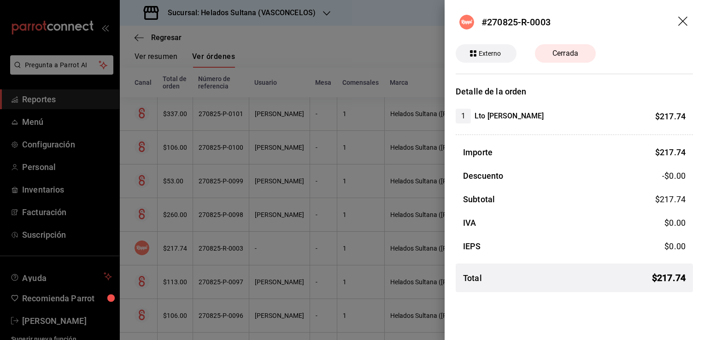
click at [221, 236] on div at bounding box center [352, 170] width 704 height 340
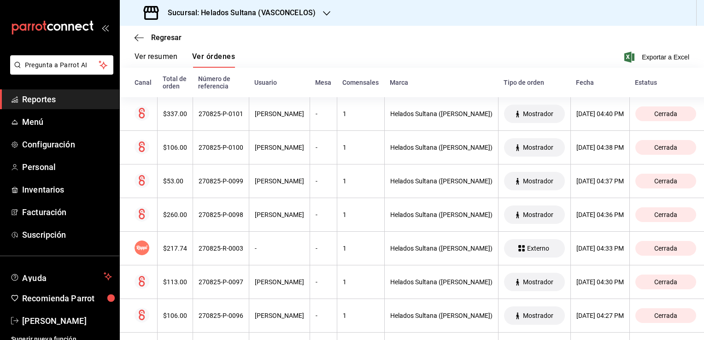
click at [53, 97] on span "Reportes" at bounding box center [67, 99] width 90 height 12
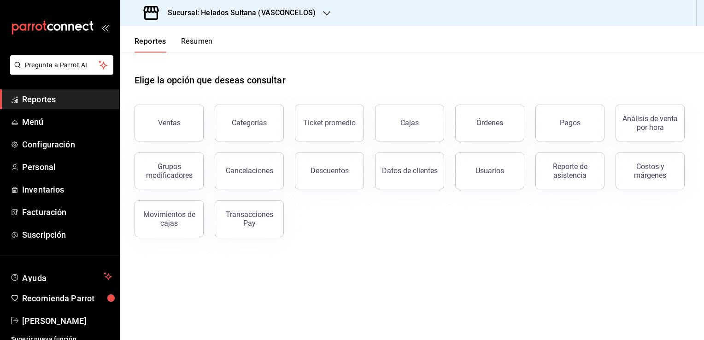
click at [198, 38] on button "Resumen" at bounding box center [197, 45] width 32 height 16
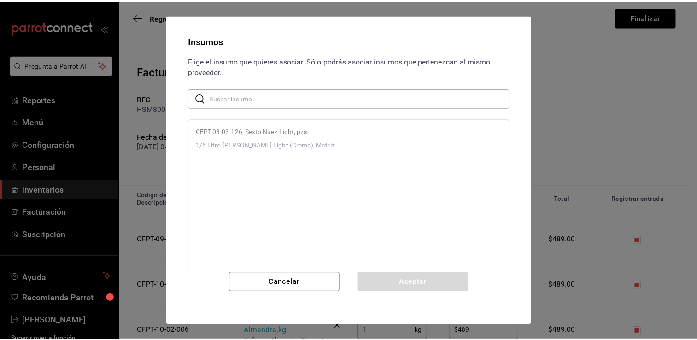
scroll to position [2815, 0]
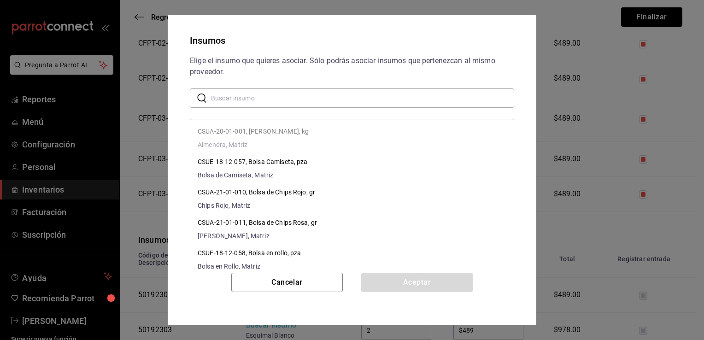
paste input "Sexto Vainilla Light"
click at [351, 96] on input "Sexto Vainilla Light" at bounding box center [362, 98] width 303 height 18
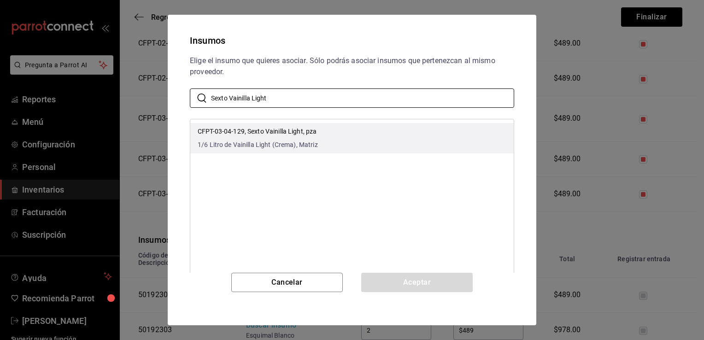
type input "Sexto Vainilla Light"
click at [362, 135] on li "CFPT-03-04-129, Sexto Vainilla Light, pza 1/6 Litro de Vainilla Light (Crema), …" at bounding box center [351, 138] width 323 height 30
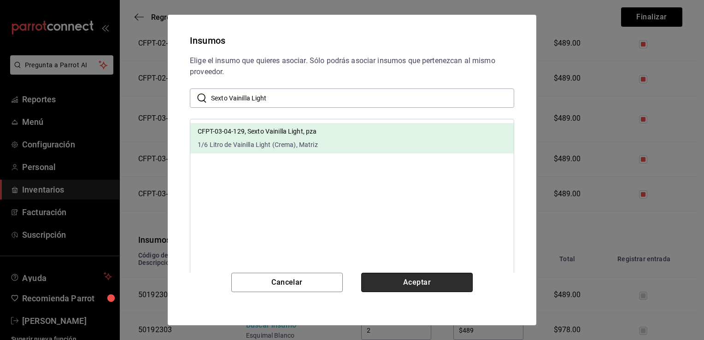
click at [406, 275] on button "Aceptar" at bounding box center [416, 282] width 111 height 19
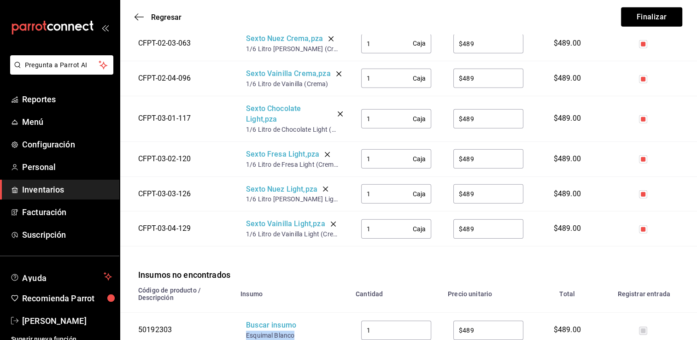
drag, startPoint x: 298, startPoint y: 311, endPoint x: 245, endPoint y: 312, distance: 53.0
click at [245, 313] on td "Buscar insumo Esquimal Blanco" at bounding box center [292, 330] width 115 height 35
copy div "Esquimal Blanco"
click at [268, 320] on div "Buscar insumo" at bounding box center [283, 325] width 74 height 11
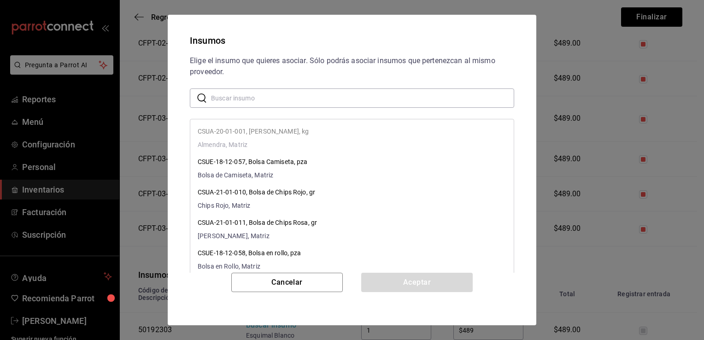
paste input "Esquimal Blanco"
click at [370, 98] on input "Esquimal Blanco" at bounding box center [362, 98] width 303 height 18
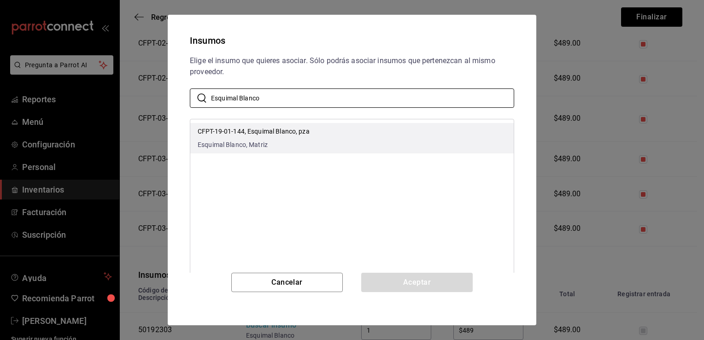
type input "Esquimal Blanco"
click at [374, 129] on li "CFPT-19-01-144, Esquimal Blanco, pza Esquimal Blanco, Matriz" at bounding box center [351, 138] width 323 height 30
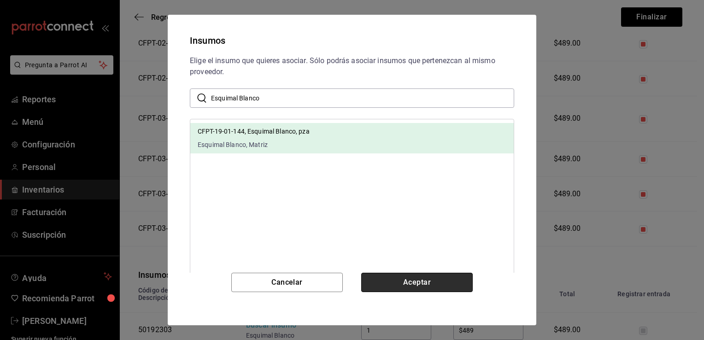
click at [411, 281] on button "Aceptar" at bounding box center [416, 282] width 111 height 19
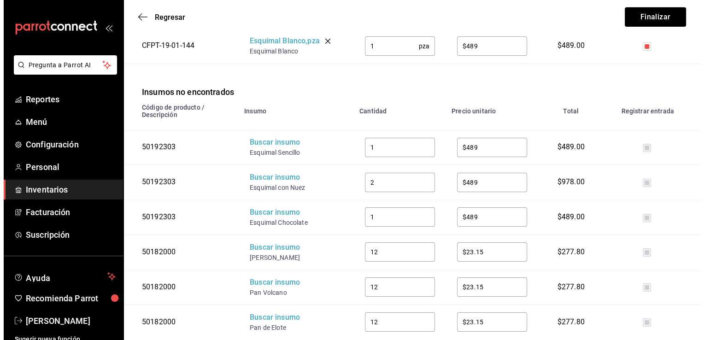
scroll to position [3035, 0]
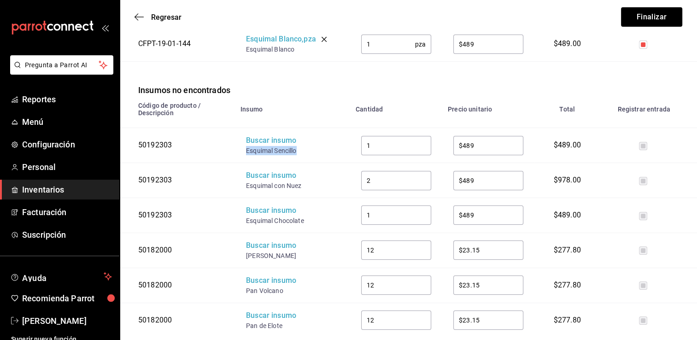
drag, startPoint x: 299, startPoint y: 124, endPoint x: 246, endPoint y: 124, distance: 53.0
click at [246, 146] on div "Esquimal Sencillo" at bounding box center [283, 150] width 74 height 9
copy div "Esquimal Sencillo"
click at [261, 135] on div "Buscar insumo" at bounding box center [283, 140] width 74 height 11
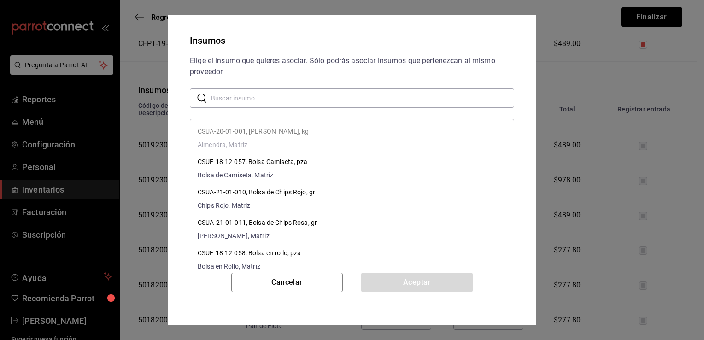
paste input "Esquimal Sencillo"
click at [315, 93] on input "Esquimal Sencillo" at bounding box center [362, 98] width 303 height 18
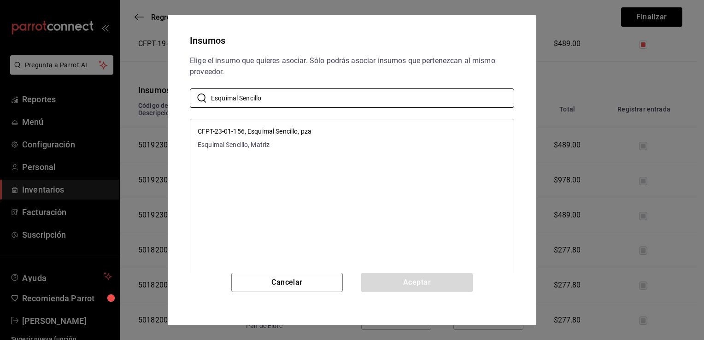
type input "Esquimal Sencillo"
click at [346, 132] on li "CFPT-23-01-156, Esquimal Sencillo, pza Esquimal Sencillo, Matriz" at bounding box center [351, 138] width 323 height 30
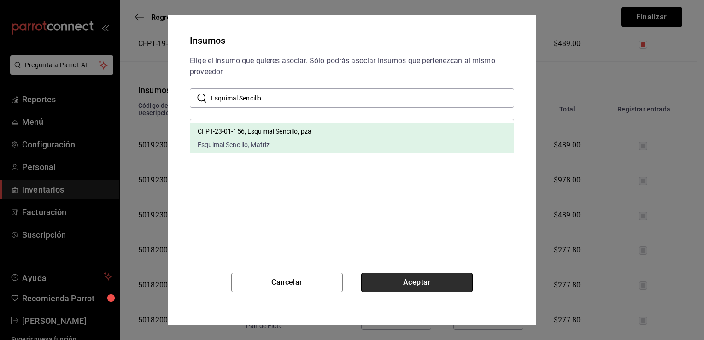
click at [409, 283] on button "Aceptar" at bounding box center [416, 282] width 111 height 19
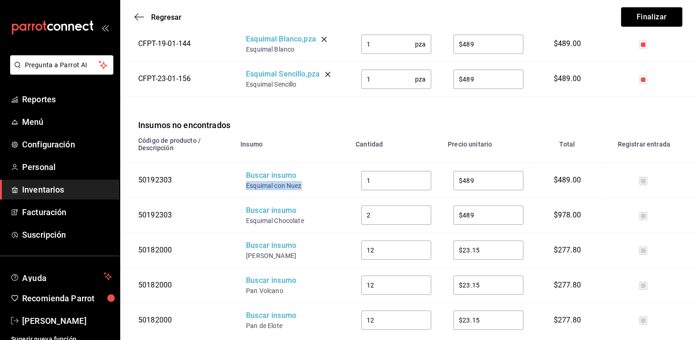
drag, startPoint x: 304, startPoint y: 159, endPoint x: 245, endPoint y: 158, distance: 59.0
click at [245, 163] on td "Buscar insumo Esquimal con Nuez" at bounding box center [292, 180] width 115 height 35
copy div "Esquimal con Nuez"
click at [259, 170] on div "Buscar insumo" at bounding box center [283, 175] width 74 height 11
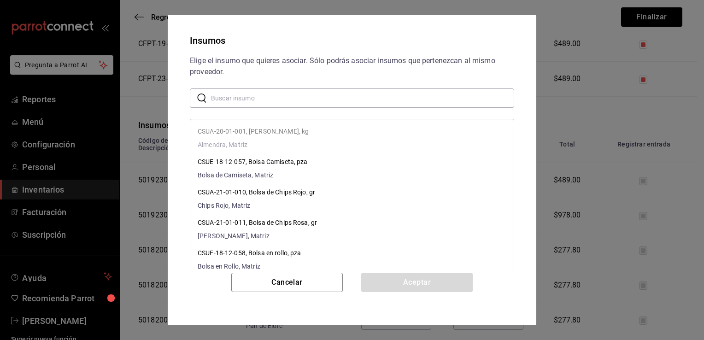
click at [325, 99] on input "text" at bounding box center [362, 98] width 303 height 18
paste input "Esquimal con Nuez"
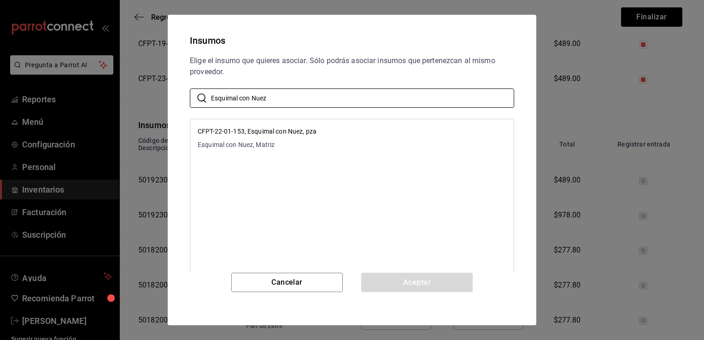
type input "Esquimal con Nuez"
click at [346, 129] on li "CFPT-22-01-153, Esquimal con Nuez, pza Esquimal con Nuez, Matriz" at bounding box center [351, 138] width 323 height 30
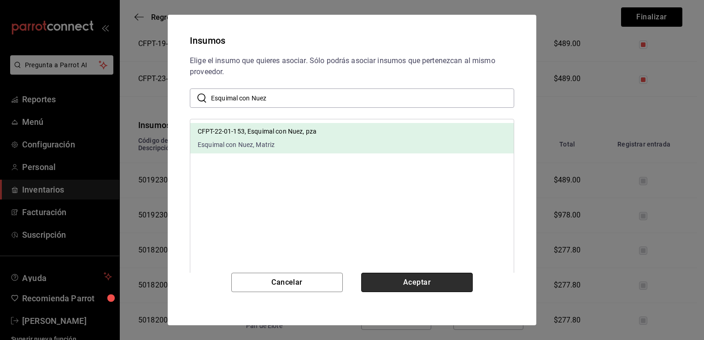
click at [411, 276] on button "Aceptar" at bounding box center [416, 282] width 111 height 19
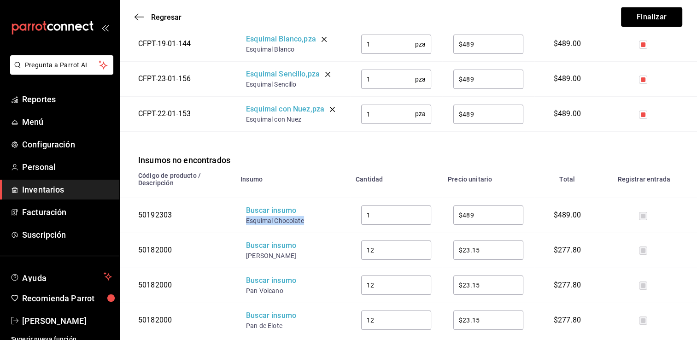
drag, startPoint x: 306, startPoint y: 195, endPoint x: 245, endPoint y: 197, distance: 61.3
click at [245, 198] on td "Buscar insumo Esquimal Chocolate" at bounding box center [292, 215] width 115 height 35
copy div "Esquimal Chocolate"
click at [261, 205] on div "Buscar insumo" at bounding box center [283, 210] width 74 height 11
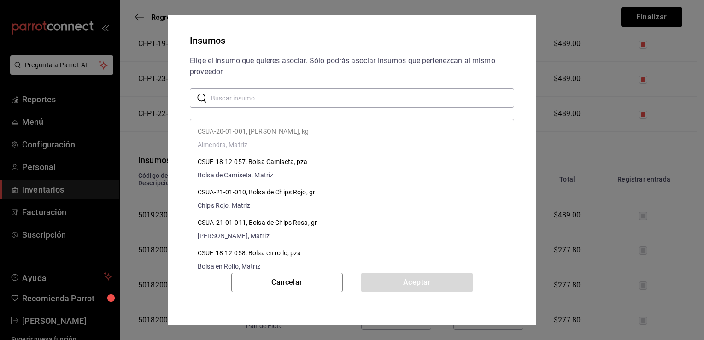
paste input "Esquimal Chocolate"
click at [331, 95] on input "Esquimal Chocolate" at bounding box center [362, 98] width 303 height 18
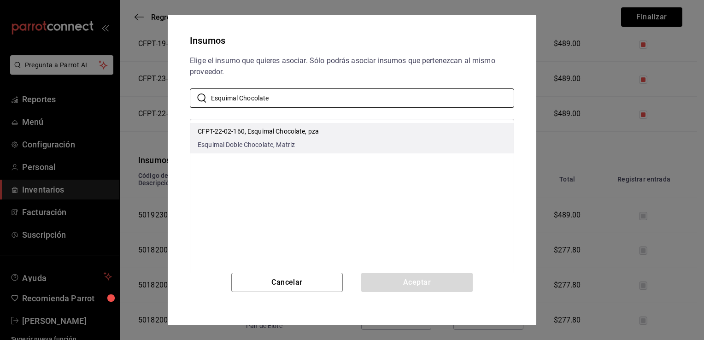
type input "Esquimal Chocolate"
click at [356, 134] on li "CFPT-22-02-160, Esquimal Chocolate, pza Esquimal Doble Chocolate, Matriz" at bounding box center [351, 138] width 323 height 30
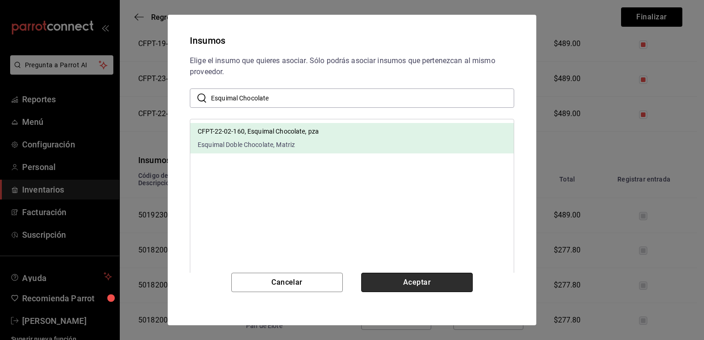
click at [409, 284] on button "Aceptar" at bounding box center [416, 282] width 111 height 19
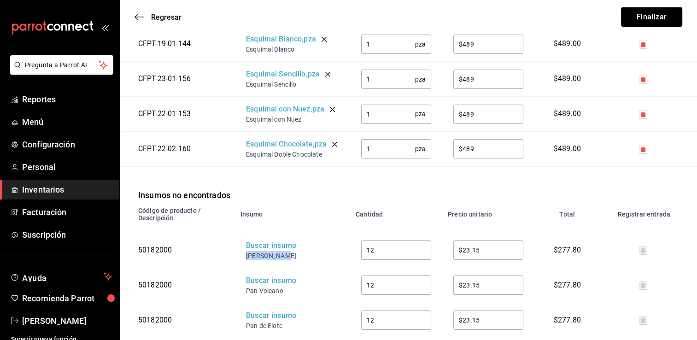
drag, startPoint x: 286, startPoint y: 229, endPoint x: 246, endPoint y: 229, distance: 40.1
click at [246, 251] on div "[PERSON_NAME]" at bounding box center [283, 255] width 74 height 9
copy div "[PERSON_NAME]"
click at [258, 240] on div "Buscar insumo" at bounding box center [283, 245] width 74 height 11
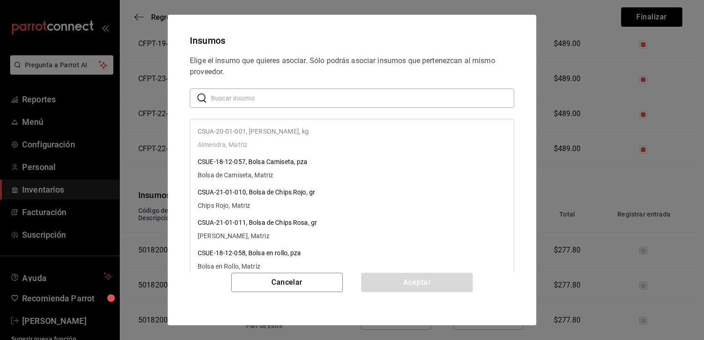
paste input "[PERSON_NAME]"
click at [330, 100] on input "[PERSON_NAME]" at bounding box center [362, 98] width 303 height 18
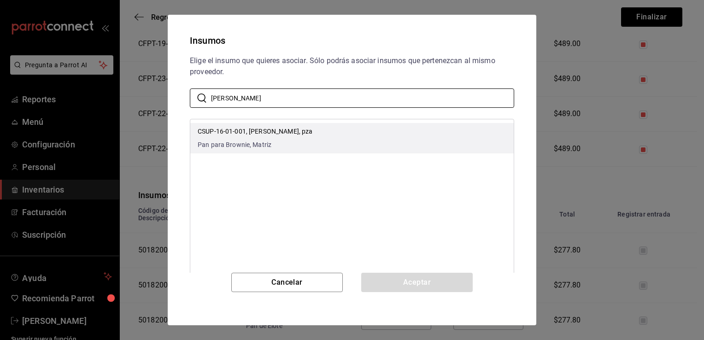
type input "[PERSON_NAME]"
click at [350, 131] on li "CSUP-16-01-001, [PERSON_NAME], pza Pan para Brownie, Matriz" at bounding box center [351, 138] width 323 height 30
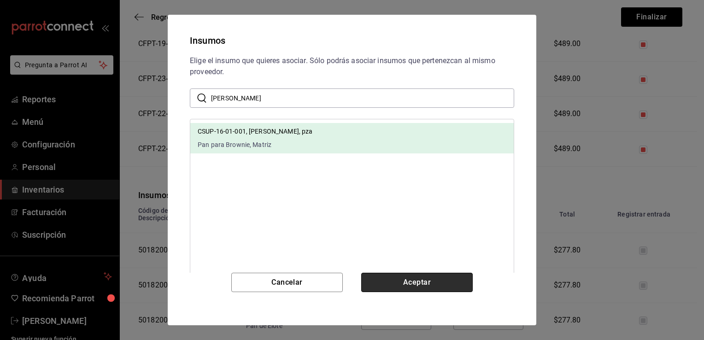
click at [404, 280] on button "Aceptar" at bounding box center [416, 282] width 111 height 19
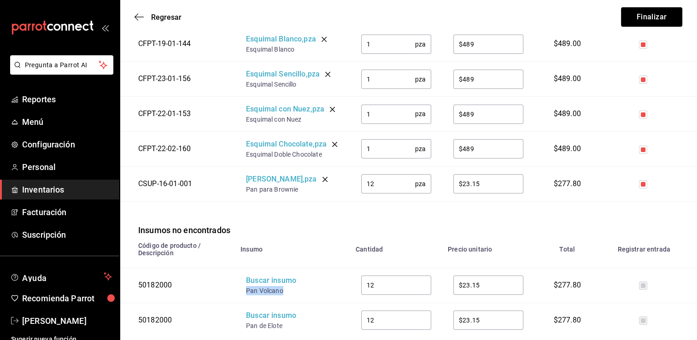
drag, startPoint x: 287, startPoint y: 264, endPoint x: 244, endPoint y: 264, distance: 42.4
click at [244, 268] on td "Buscar insumo Pan Volcano" at bounding box center [292, 285] width 115 height 35
copy div "Pan Volcano"
click at [257, 275] on div "Buscar insumo" at bounding box center [283, 280] width 74 height 11
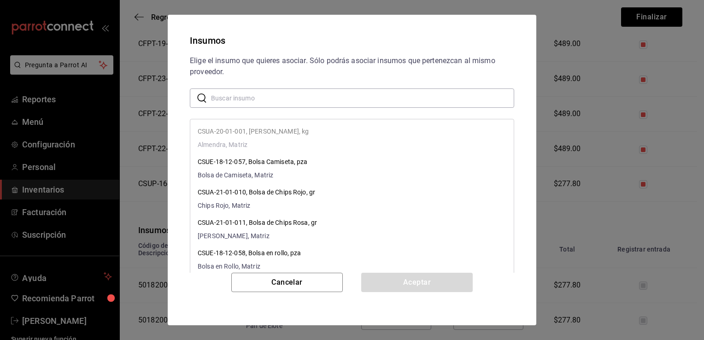
paste input "Pan Volcano"
click at [347, 99] on input "Pan Volcano" at bounding box center [362, 98] width 303 height 18
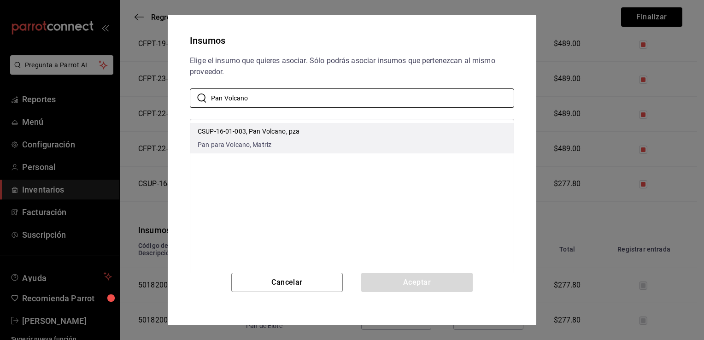
type input "Pan Volcano"
click at [361, 140] on li "CSUP-16-01-003, Pan Volcano, pza Pan para Volcano, Matriz" at bounding box center [351, 138] width 323 height 30
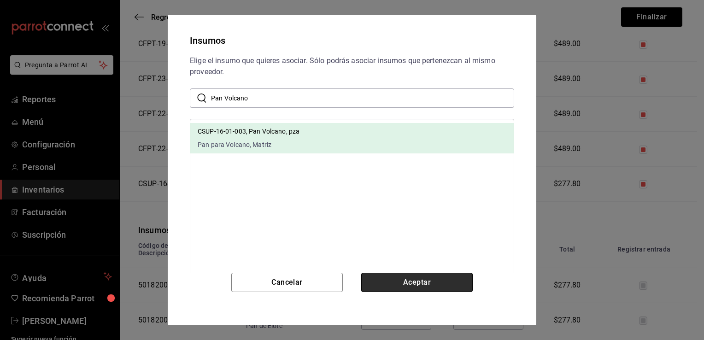
click at [405, 280] on button "Aceptar" at bounding box center [416, 282] width 111 height 19
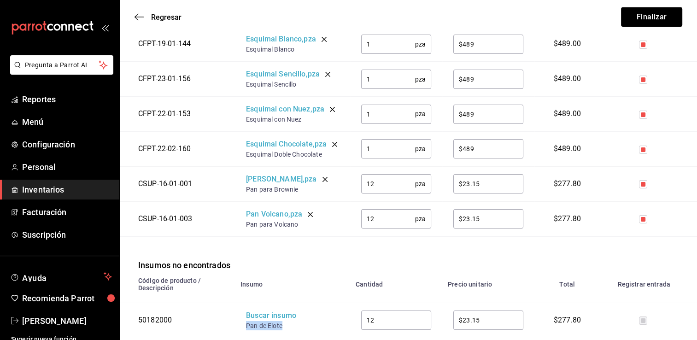
drag, startPoint x: 287, startPoint y: 300, endPoint x: 246, endPoint y: 300, distance: 40.5
click at [246, 321] on div "Pan de Elote" at bounding box center [283, 325] width 74 height 9
copy div "Pan de Elote"
click at [260, 310] on div "Buscar insumo" at bounding box center [283, 315] width 74 height 11
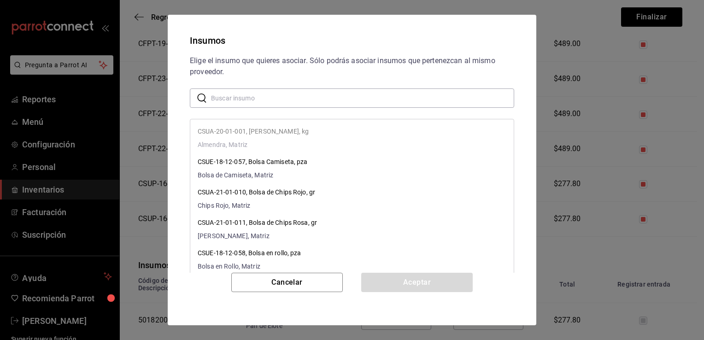
paste input "Pan de Elote"
click at [346, 95] on input "Pan de Elote" at bounding box center [362, 98] width 303 height 18
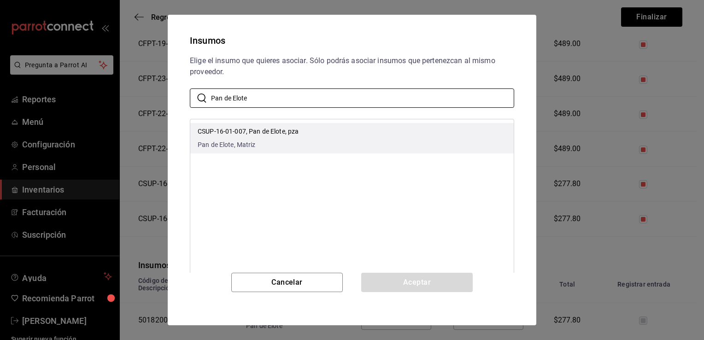
type input "Pan de Elote"
click at [353, 135] on li "CSUP-16-01-007, Pan de Elote, pza Pan de Elote, Matriz" at bounding box center [351, 138] width 323 height 30
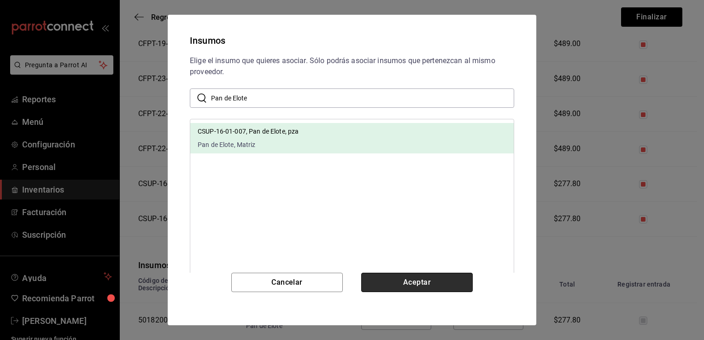
click at [418, 281] on button "Aceptar" at bounding box center [416, 282] width 111 height 19
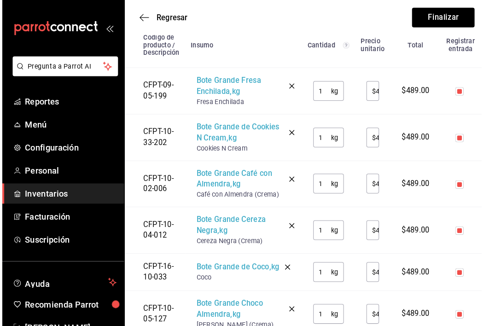
scroll to position [135, 0]
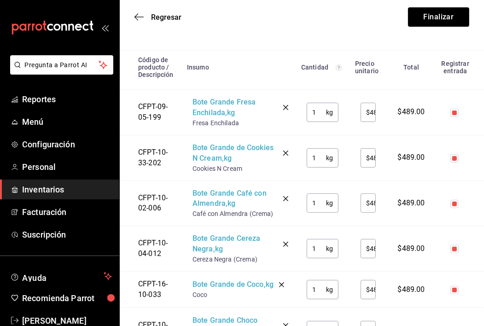
click at [321, 160] on input "1" at bounding box center [316, 158] width 19 height 18
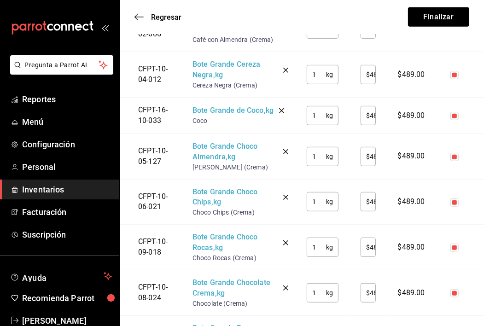
scroll to position [319, 0]
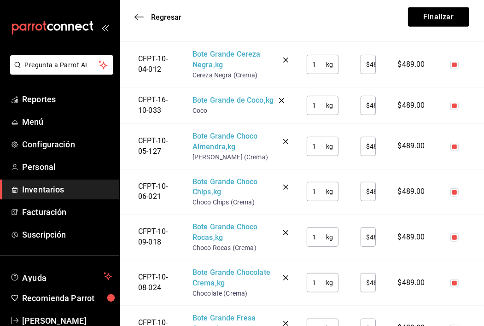
type input "2"
click at [320, 283] on input "1" at bounding box center [316, 283] width 19 height 18
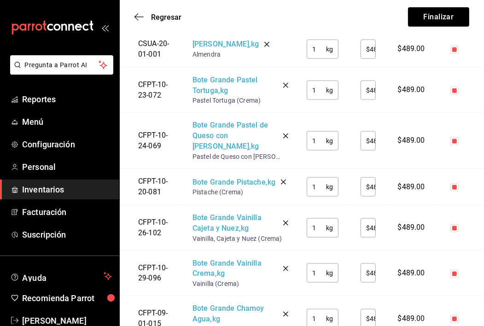
scroll to position [780, 0]
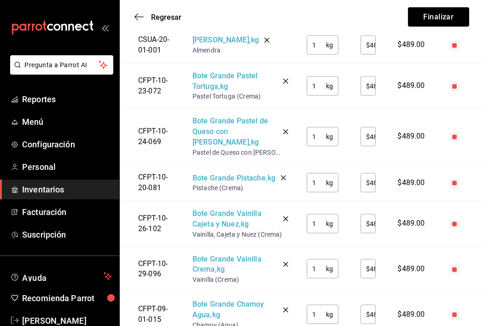
type input "2"
click at [319, 222] on input "1" at bounding box center [316, 224] width 19 height 18
type input "2"
click at [321, 269] on input "1" at bounding box center [316, 269] width 19 height 18
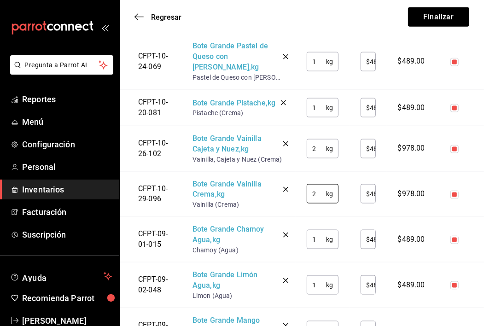
scroll to position [872, 0]
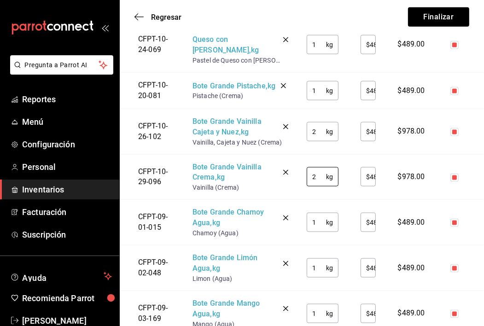
type input "2"
click at [324, 275] on input "1" at bounding box center [316, 268] width 19 height 18
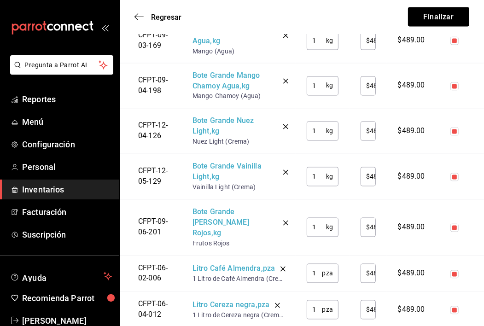
scroll to position [1148, 0]
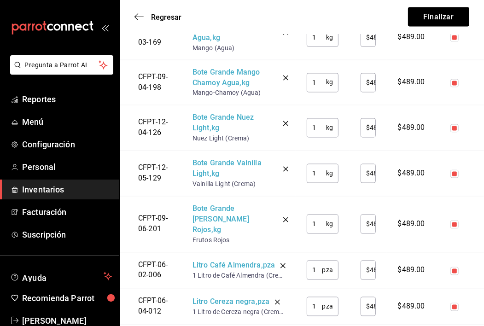
type input "2"
click at [319, 261] on input "1" at bounding box center [315, 270] width 16 height 18
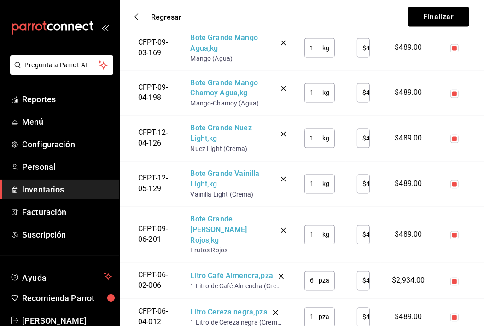
type input "6"
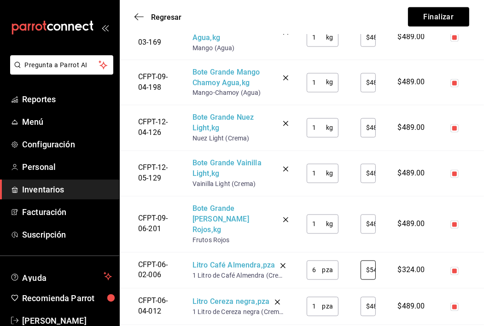
scroll to position [0, 1]
type input "$54"
click at [317, 298] on input "1" at bounding box center [315, 307] width 16 height 18
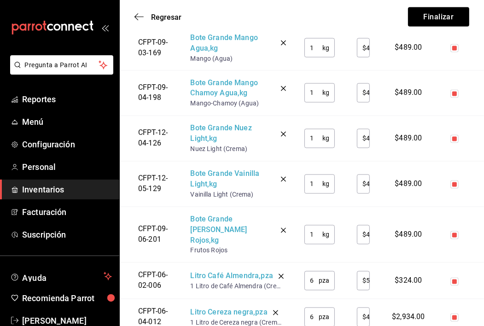
type input "6"
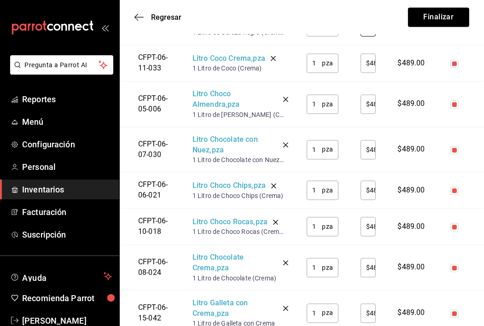
scroll to position [1433, 0]
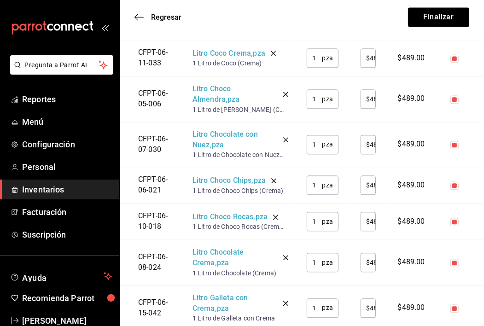
type input "$54"
click at [321, 49] on input "1" at bounding box center [315, 58] width 16 height 18
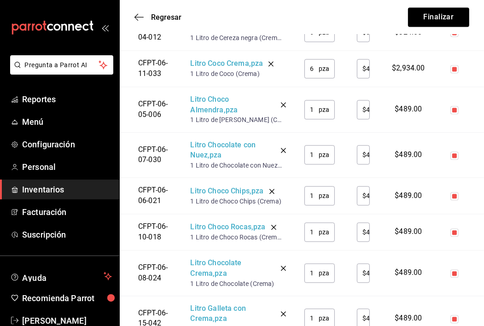
type input "6"
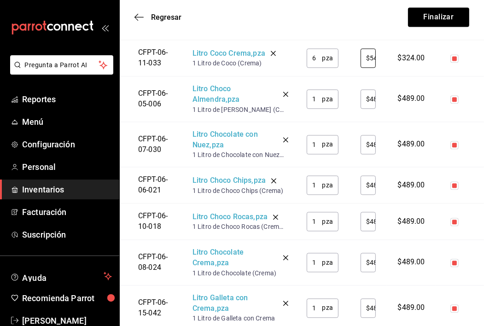
scroll to position [0, 1]
type input "$54"
click at [316, 90] on input "1" at bounding box center [315, 99] width 16 height 18
type input "6"
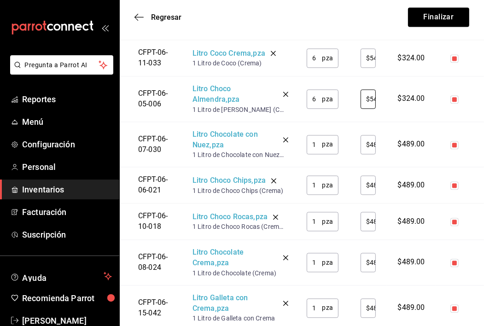
scroll to position [0, 1]
type input "$54"
click at [319, 135] on input "1" at bounding box center [315, 144] width 16 height 18
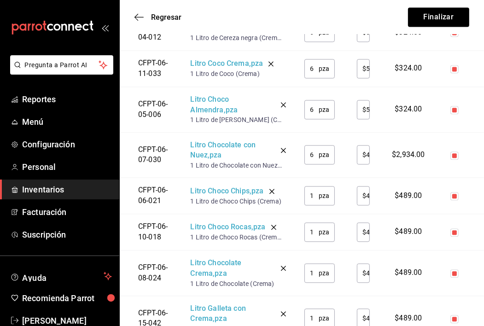
type input "6"
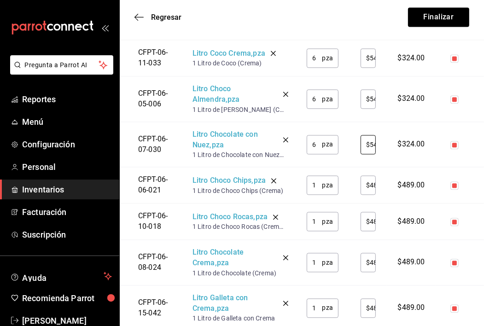
scroll to position [0, 1]
type input "$54"
click at [318, 176] on input "1" at bounding box center [315, 185] width 16 height 18
type input "12"
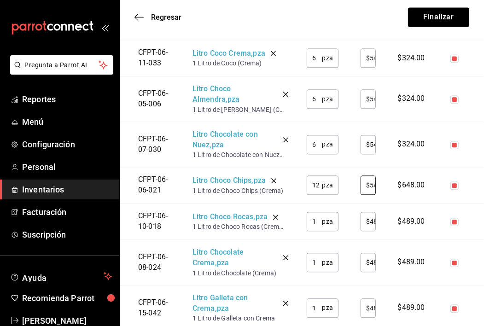
scroll to position [0, 1]
type input "$54"
click at [320, 212] on input "1" at bounding box center [315, 221] width 16 height 18
type input "12"
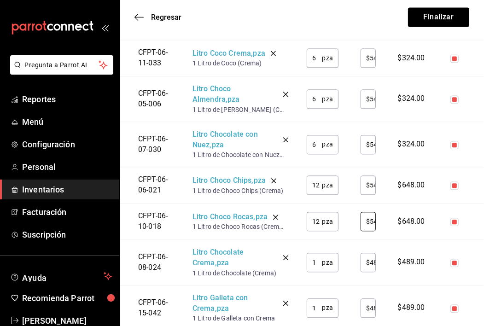
scroll to position [0, 1]
type input "$54"
click at [319, 253] on input "1" at bounding box center [315, 262] width 16 height 18
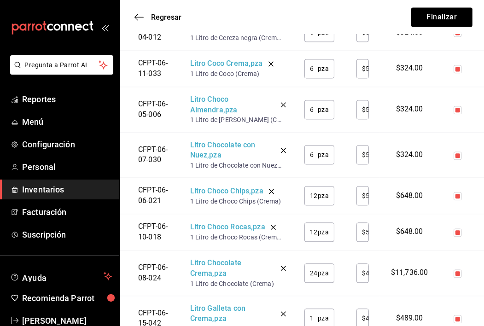
scroll to position [1478, 0]
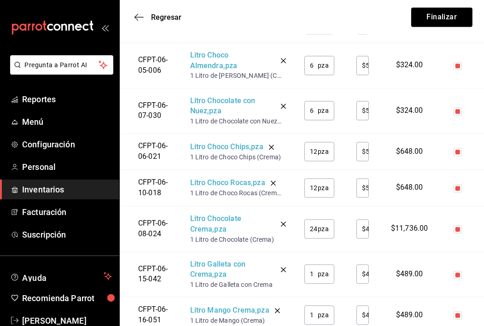
type input "24"
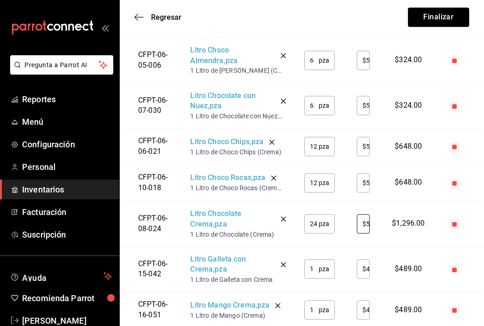
scroll to position [0, 3]
type input "$54"
click at [318, 260] on input "1" at bounding box center [311, 269] width 14 height 18
type input "6"
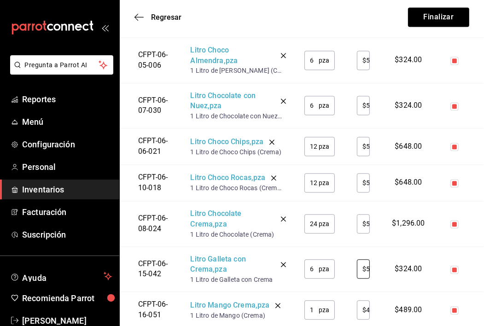
scroll to position [0, 3]
type input "$54"
click at [318, 301] on input "1" at bounding box center [311, 310] width 14 height 18
type input "12"
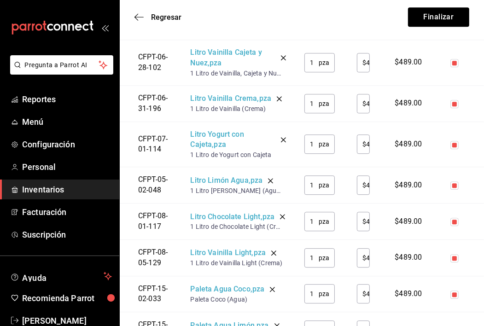
scroll to position [1774, 0]
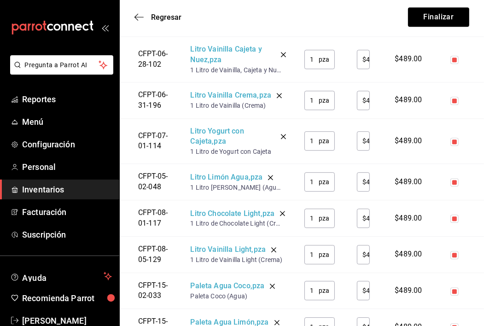
type input "$54"
click at [317, 50] on input "1" at bounding box center [311, 59] width 14 height 18
type input "30"
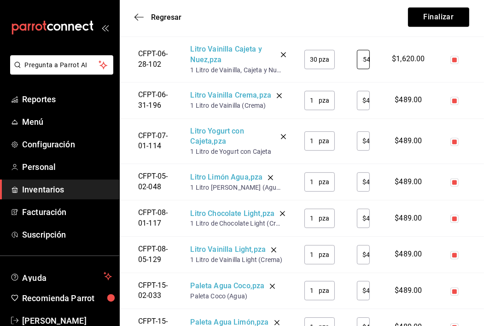
type input "$54"
click at [316, 91] on input "1" at bounding box center [311, 100] width 14 height 18
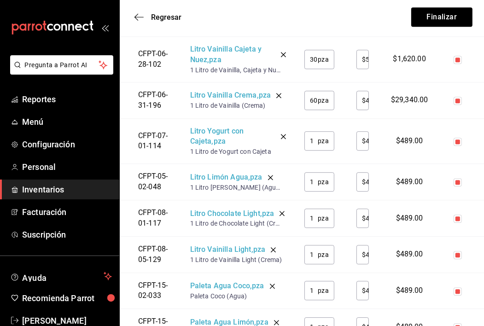
type input "60"
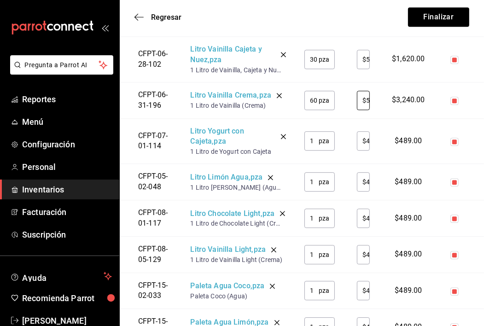
scroll to position [0, 3]
type input "$54"
click at [316, 132] on input "1" at bounding box center [311, 141] width 14 height 18
type input "18"
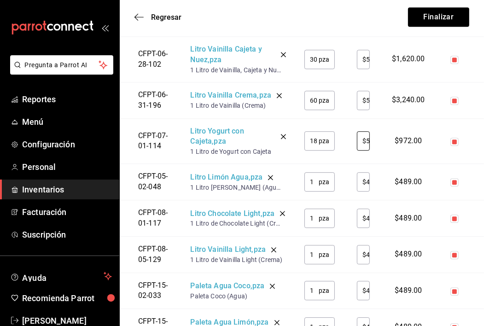
scroll to position [0, 3]
type input "$54"
click at [317, 173] on input "1" at bounding box center [311, 182] width 14 height 18
type input "12"
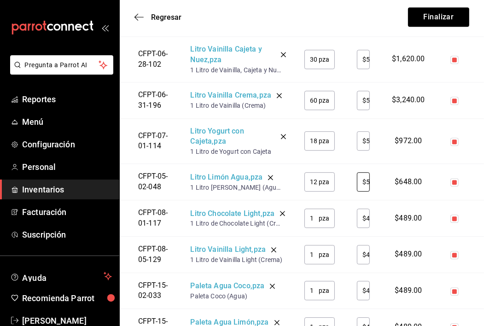
scroll to position [0, 3]
type input "$54"
click at [315, 211] on input "1" at bounding box center [311, 218] width 14 height 18
type input "6"
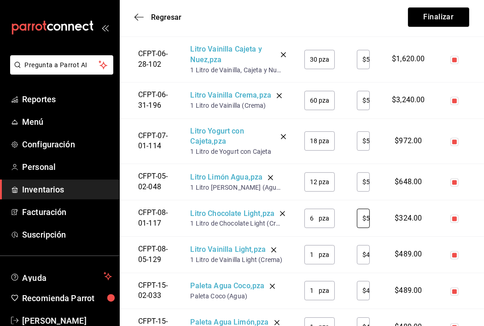
scroll to position [0, 3]
type input "$54"
click at [318, 248] on input "1" at bounding box center [311, 255] width 14 height 18
type input "18"
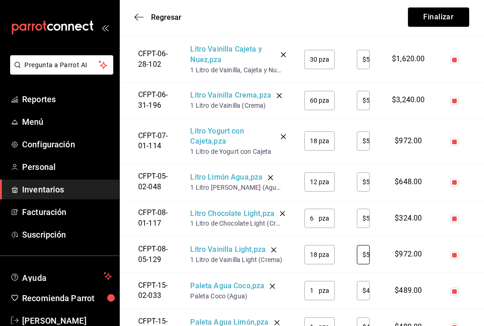
scroll to position [0, 3]
type input "$54"
click at [317, 289] on input "1" at bounding box center [311, 290] width 14 height 18
type input "40"
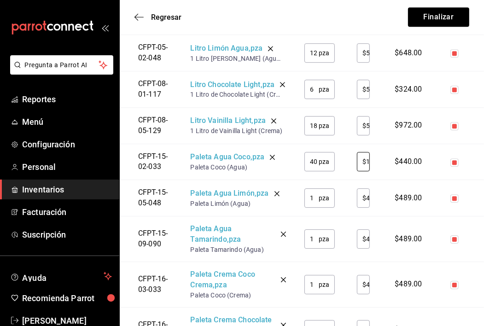
scroll to position [0, 3]
type input "$11"
click at [315, 194] on input "1" at bounding box center [311, 198] width 14 height 18
type input "12"
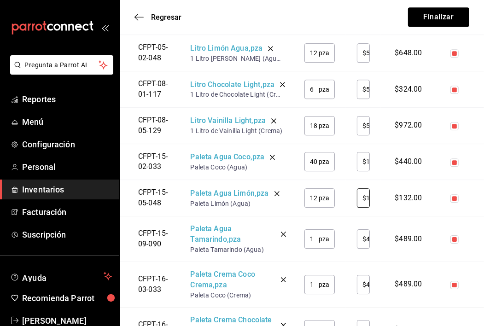
scroll to position [0, 3]
type input "$11"
click at [315, 237] on input "1" at bounding box center [311, 239] width 14 height 18
click at [318, 198] on input "12" at bounding box center [311, 198] width 14 height 18
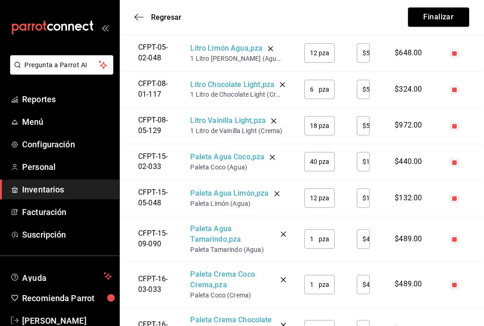
type input "1"
type input "40"
click at [316, 237] on input "1" at bounding box center [311, 239] width 14 height 18
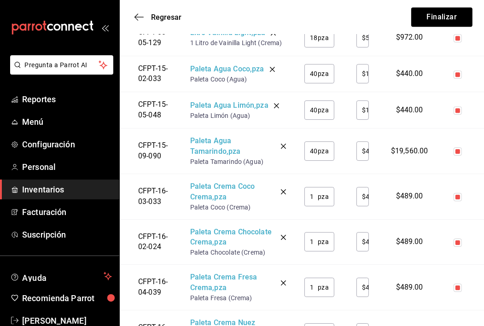
type input "40"
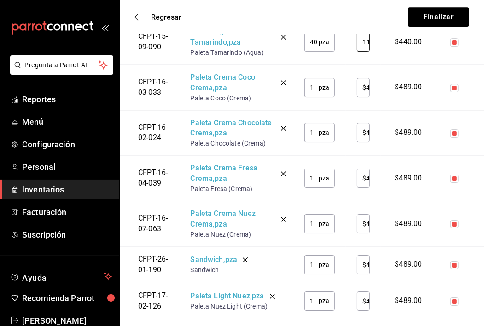
scroll to position [2107, 0]
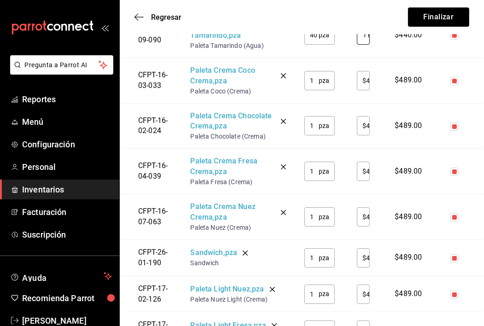
type input "$11"
click at [317, 77] on input "1" at bounding box center [311, 80] width 14 height 18
type input "40"
click at [316, 121] on input "1" at bounding box center [311, 126] width 14 height 18
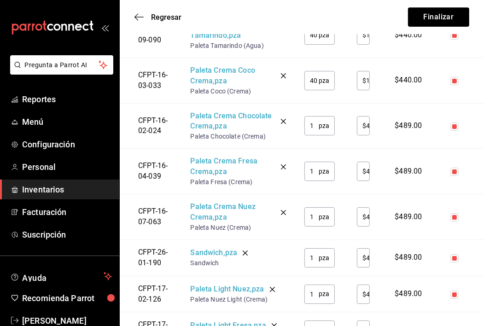
click at [315, 77] on input "40" at bounding box center [311, 80] width 14 height 18
type input "$12"
click at [317, 121] on input "1" at bounding box center [311, 126] width 14 height 18
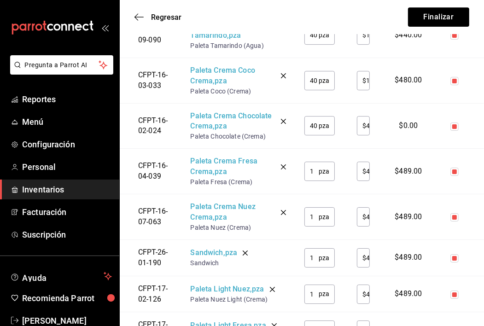
type input "40"
type input "$12"
click at [318, 167] on input "1" at bounding box center [311, 171] width 14 height 18
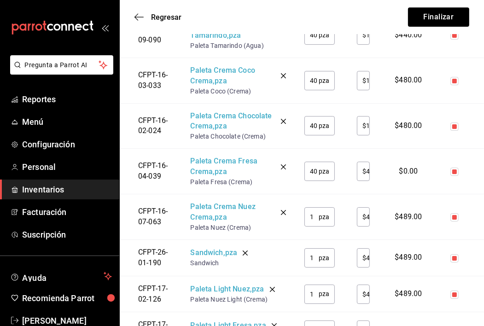
type input "40"
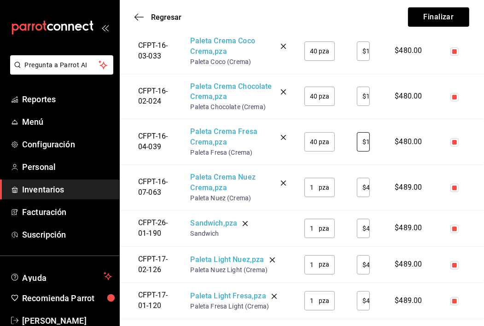
scroll to position [0, 3]
type input "$12"
click at [318, 183] on input "1" at bounding box center [311, 187] width 14 height 18
type input "40"
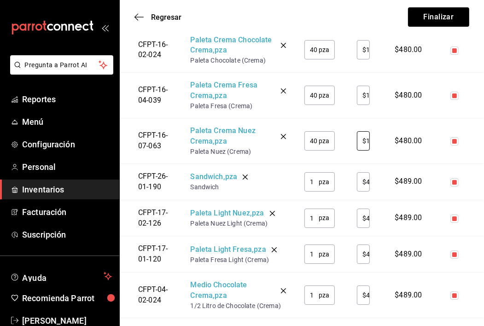
scroll to position [0, 3]
type input "$12"
click at [317, 173] on input "1" at bounding box center [311, 182] width 14 height 18
type input "40"
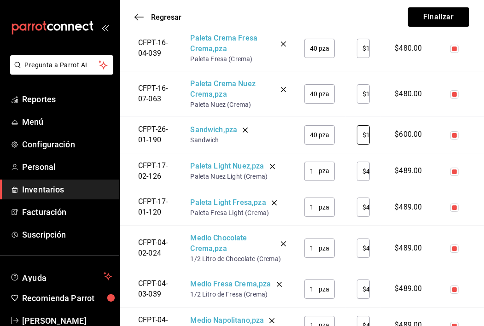
scroll to position [0, 3]
type input "$15"
click at [316, 165] on input "1" at bounding box center [311, 171] width 14 height 18
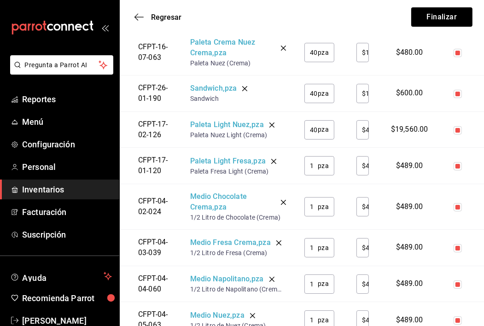
type input "40"
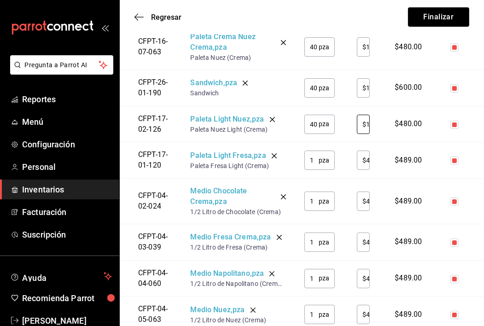
scroll to position [0, 3]
type input "$12"
click at [317, 155] on input "1" at bounding box center [311, 160] width 14 height 18
type input "20"
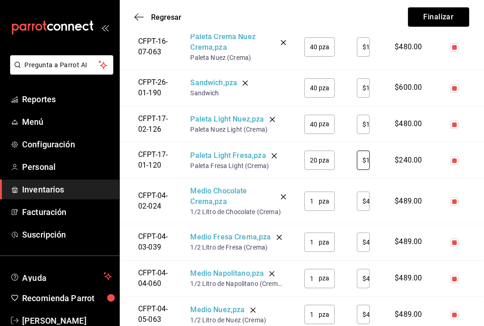
scroll to position [0, 3]
type input "$12"
click at [315, 197] on input "1" at bounding box center [311, 201] width 14 height 18
type input "12"
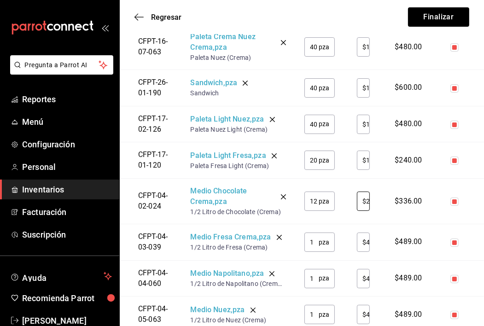
scroll to position [0, 3]
type input "$28"
click at [316, 239] on input "1" at bounding box center [311, 242] width 14 height 18
type input "12"
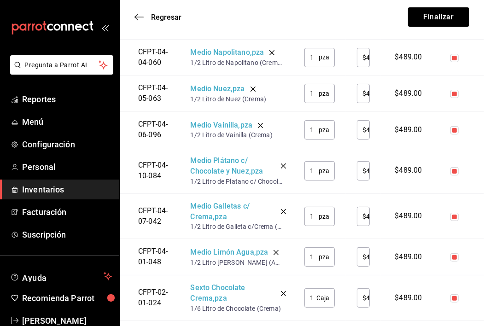
scroll to position [2498, 0]
type input "$28"
click at [318, 51] on input "1" at bounding box center [311, 57] width 14 height 18
type input "12"
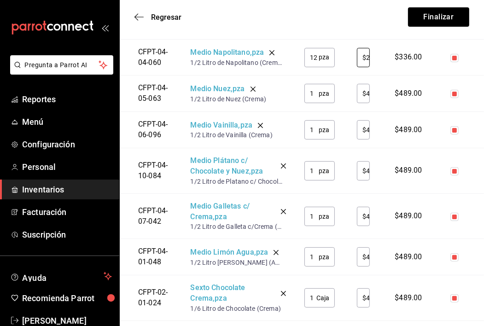
scroll to position [0, 3]
type input "$28"
click at [315, 90] on input "1" at bounding box center [311, 93] width 14 height 18
type input "12"
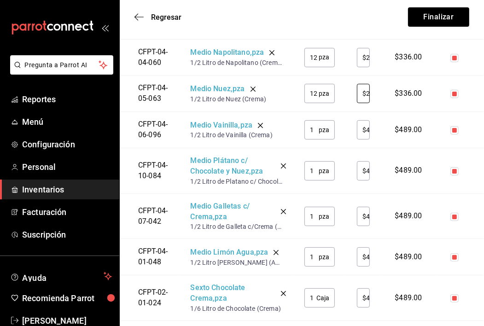
scroll to position [0, 3]
type input "$28"
click at [315, 125] on input "1" at bounding box center [311, 130] width 14 height 18
type input "12"
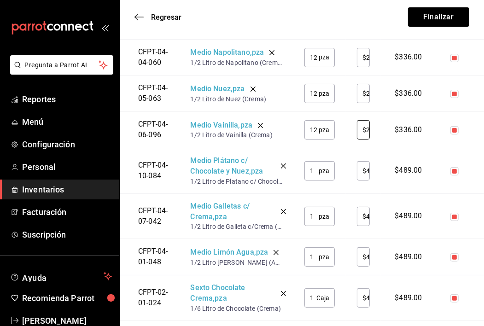
scroll to position [0, 3]
type input "$28"
click at [316, 167] on input "1" at bounding box center [311, 171] width 14 height 18
type input "12"
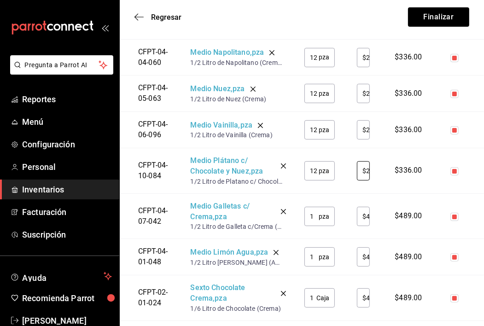
scroll to position [0, 3]
type input "$28"
click at [316, 210] on input "1" at bounding box center [311, 216] width 14 height 18
type input "18"
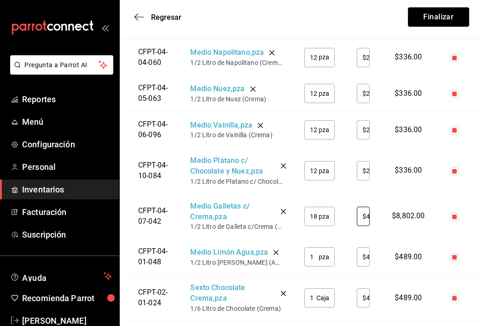
type input "$8"
type input "$28"
click at [317, 252] on input "1" at bounding box center [311, 257] width 14 height 18
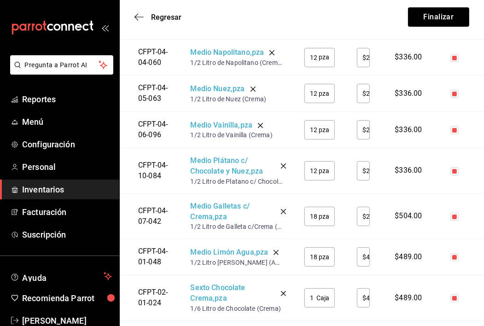
type input "18"
type input "$28"
click at [316, 290] on input "1" at bounding box center [310, 298] width 12 height 18
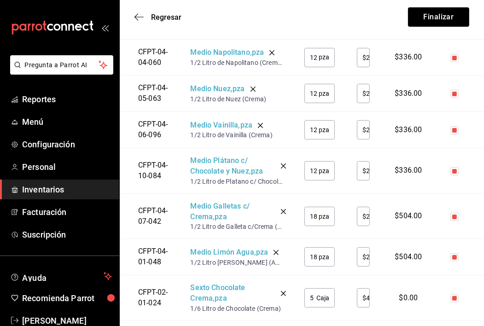
type input "5"
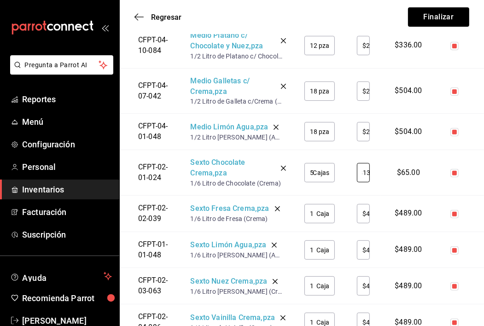
scroll to position [2627, 0]
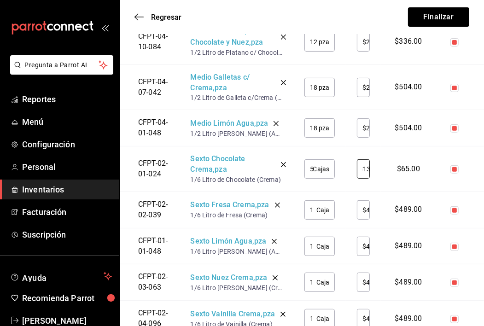
type input "$13"
click at [316, 205] on input "1" at bounding box center [310, 210] width 12 height 18
type input "5"
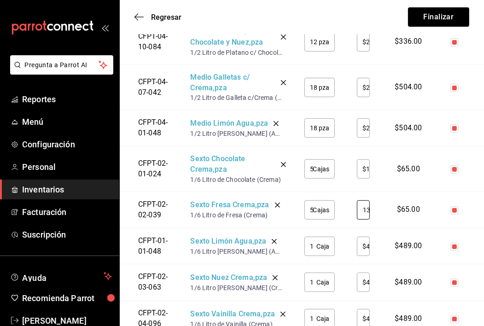
type input "$13"
click at [315, 240] on input "1" at bounding box center [310, 246] width 12 height 18
type input "5"
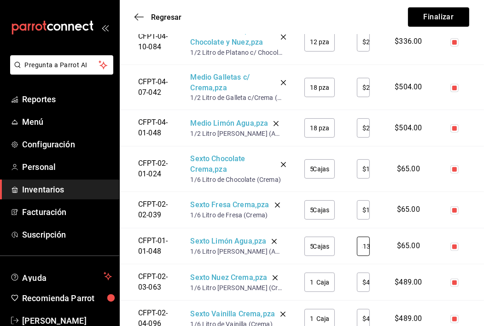
type input "$13"
click at [316, 274] on input "1" at bounding box center [310, 282] width 12 height 18
type input "5"
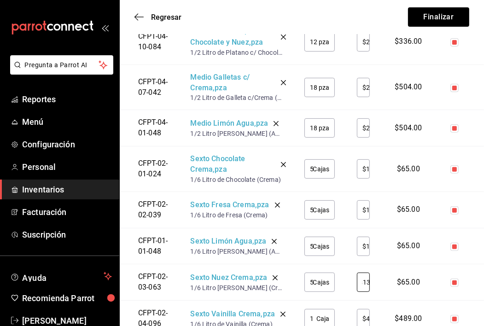
type input "$13"
click at [316, 311] on input "1" at bounding box center [310, 319] width 12 height 18
type input "15"
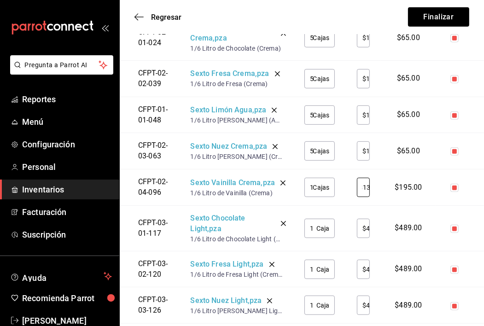
scroll to position [2775, 0]
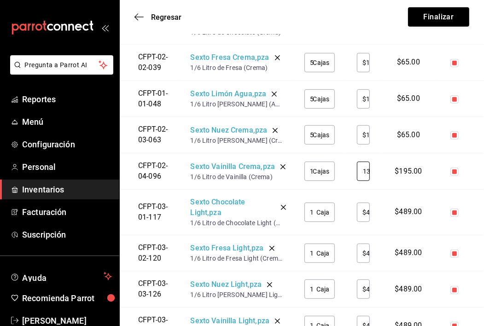
type input "$13"
click at [316, 203] on input "1" at bounding box center [310, 212] width 12 height 18
type input "5"
type input "$13"
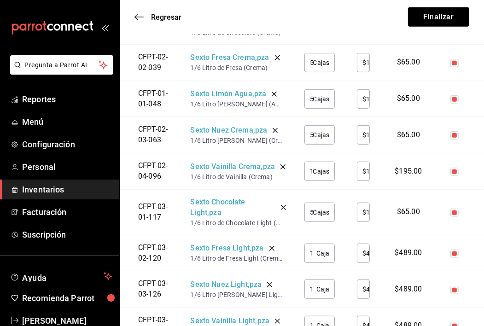
click at [317, 166] on div "15 Cajas ​" at bounding box center [319, 171] width 30 height 19
click at [316, 248] on input "1" at bounding box center [310, 253] width 12 height 18
type input "5"
type input "$15"
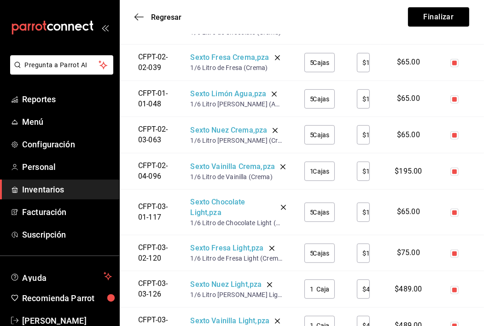
click at [316, 281] on input "1" at bounding box center [310, 289] width 12 height 18
type input "5"
type input "$13"
click at [316, 322] on input "1" at bounding box center [310, 325] width 12 height 18
type input "5"
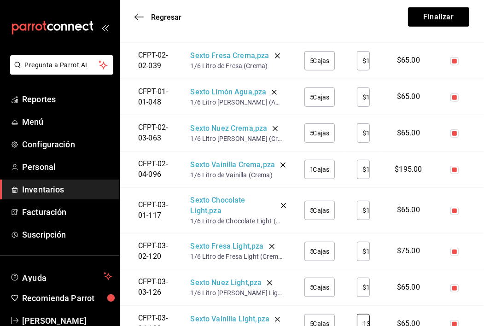
type input "$13"
click at [318, 242] on div "5 Cajas ​" at bounding box center [319, 251] width 30 height 19
type input "5"
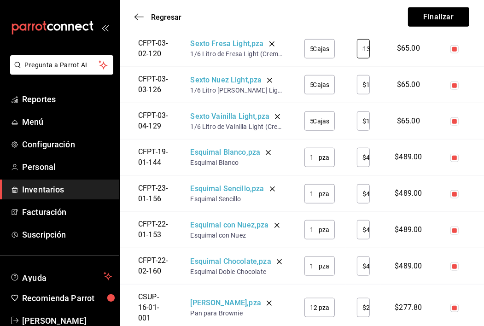
type input "$13"
click at [314, 154] on input "1" at bounding box center [311, 157] width 14 height 18
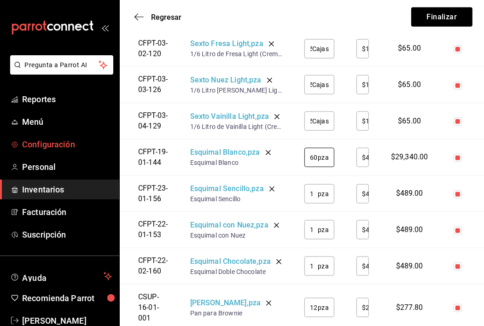
scroll to position [3159, 0]
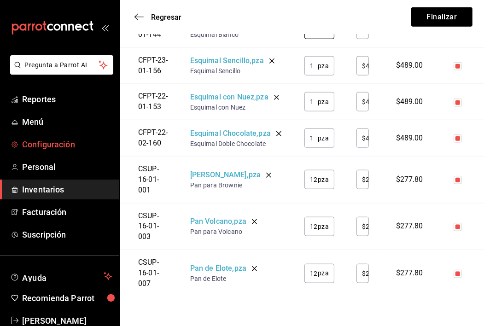
type input "60"
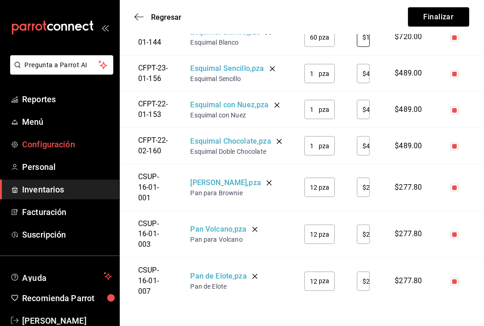
scroll to position [0, 3]
type input "$12"
click at [317, 65] on input "1" at bounding box center [311, 73] width 14 height 18
click at [317, 71] on input "1" at bounding box center [311, 73] width 14 height 18
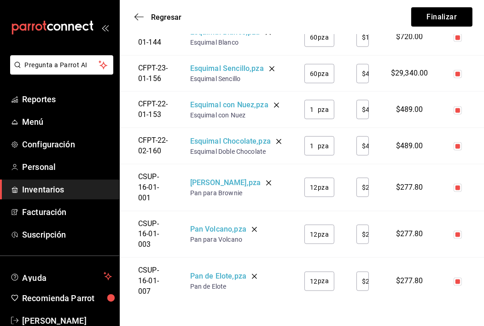
scroll to position [3206, 0]
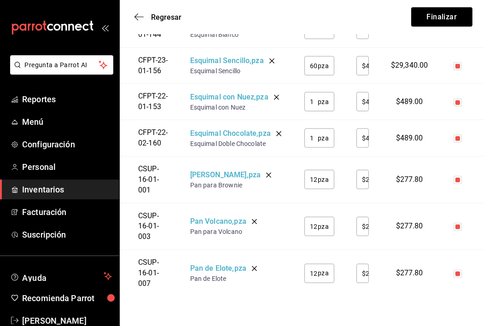
type input "60"
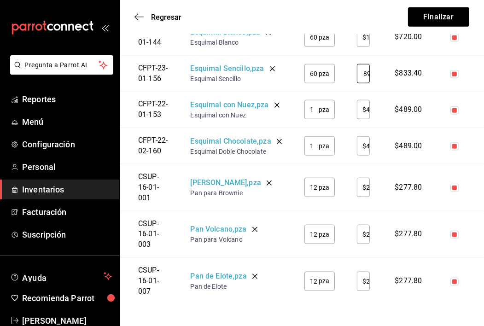
scroll to position [3081, 0]
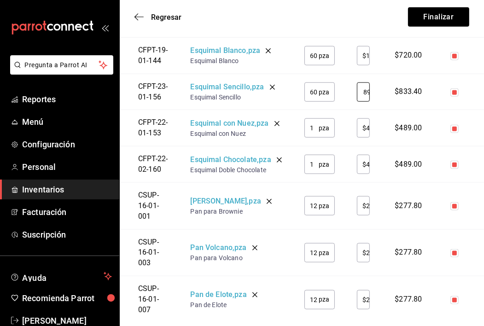
type input "$13.89"
click at [316, 121] on input "1" at bounding box center [311, 128] width 14 height 18
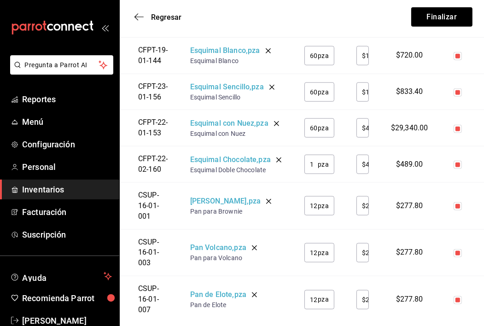
scroll to position [3253, 0]
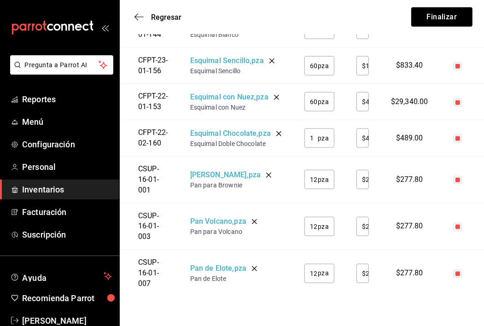
type input "6"
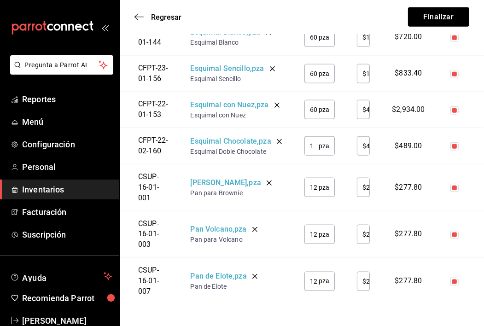
type input "60"
type input "$20.37"
click at [315, 139] on input "1" at bounding box center [311, 146] width 14 height 18
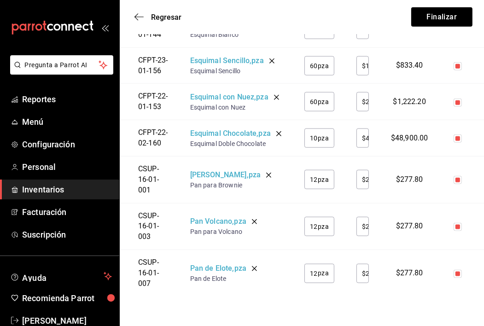
scroll to position [0, 3]
type input "100"
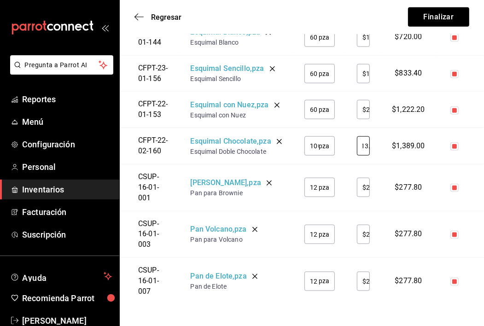
scroll to position [0, 12]
type input "$13.89"
click at [318, 178] on input "12" at bounding box center [311, 187] width 14 height 18
type input "$23.15"
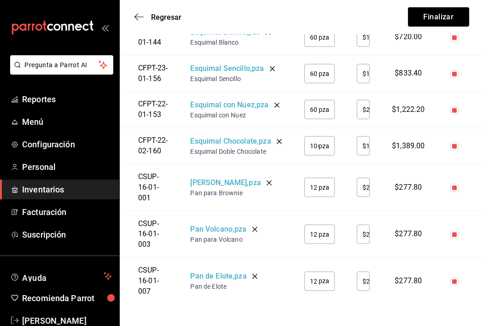
click at [314, 232] on input "12" at bounding box center [311, 234] width 14 height 18
type input "$28.88"
click at [316, 274] on input "12" at bounding box center [311, 281] width 14 height 18
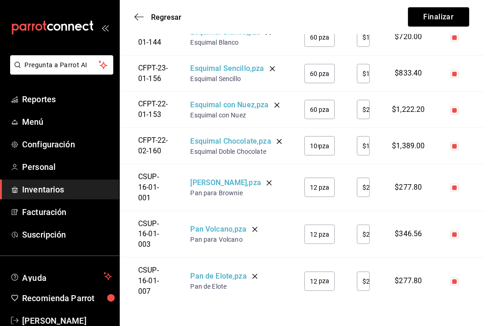
type input "1"
type input "6"
type input "$19.87"
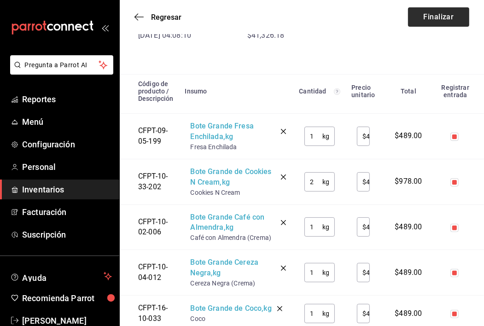
scroll to position [74, 0]
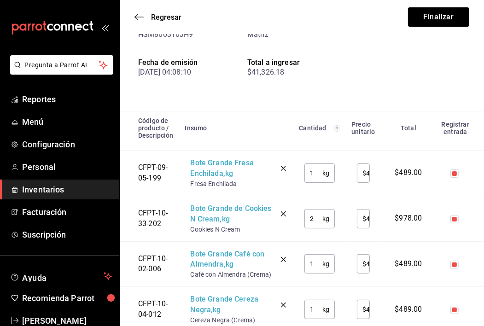
click at [380, 16] on div "Regresar Finalizar" at bounding box center [302, 17] width 364 height 34
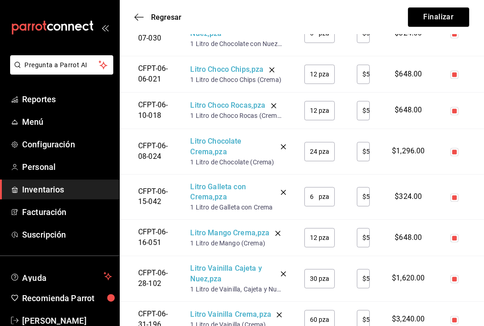
scroll to position [1567, 0]
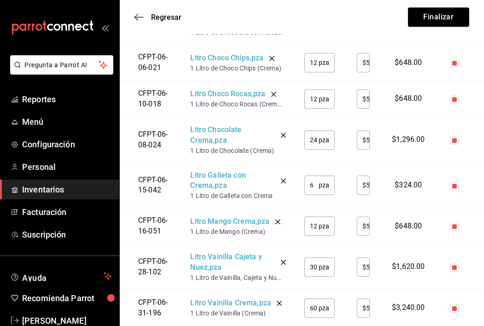
click at [315, 299] on input "60" at bounding box center [311, 308] width 14 height 18
type input "$54"
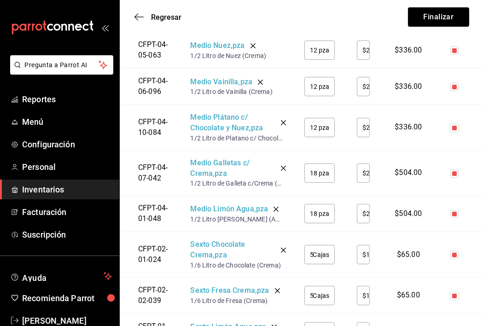
scroll to position [2546, 0]
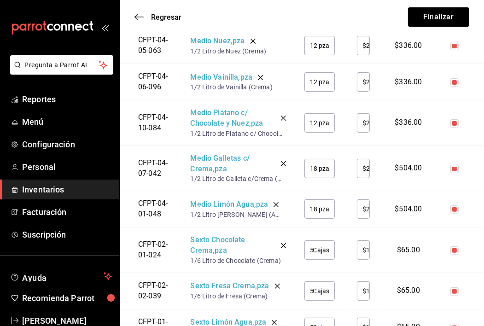
click at [316, 283] on div "5 Cajas ​" at bounding box center [319, 290] width 30 height 19
click at [312, 287] on input "5" at bounding box center [308, 291] width 8 height 18
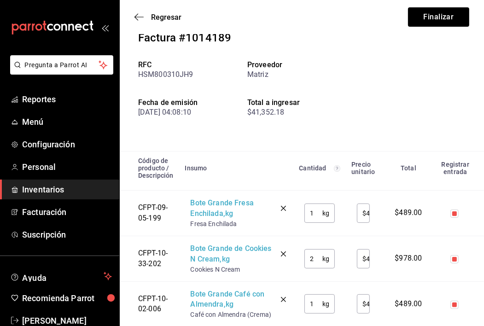
scroll to position [30, 0]
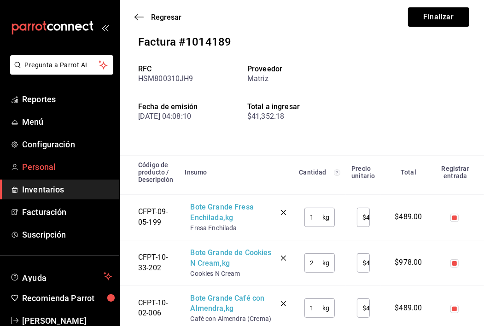
type input "7"
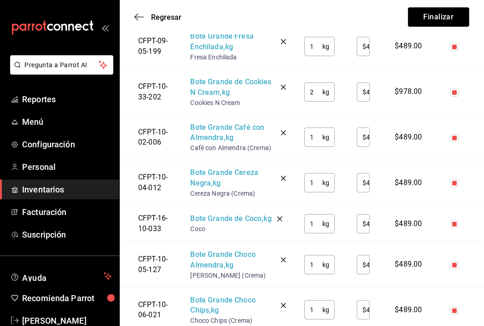
scroll to position [0, 0]
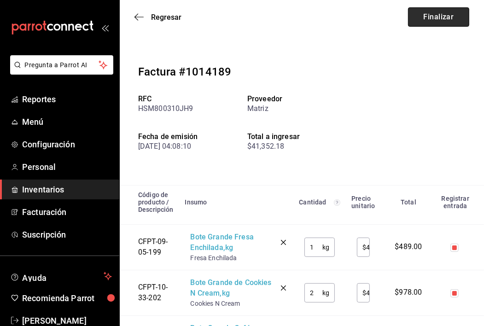
click at [432, 22] on button "Finalizar" at bounding box center [438, 16] width 61 height 19
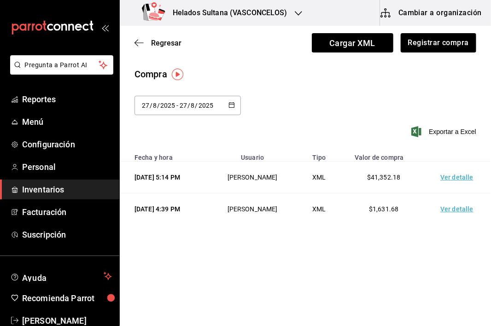
click at [243, 59] on div "Regresar Cargar XML Registrar compra" at bounding box center [305, 43] width 371 height 34
click at [341, 44] on span "Cargar XML" at bounding box center [353, 42] width 82 height 19
click at [0, 0] on input "Cargar XML" at bounding box center [0, 0] width 0 height 0
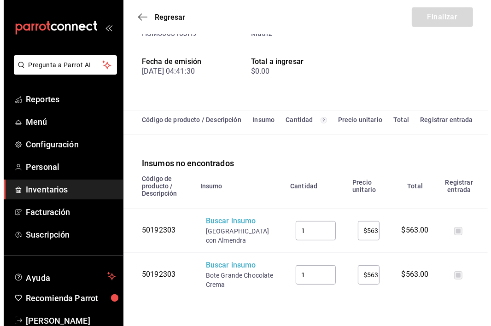
scroll to position [116, 0]
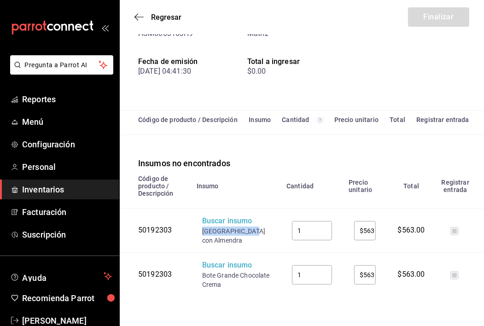
drag, startPoint x: 219, startPoint y: 211, endPoint x: 208, endPoint y: 204, distance: 13.0
click at [208, 209] on td "Buscar insumo [GEOGRAPHIC_DATA] con Almendra" at bounding box center [236, 231] width 90 height 44
copy div "Bote Grande Caf"
click at [217, 216] on div "Buscar insumo" at bounding box center [236, 221] width 68 height 11
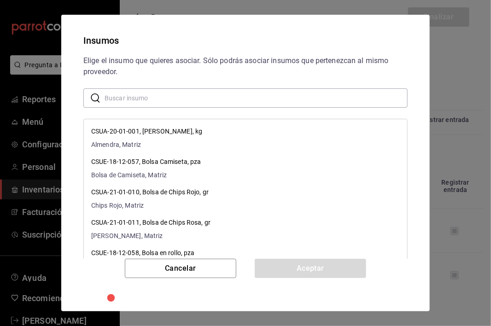
click at [211, 104] on input "text" at bounding box center [256, 98] width 303 height 18
paste input "Bote Grande Caf"
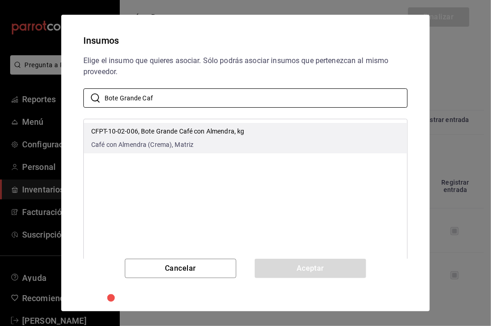
type input "Bote Grande Caf"
click at [215, 133] on p "CFPT-10-02-006, Bote Grande Café con Almendra, kg" at bounding box center [167, 132] width 153 height 10
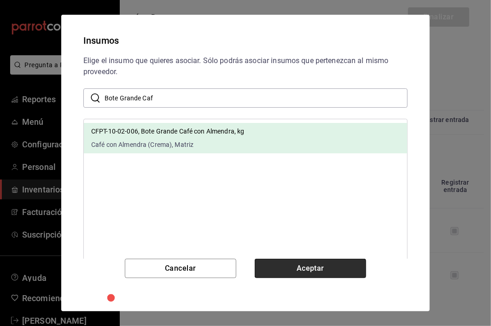
click at [282, 261] on button "Aceptar" at bounding box center [310, 268] width 111 height 19
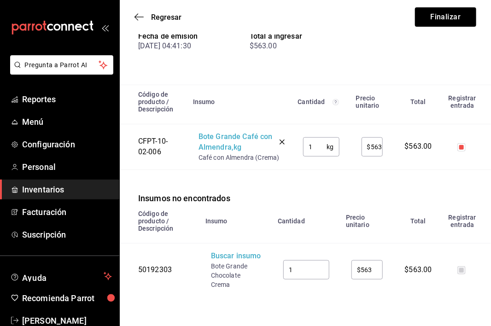
scroll to position [93, 0]
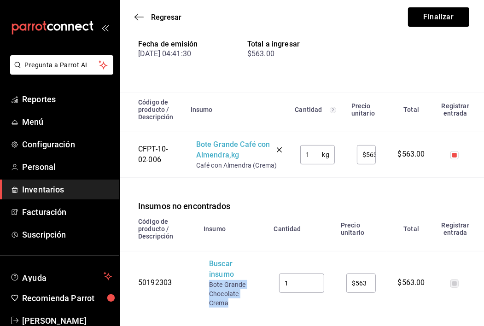
drag, startPoint x: 229, startPoint y: 305, endPoint x: 206, endPoint y: 286, distance: 30.1
click at [206, 286] on td "Buscar insumo Bote Grande Chocolate Crema" at bounding box center [233, 283] width 70 height 64
copy div "Bote Grande Chocolate Crema"
click at [214, 262] on div "Buscar insumo" at bounding box center [233, 269] width 48 height 21
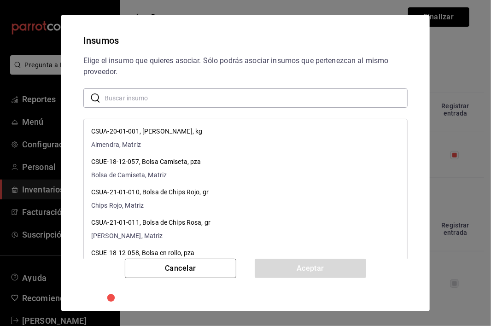
click at [194, 93] on input "text" at bounding box center [256, 98] width 303 height 18
paste input "Bote Grande Chocolate Crema"
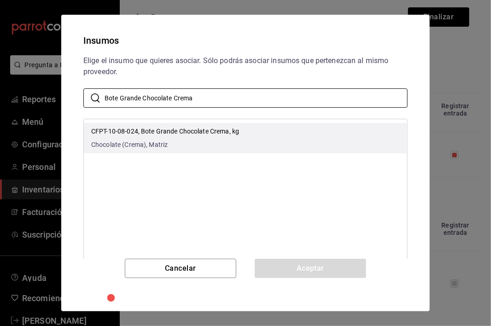
type input "Bote Grande Chocolate Crema"
click at [208, 136] on p "CFPT-10-08-024, Bote Grande Chocolate Crema, kg" at bounding box center [165, 132] width 148 height 10
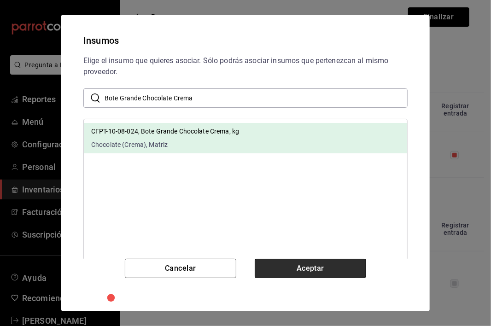
click at [295, 268] on button "Aceptar" at bounding box center [310, 268] width 111 height 19
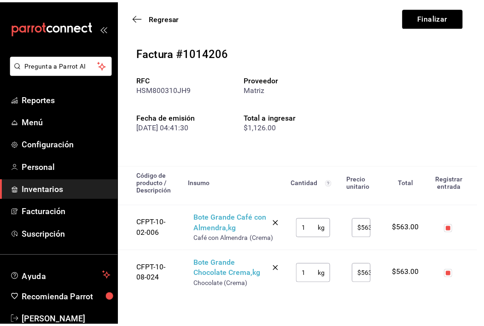
scroll to position [19, 0]
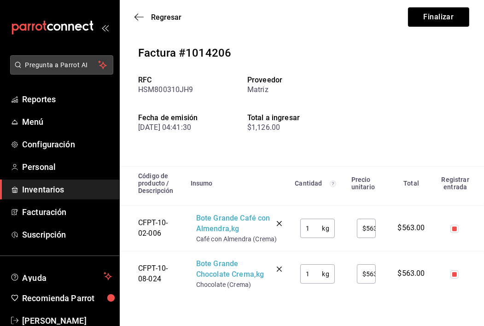
click at [14, 62] on icon "mailbox folders" at bounding box center [17, 64] width 7 height 7
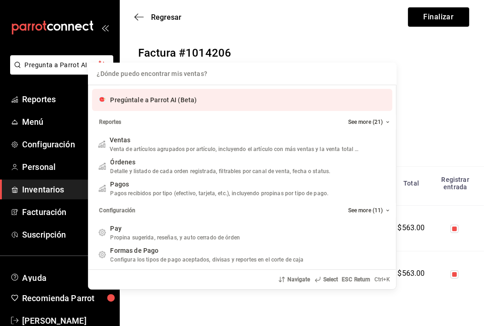
click at [305, 38] on div "¿Dónde puedo encontrar mis ventas? Pregúntale a Parrot AI (Beta) Reportes See m…" at bounding box center [242, 163] width 484 height 326
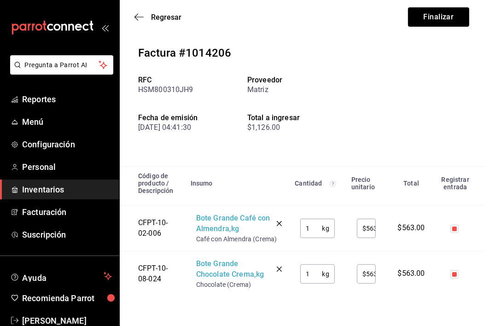
click at [410, 96] on div "Factura #1014206 RFC HSM800310JH9 Proveedor Matriz Fecha de emisión [DATE] 04:4…" at bounding box center [302, 95] width 364 height 144
click at [380, 112] on div "Factura #1014206 RFC HSM800310JH9 Proveedor Matriz Fecha de emisión [DATE] 04:4…" at bounding box center [302, 95] width 364 height 144
click at [434, 12] on button "Finalizar" at bounding box center [438, 16] width 61 height 19
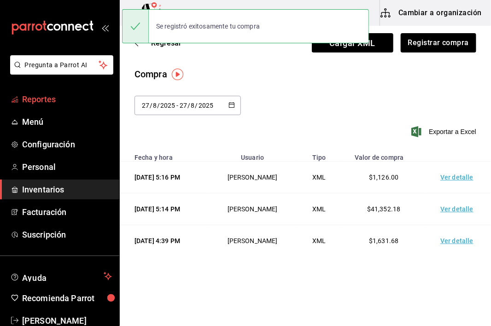
click at [49, 99] on span "Reportes" at bounding box center [67, 99] width 90 height 12
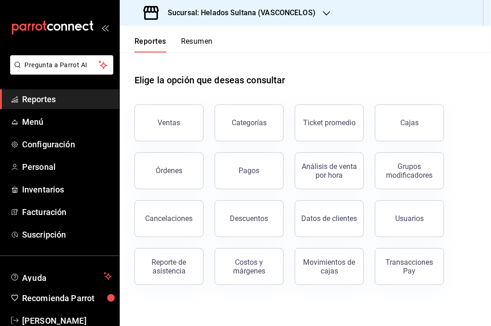
click at [187, 41] on button "Resumen" at bounding box center [197, 45] width 32 height 16
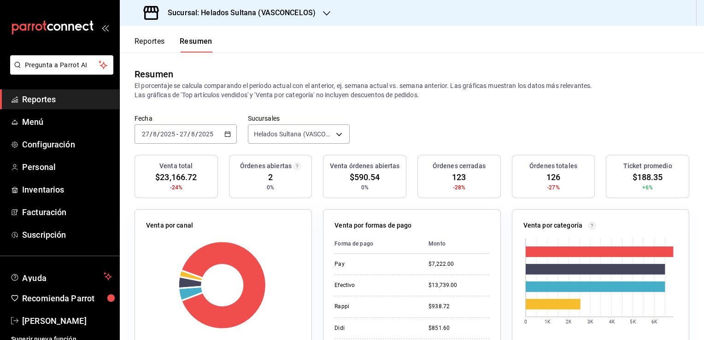
click at [154, 39] on button "Reportes" at bounding box center [150, 45] width 30 height 16
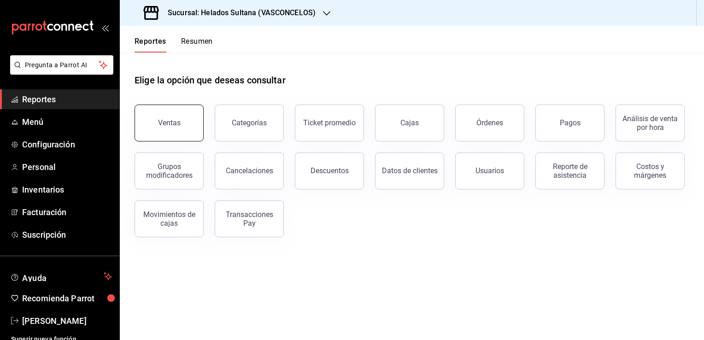
click at [192, 134] on button "Ventas" at bounding box center [169, 123] width 69 height 37
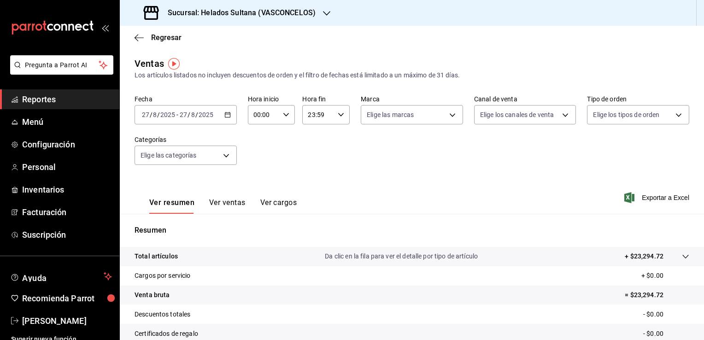
click at [235, 202] on button "Ver ventas" at bounding box center [227, 206] width 36 height 16
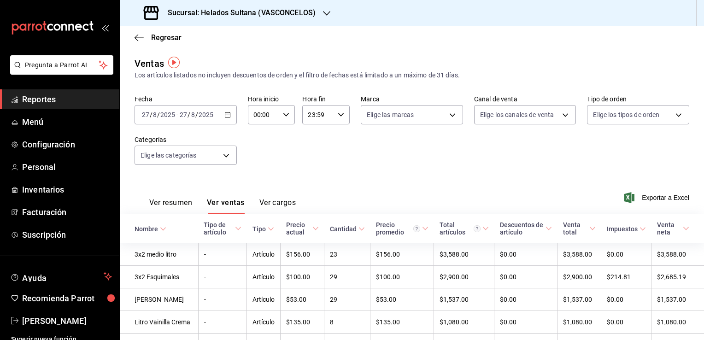
scroll to position [7, 0]
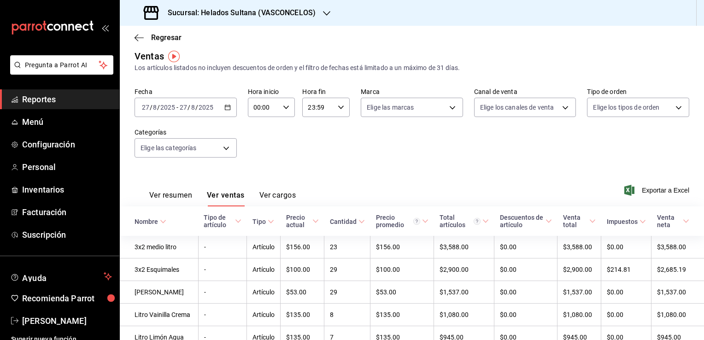
click at [358, 223] on icon at bounding box center [361, 221] width 6 height 6
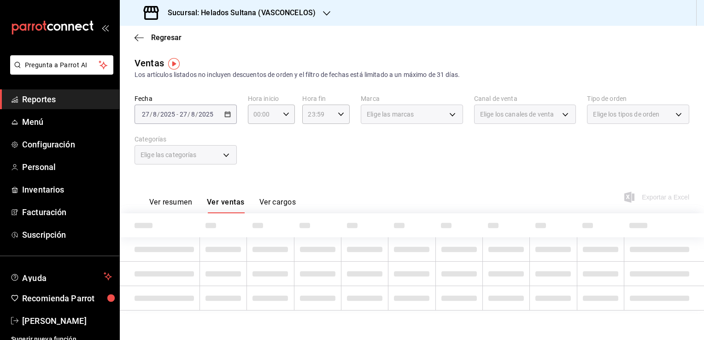
scroll to position [0, 0]
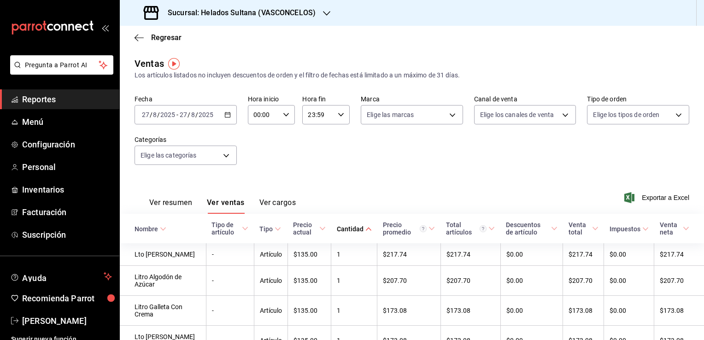
click at [365, 229] on icon at bounding box center [368, 229] width 6 height 6
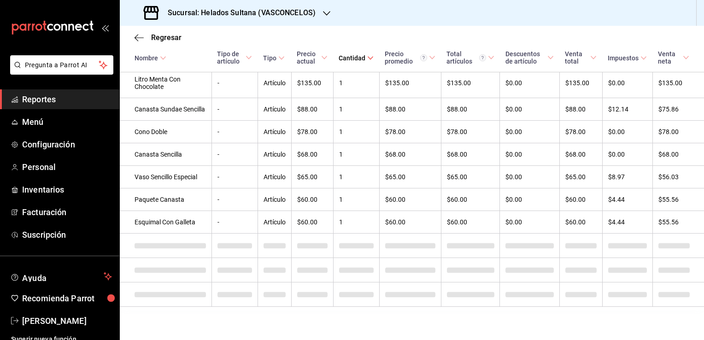
scroll to position [1616, 0]
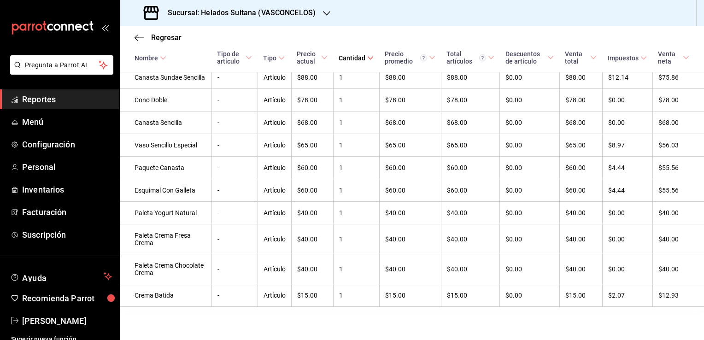
click at [51, 94] on span "Reportes" at bounding box center [67, 99] width 90 height 12
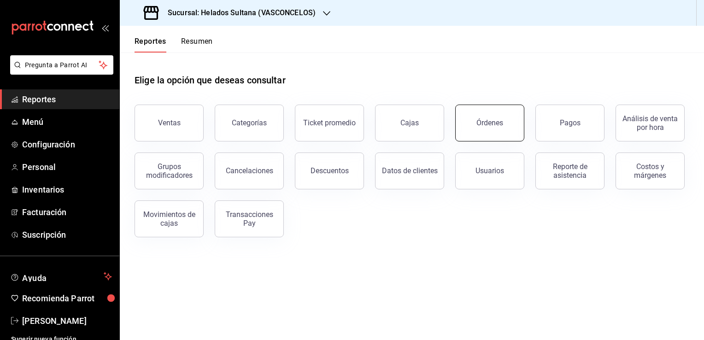
click at [478, 114] on button "Órdenes" at bounding box center [489, 123] width 69 height 37
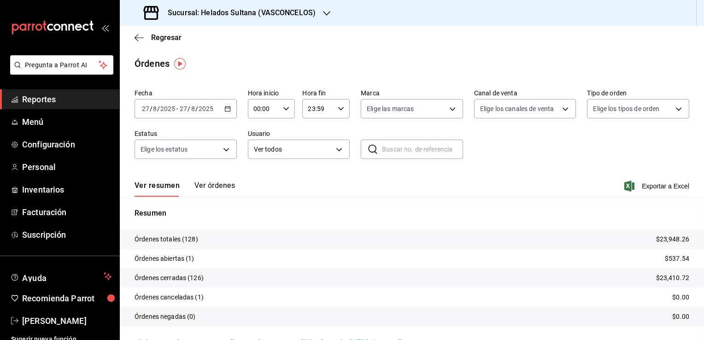
click at [210, 187] on button "Ver órdenes" at bounding box center [214, 189] width 41 height 16
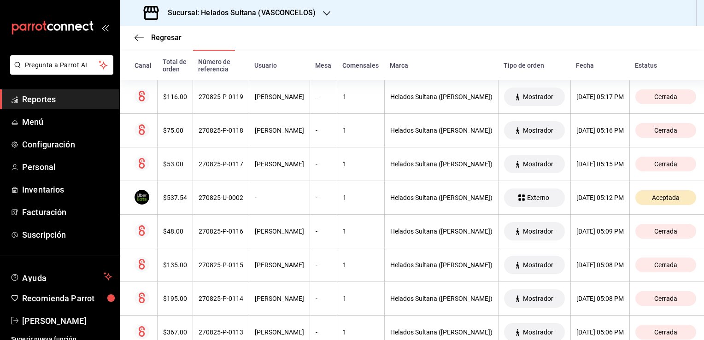
scroll to position [147, 0]
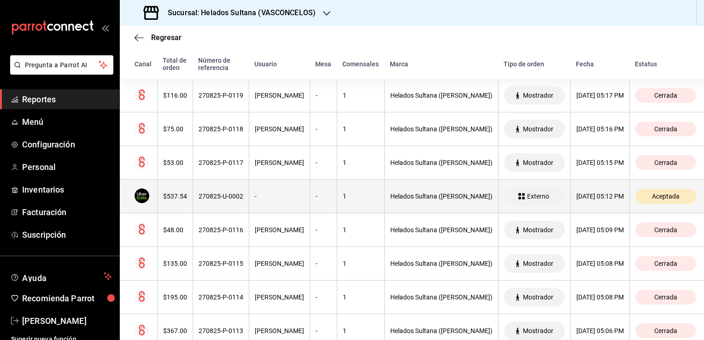
click at [269, 195] on div "-" at bounding box center [279, 196] width 49 height 7
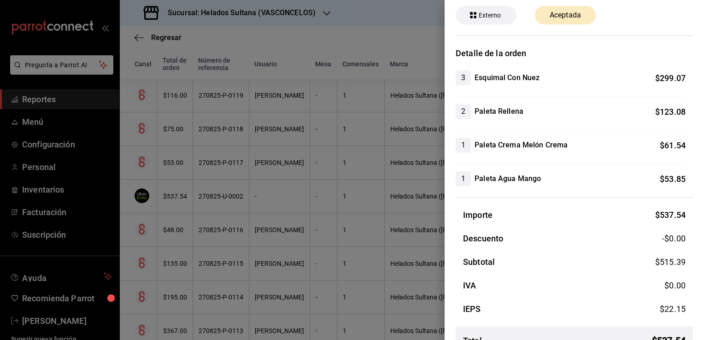
scroll to position [59, 0]
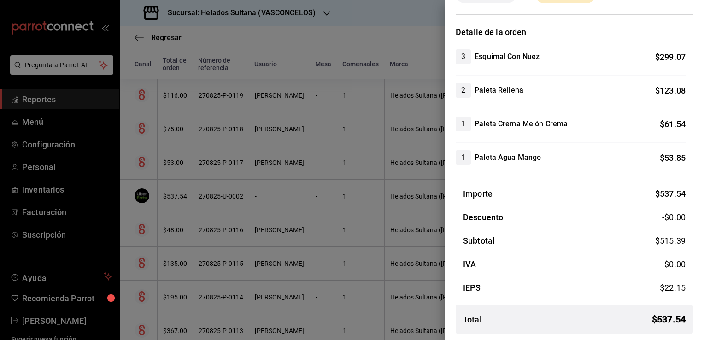
click at [267, 200] on div at bounding box center [352, 170] width 704 height 340
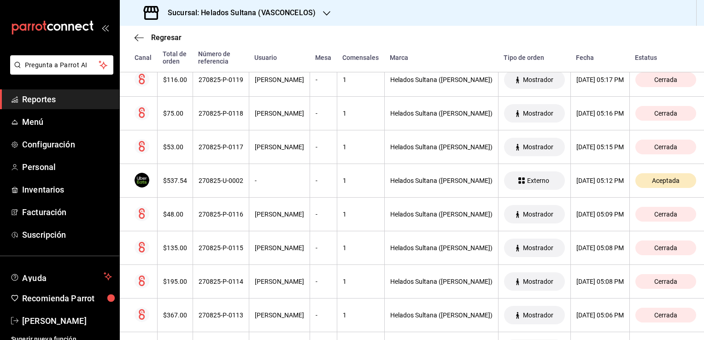
scroll to position [184, 0]
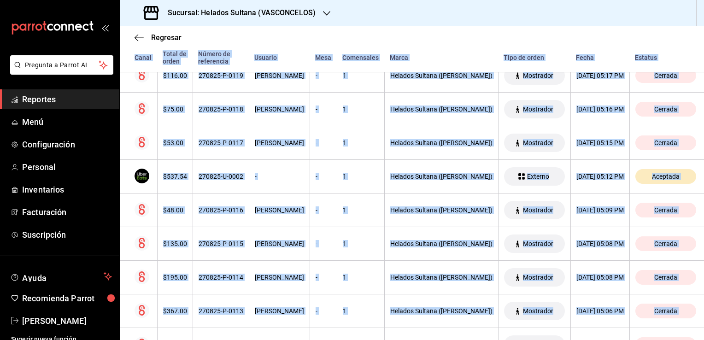
click at [701, 337] on div "Regresar Órdenes Fecha [DATE] [DATE] - [DATE] [DATE] Hora inicio 00:00 Hora ini…" at bounding box center [412, 183] width 584 height 314
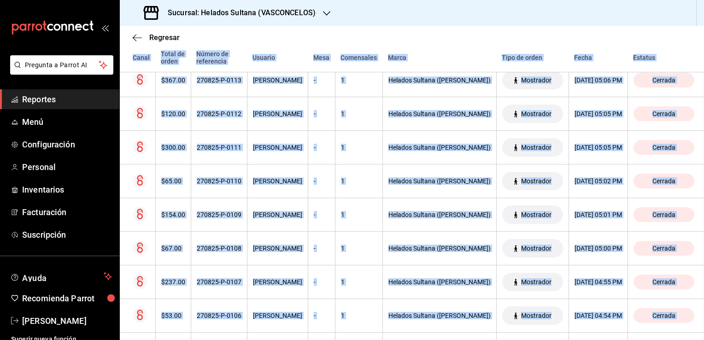
click at [701, 337] on div "Regresar Órdenes Fecha [DATE] [DATE] - [DATE] [DATE] Hora inicio 00:00 Hora ini…" at bounding box center [412, 183] width 584 height 314
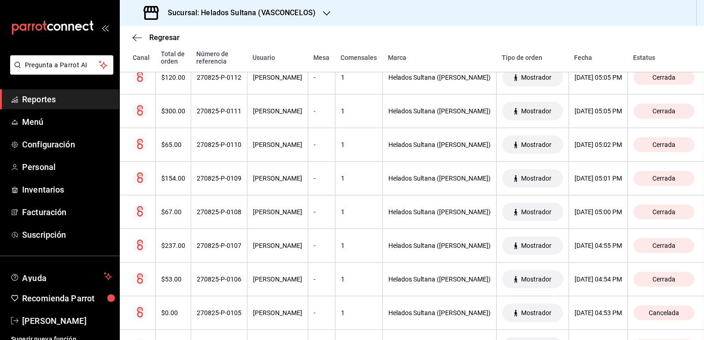
click at [665, 42] on div "Regresar" at bounding box center [410, 37] width 584 height 23
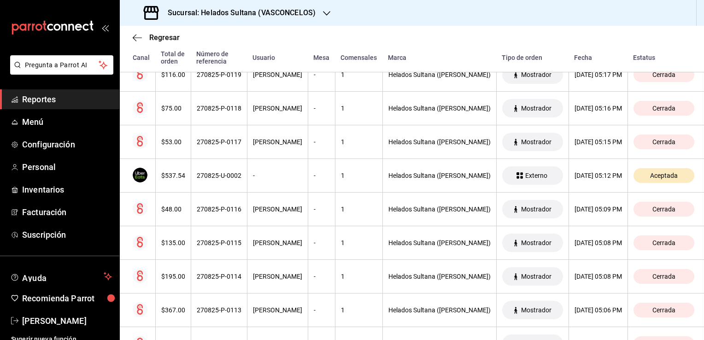
scroll to position [0, 0]
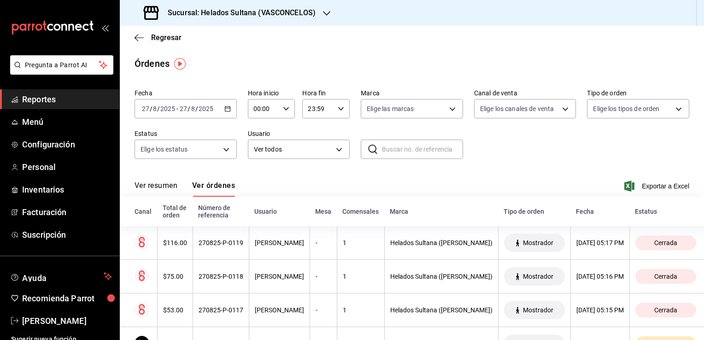
click at [54, 99] on span "Reportes" at bounding box center [67, 99] width 90 height 12
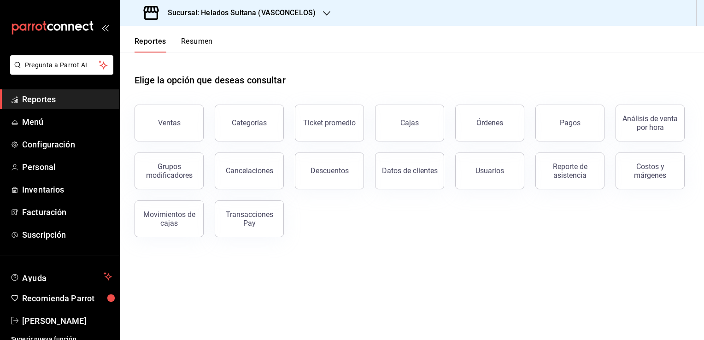
click at [187, 44] on button "Resumen" at bounding box center [197, 45] width 32 height 16
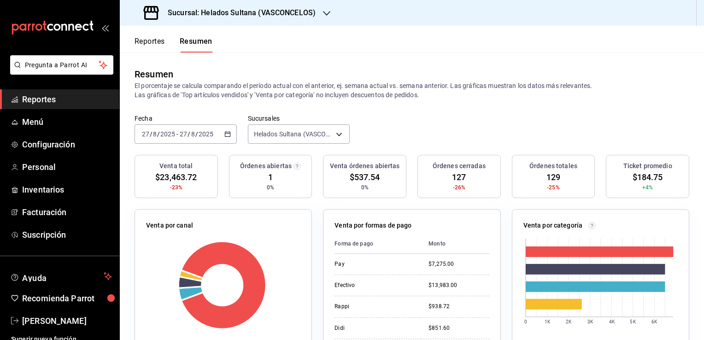
click at [484, 113] on div "Resumen El porcentaje se calcula comparando el período actual con el anterior, …" at bounding box center [412, 84] width 584 height 62
